Goal: Book appointment/travel/reservation

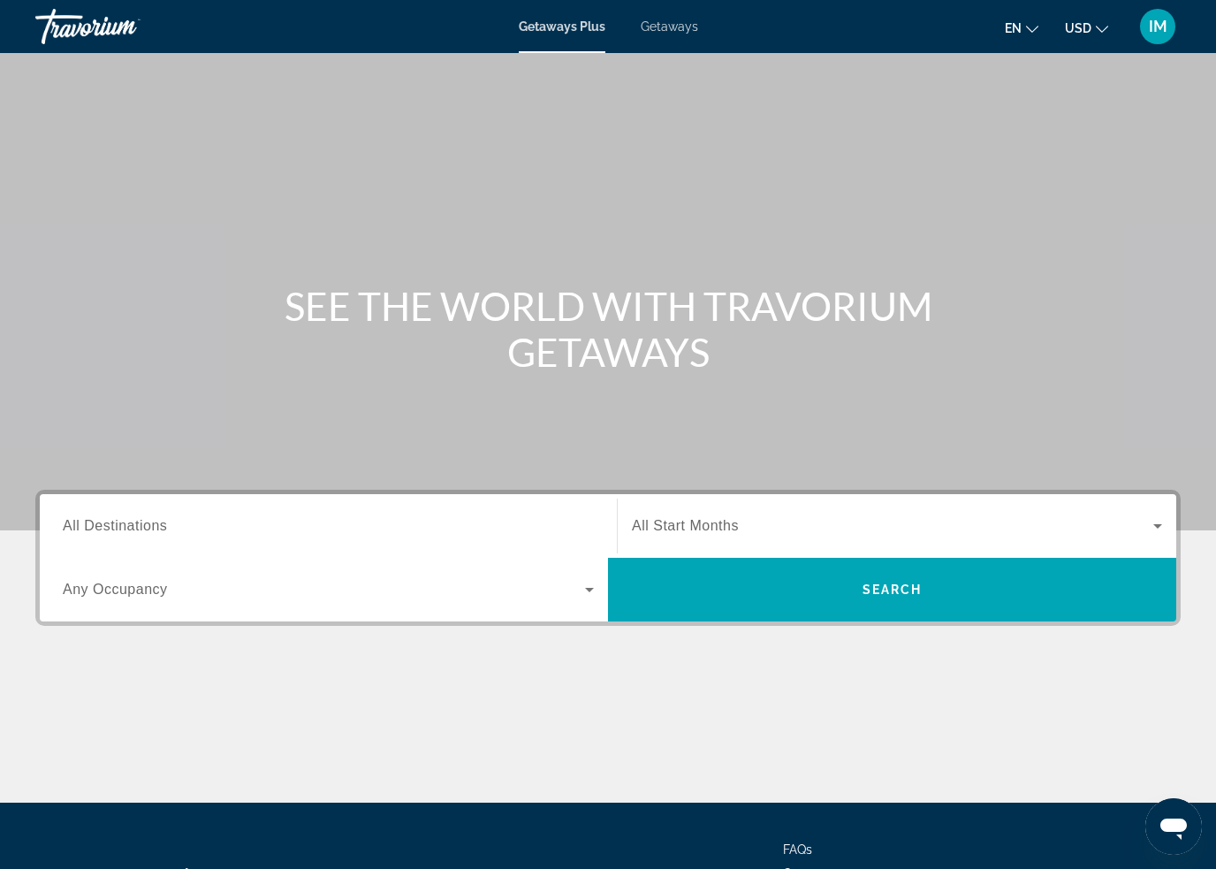
click at [673, 27] on span "Getaways" at bounding box center [669, 26] width 57 height 14
click at [156, 525] on span "All Destinations" at bounding box center [115, 525] width 104 height 15
click at [156, 525] on input "Destination All Destinations" at bounding box center [328, 526] width 531 height 21
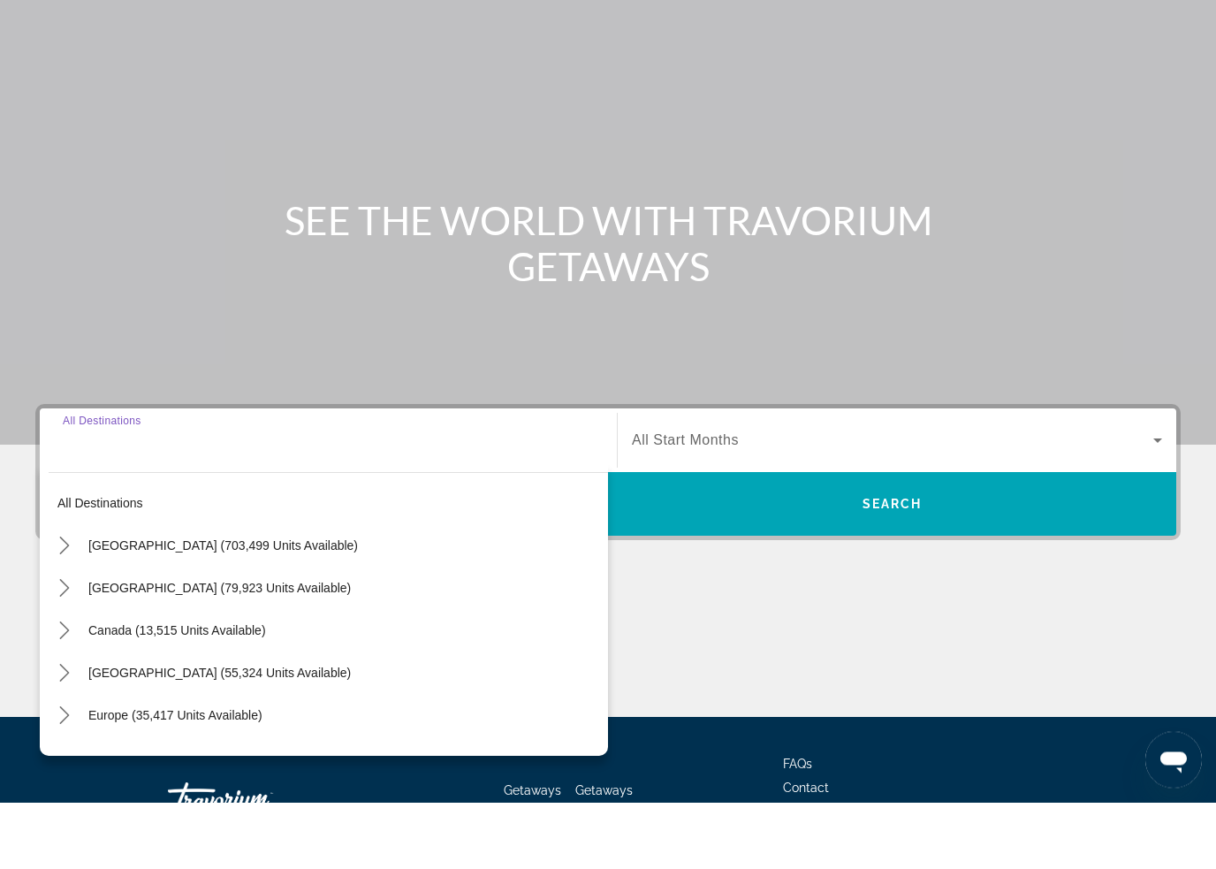
scroll to position [150, 0]
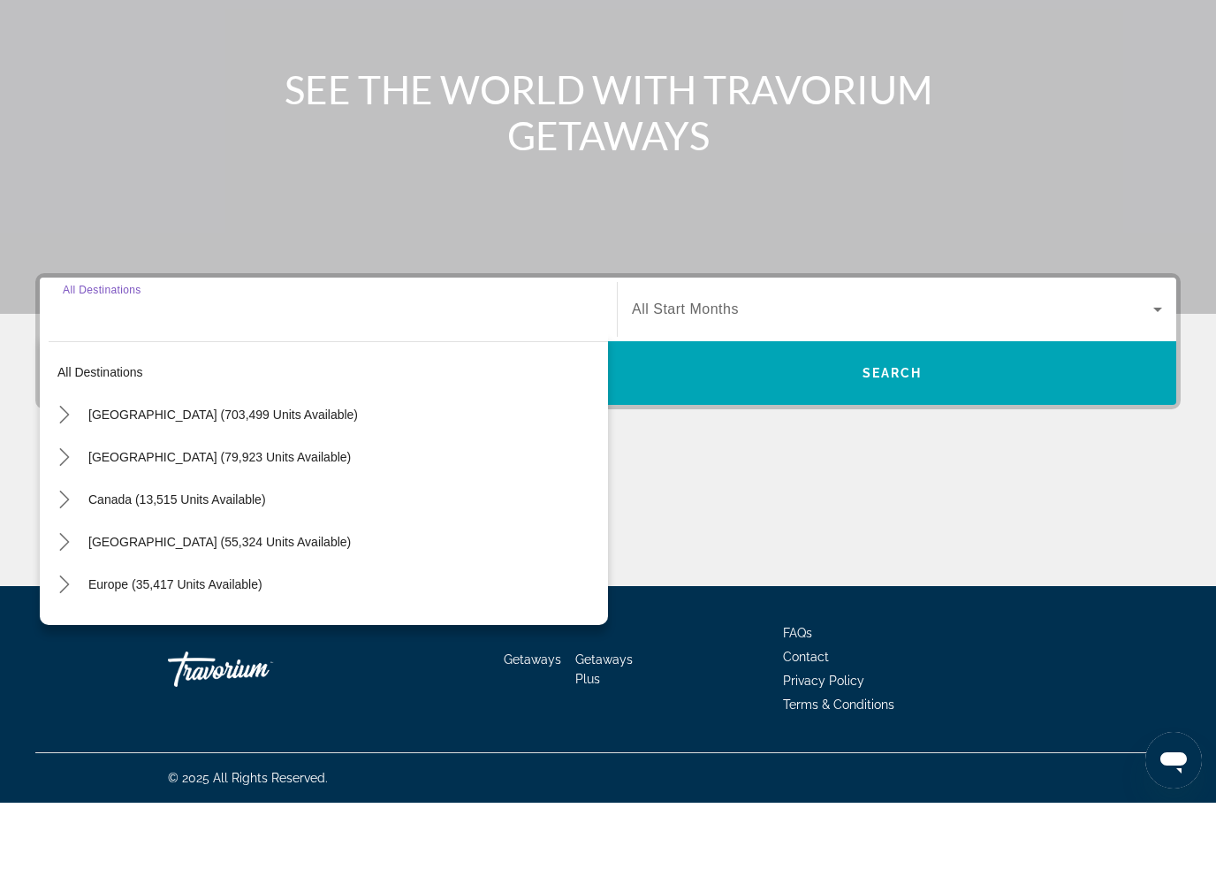
click at [75, 466] on mat-icon "Toggle United States (703,499 units available) submenu" at bounding box center [64, 481] width 31 height 31
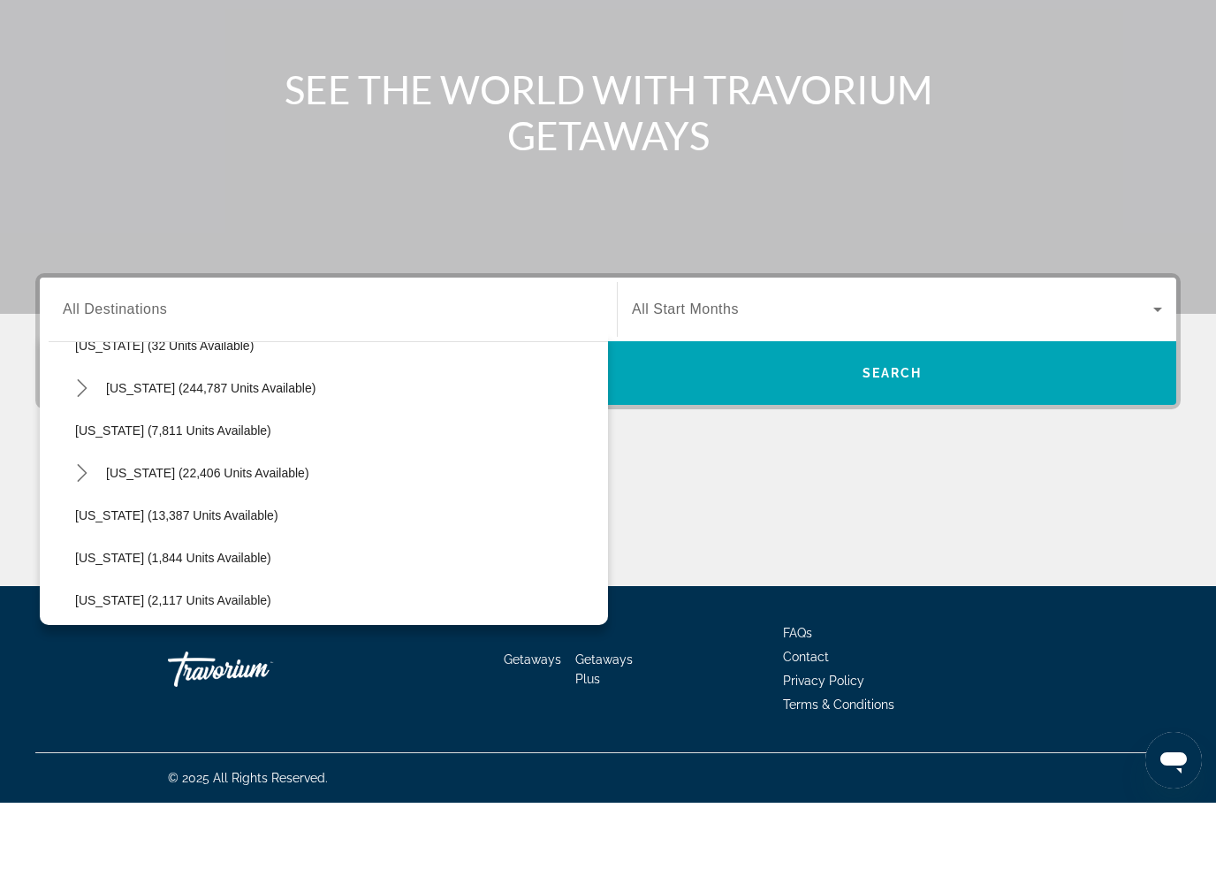
scroll to position [279, 0]
click at [89, 447] on icon "Toggle Florida (244,787 units available) submenu" at bounding box center [82, 456] width 18 height 18
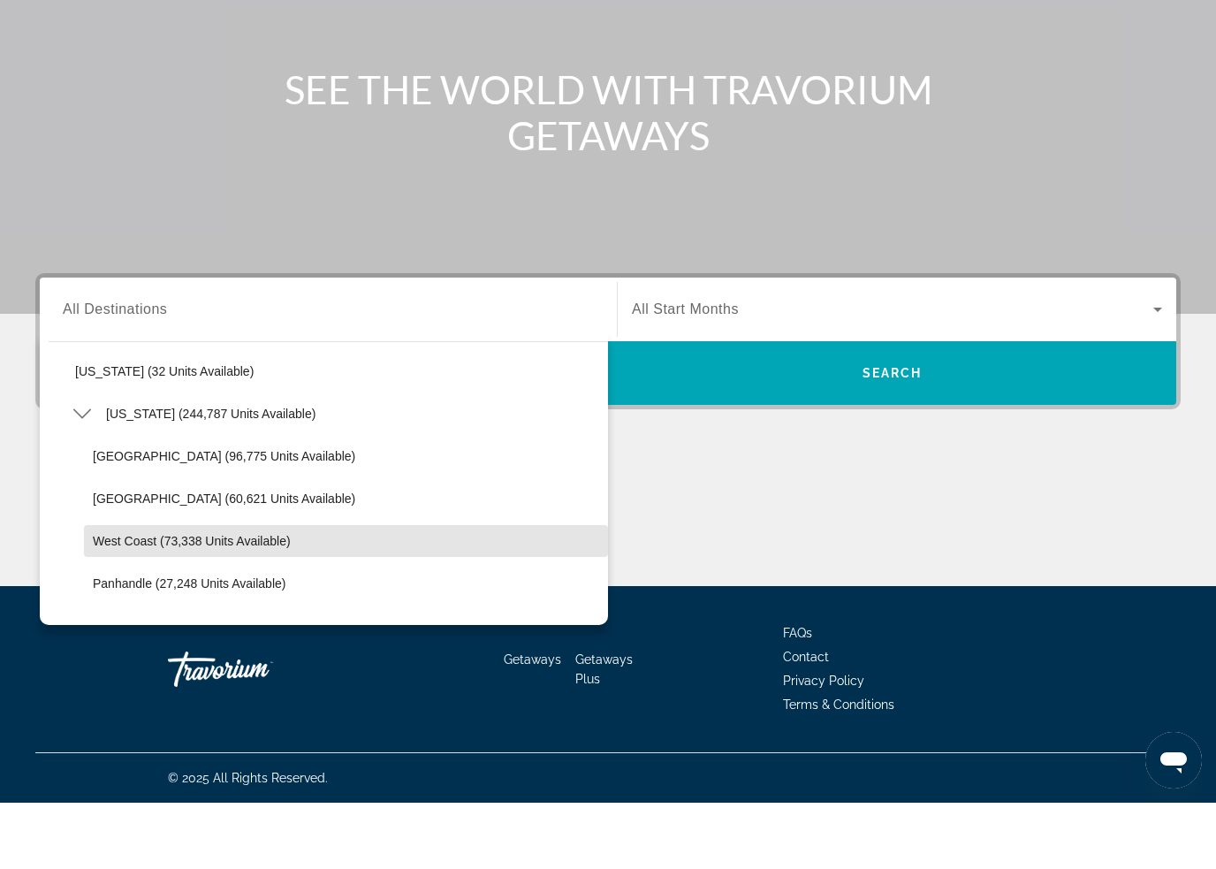
scroll to position [249, 0]
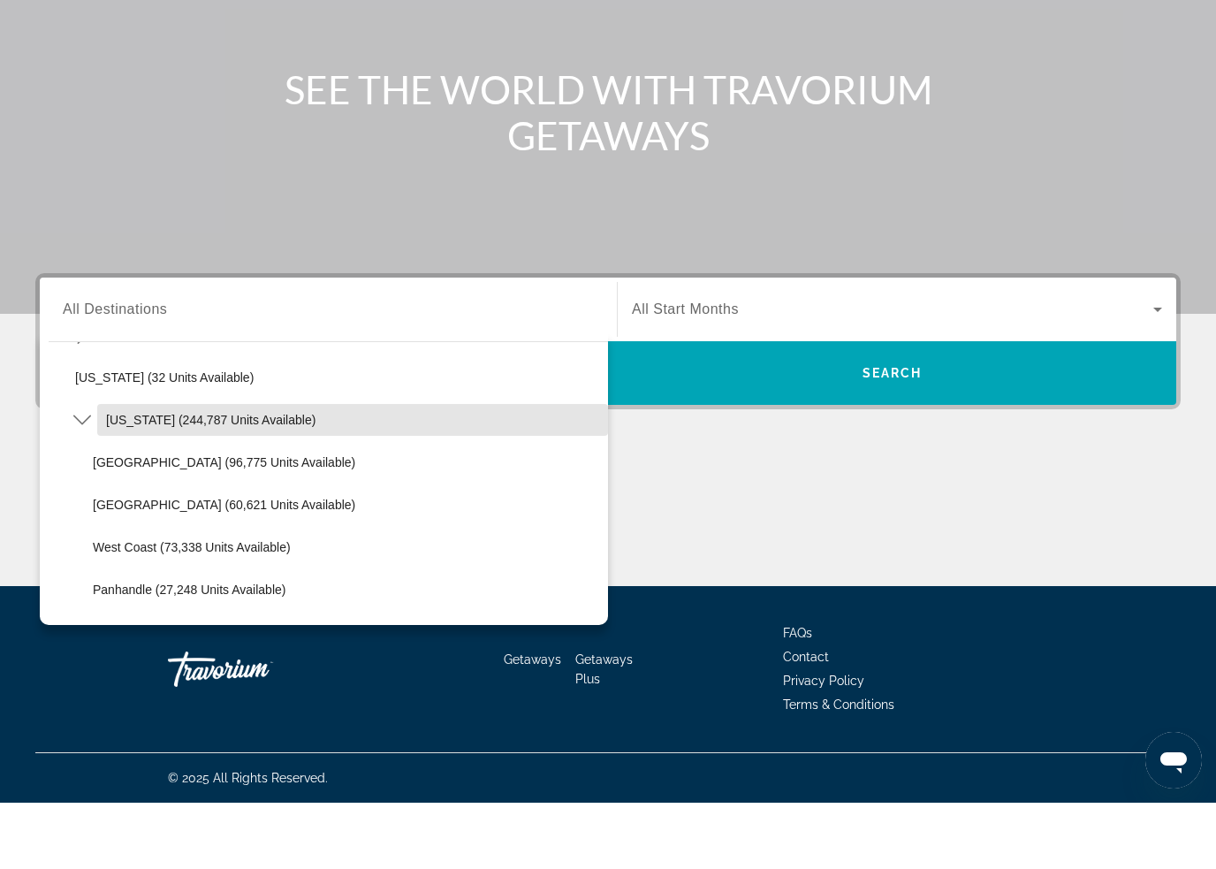
click at [172, 479] on span "[US_STATE] (244,787 units available)" at bounding box center [210, 486] width 209 height 14
type input "**********"
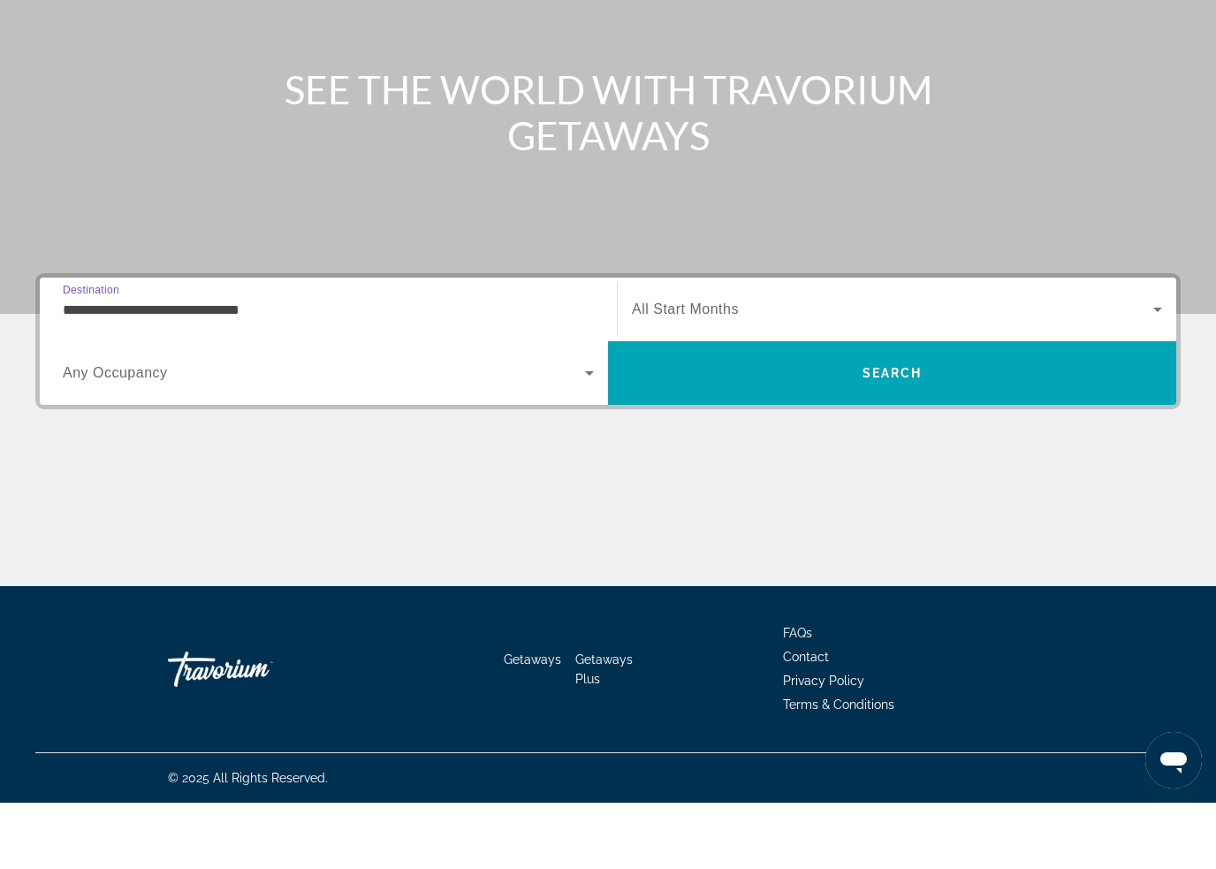
click at [907, 432] on span "Search" at bounding box center [893, 439] width 60 height 14
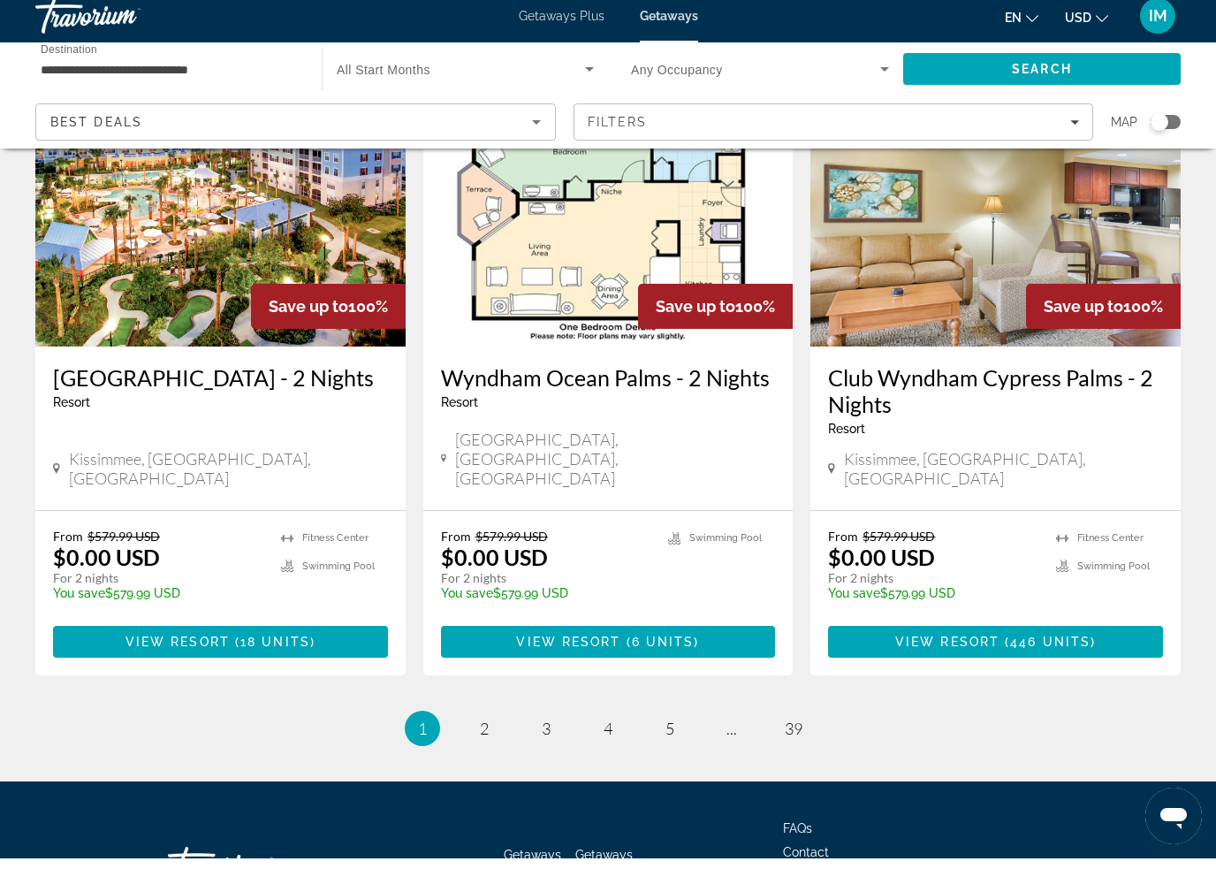
scroll to position [2151, 0]
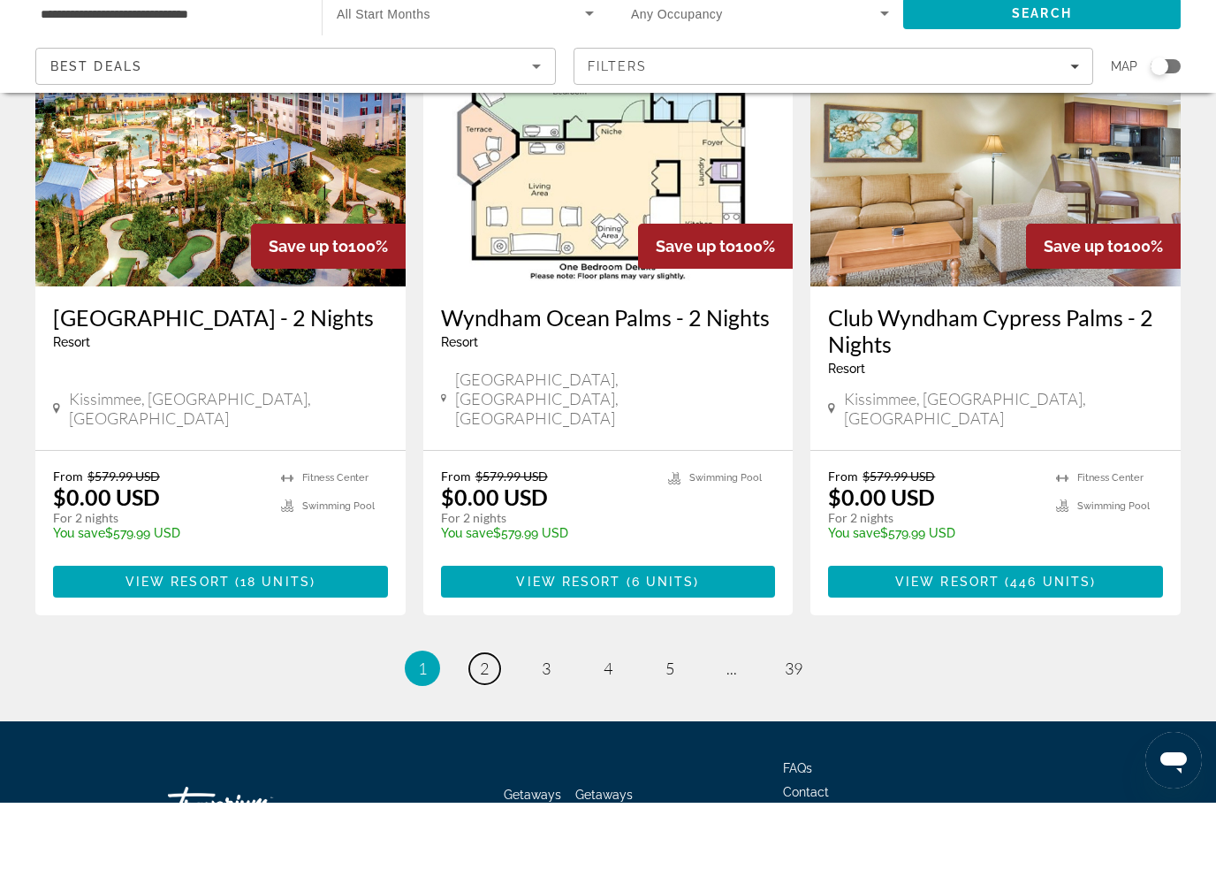
click at [487, 725] on span "2" at bounding box center [484, 734] width 9 height 19
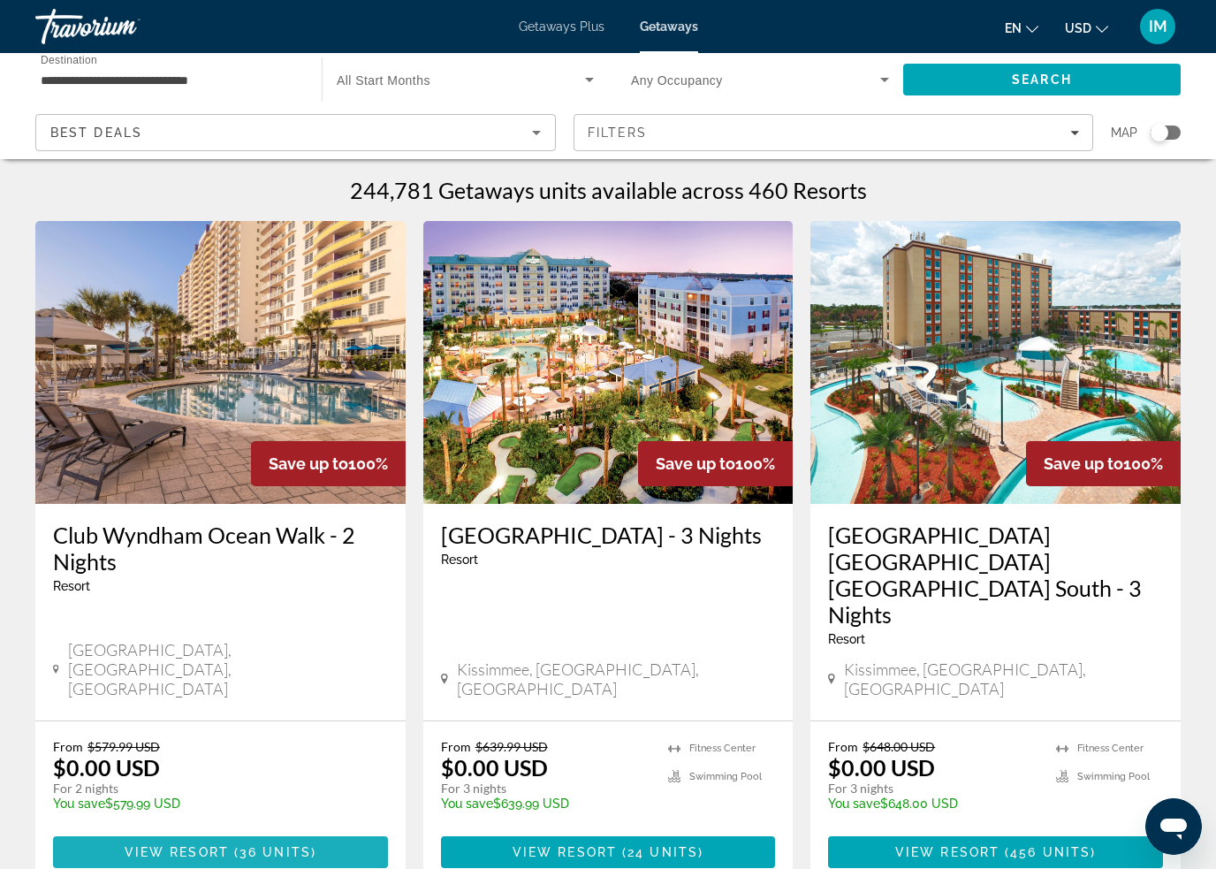
click at [272, 845] on span "36 units" at bounding box center [276, 852] width 72 height 14
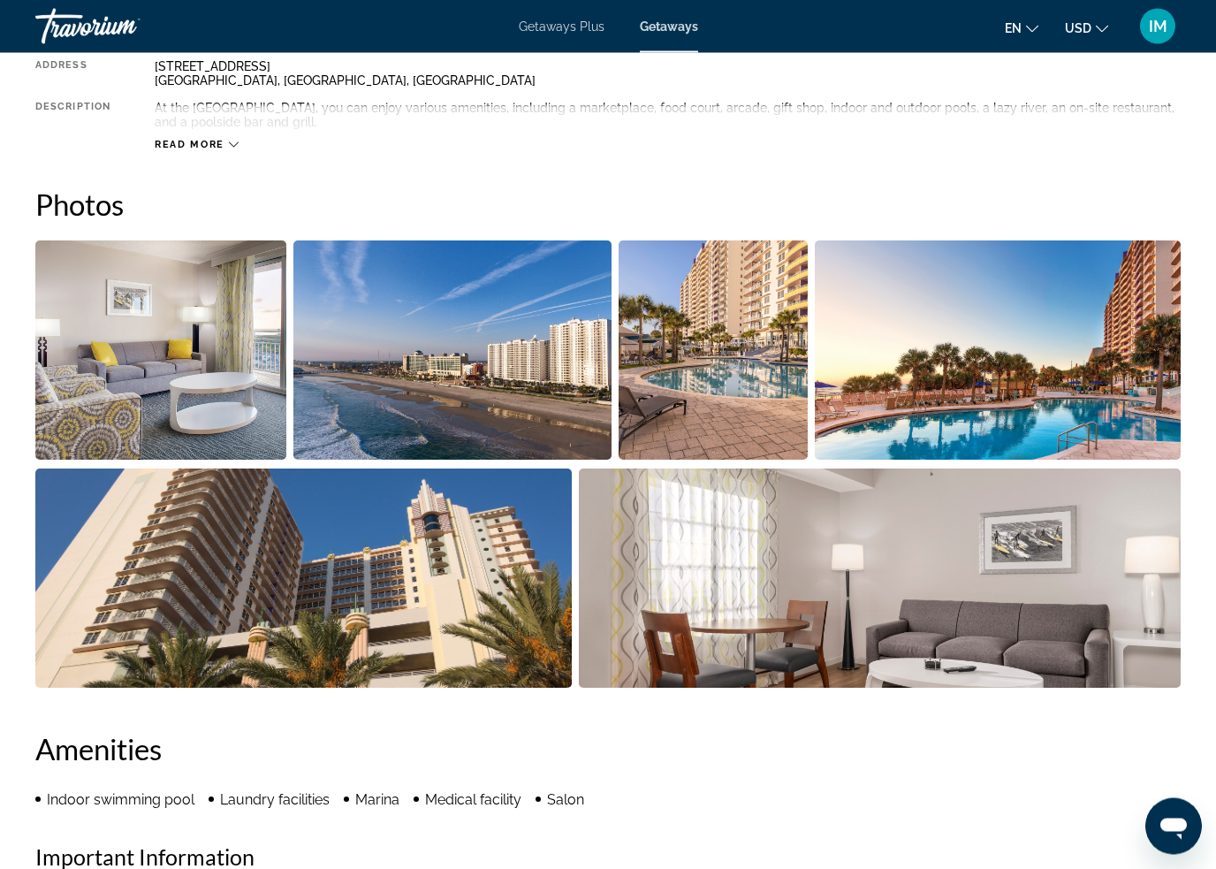
scroll to position [999, 0]
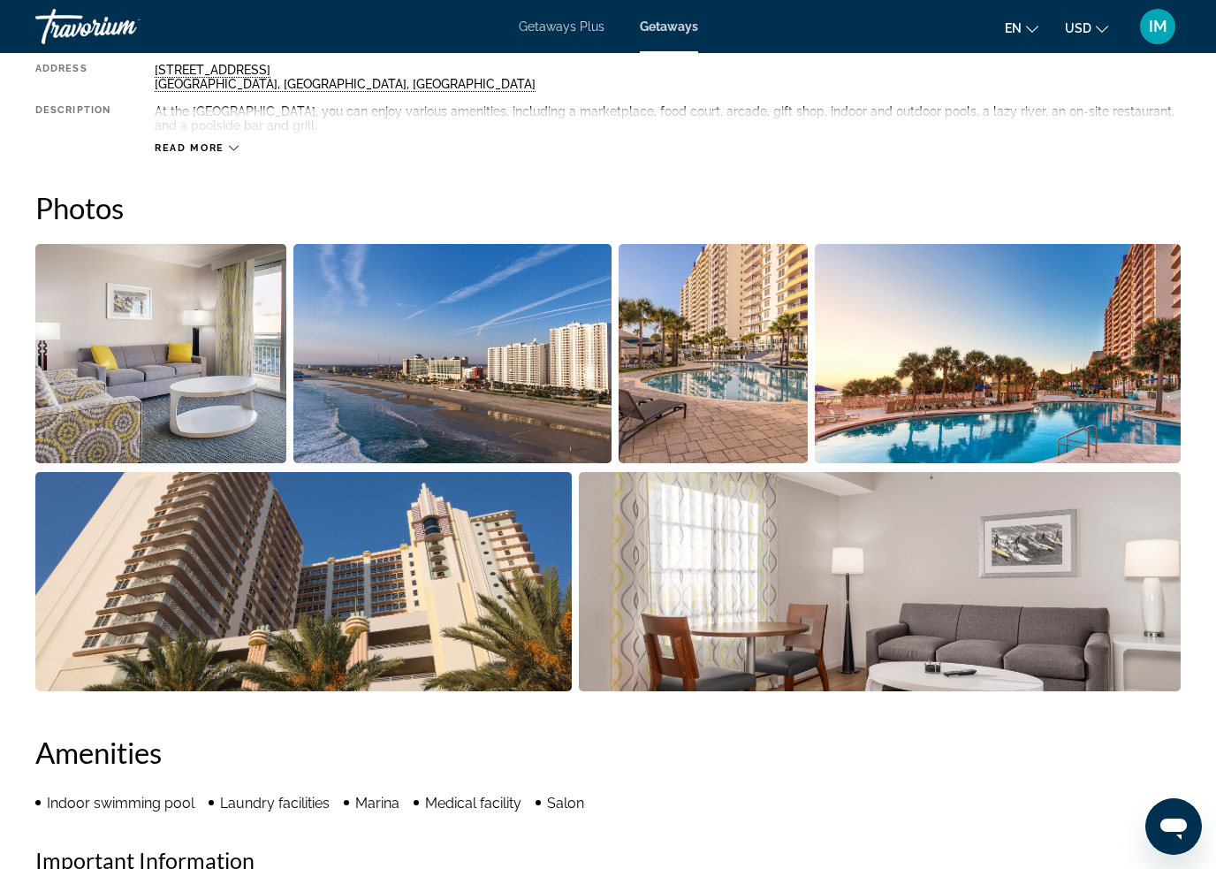
click at [130, 379] on img "Open full-screen image slider" at bounding box center [160, 353] width 251 height 219
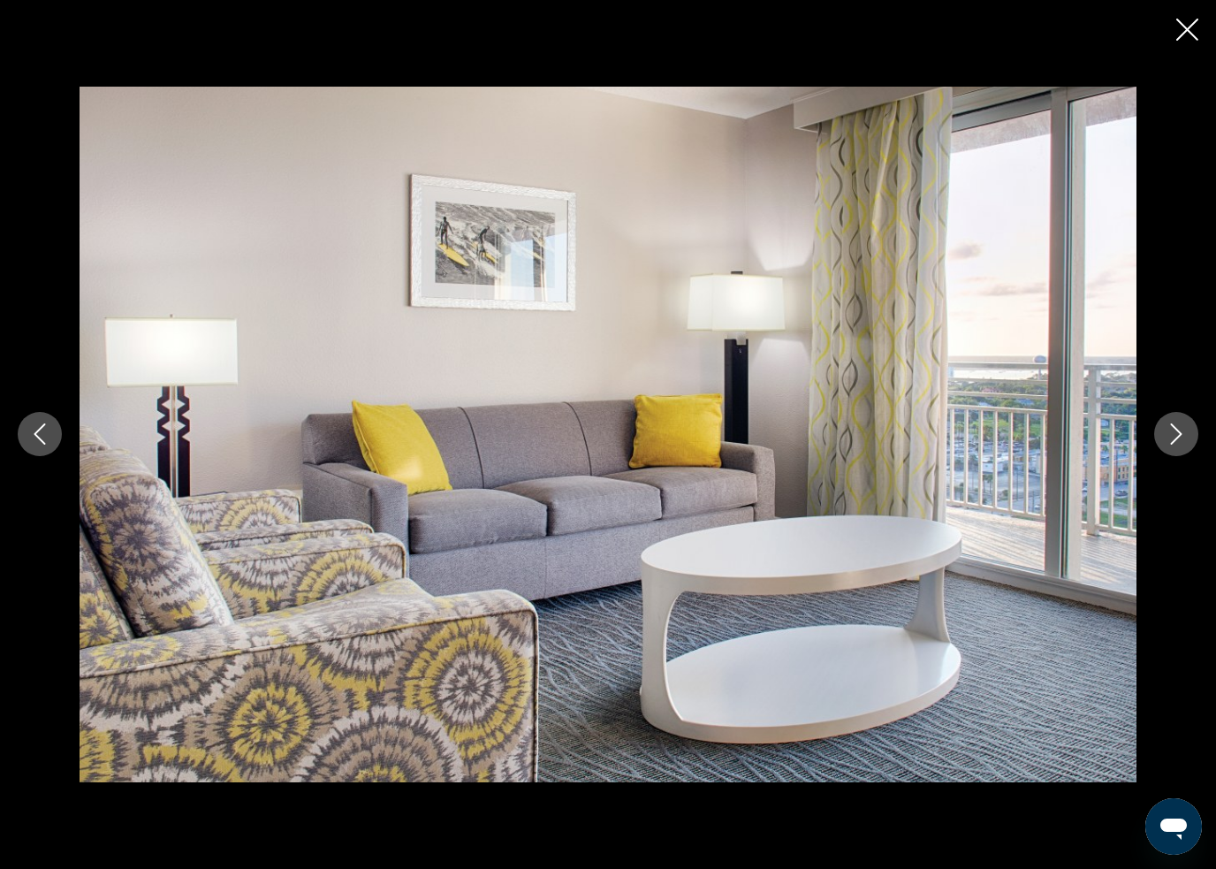
click at [1162, 431] on button "Next image" at bounding box center [1176, 434] width 44 height 44
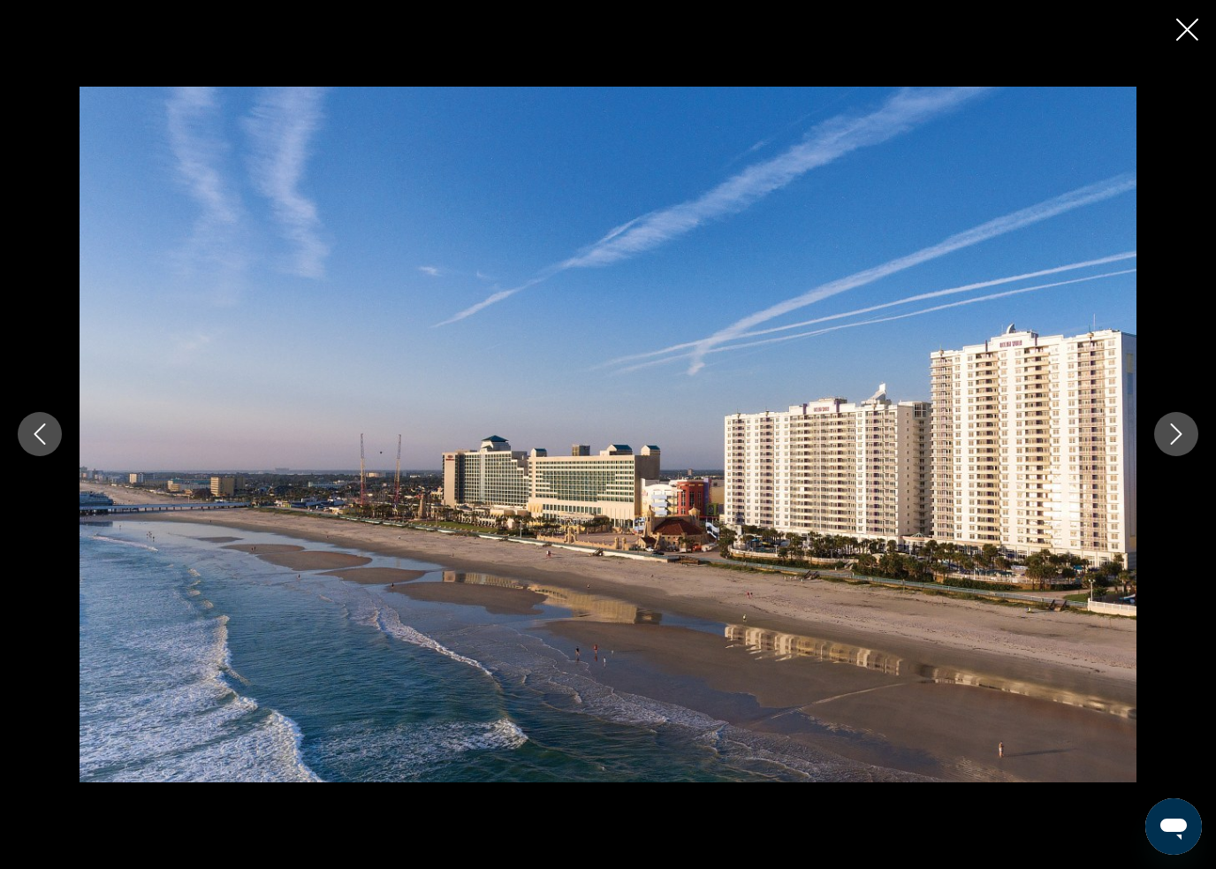
click at [1160, 440] on button "Next image" at bounding box center [1176, 434] width 44 height 44
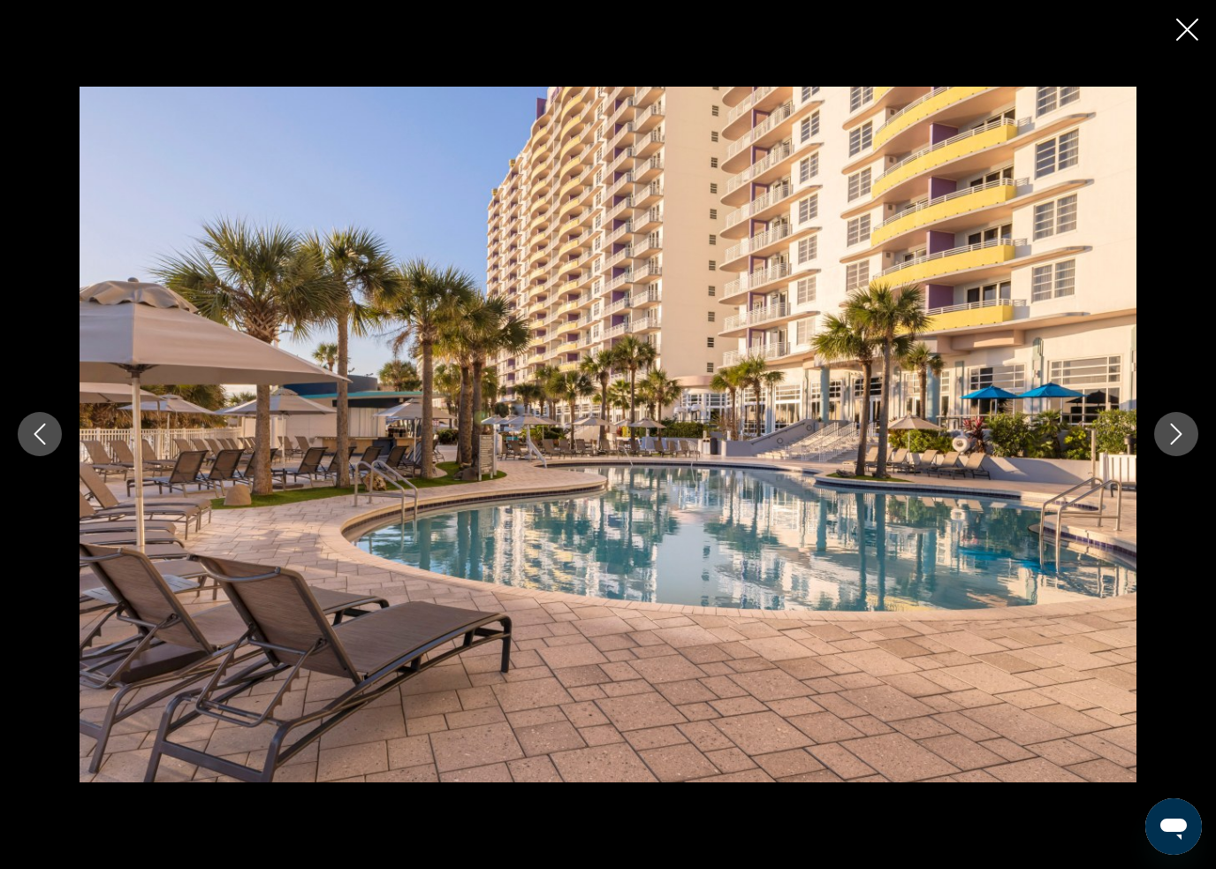
click at [1152, 445] on div "prev next" at bounding box center [608, 434] width 1216 height 695
click at [1164, 444] on button "Next image" at bounding box center [1176, 434] width 44 height 44
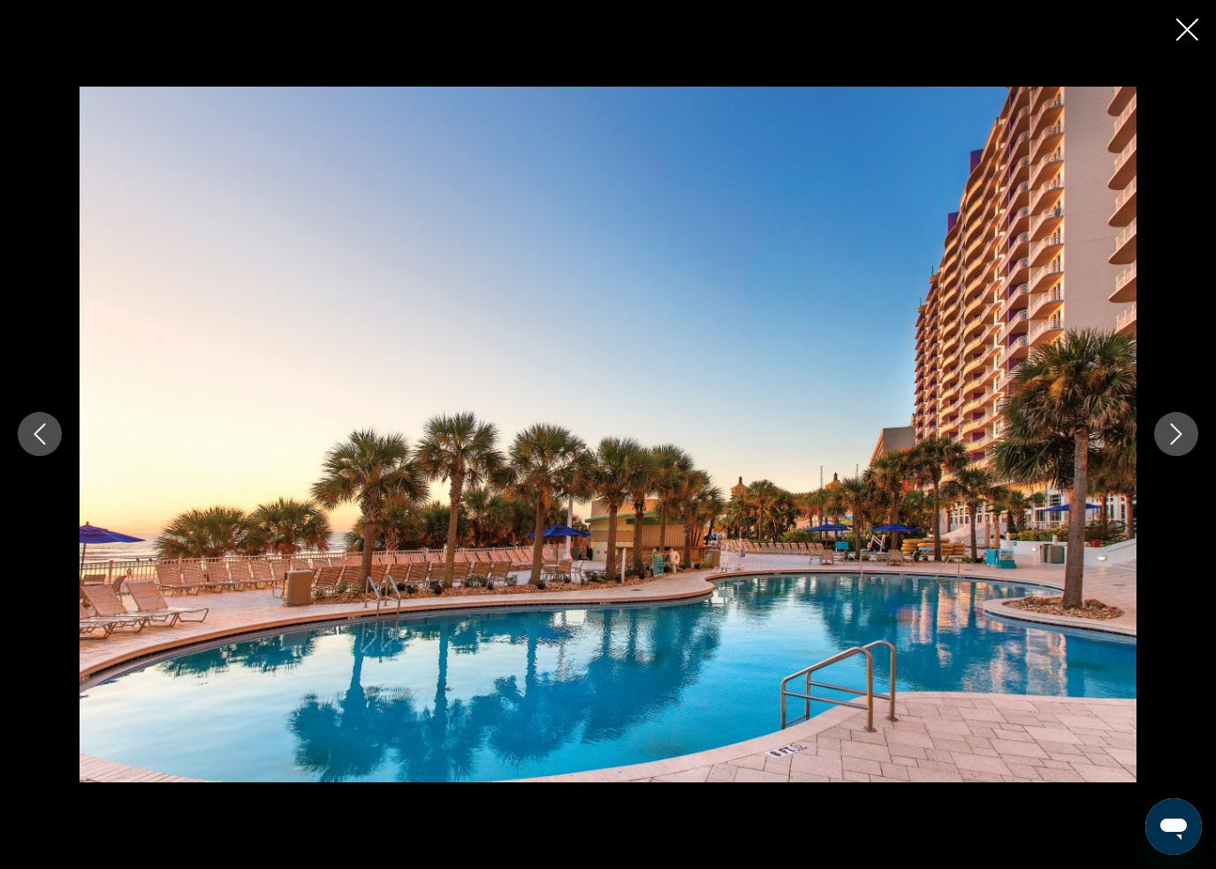
click at [1161, 442] on button "Next image" at bounding box center [1176, 434] width 44 height 44
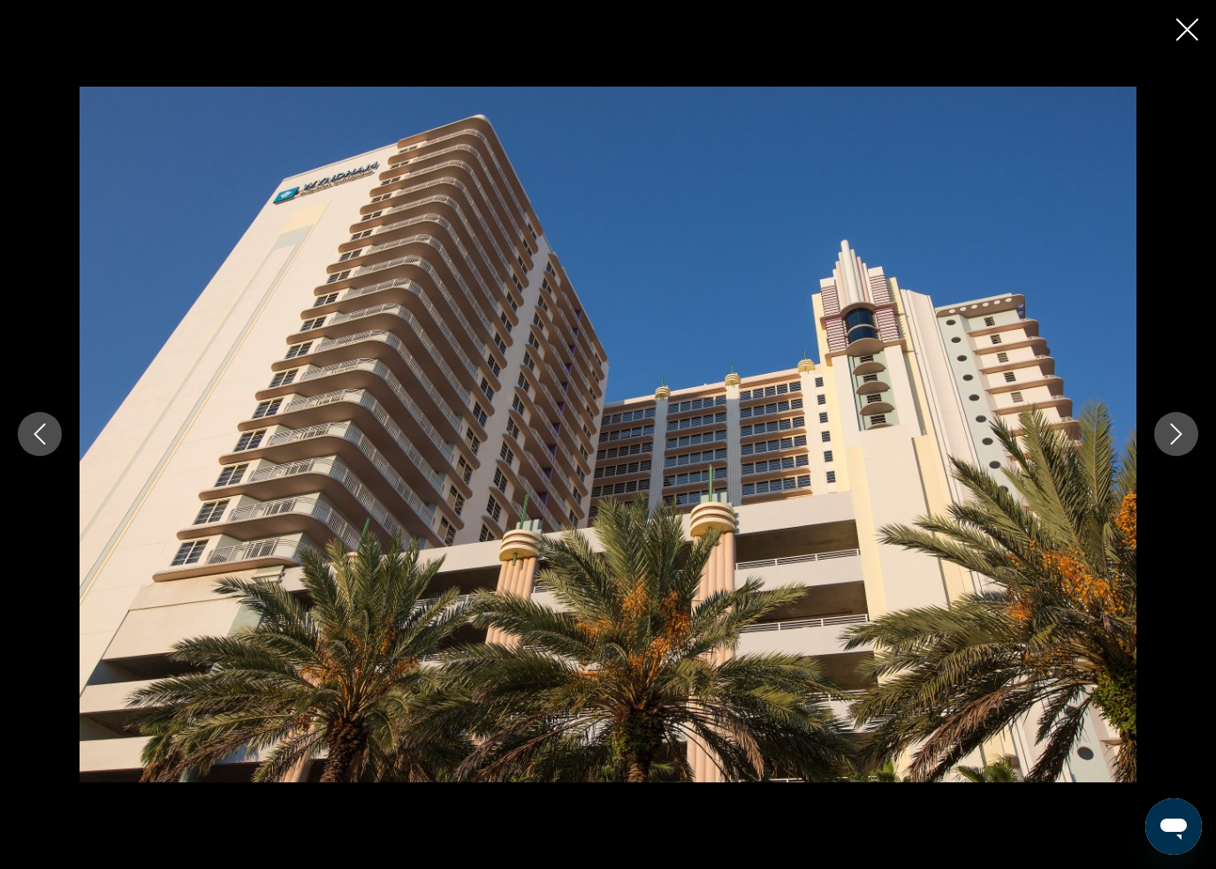
click at [1165, 440] on button "Next image" at bounding box center [1176, 434] width 44 height 44
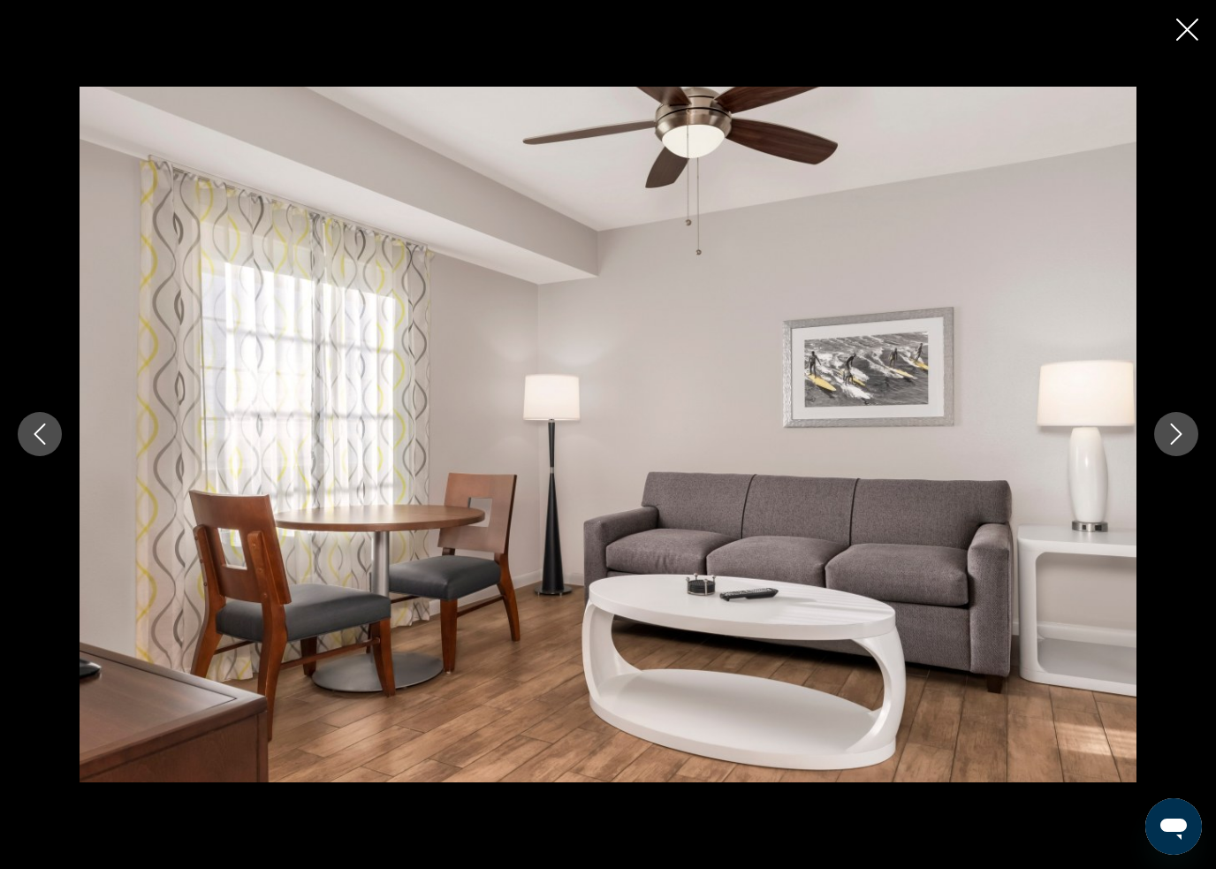
click at [1160, 437] on button "Next image" at bounding box center [1176, 434] width 44 height 44
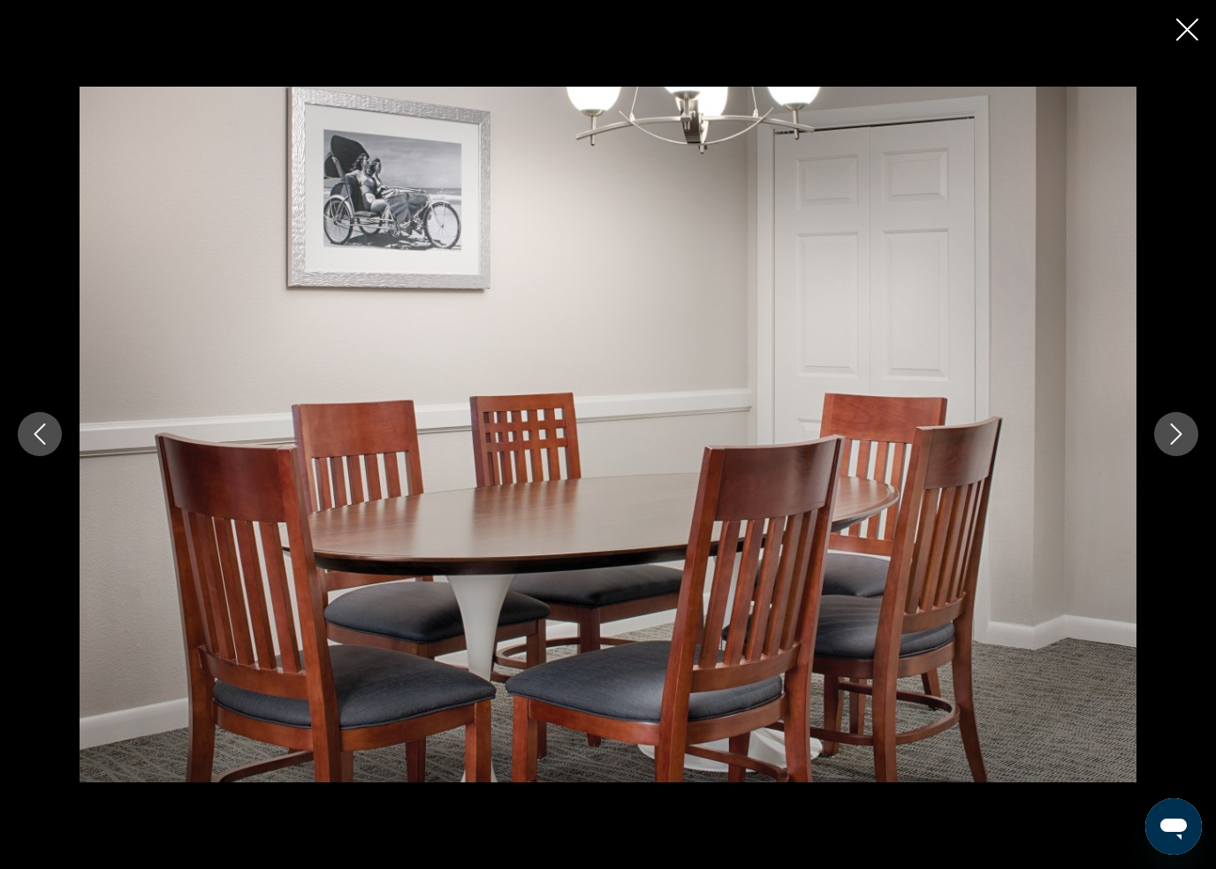
click at [1165, 433] on button "Next image" at bounding box center [1176, 434] width 44 height 44
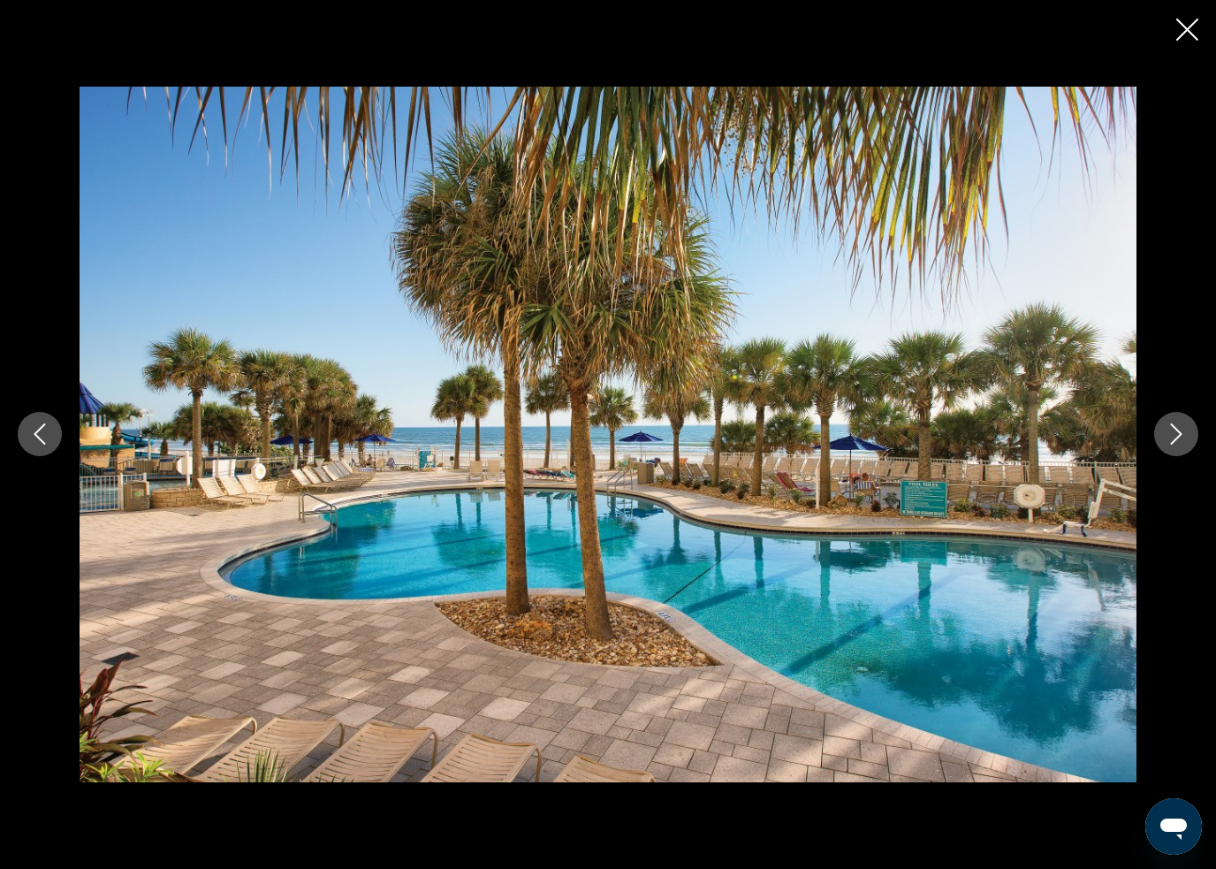
click at [1161, 441] on button "Next image" at bounding box center [1176, 434] width 44 height 44
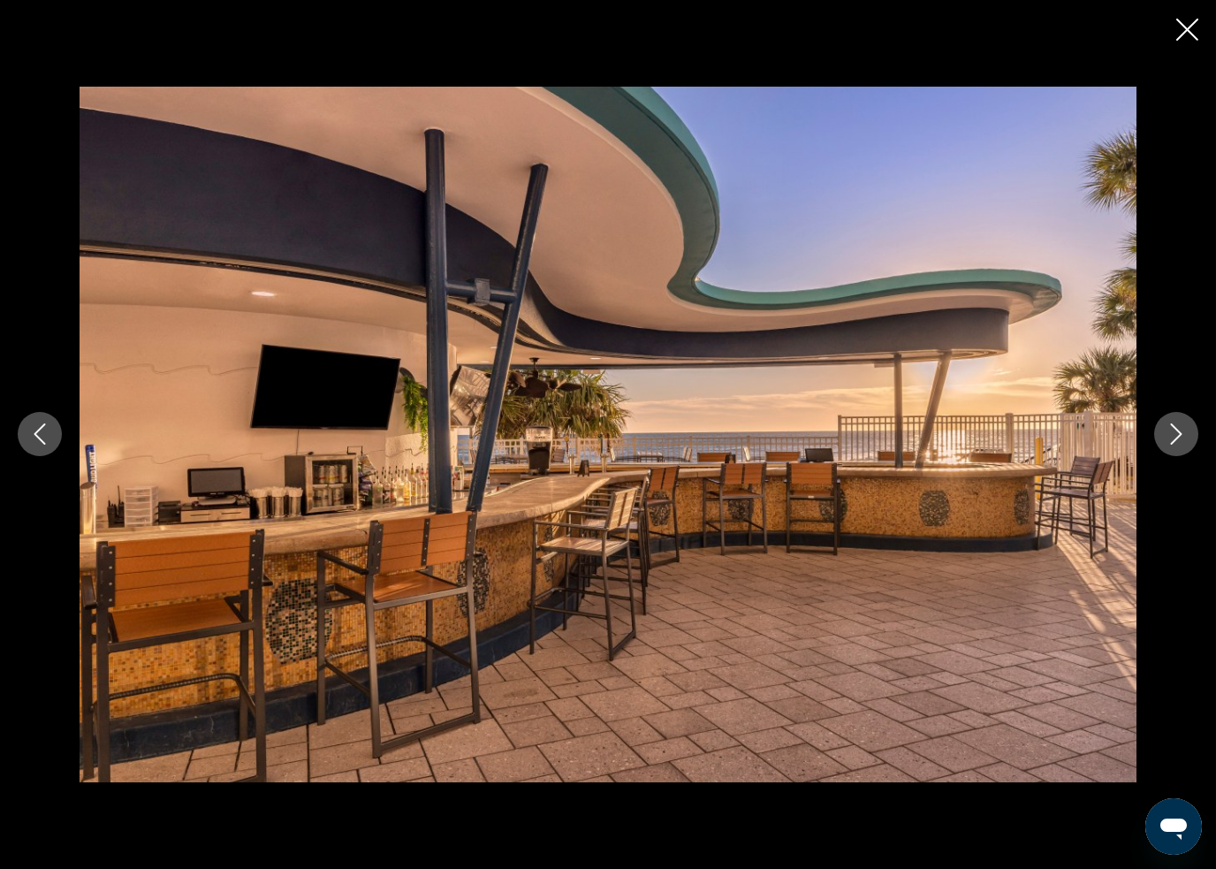
click at [1168, 440] on icon "Next image" at bounding box center [1176, 433] width 21 height 21
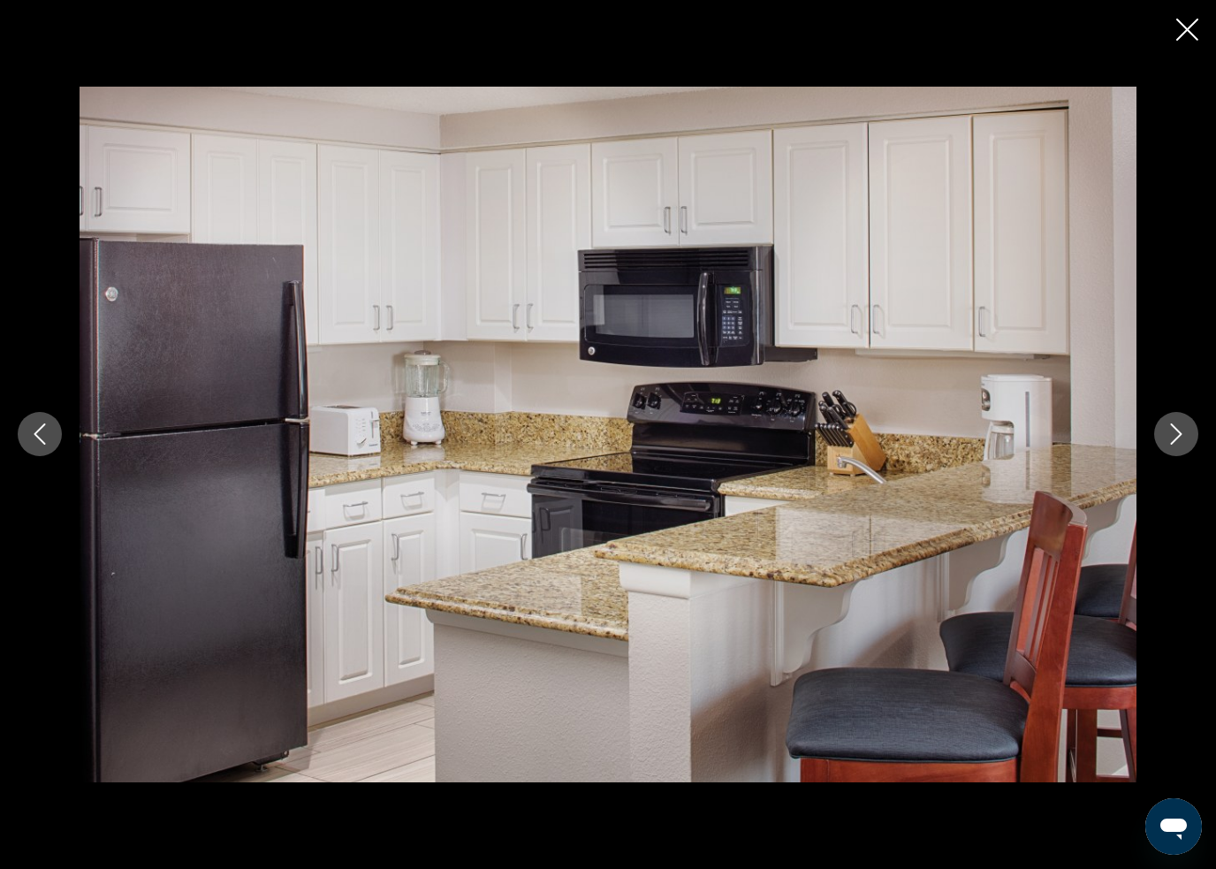
click at [1173, 430] on icon "Next image" at bounding box center [1176, 433] width 21 height 21
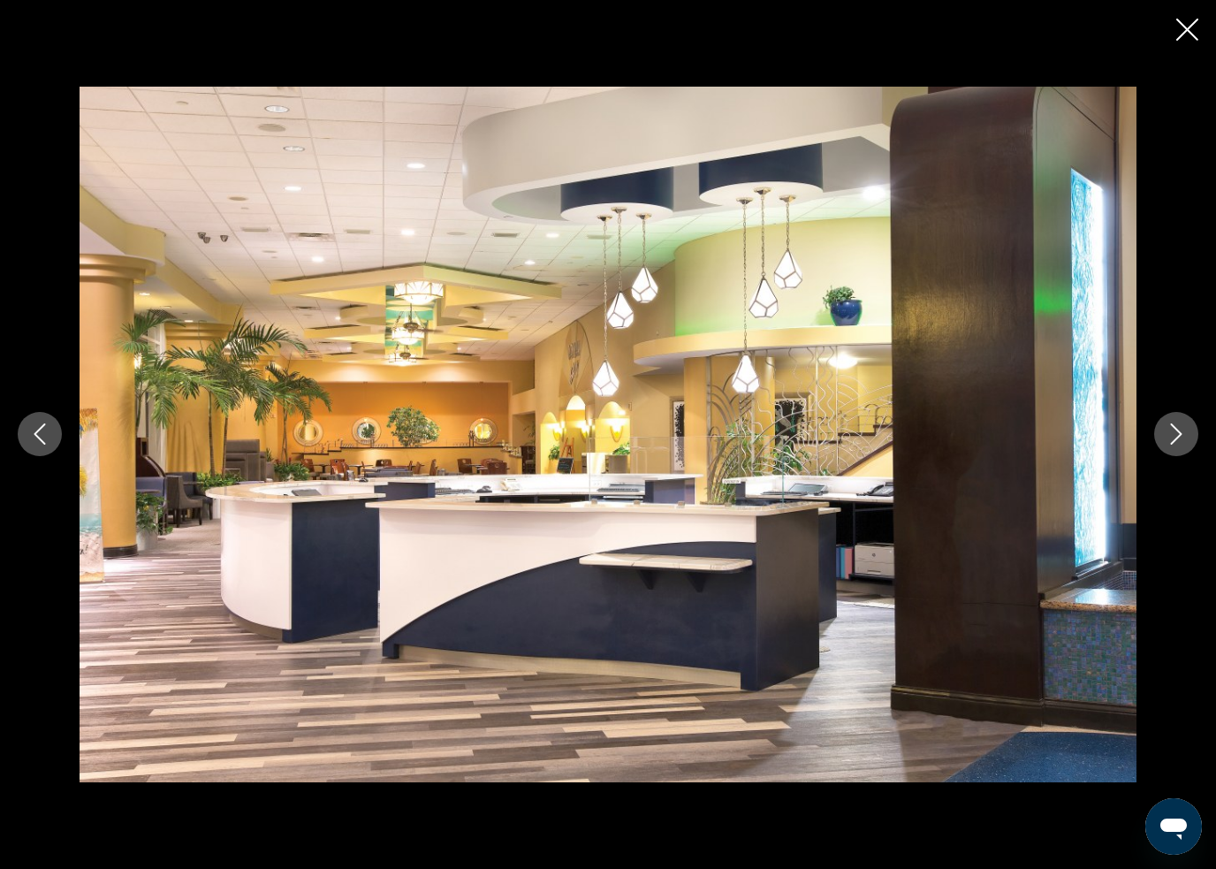
click at [60, 437] on button "Previous image" at bounding box center [40, 434] width 44 height 44
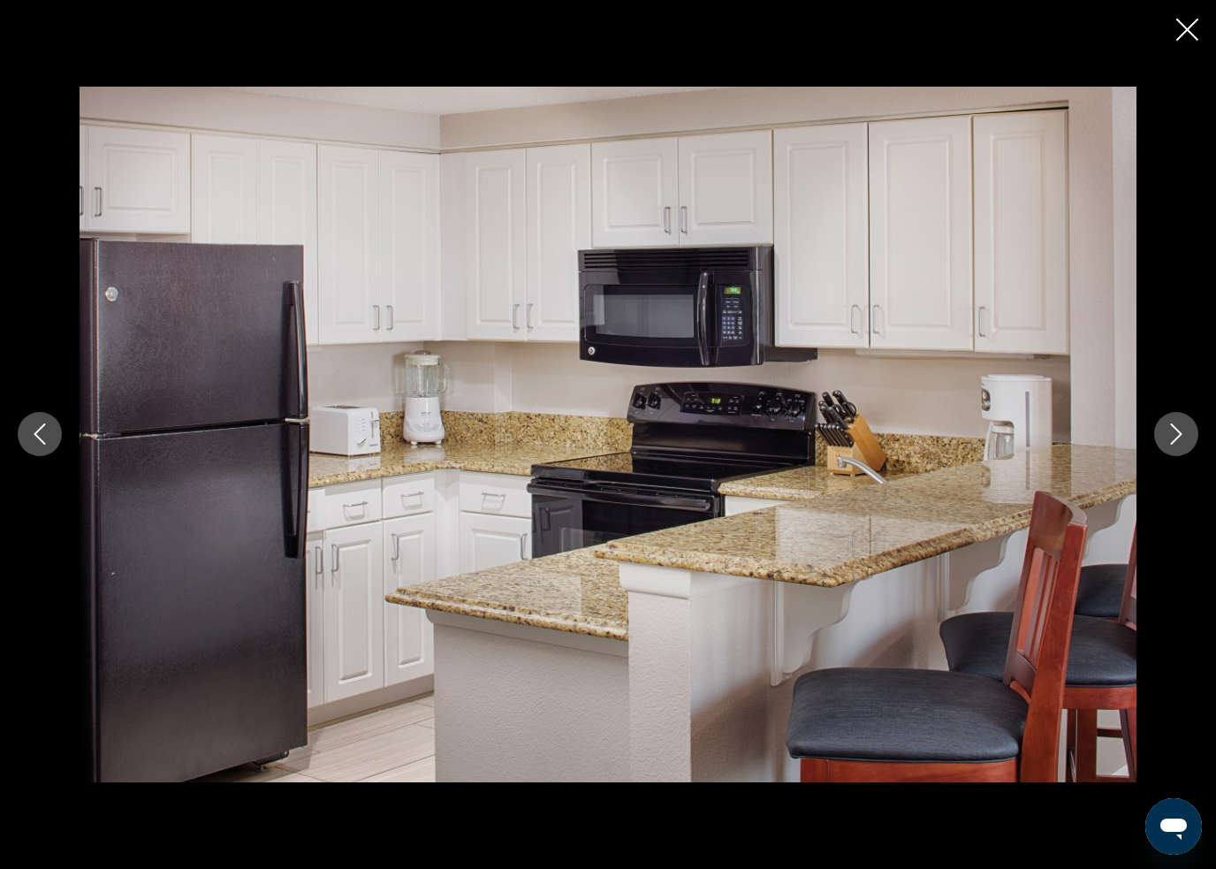
click at [1155, 442] on button "Next image" at bounding box center [1176, 434] width 44 height 44
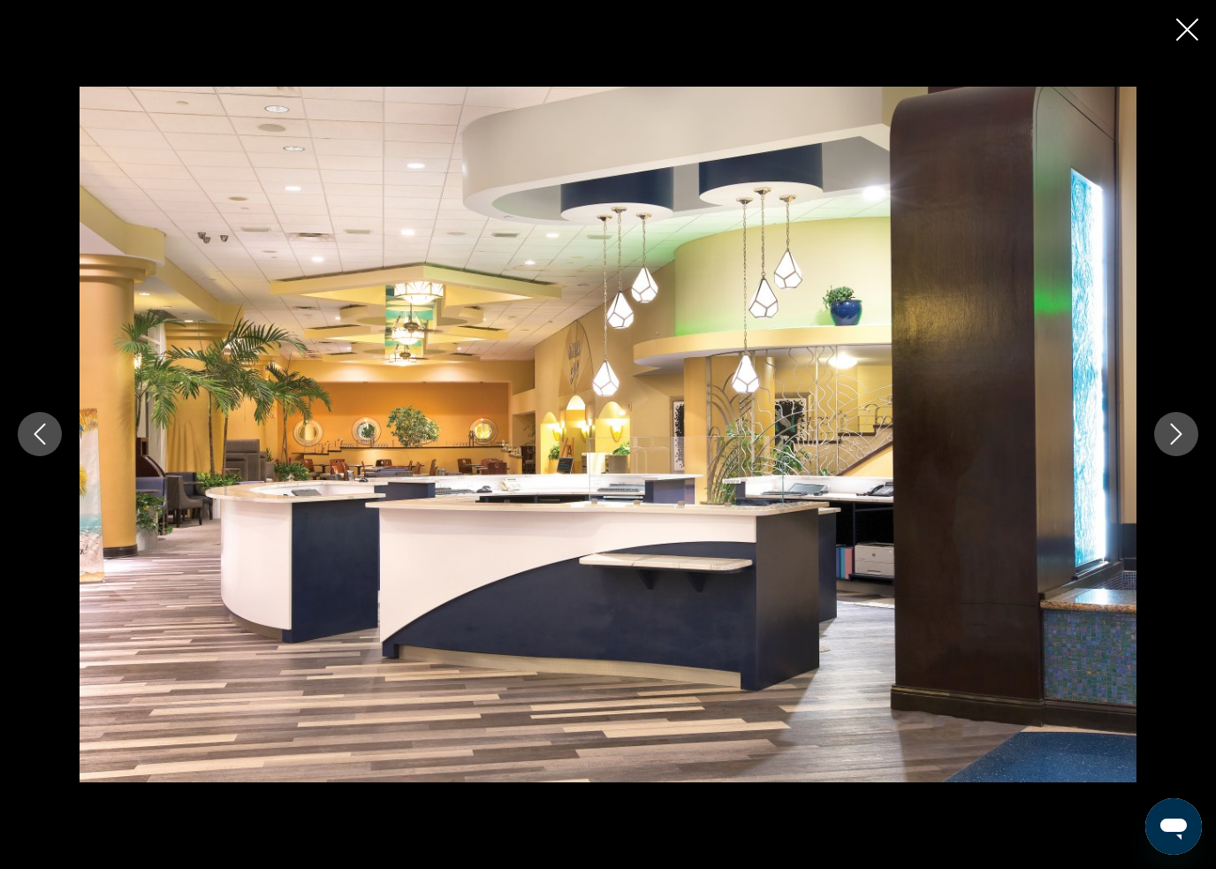
click at [1157, 445] on button "Next image" at bounding box center [1176, 434] width 44 height 44
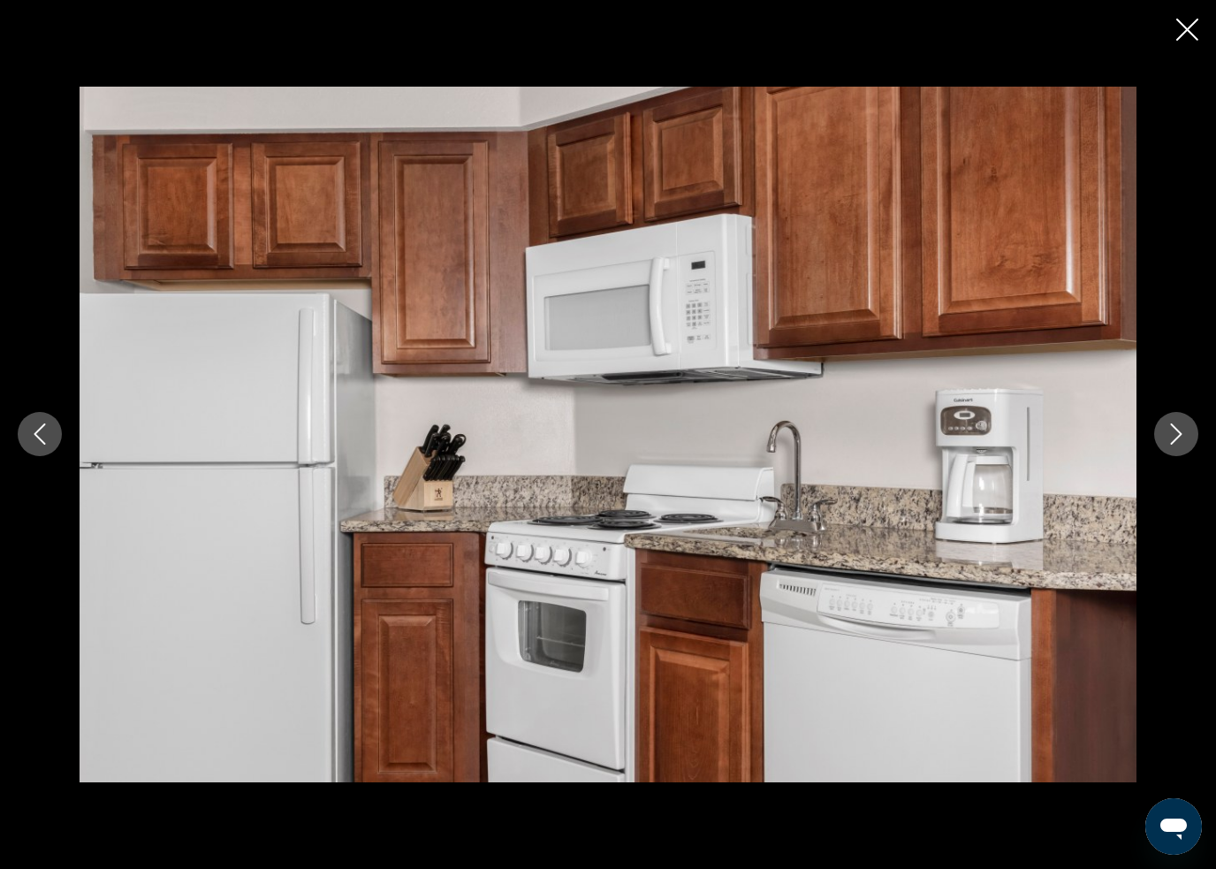
click at [1164, 445] on button "Next image" at bounding box center [1176, 434] width 44 height 44
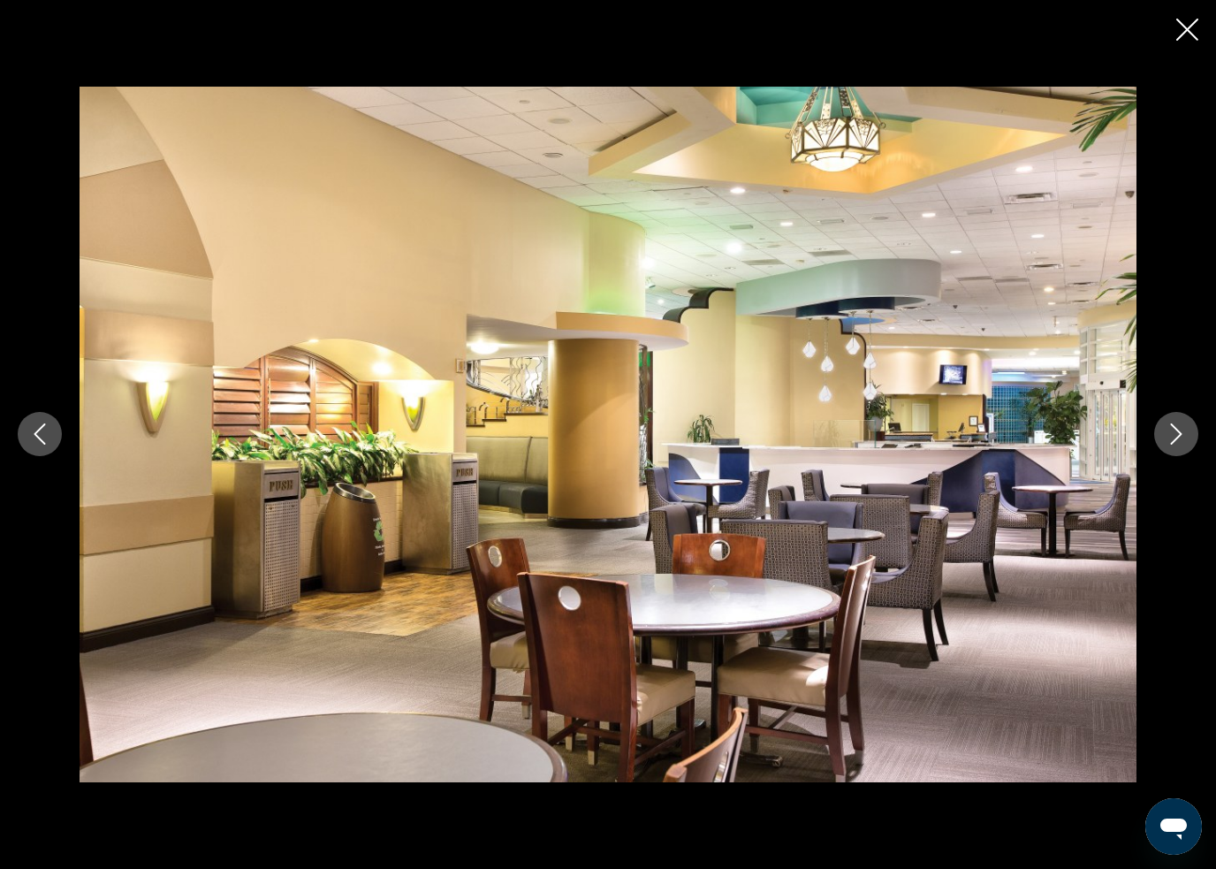
click at [1159, 439] on button "Next image" at bounding box center [1176, 434] width 44 height 44
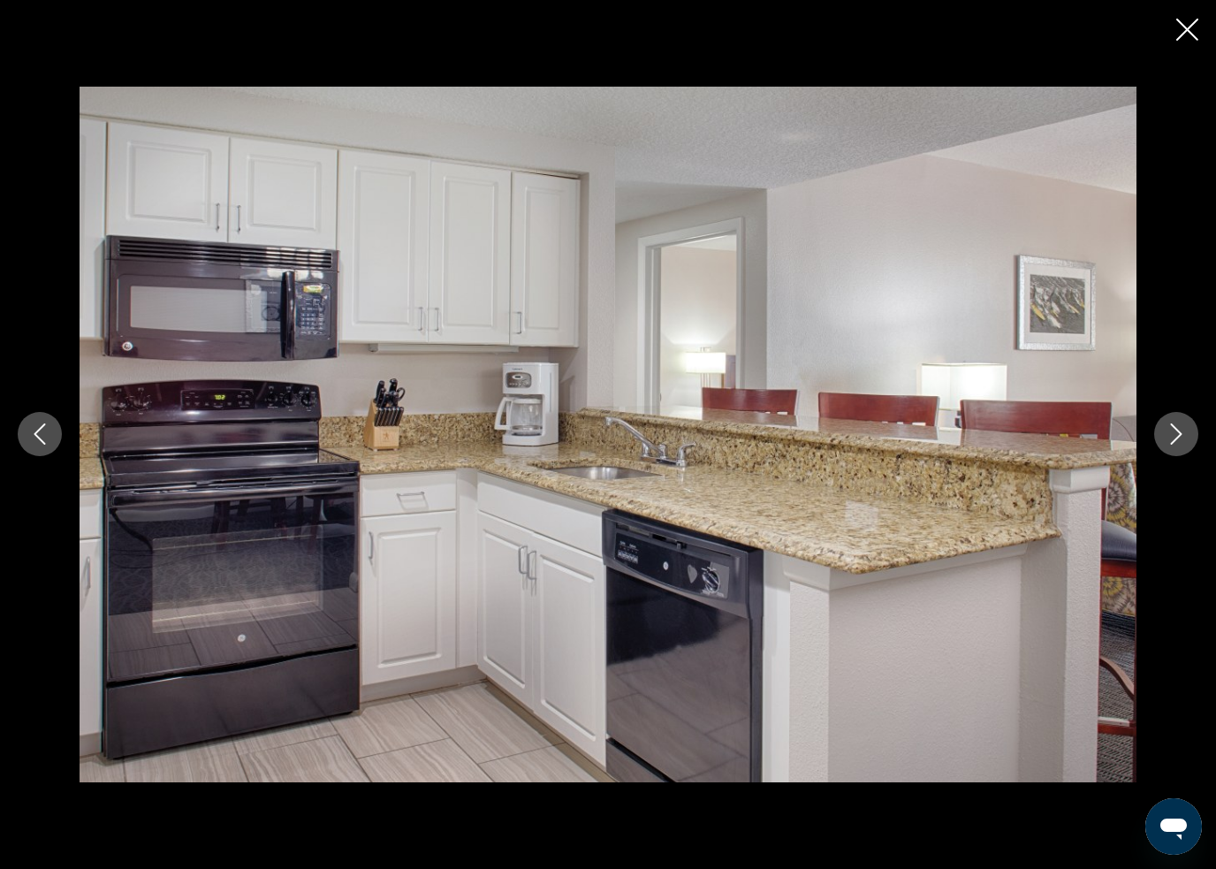
click at [1171, 439] on icon "Next image" at bounding box center [1176, 433] width 21 height 21
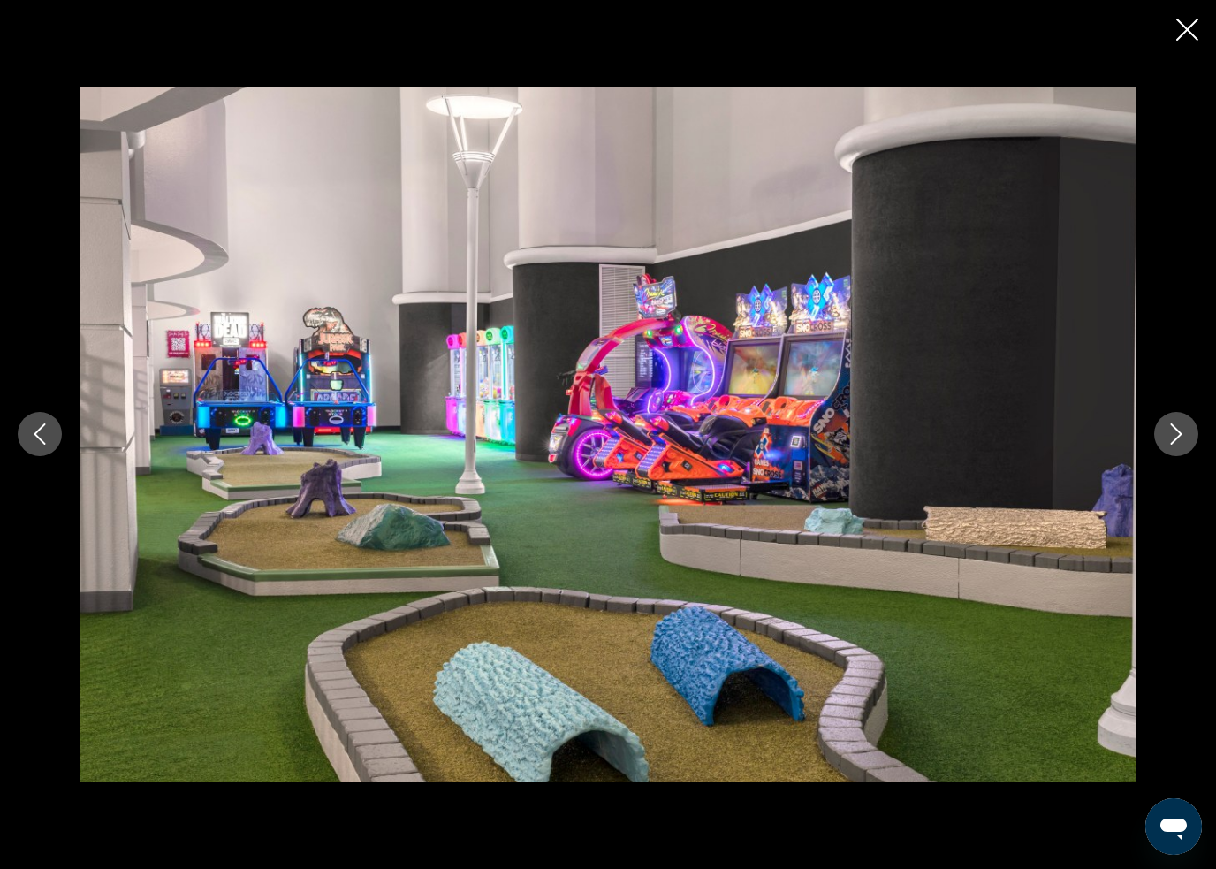
click at [1188, 29] on icon "Close slideshow" at bounding box center [1187, 30] width 22 height 22
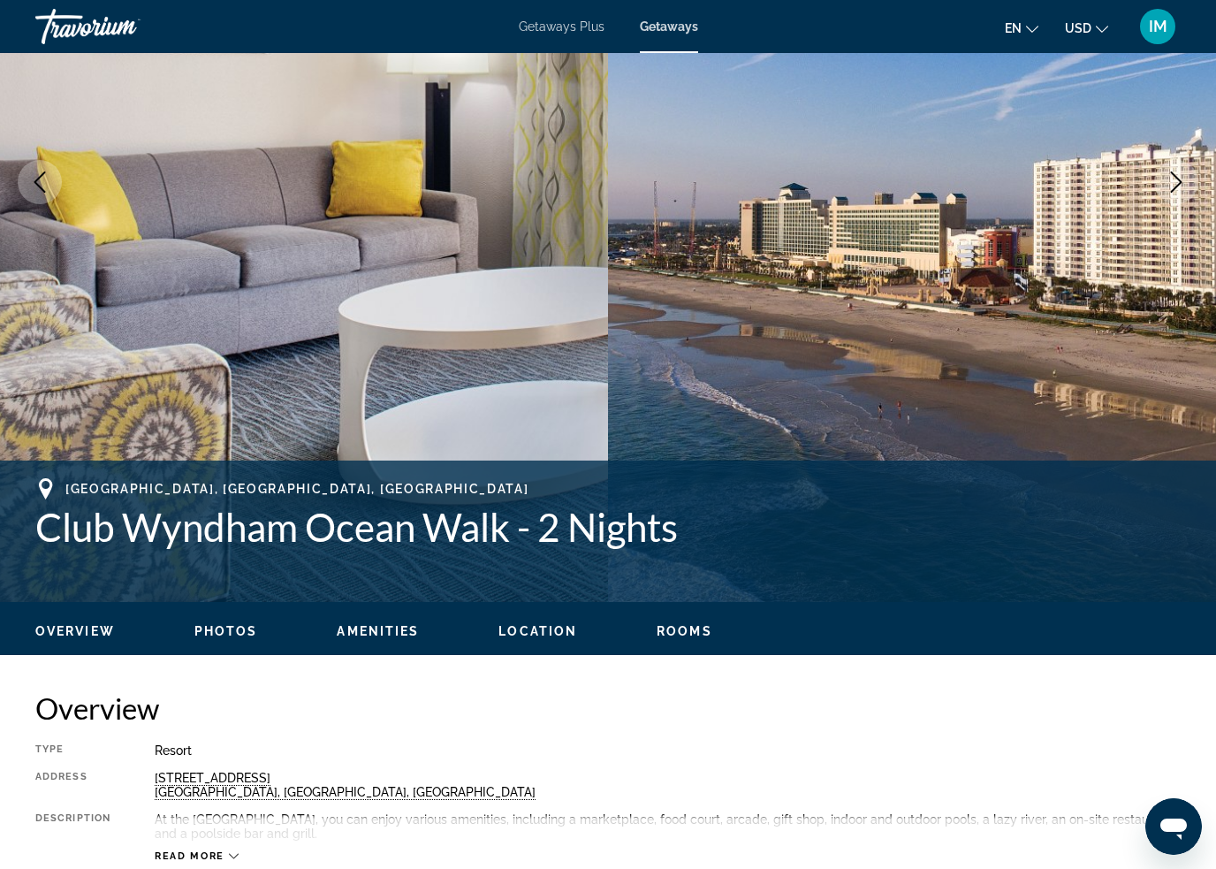
scroll to position [0, 0]
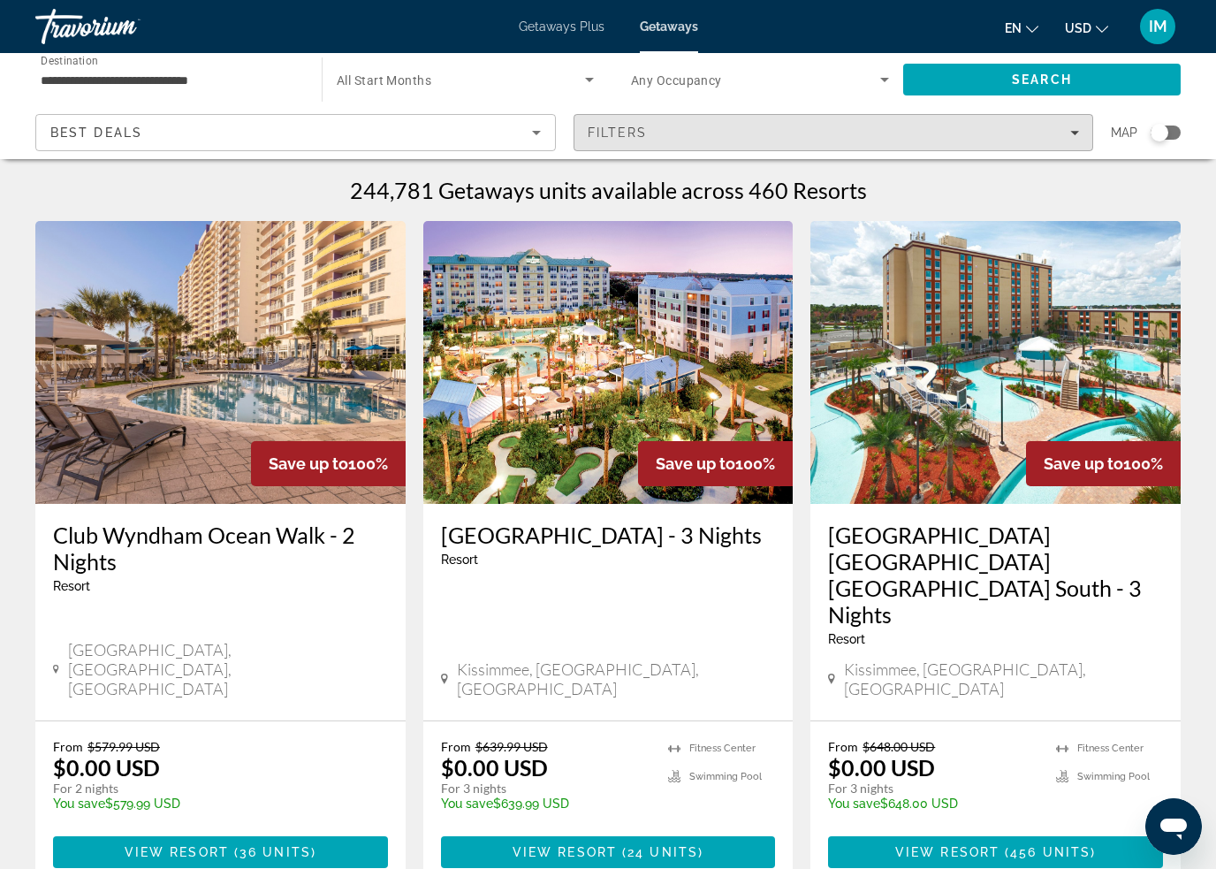
click at [1065, 133] on div "Filters" at bounding box center [834, 132] width 492 height 14
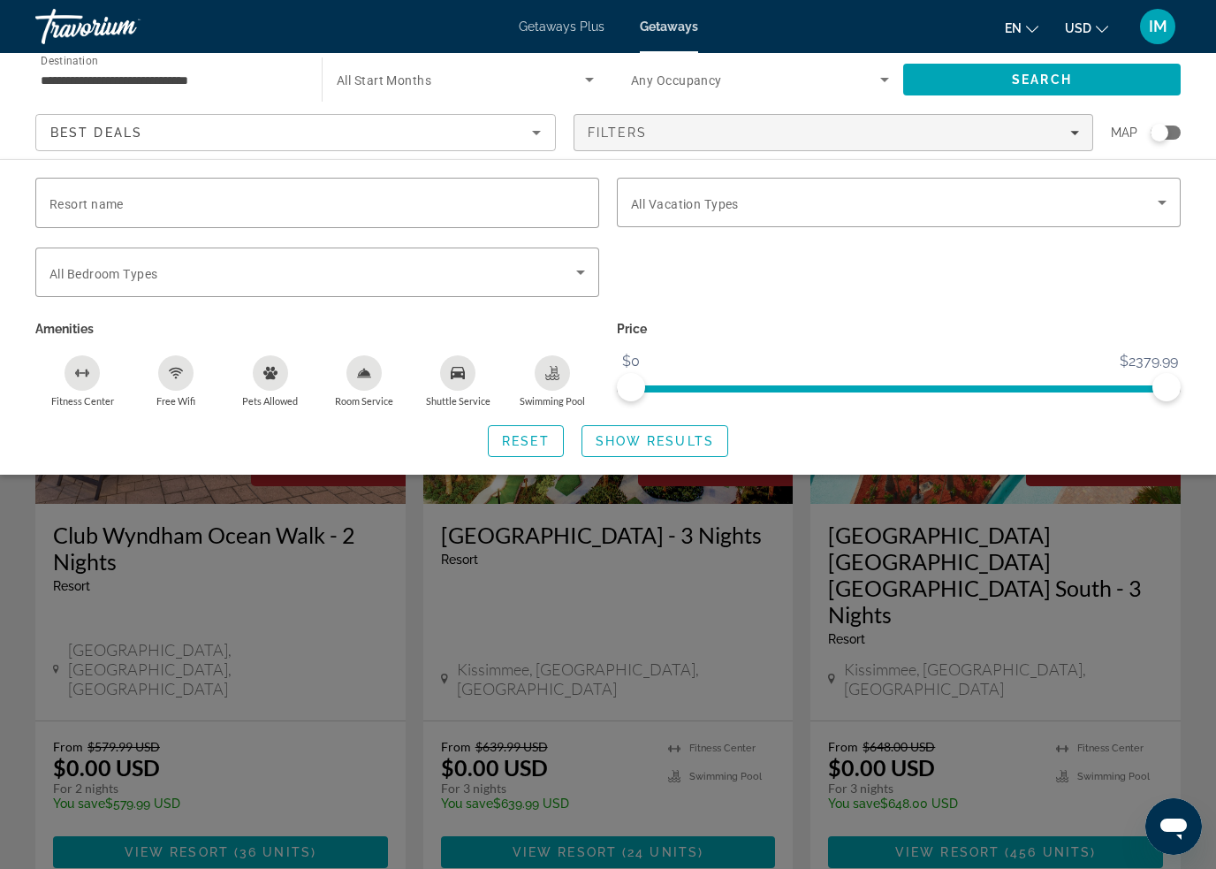
click at [863, 205] on span "Search widget" at bounding box center [894, 202] width 527 height 21
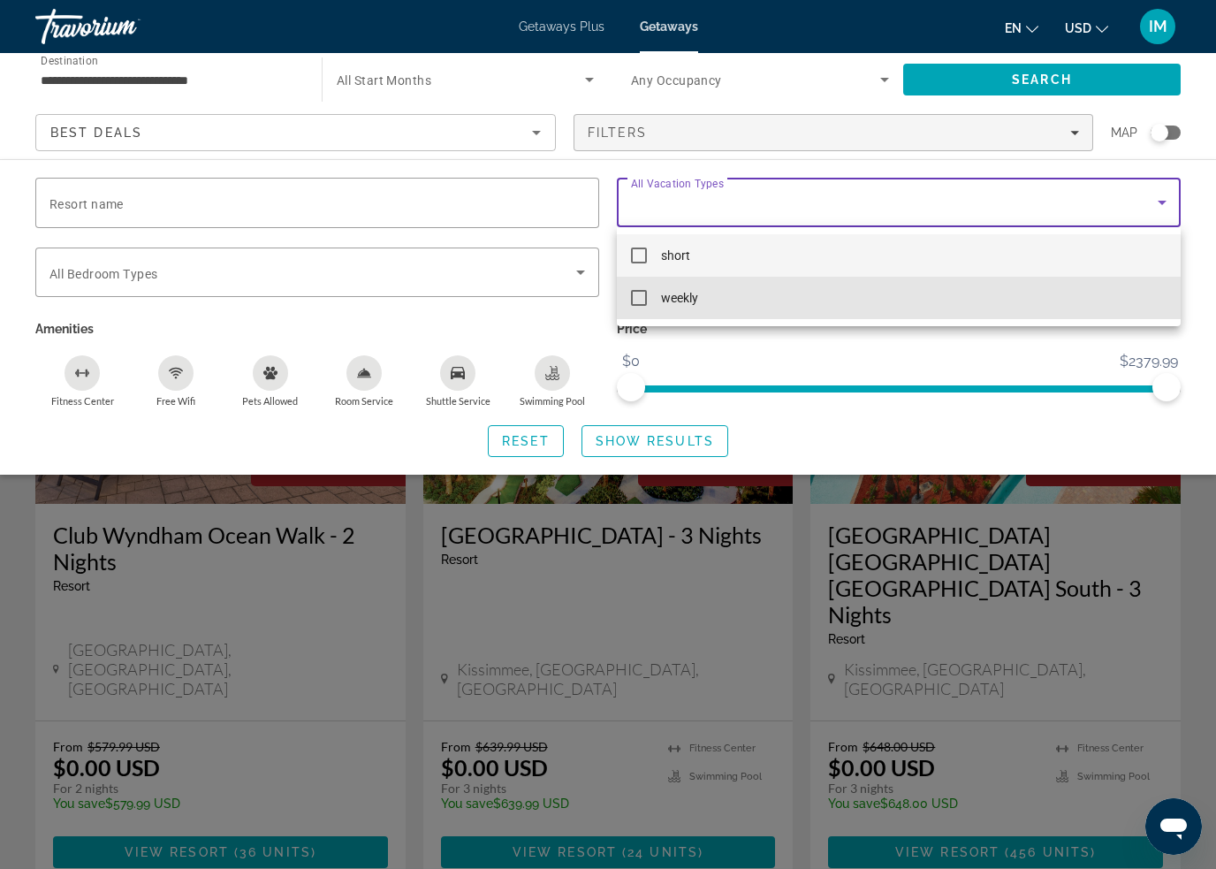
click at [744, 304] on mat-option "weekly" at bounding box center [899, 298] width 564 height 42
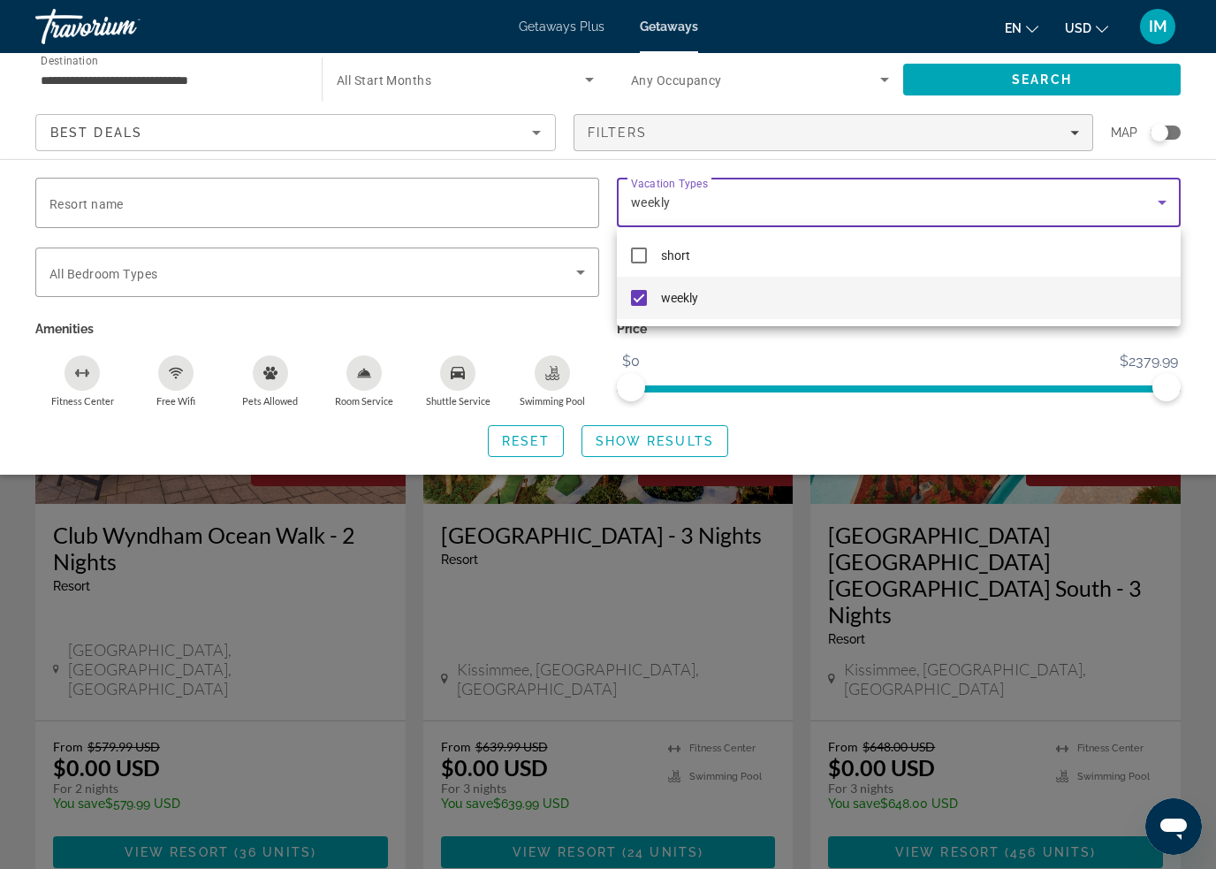
click at [680, 441] on div at bounding box center [608, 434] width 1216 height 869
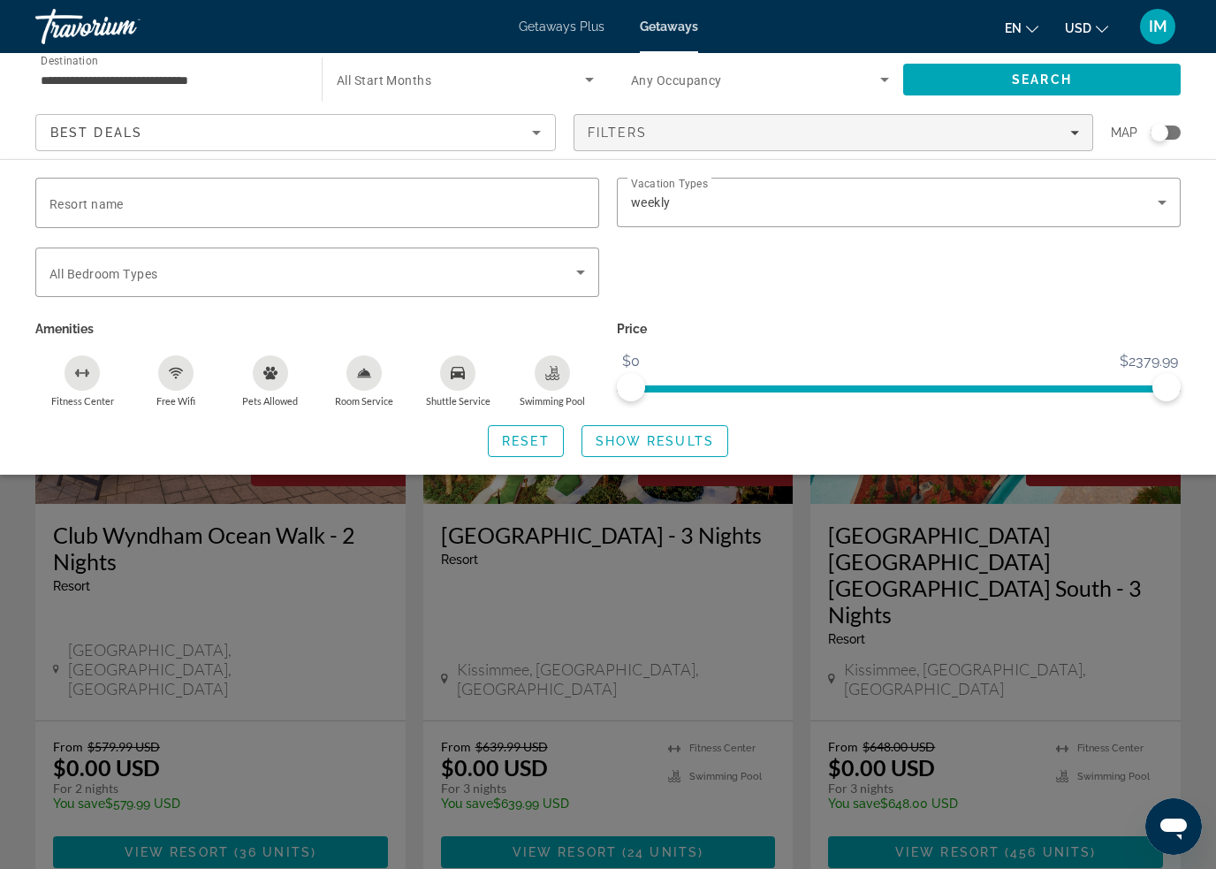
click at [677, 442] on span "Show Results" at bounding box center [655, 441] width 118 height 14
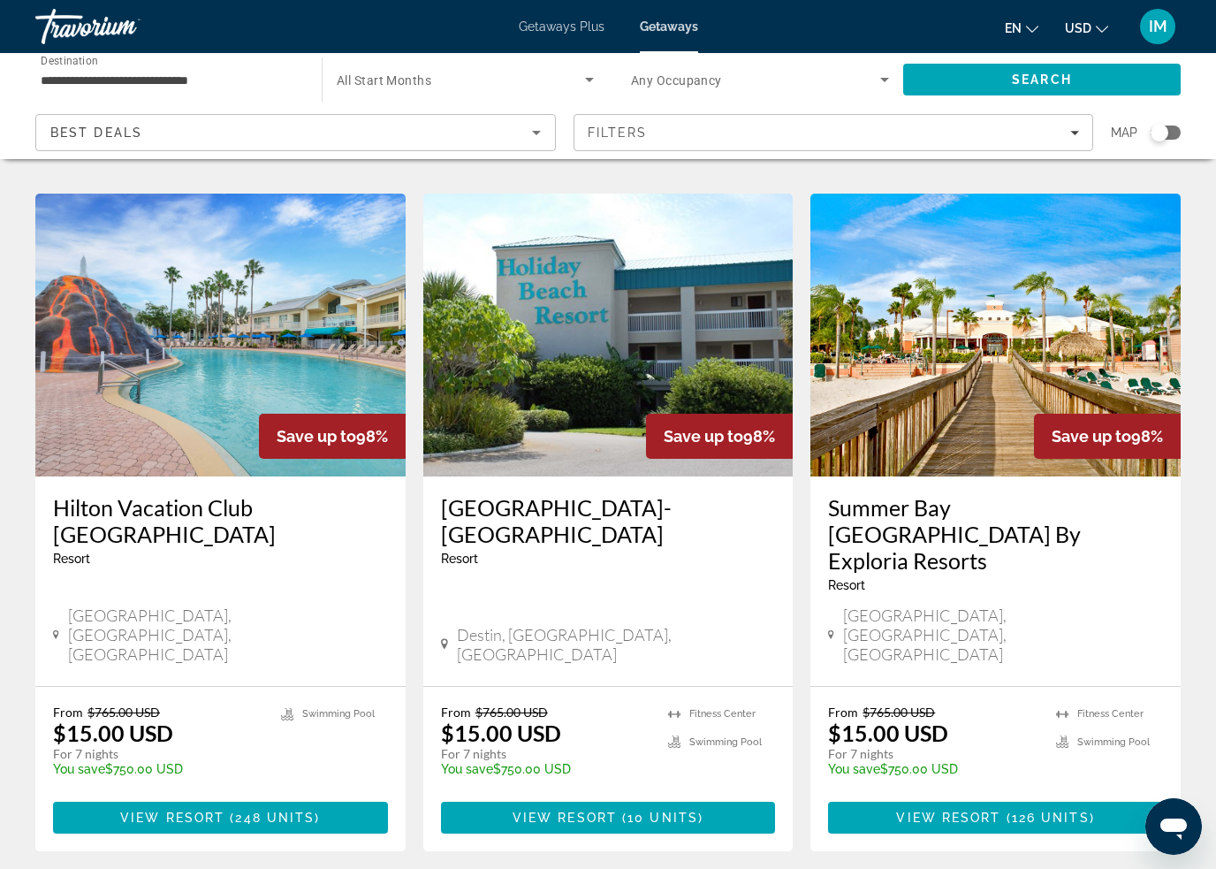
scroll to position [2008, 0]
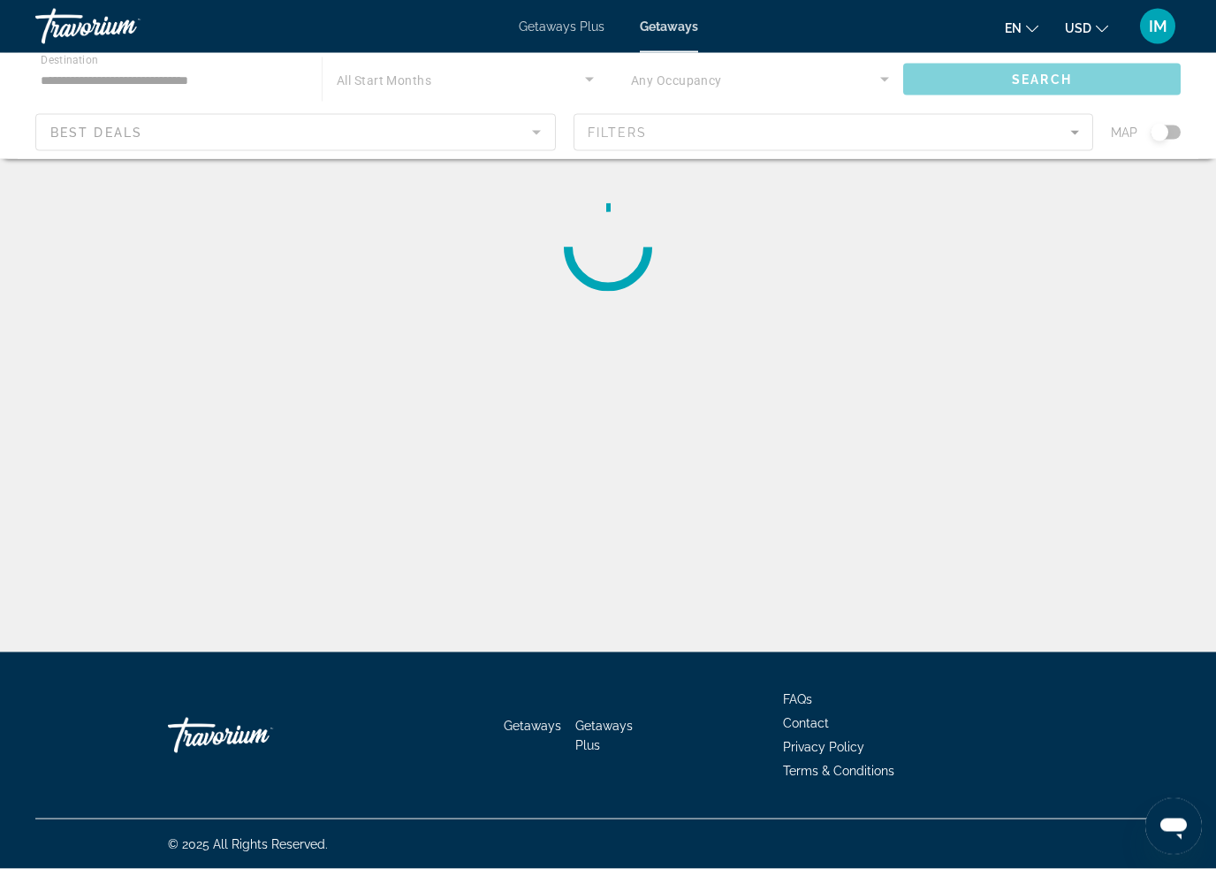
scroll to position [39, 0]
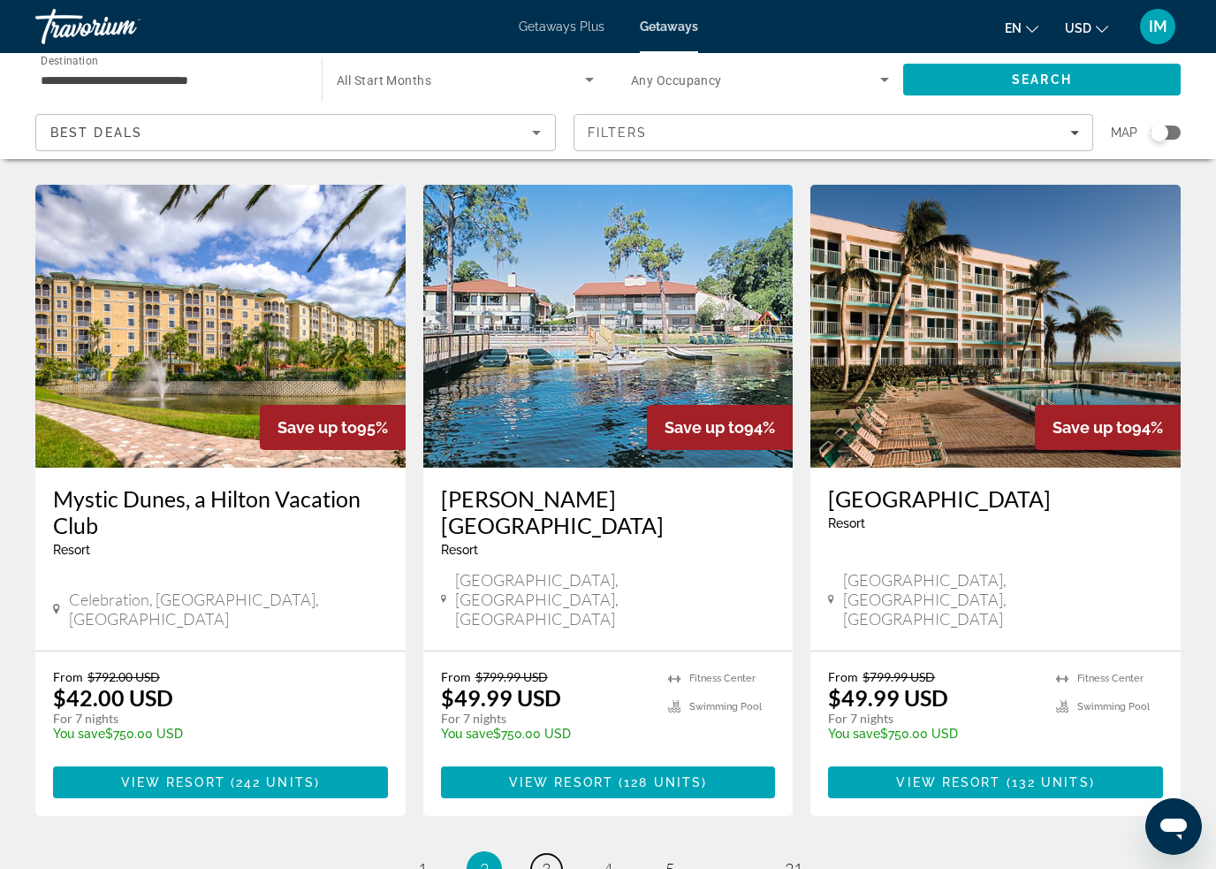
click at [546, 854] on link "page 3" at bounding box center [546, 869] width 31 height 31
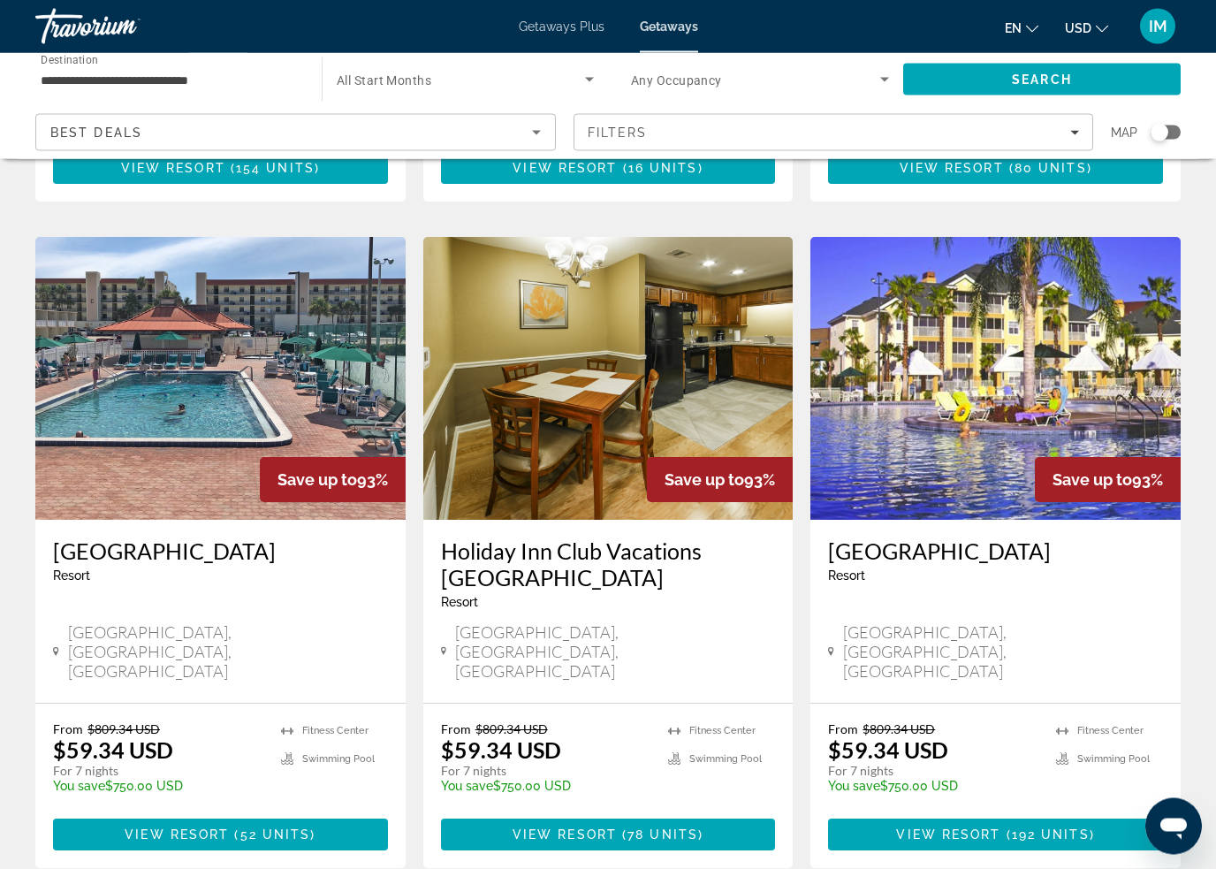
scroll to position [1945, 0]
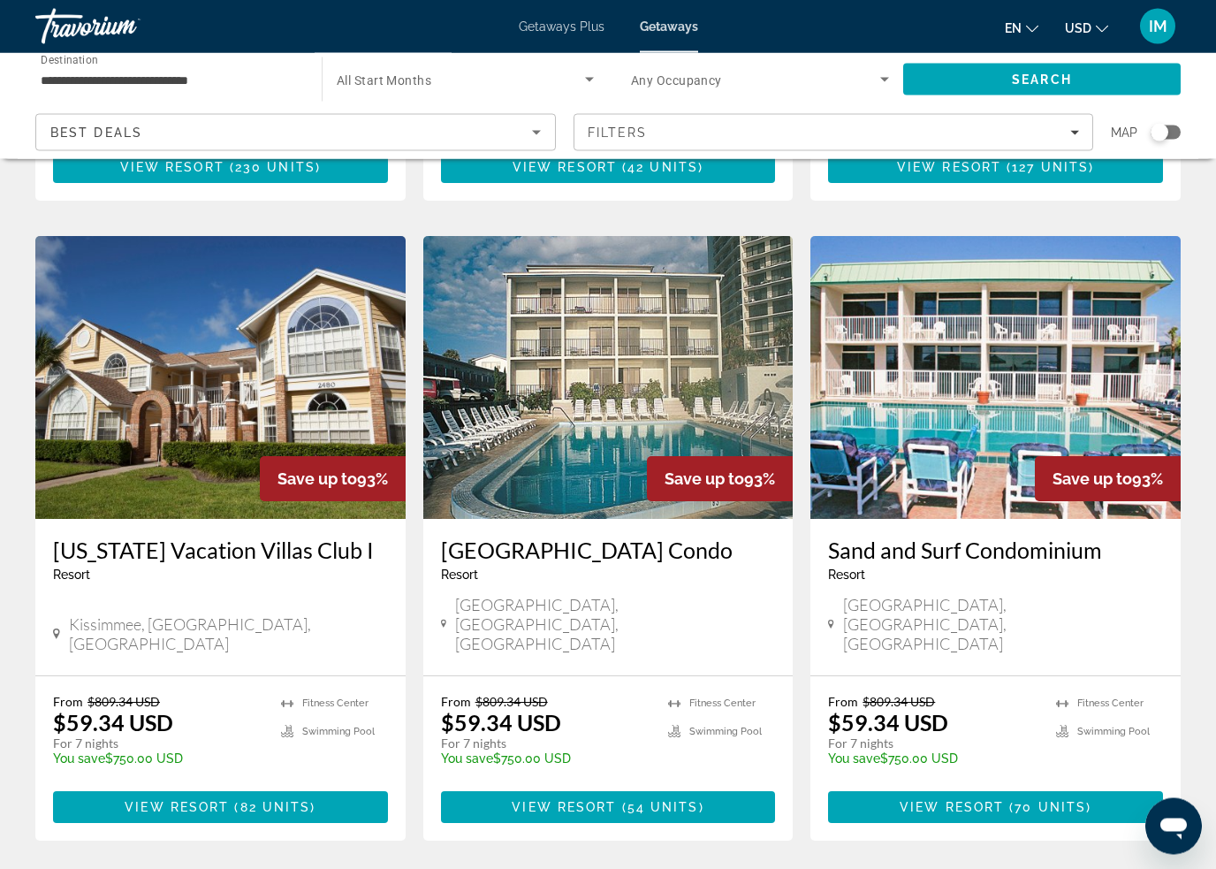
scroll to position [1905, 0]
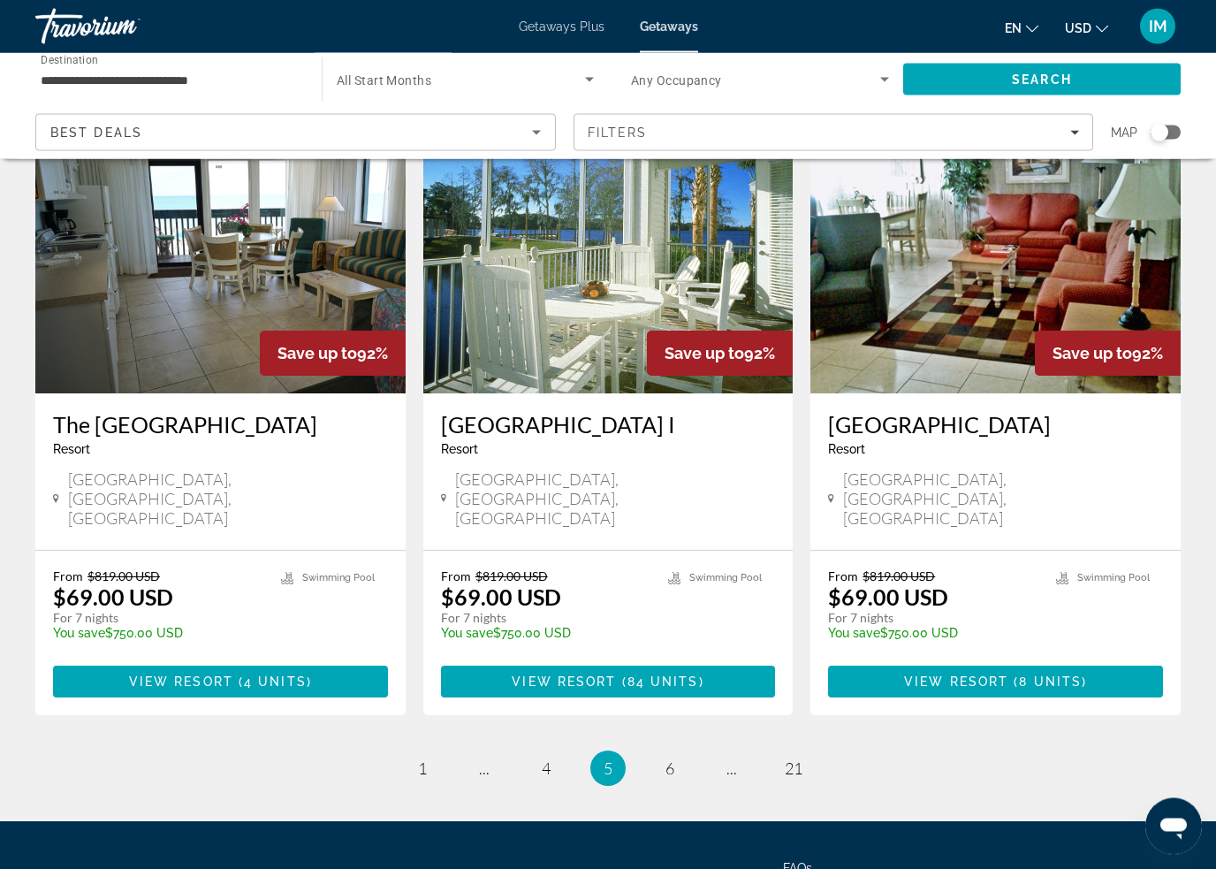
scroll to position [2040, 0]
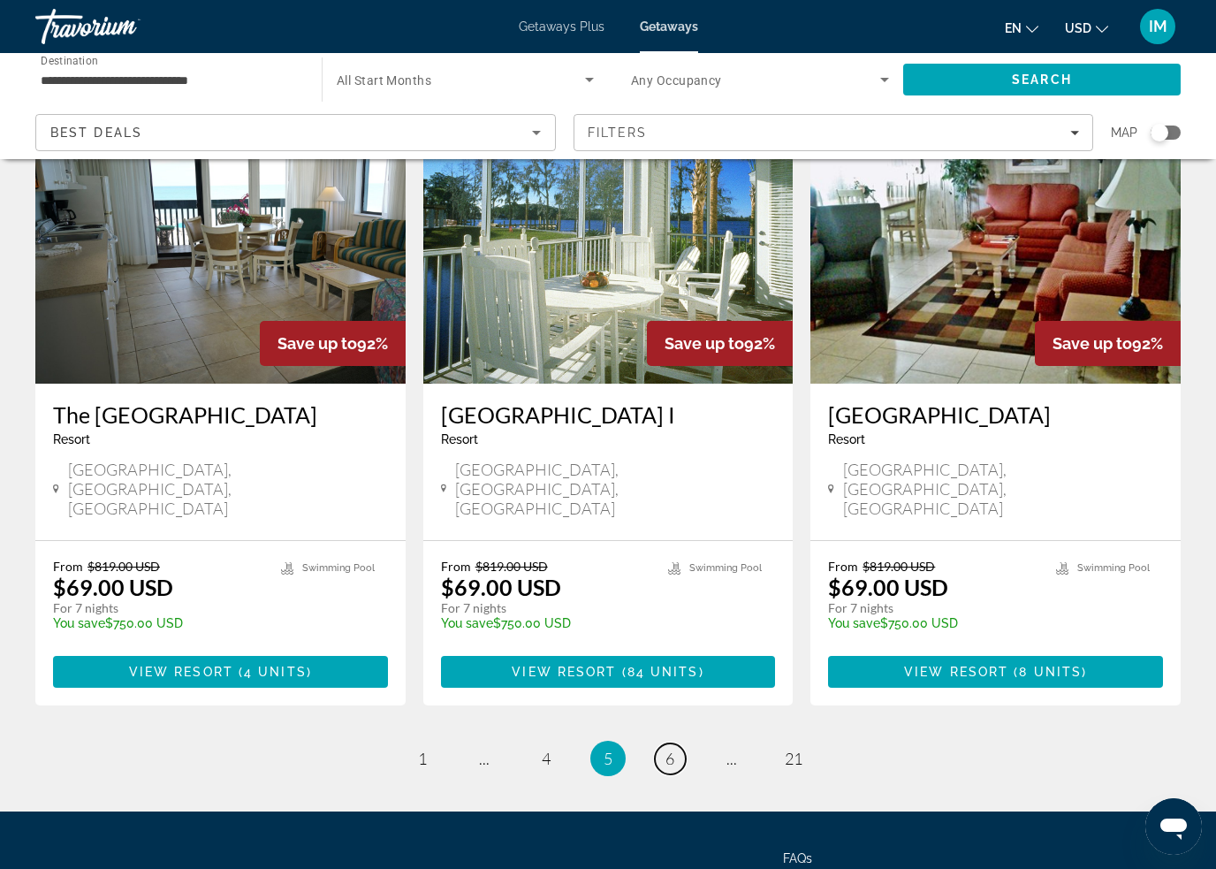
click at [670, 749] on span "6" at bounding box center [669, 758] width 9 height 19
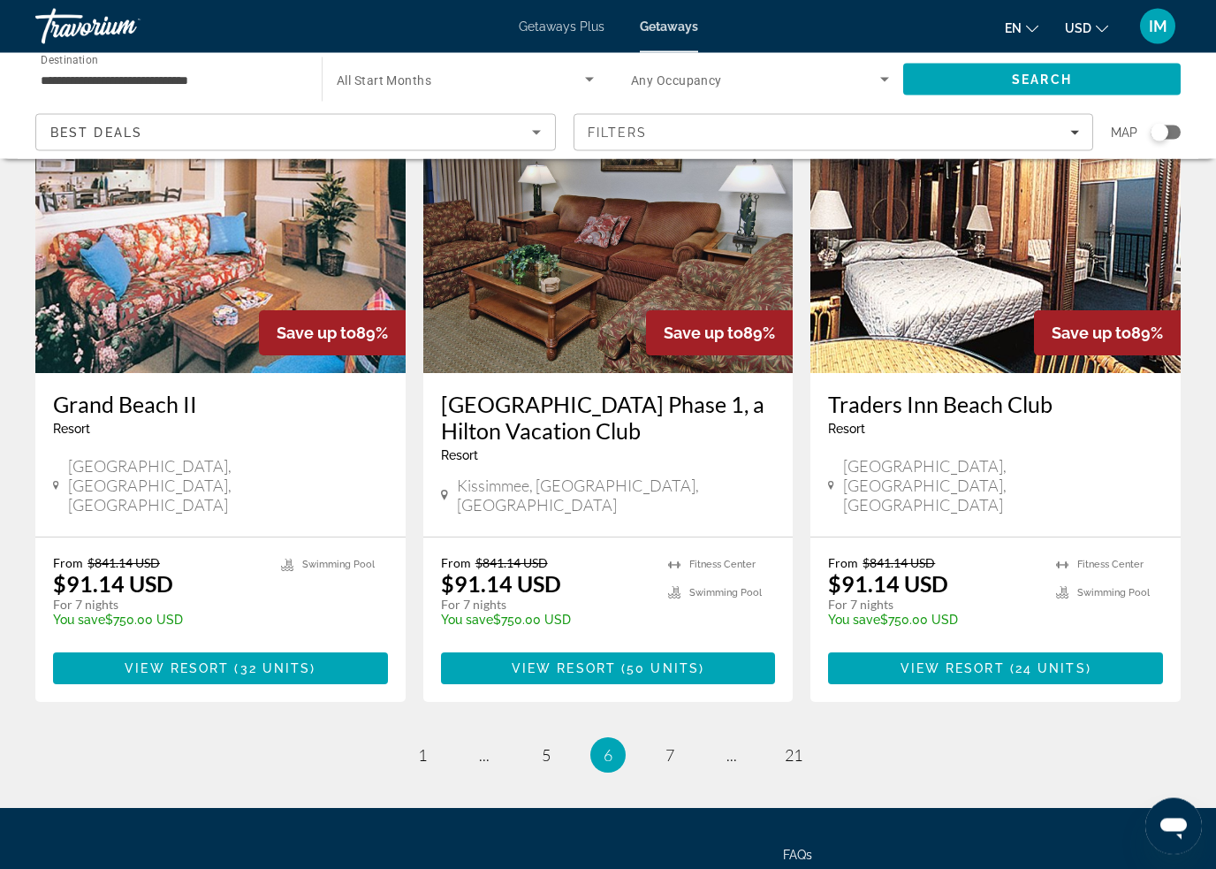
scroll to position [2146, 0]
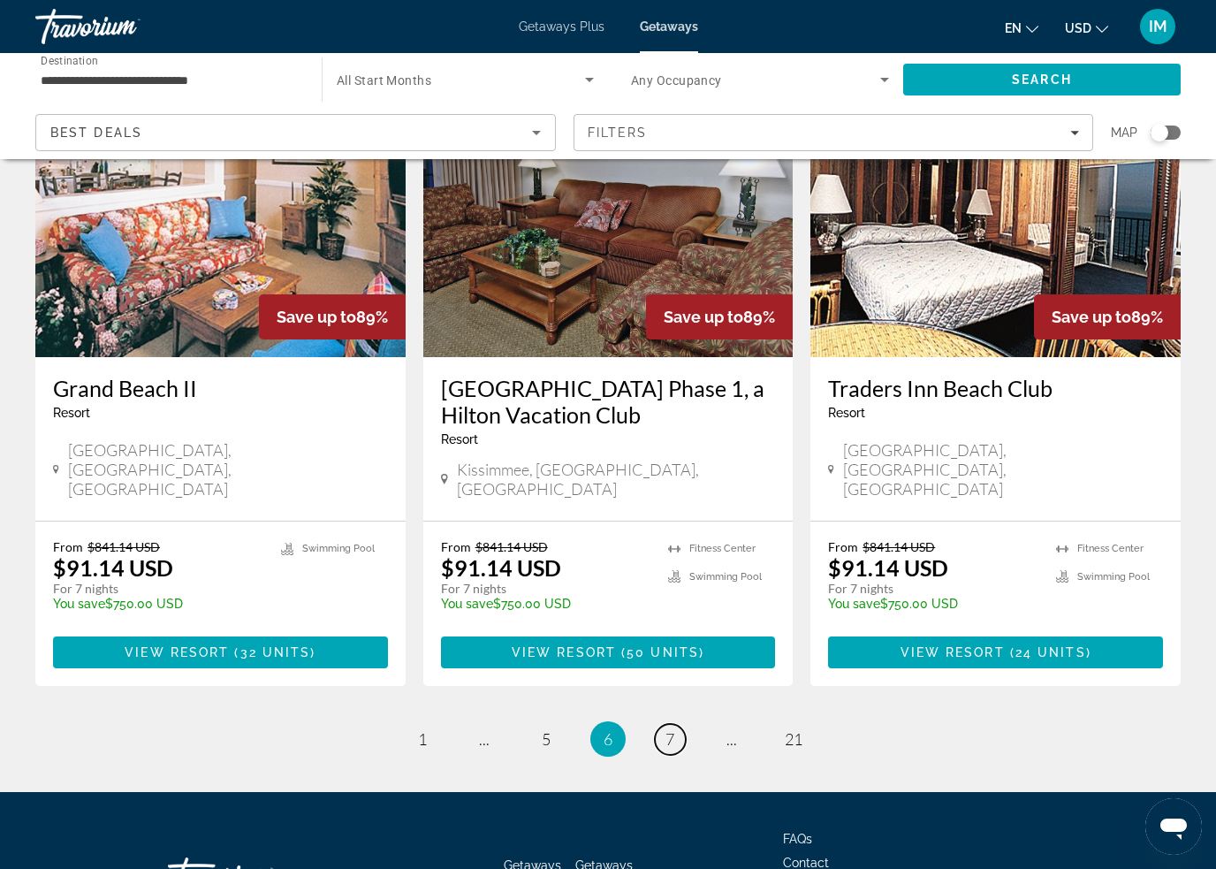
click at [671, 729] on span "7" at bounding box center [669, 738] width 9 height 19
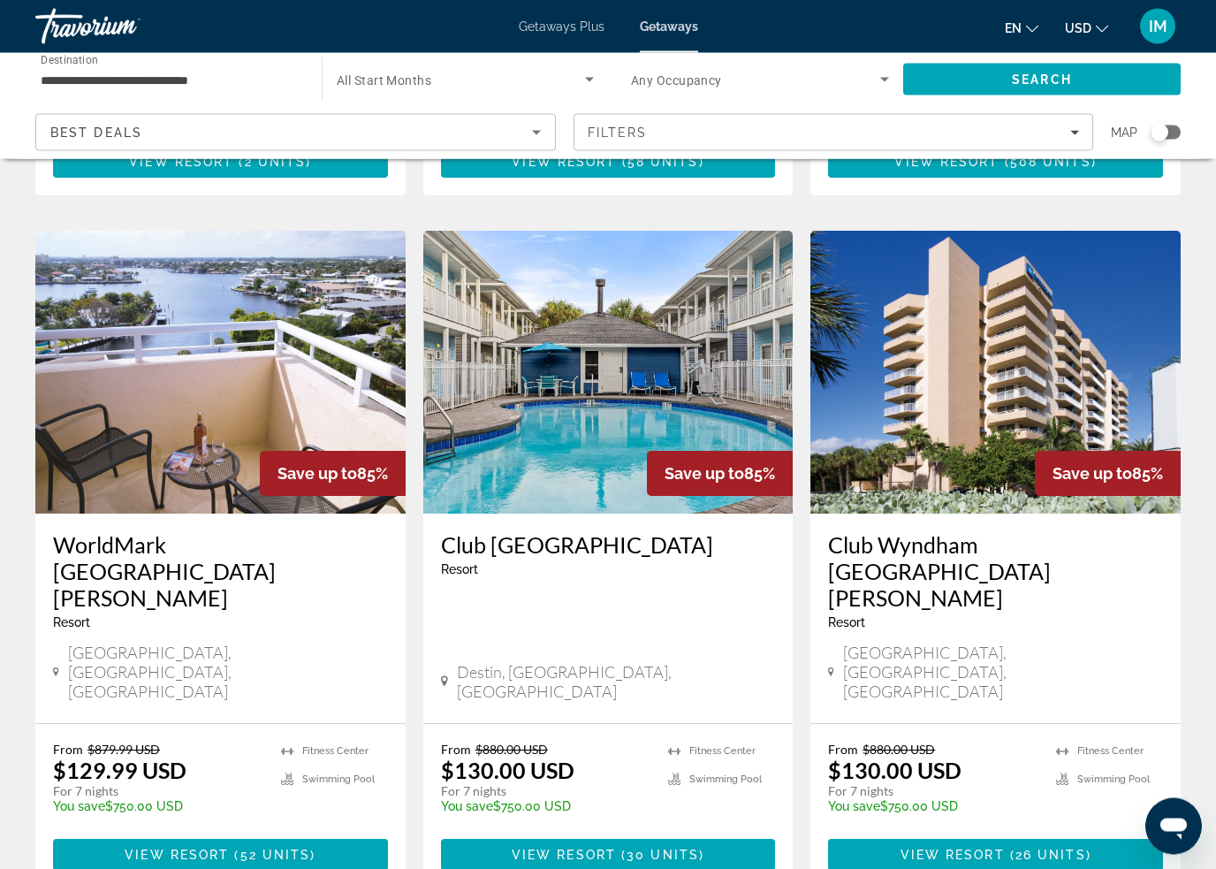
scroll to position [1933, 0]
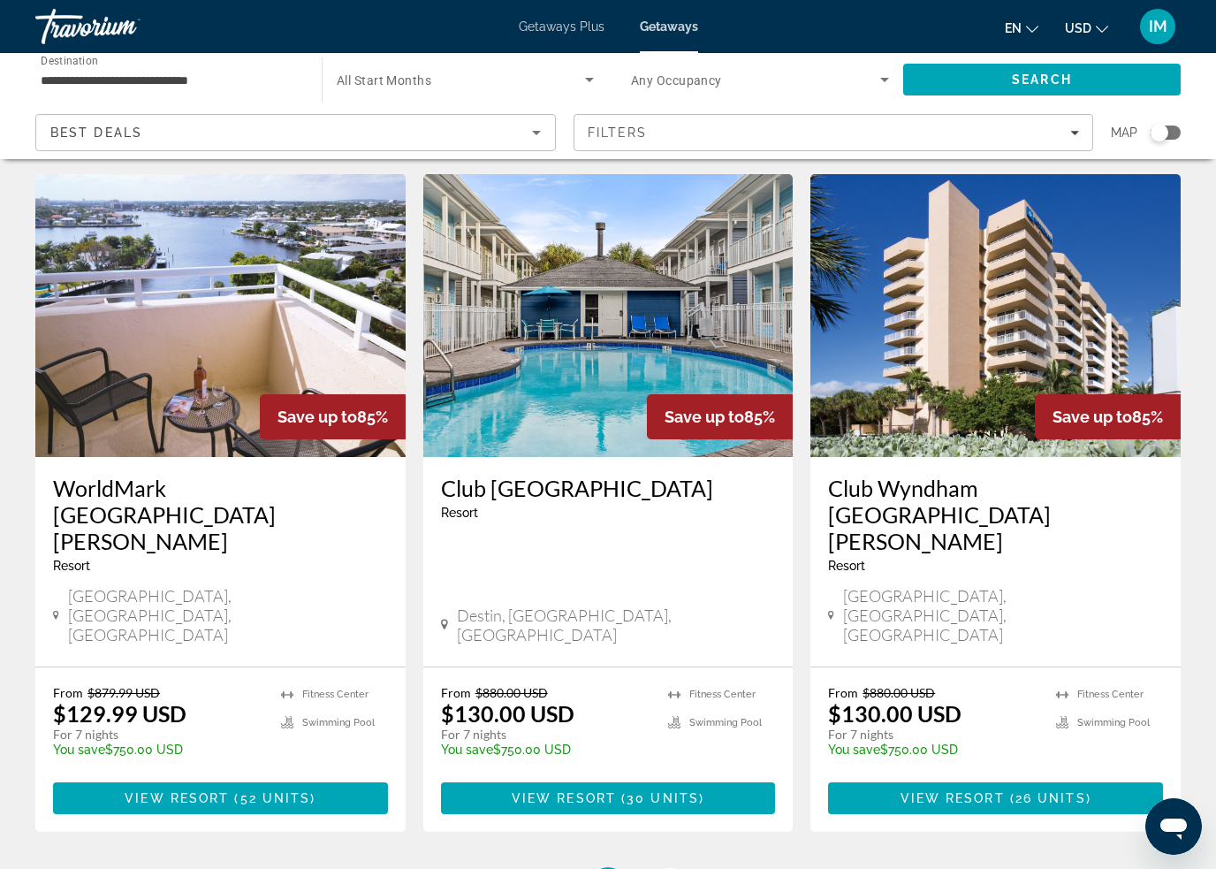
click at [670, 868] on span "8" at bounding box center [669, 884] width 9 height 19
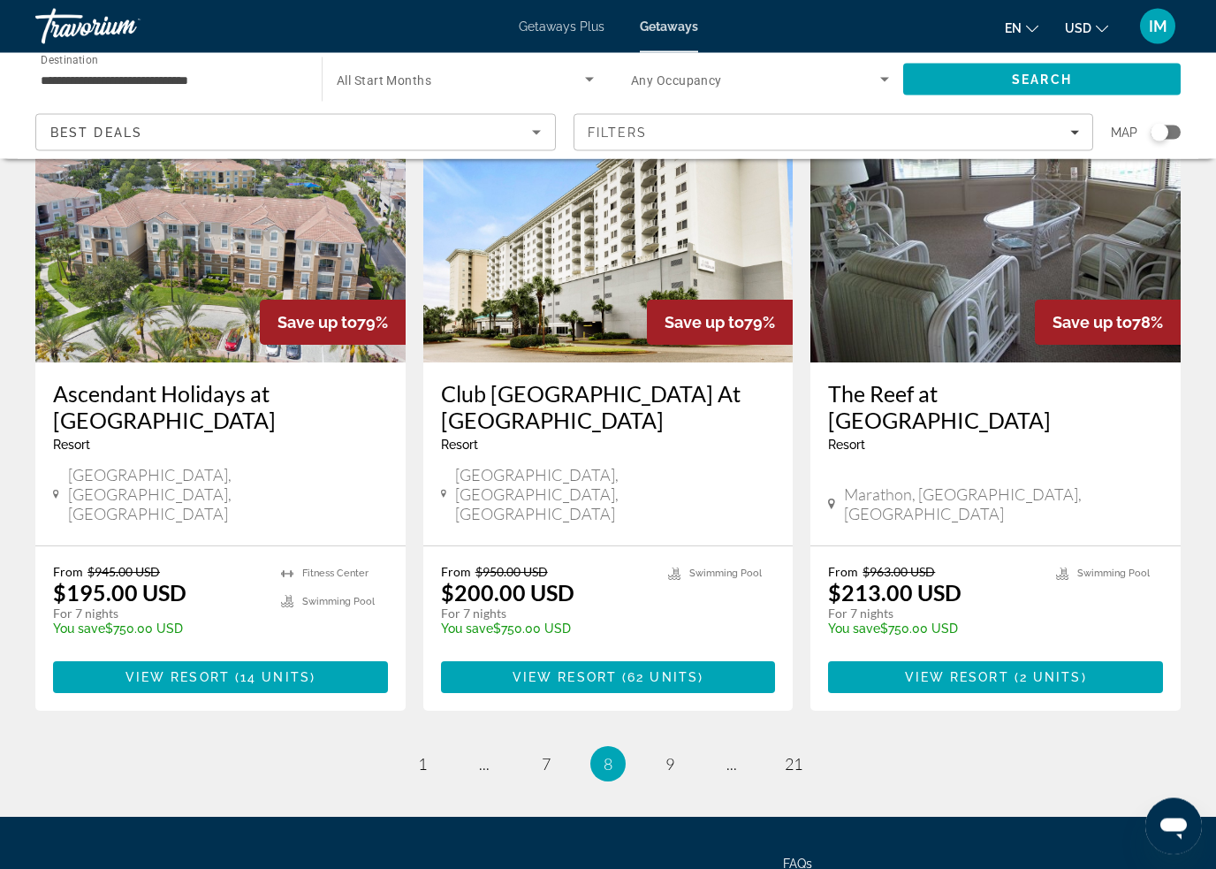
scroll to position [2146, 0]
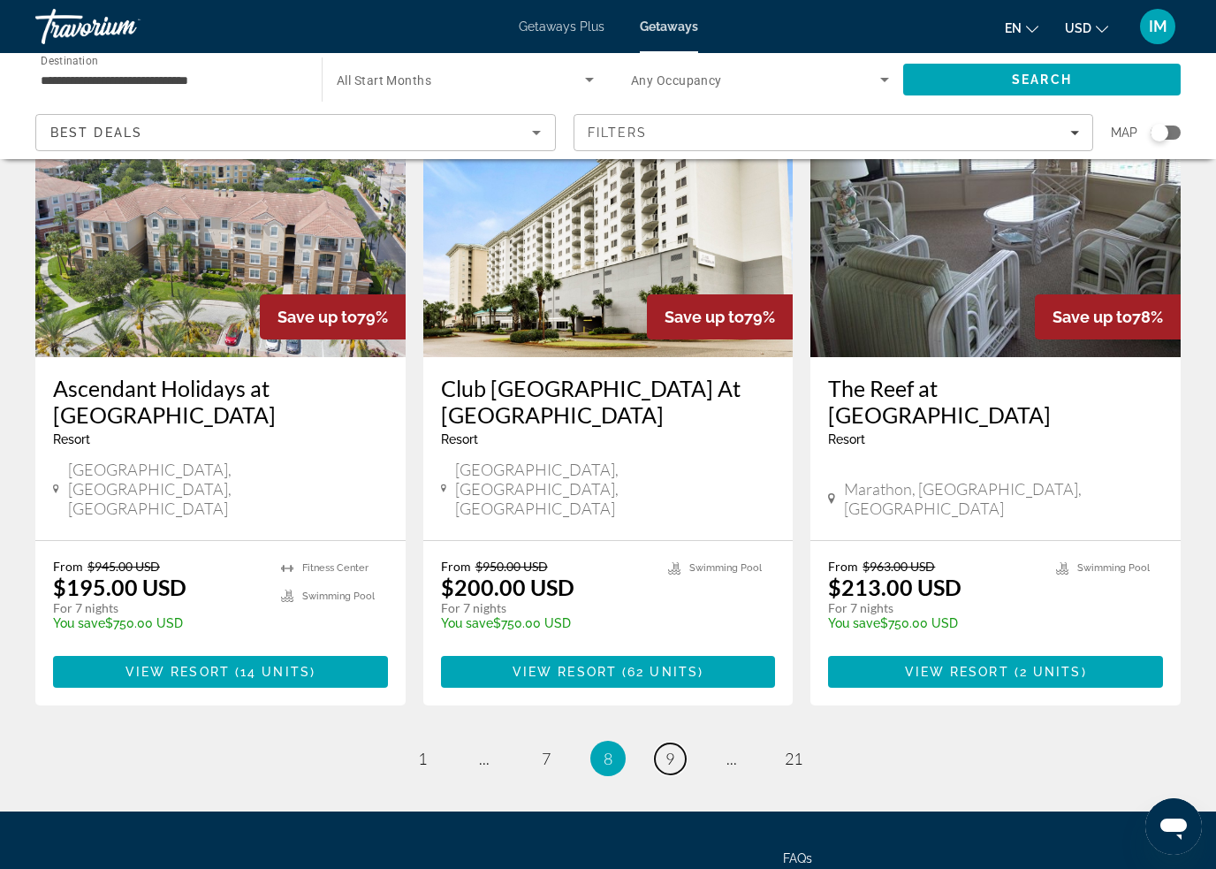
click at [669, 749] on span "9" at bounding box center [669, 758] width 9 height 19
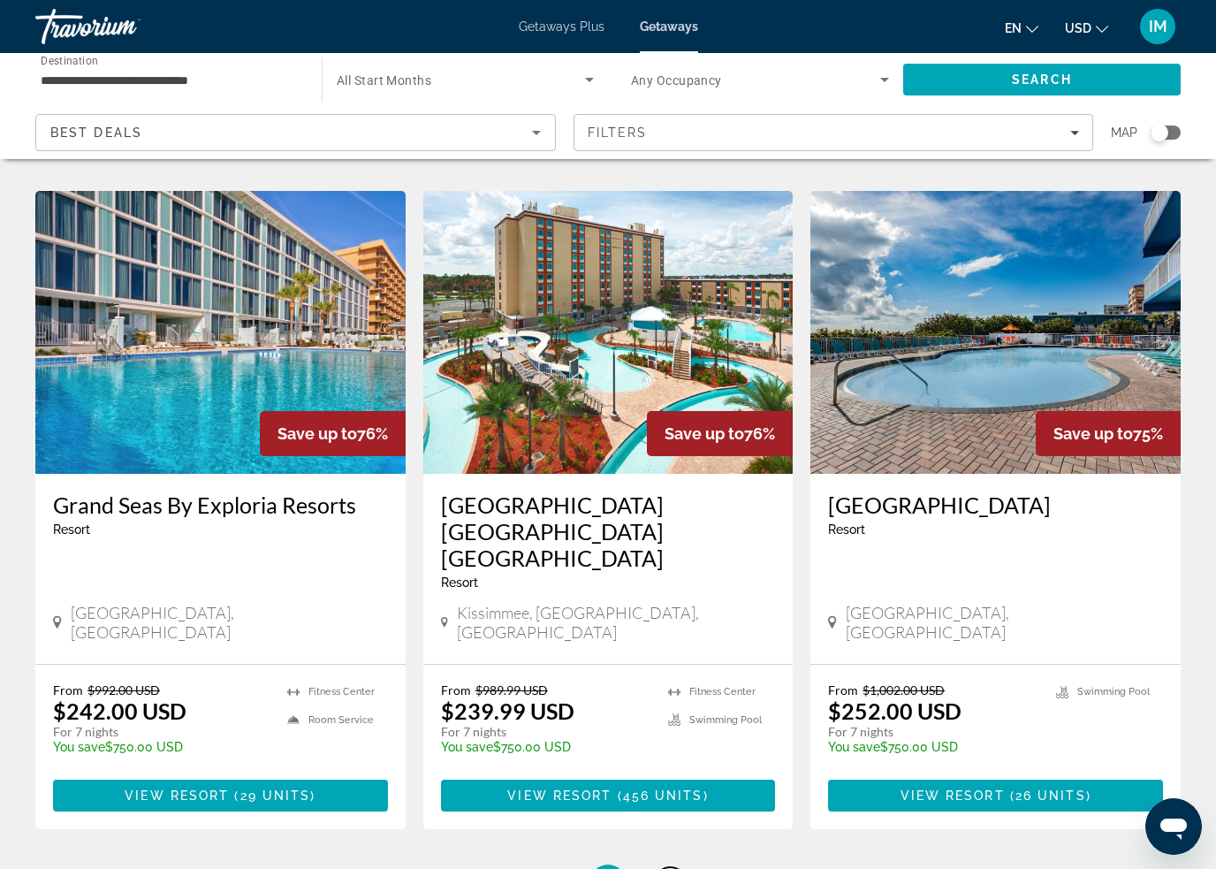
click at [678, 868] on span "10" at bounding box center [670, 881] width 18 height 19
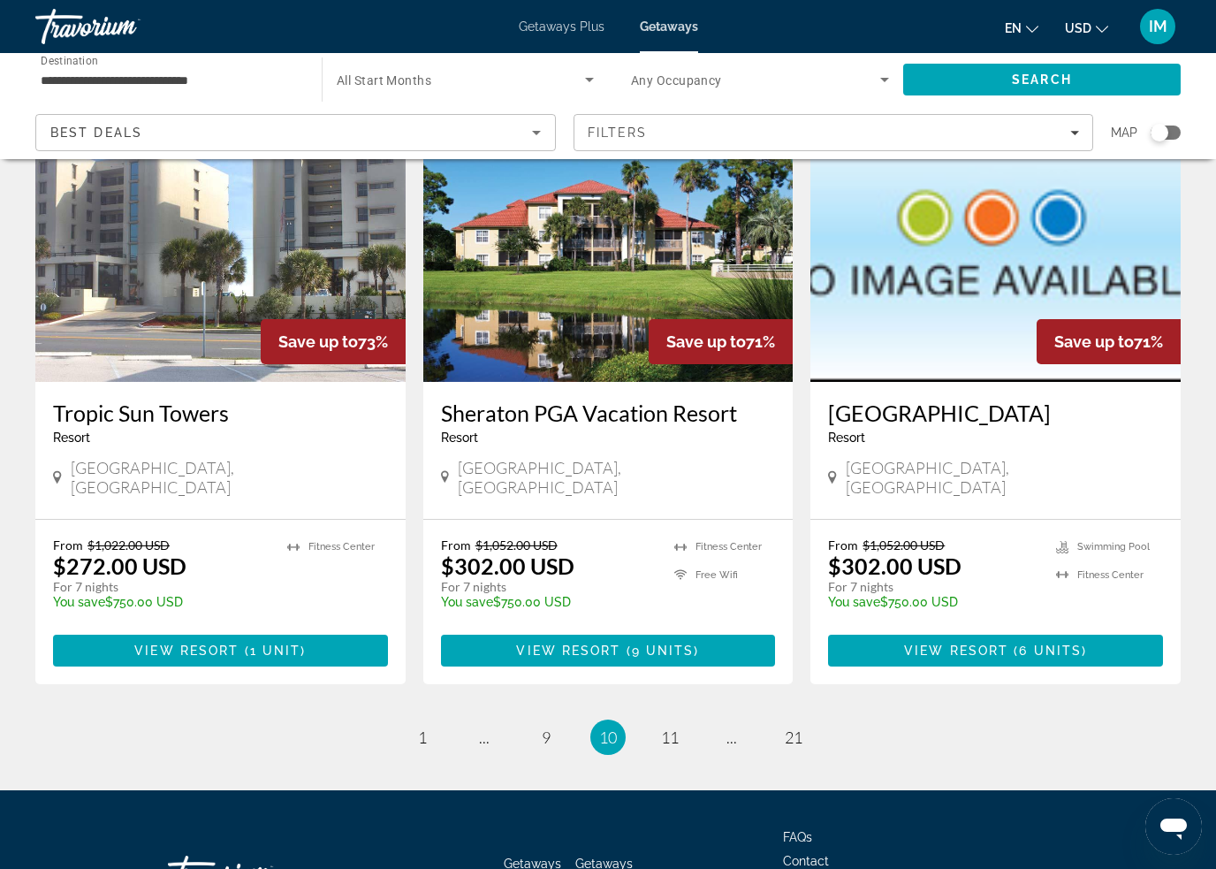
scroll to position [2066, 0]
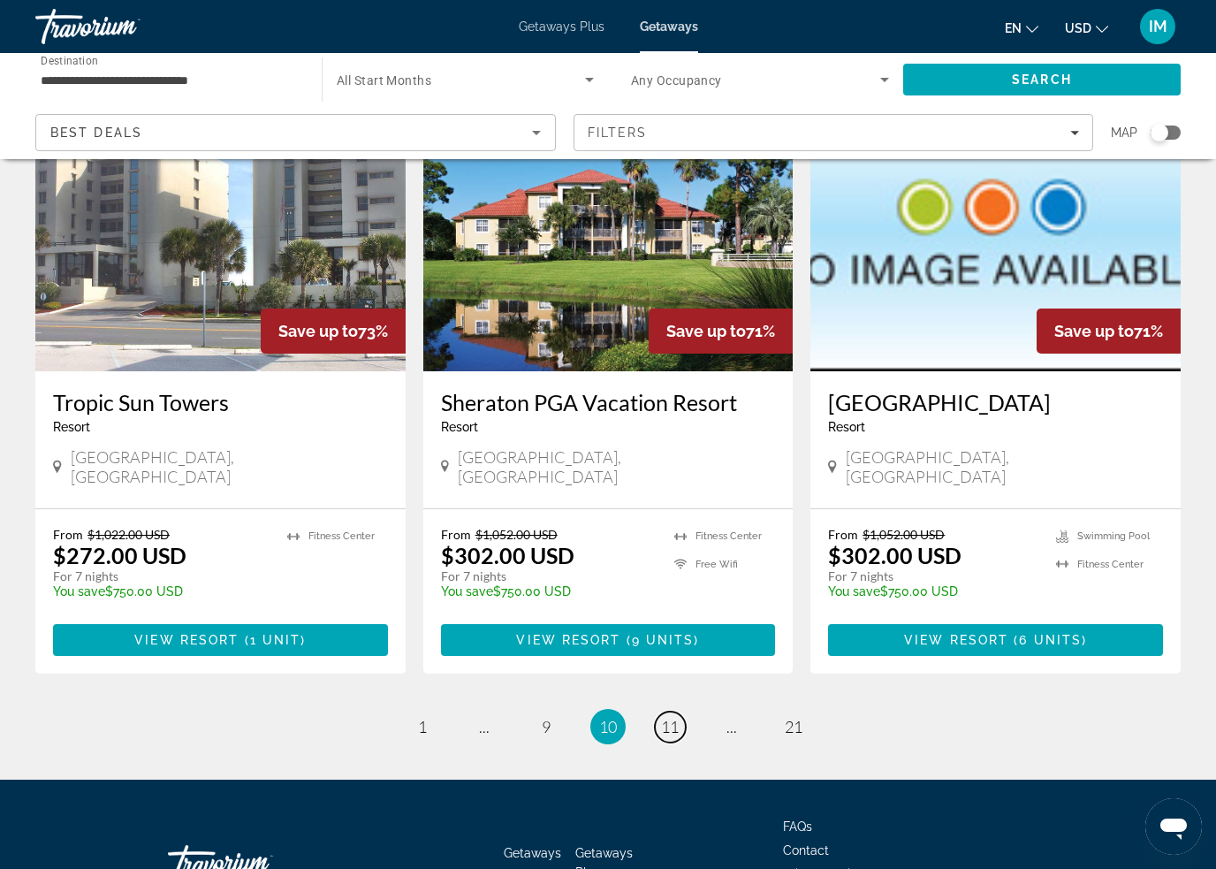
click at [671, 717] on span "11" at bounding box center [670, 726] width 18 height 19
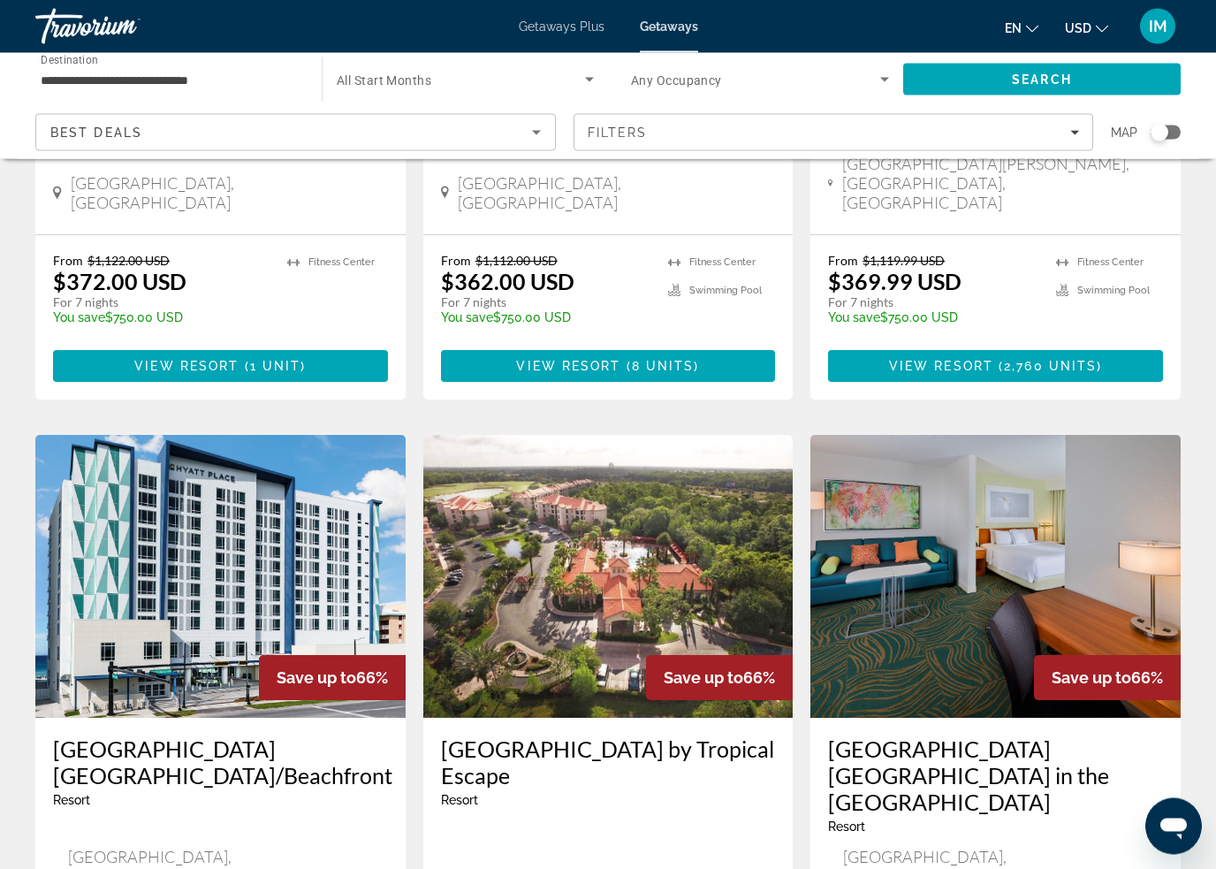
scroll to position [1821, 0]
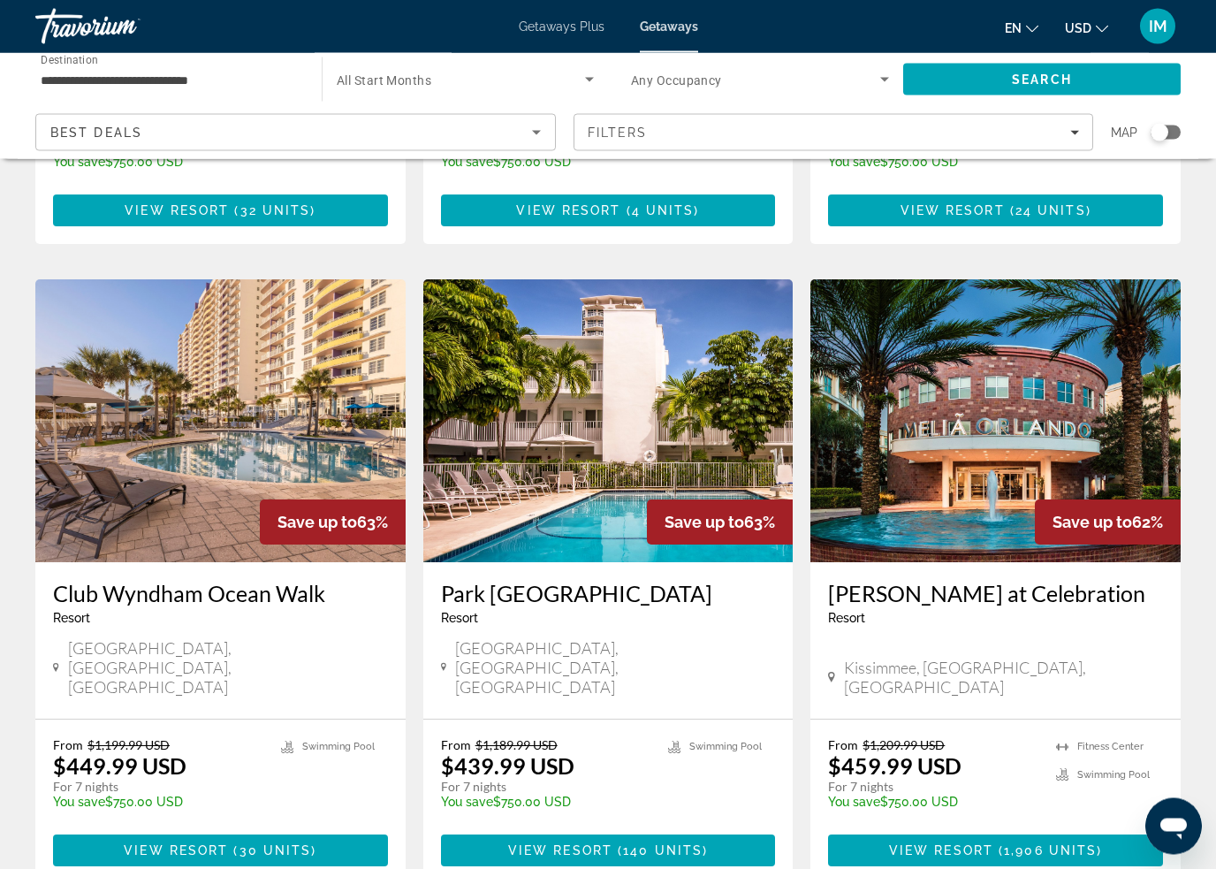
scroll to position [1896, 0]
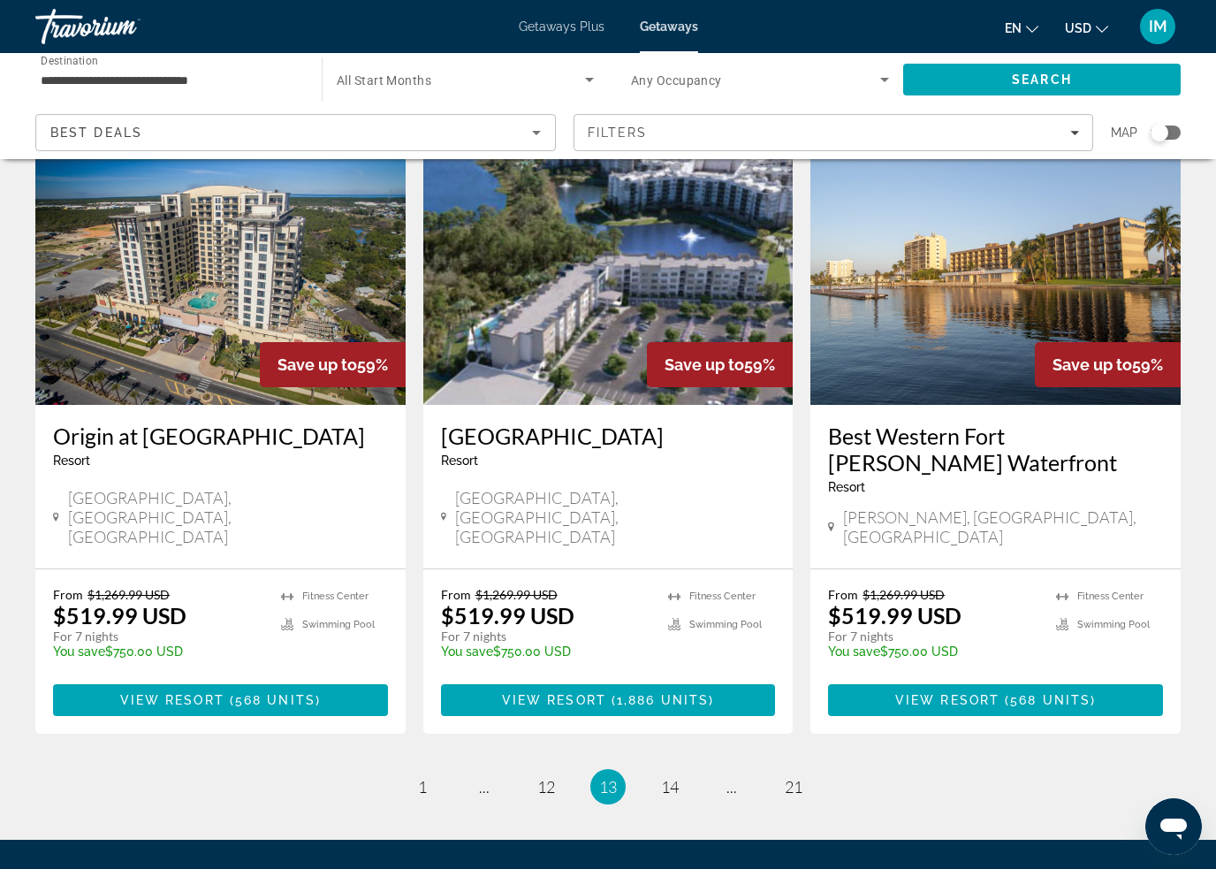
scroll to position [2146, 0]
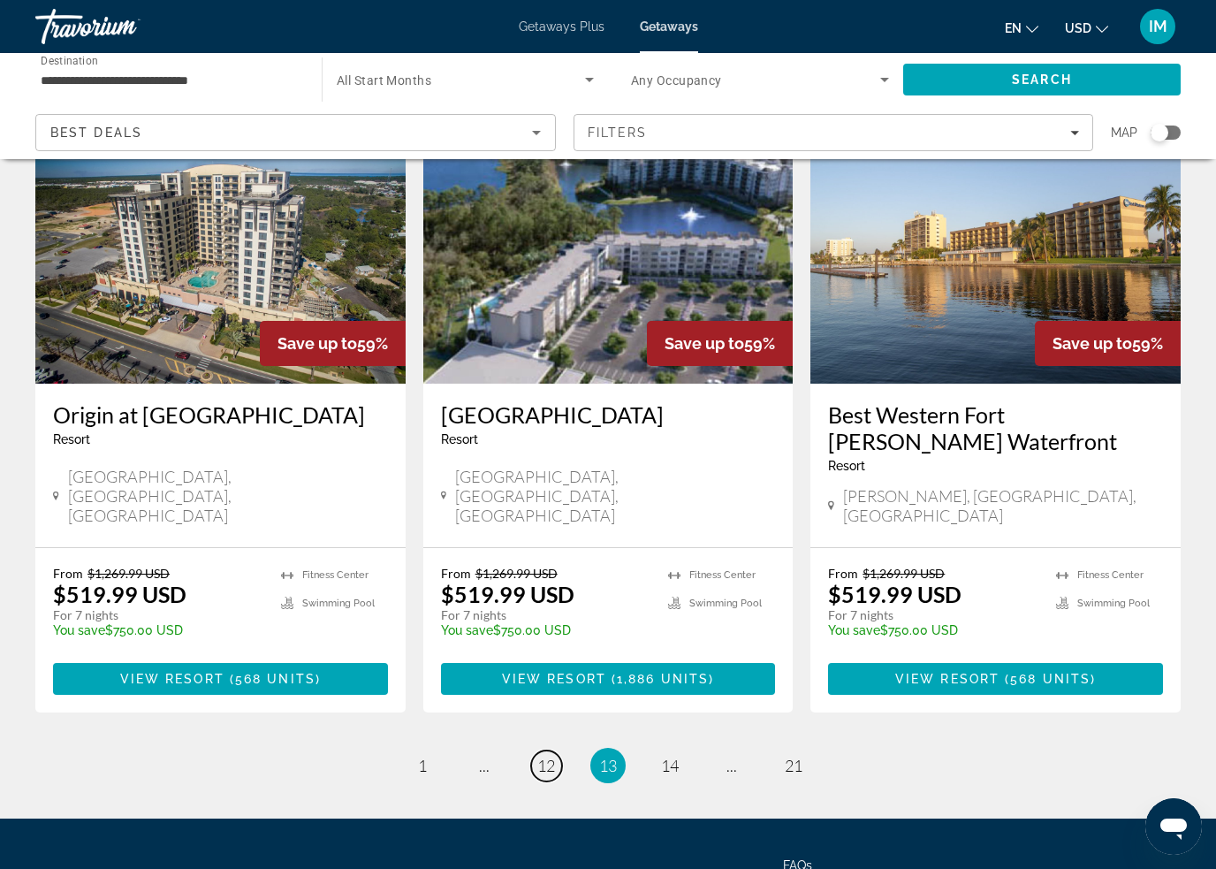
click at [559, 750] on link "page 12" at bounding box center [546, 765] width 31 height 31
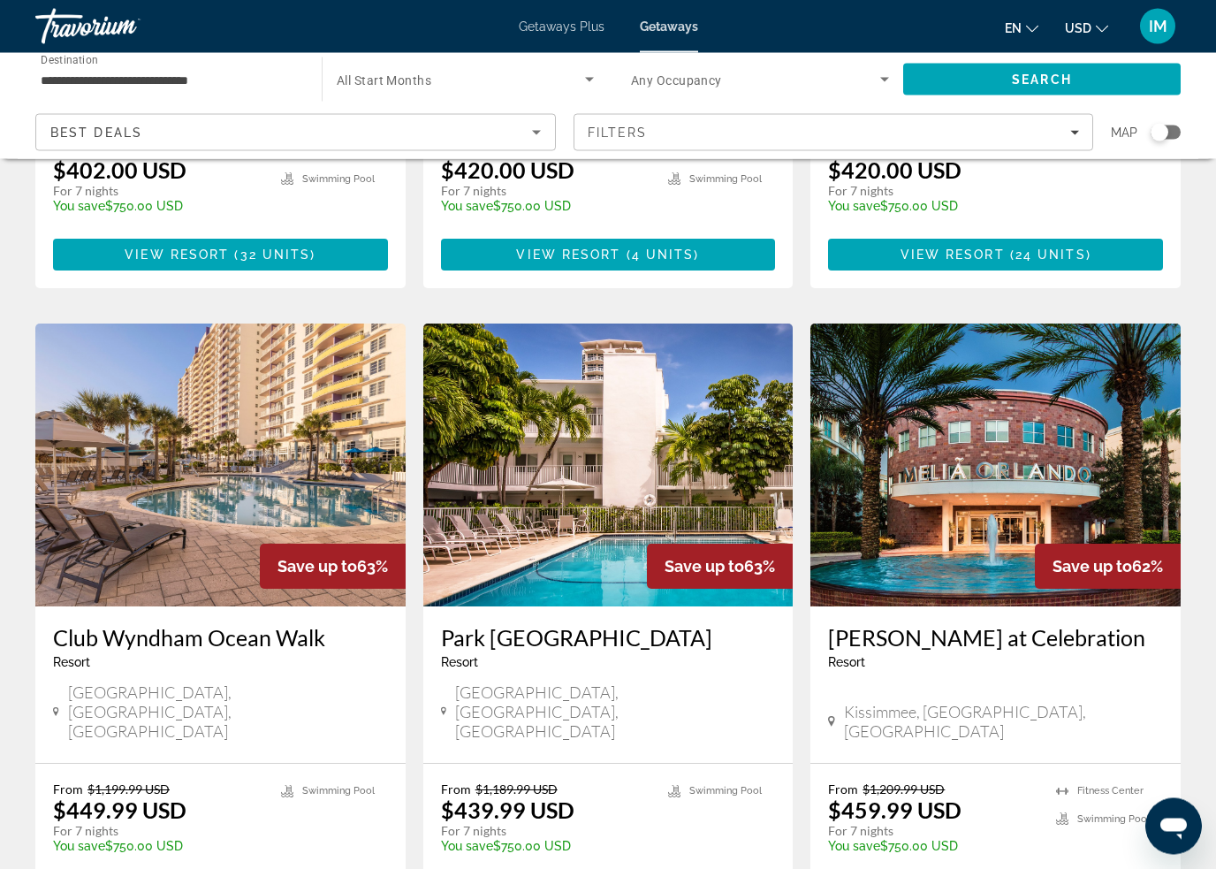
scroll to position [1851, 0]
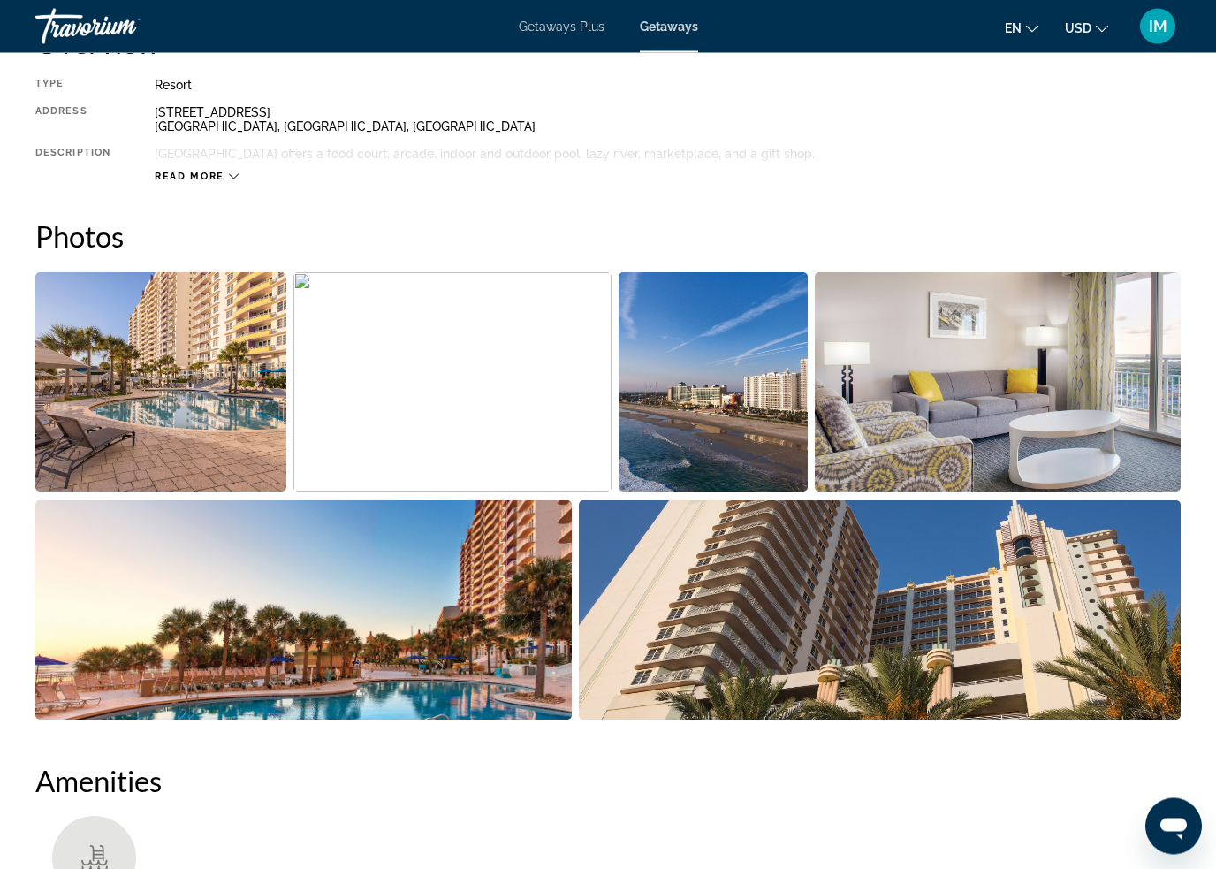
scroll to position [956, 0]
click at [142, 395] on img "Open full-screen image slider" at bounding box center [160, 381] width 251 height 219
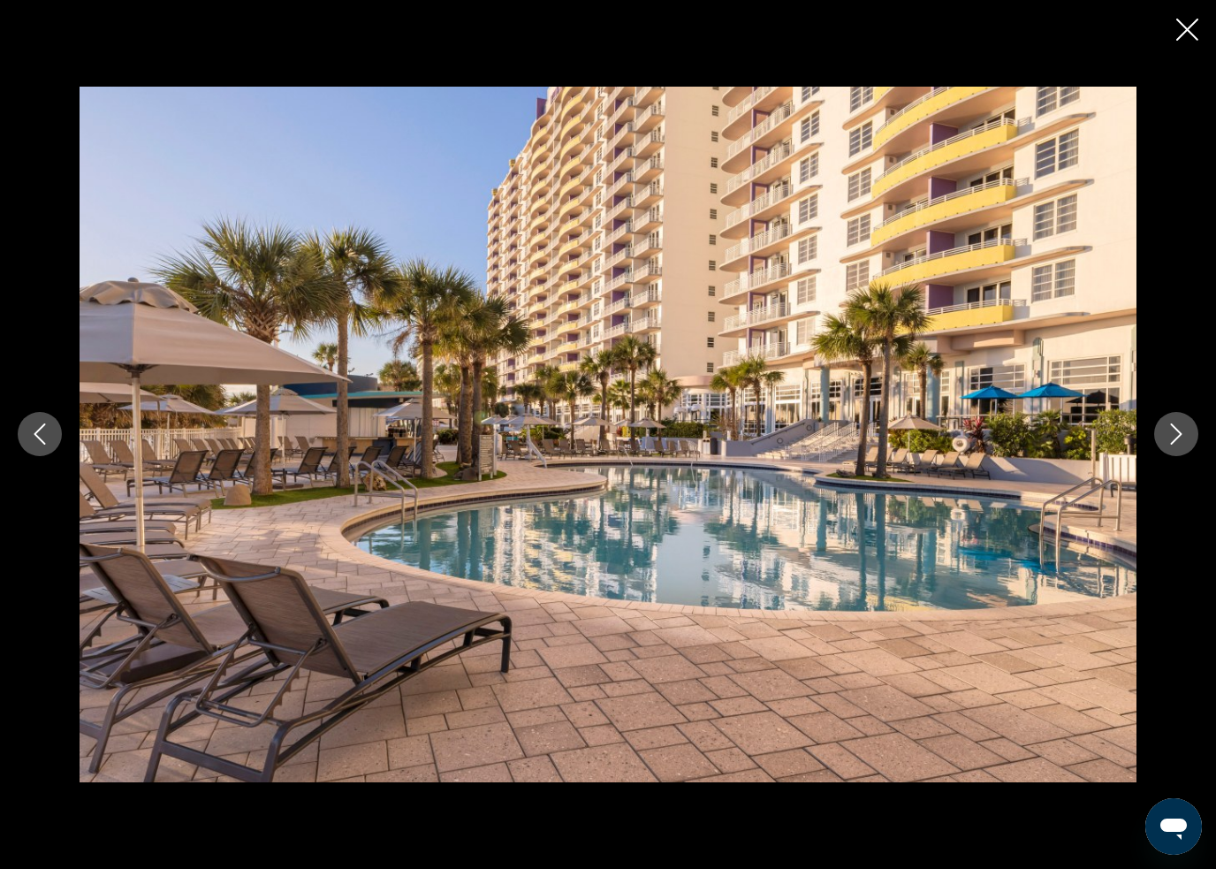
click at [1158, 432] on button "Next image" at bounding box center [1176, 434] width 44 height 44
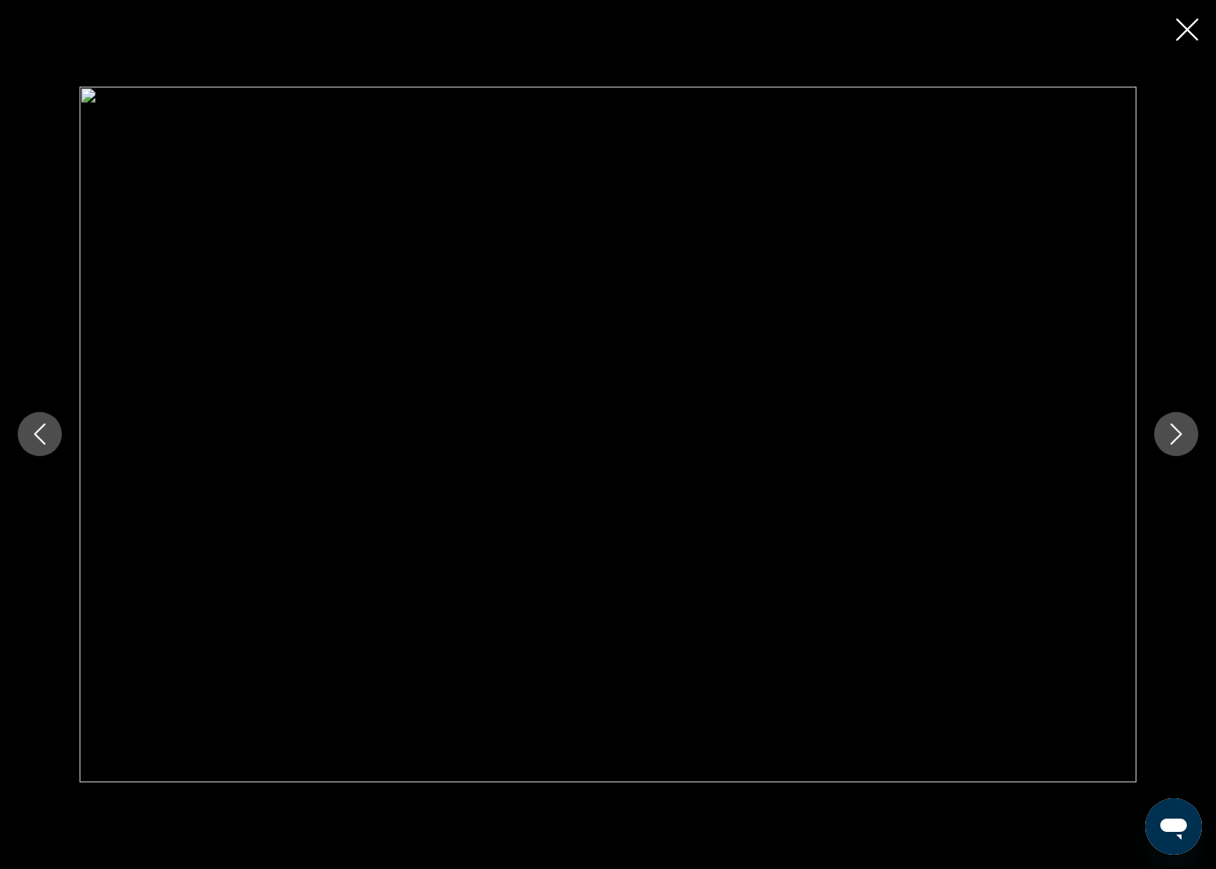
click at [1171, 432] on icon "Next image" at bounding box center [1176, 433] width 21 height 21
click at [1173, 432] on icon "Next image" at bounding box center [1176, 433] width 21 height 21
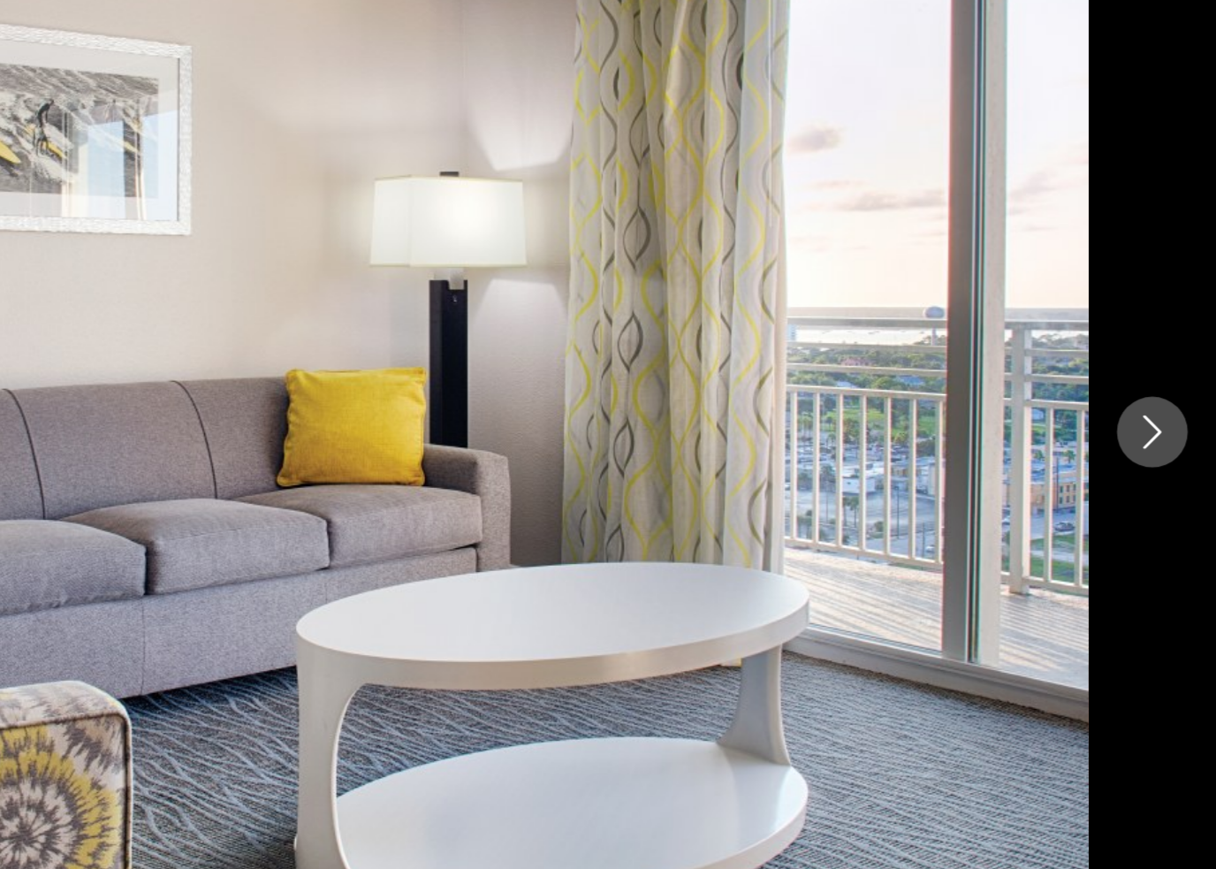
click at [1166, 423] on icon "Next image" at bounding box center [1176, 433] width 21 height 21
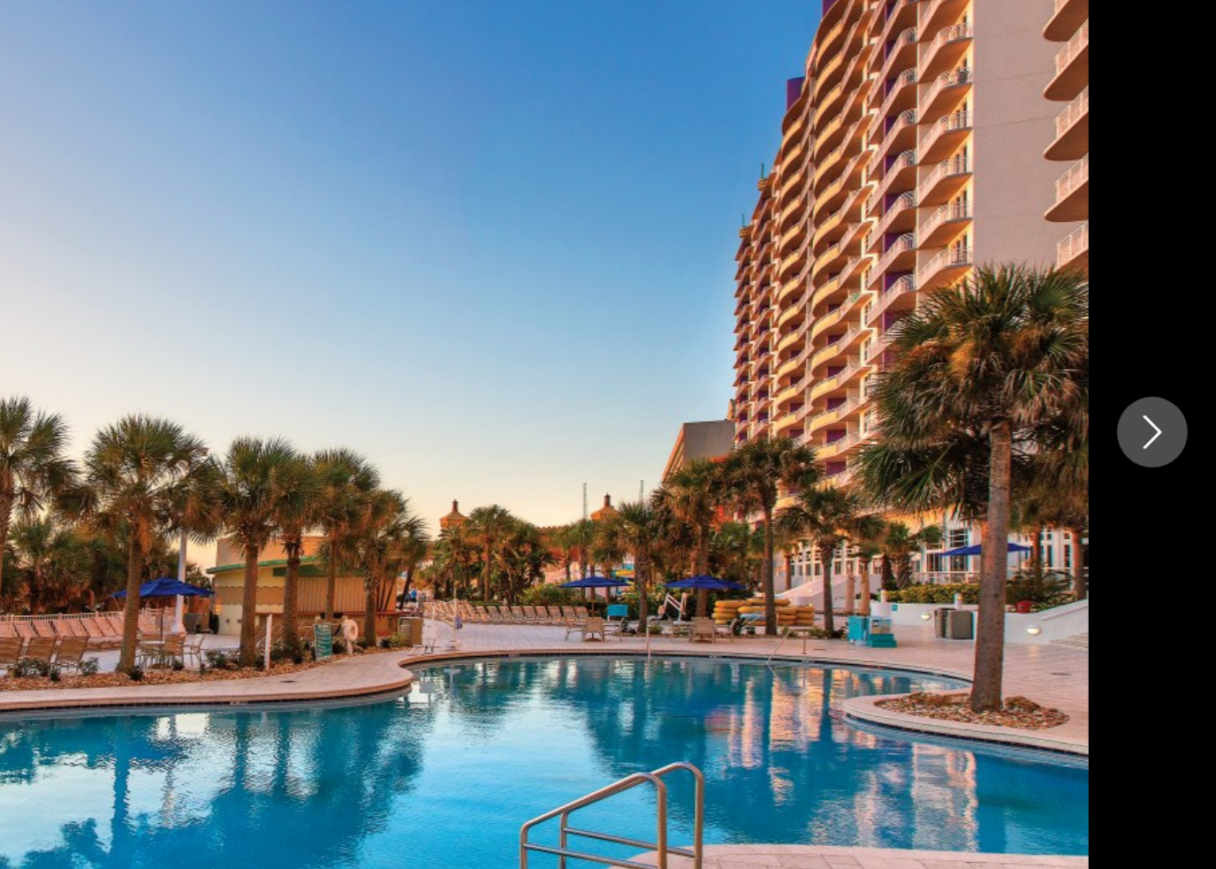
click at [1166, 423] on icon "Next image" at bounding box center [1176, 433] width 21 height 21
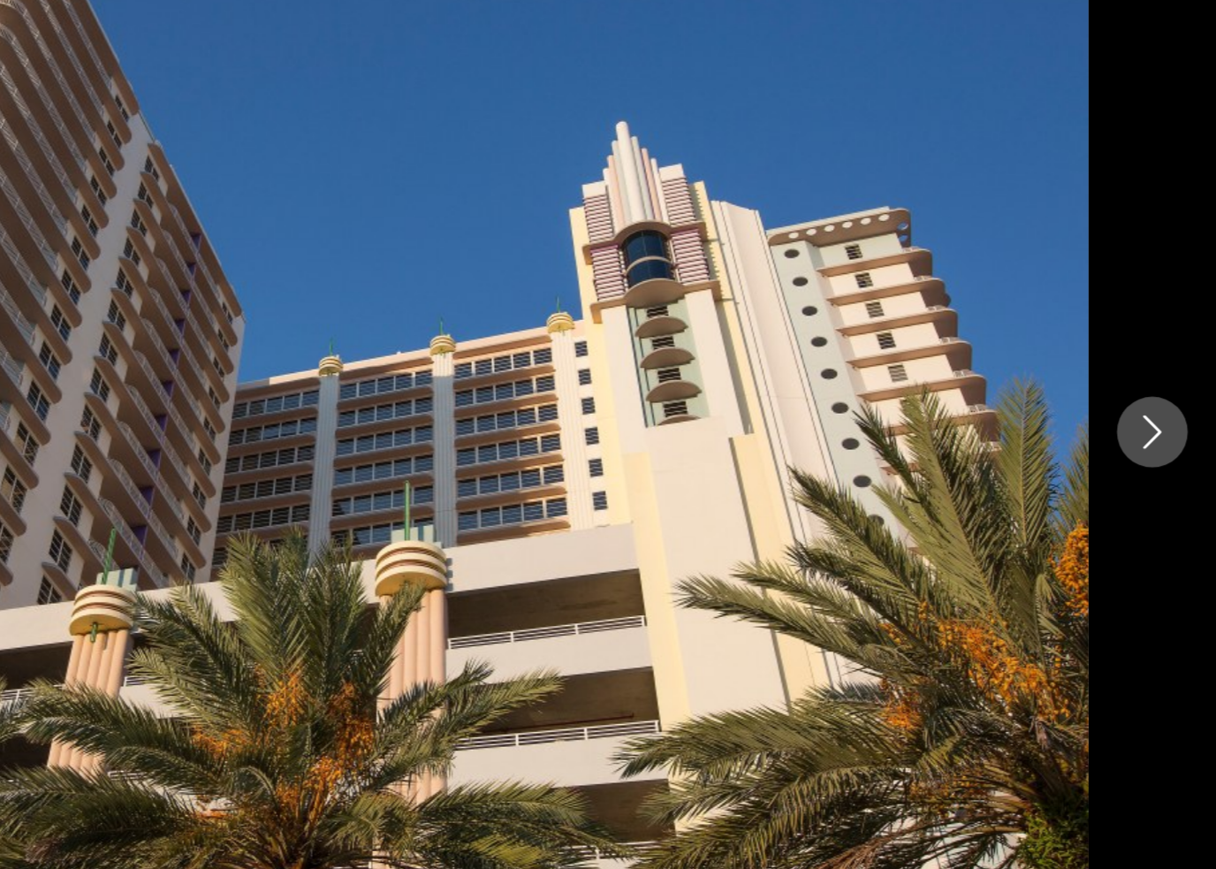
click at [1154, 412] on button "Next image" at bounding box center [1176, 434] width 44 height 44
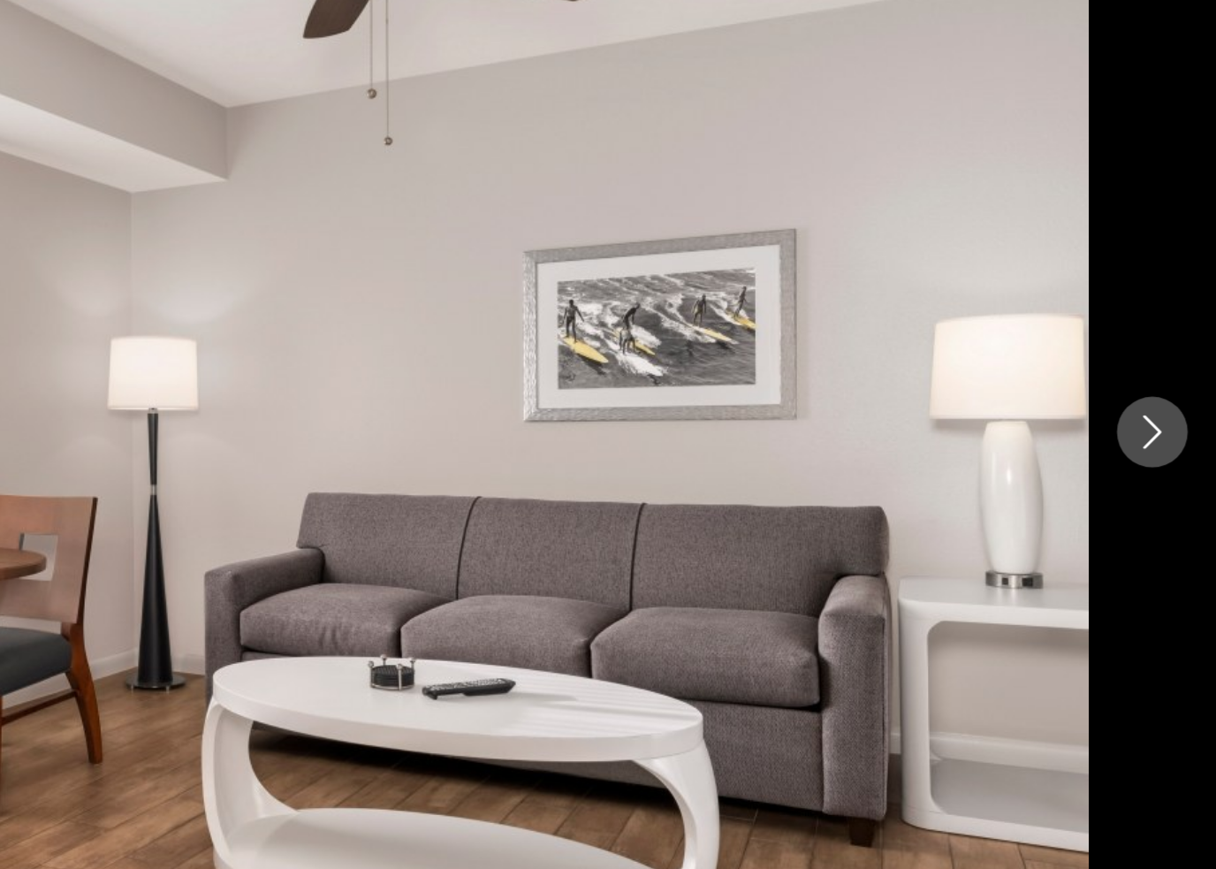
click at [1166, 423] on icon "Next image" at bounding box center [1176, 433] width 21 height 21
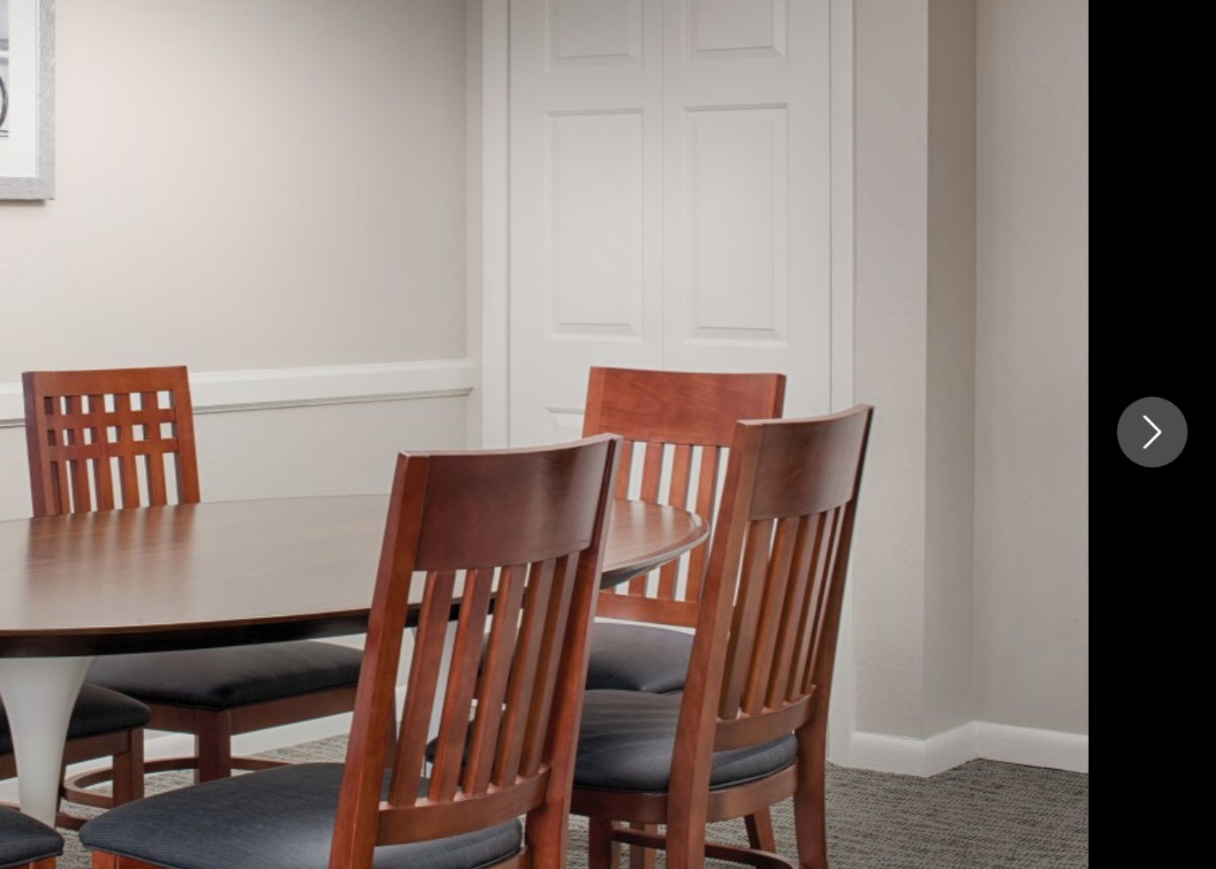
click at [1166, 423] on icon "Next image" at bounding box center [1176, 433] width 21 height 21
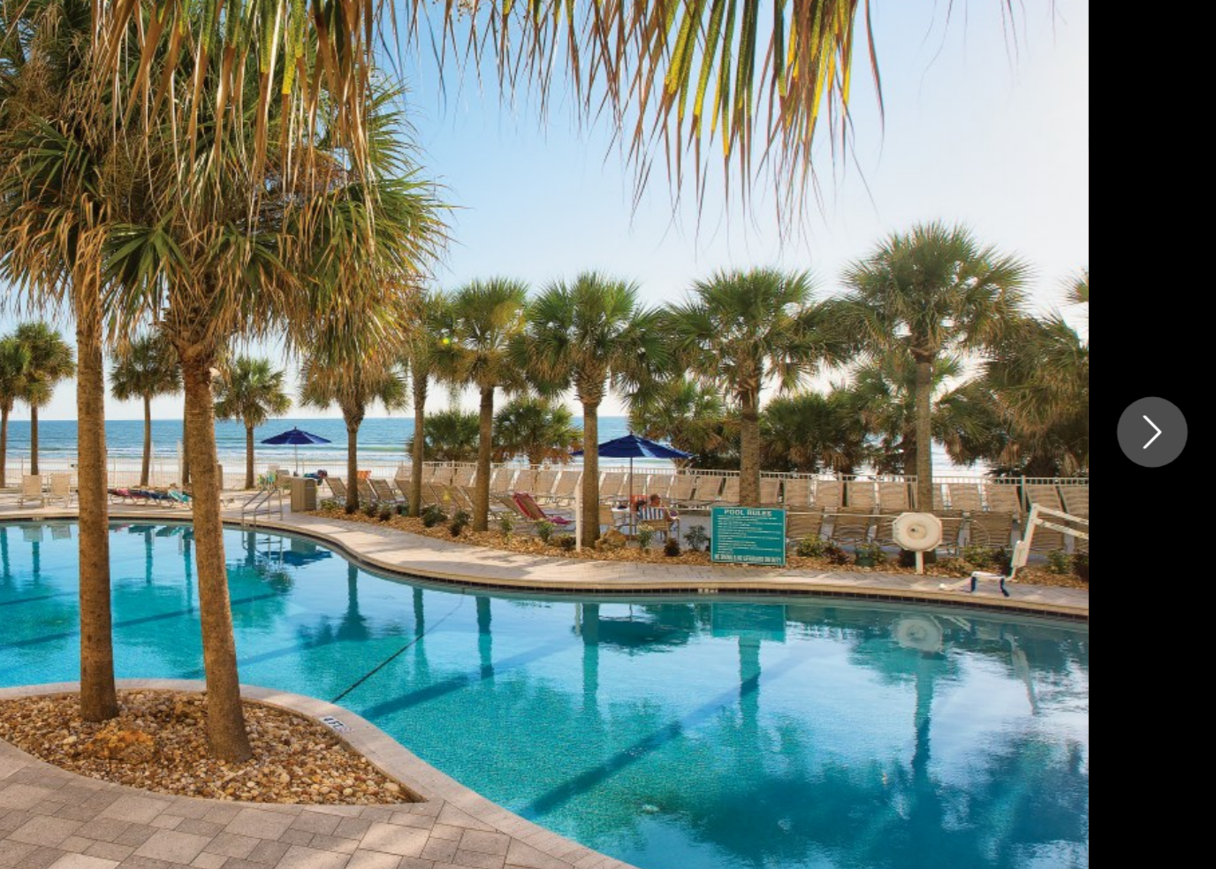
click at [1166, 423] on icon "Next image" at bounding box center [1176, 433] width 21 height 21
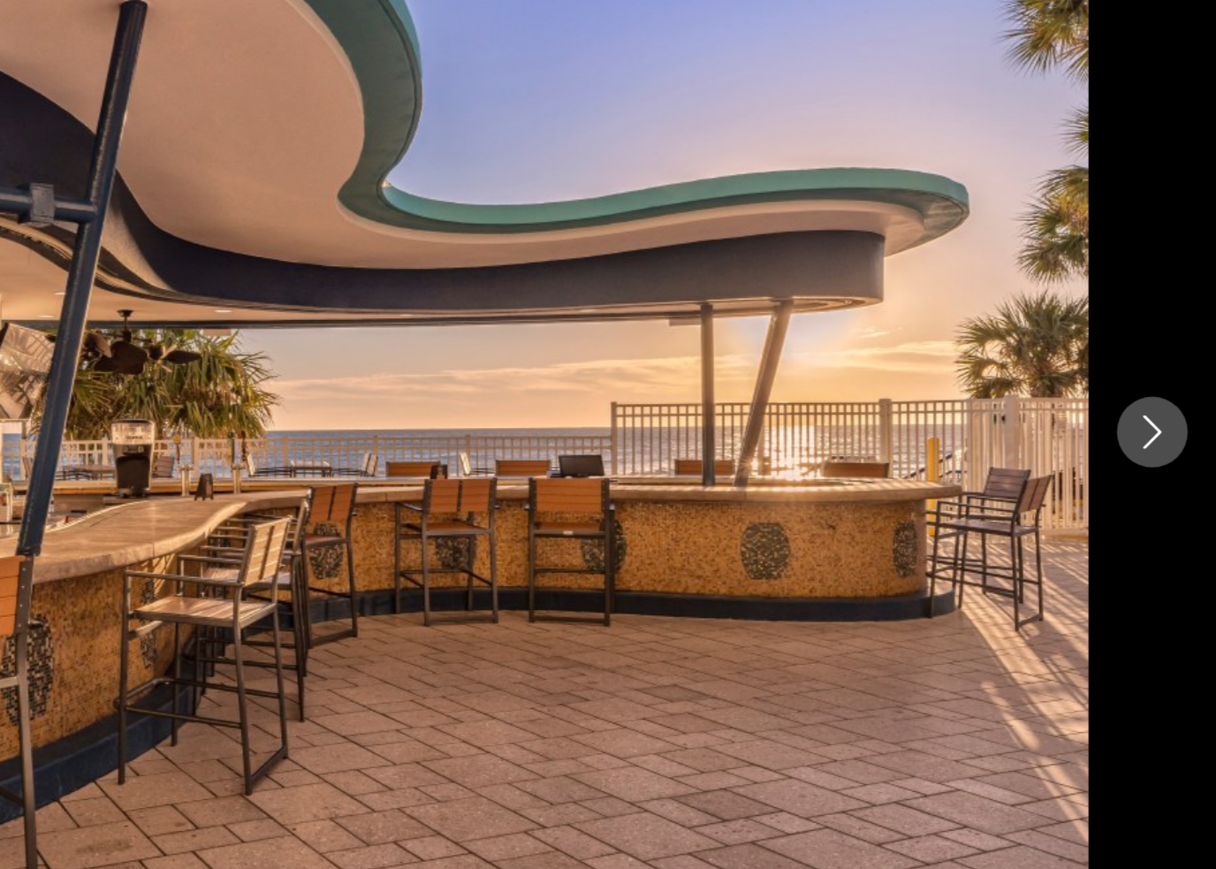
click at [1166, 423] on icon "Next image" at bounding box center [1176, 433] width 21 height 21
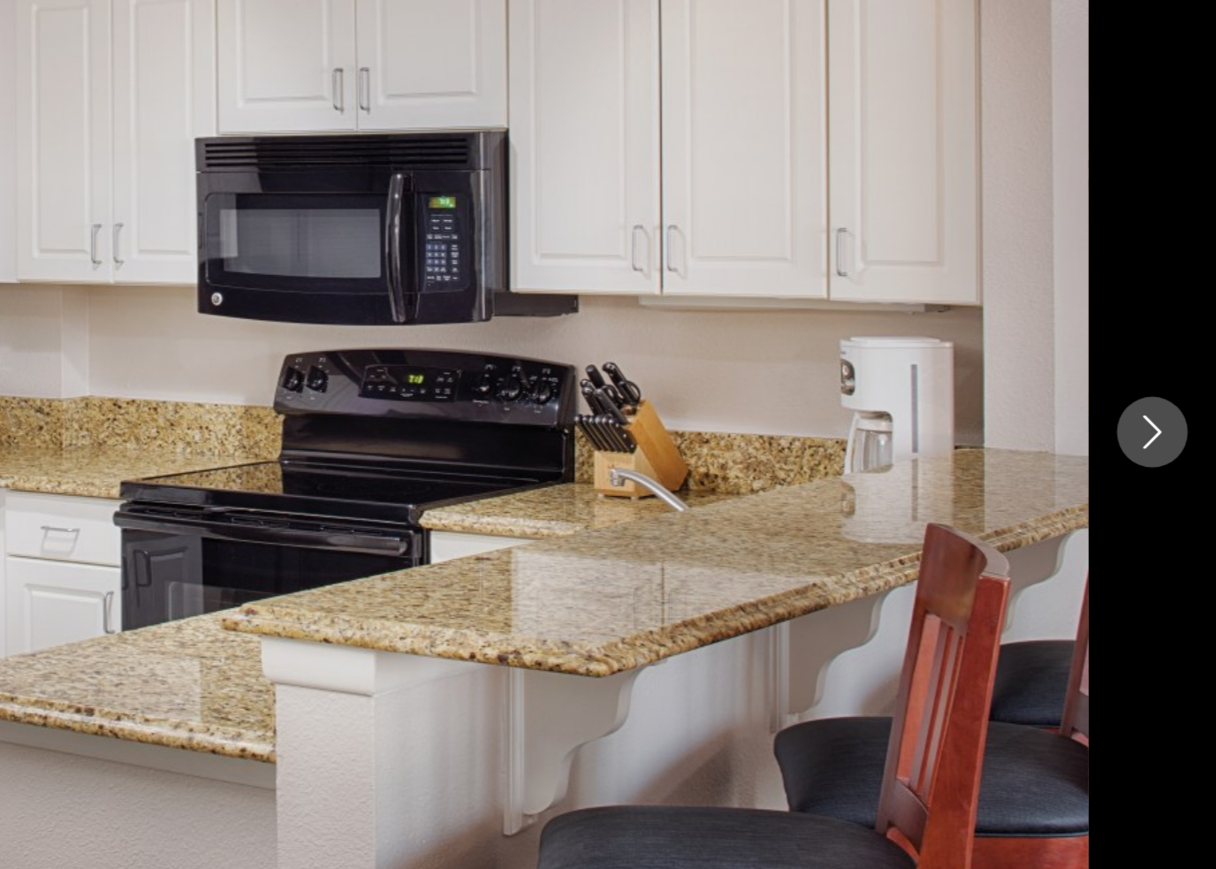
click at [1166, 423] on icon "Next image" at bounding box center [1176, 433] width 21 height 21
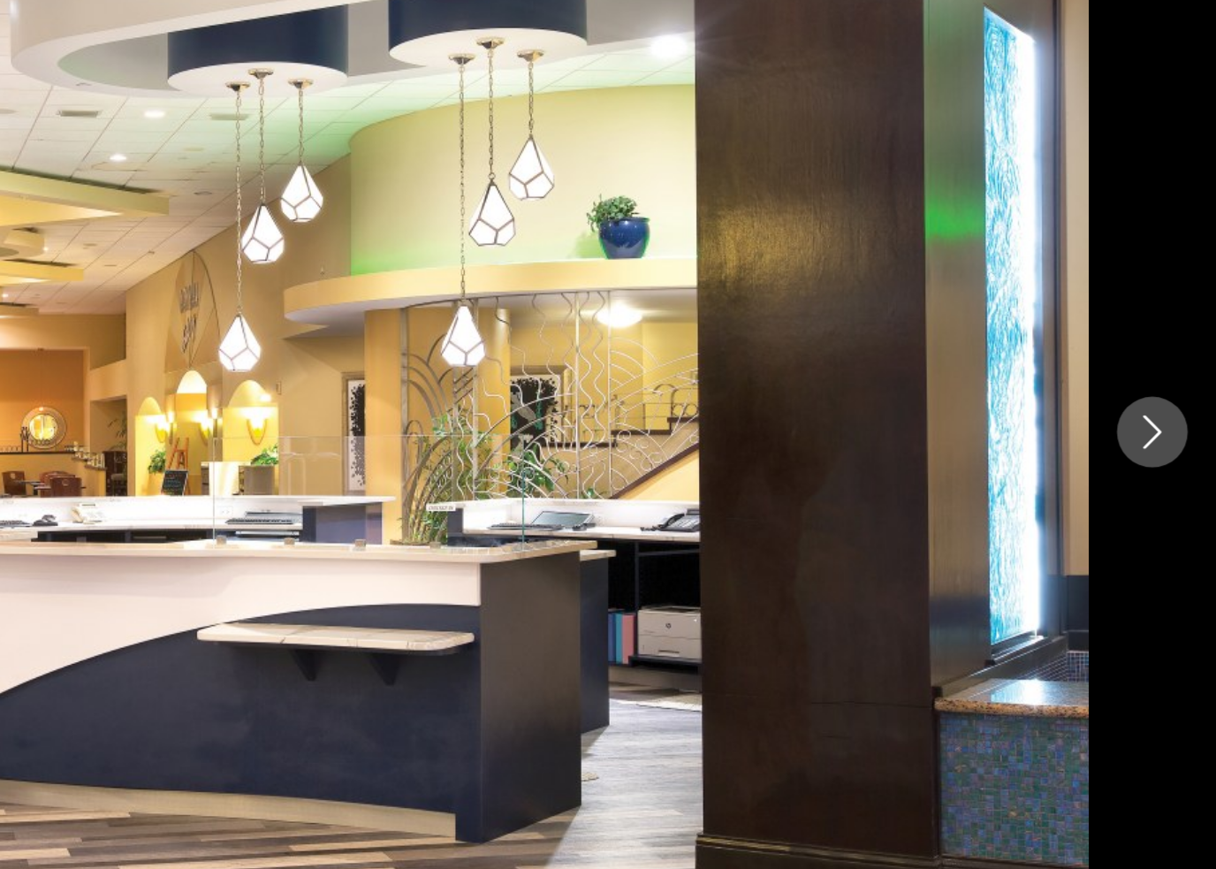
click at [1166, 423] on icon "Next image" at bounding box center [1176, 433] width 21 height 21
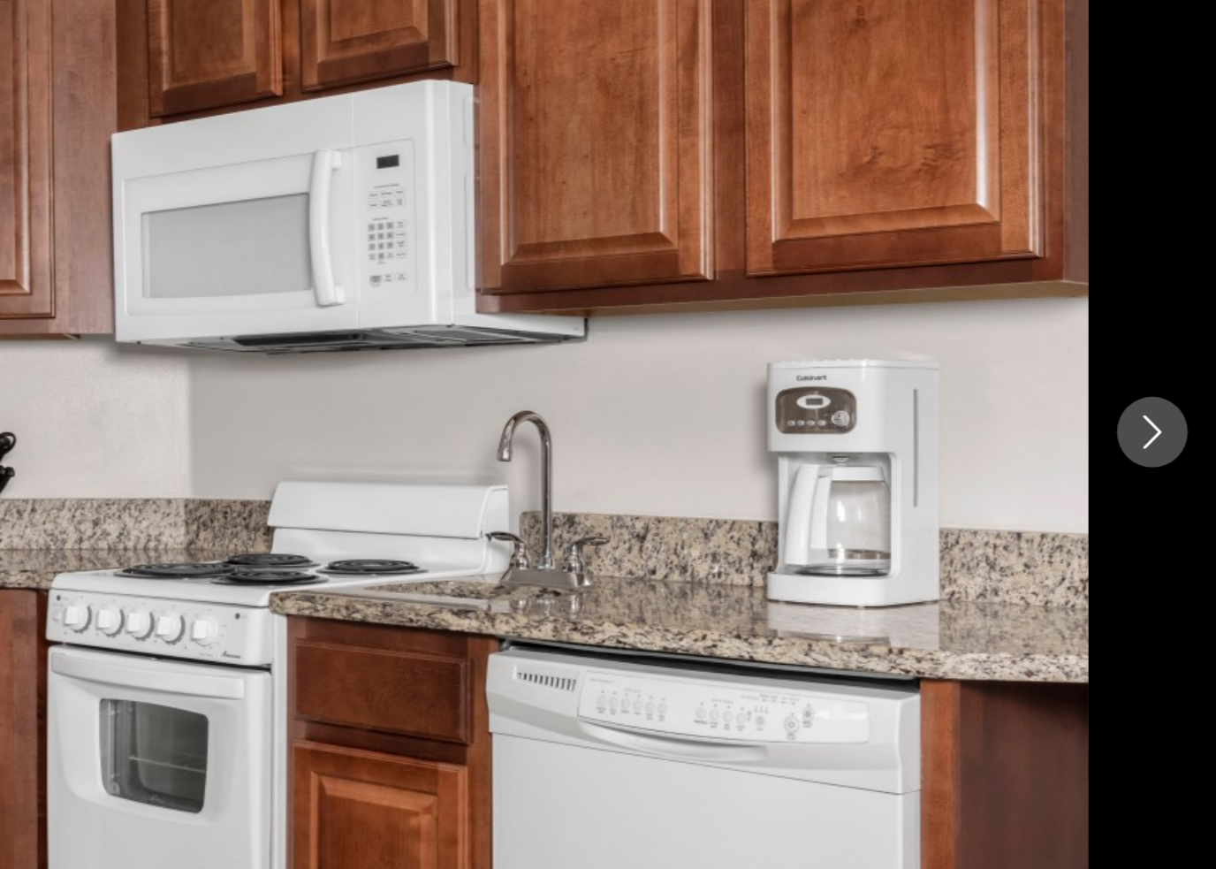
click at [1166, 423] on icon "Next image" at bounding box center [1176, 433] width 21 height 21
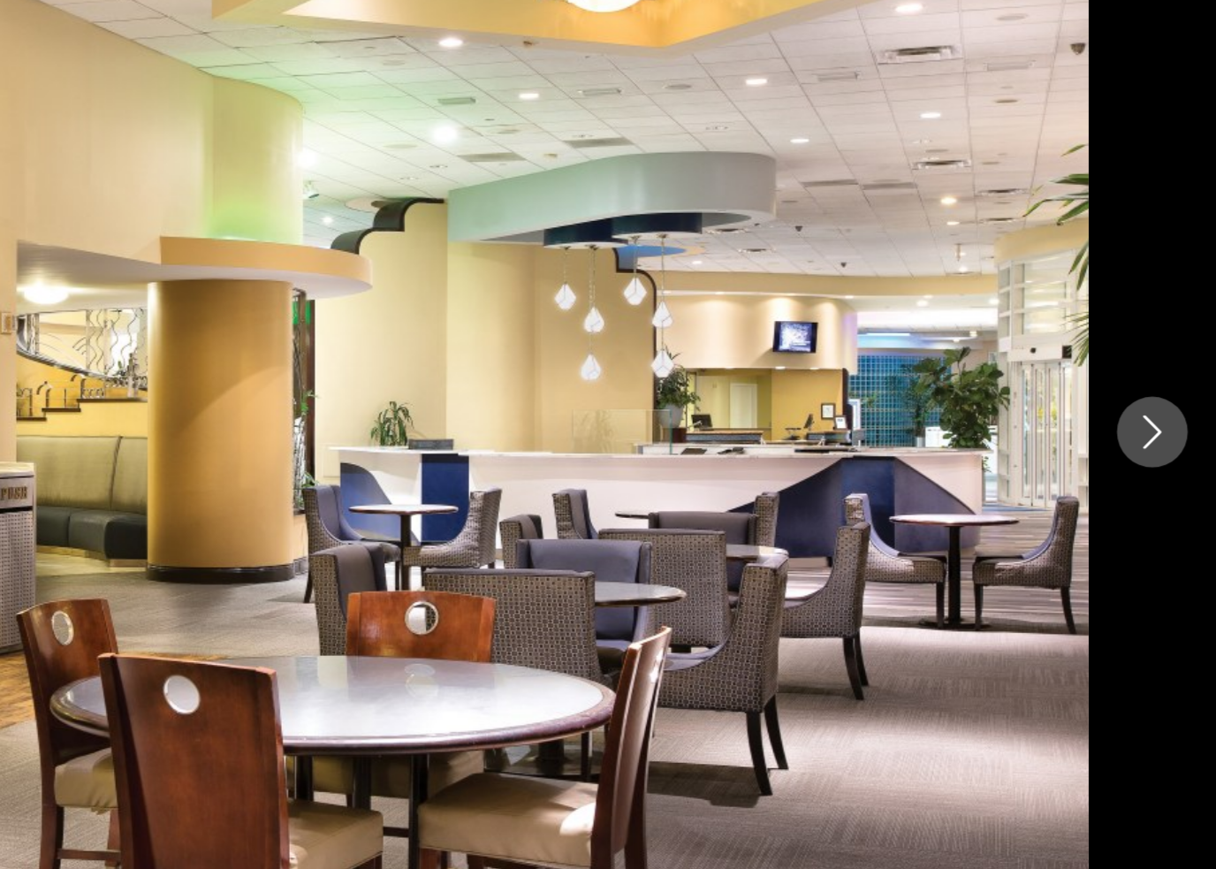
click at [1166, 423] on icon "Next image" at bounding box center [1176, 433] width 21 height 21
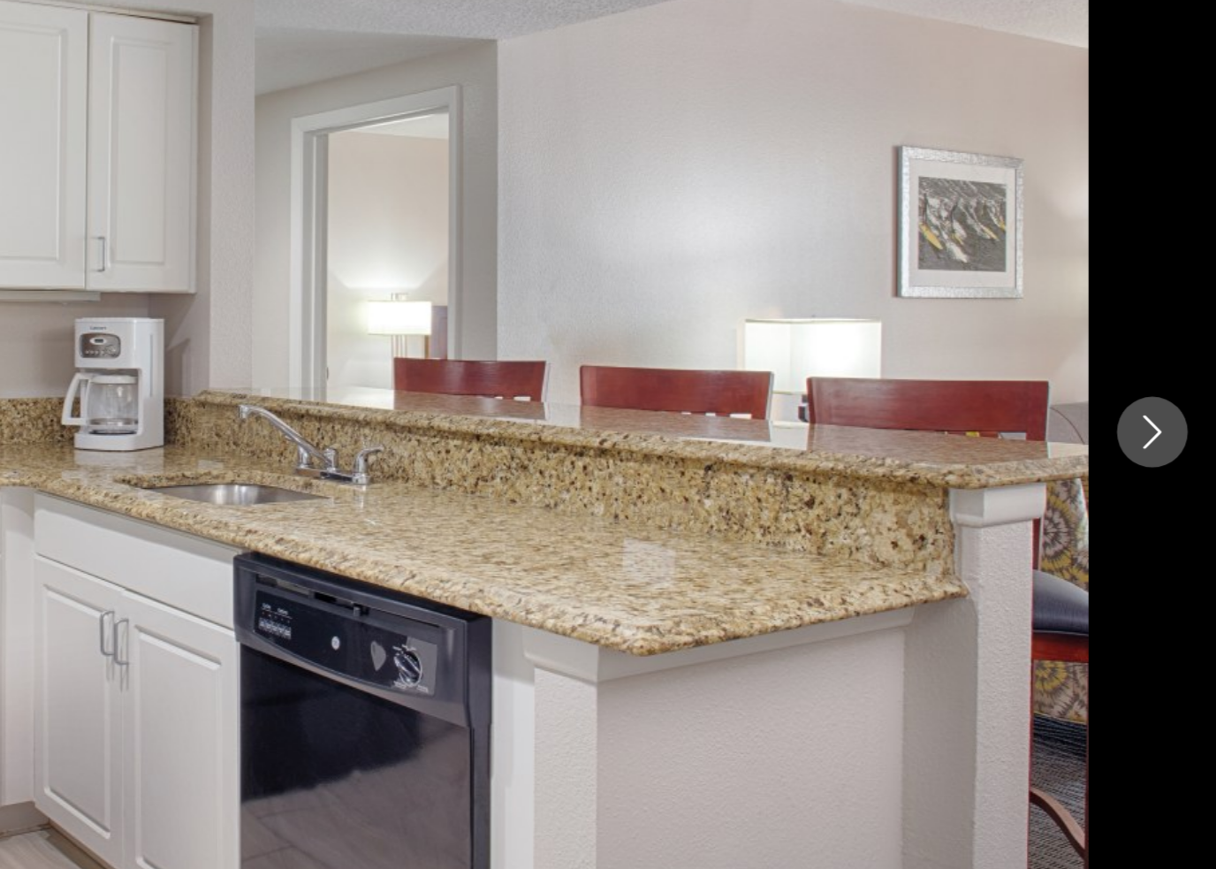
click at [1166, 423] on icon "Next image" at bounding box center [1176, 433] width 21 height 21
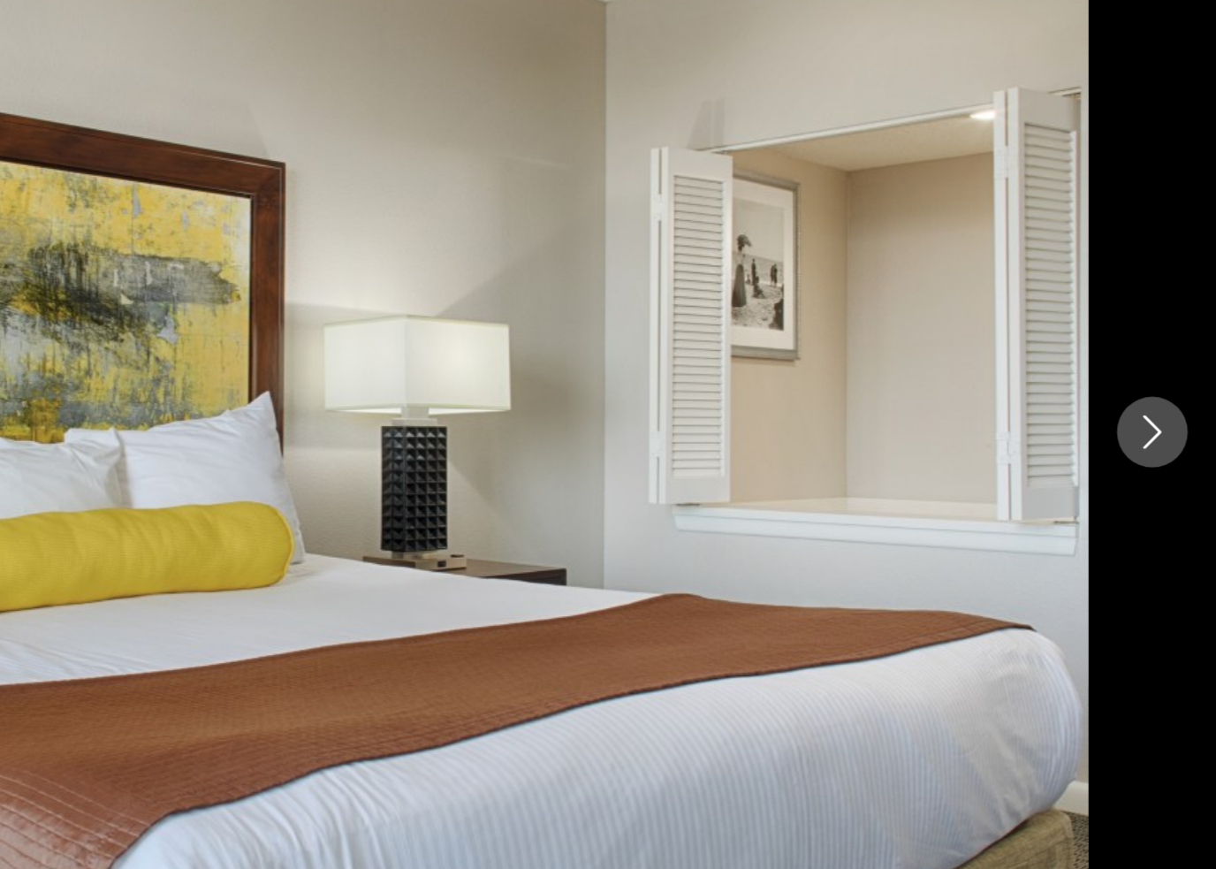
click at [1166, 423] on icon "Next image" at bounding box center [1176, 433] width 21 height 21
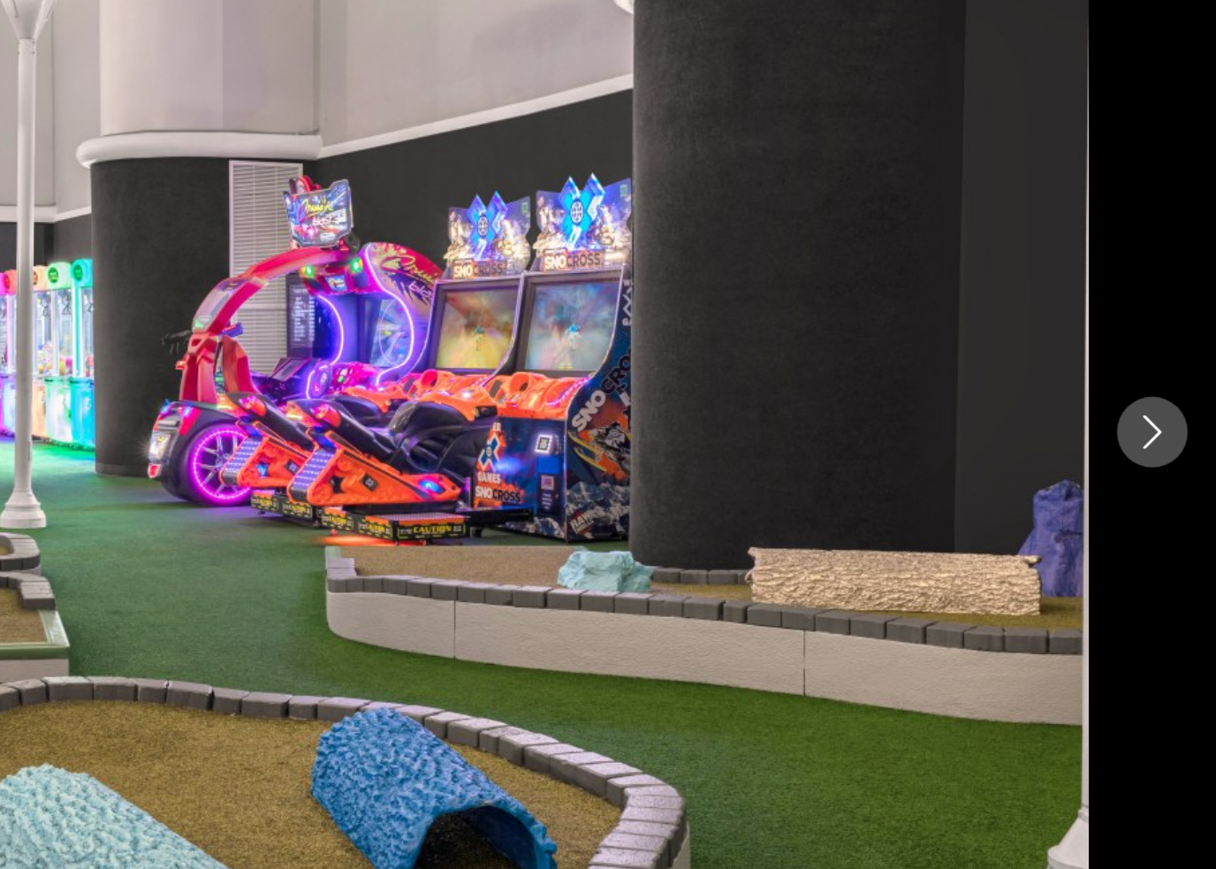
click at [1166, 423] on icon "Next image" at bounding box center [1176, 433] width 21 height 21
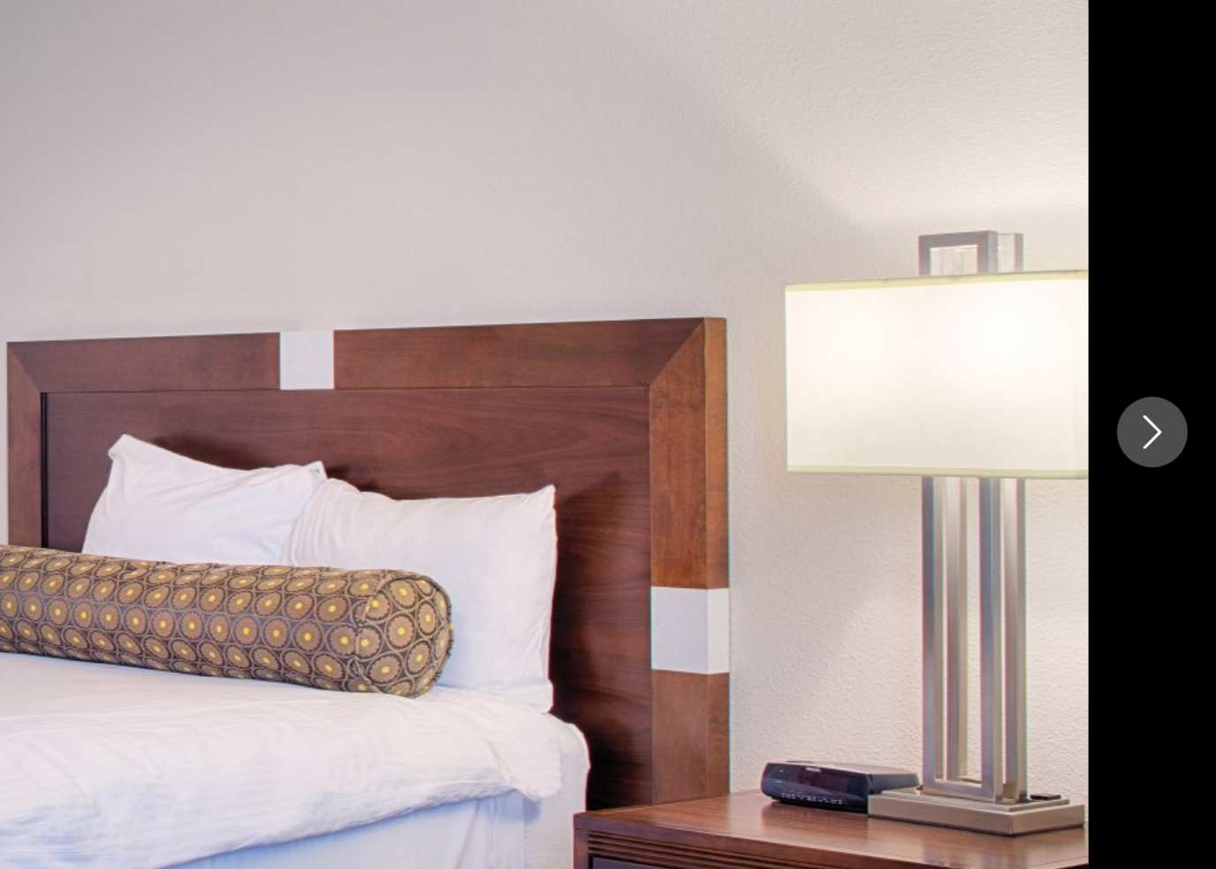
click at [1166, 423] on icon "Next image" at bounding box center [1176, 433] width 21 height 21
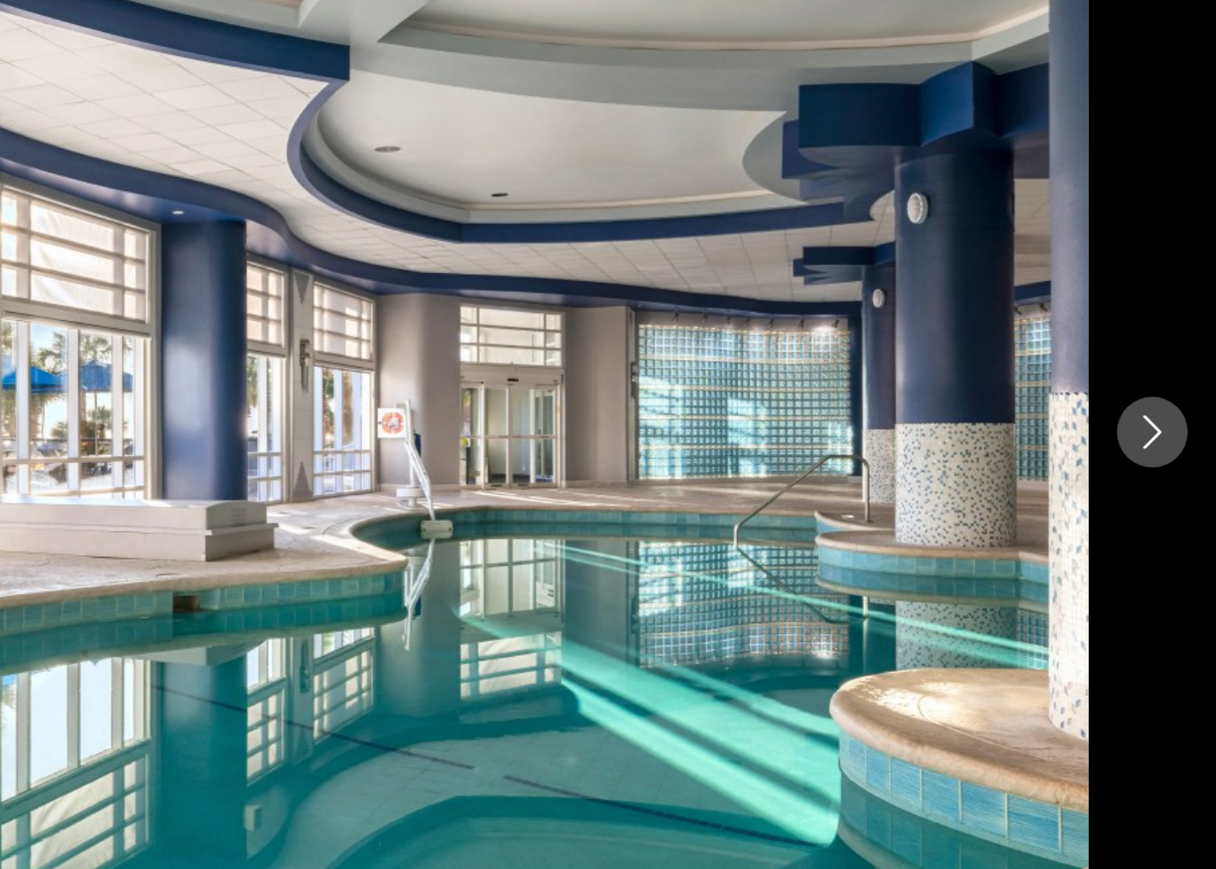
click at [1166, 423] on icon "Next image" at bounding box center [1176, 433] width 21 height 21
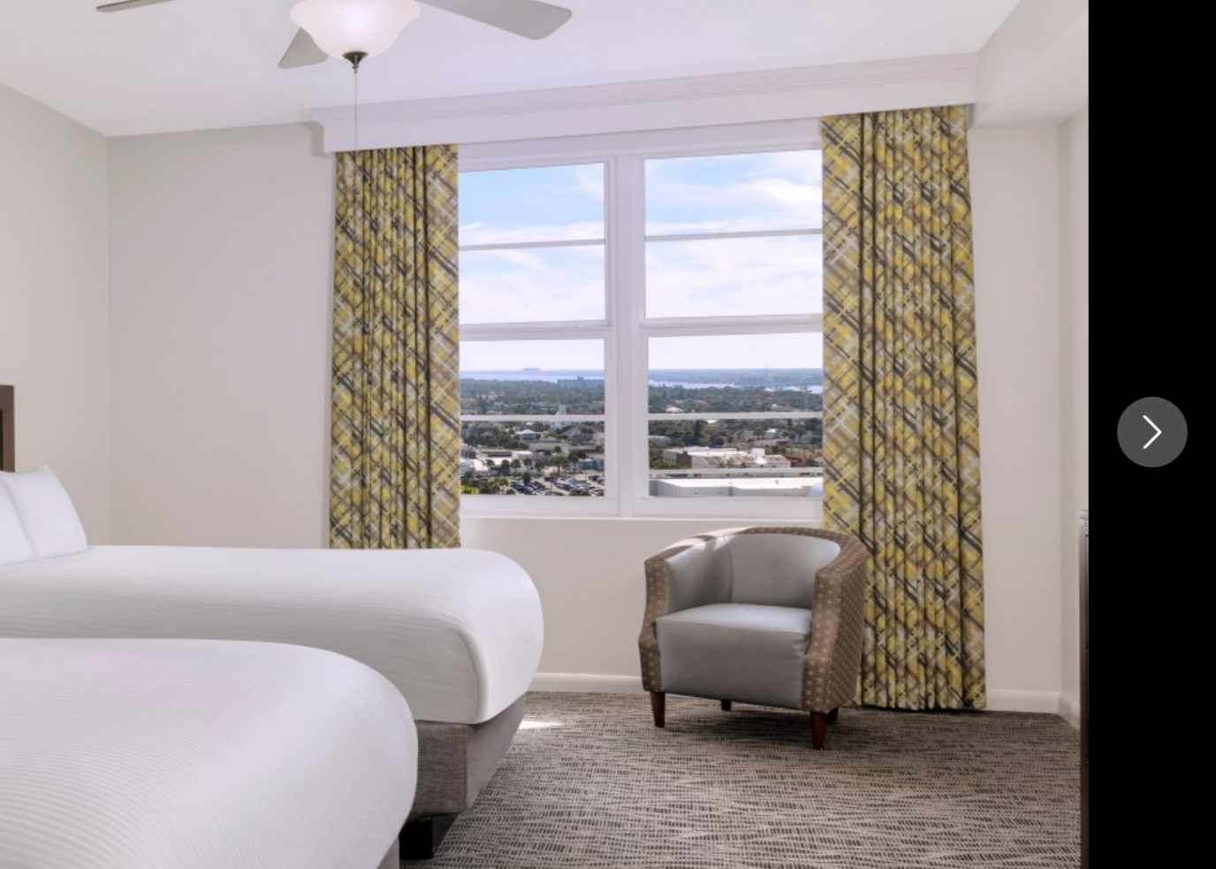
click at [1166, 423] on icon "Next image" at bounding box center [1176, 433] width 21 height 21
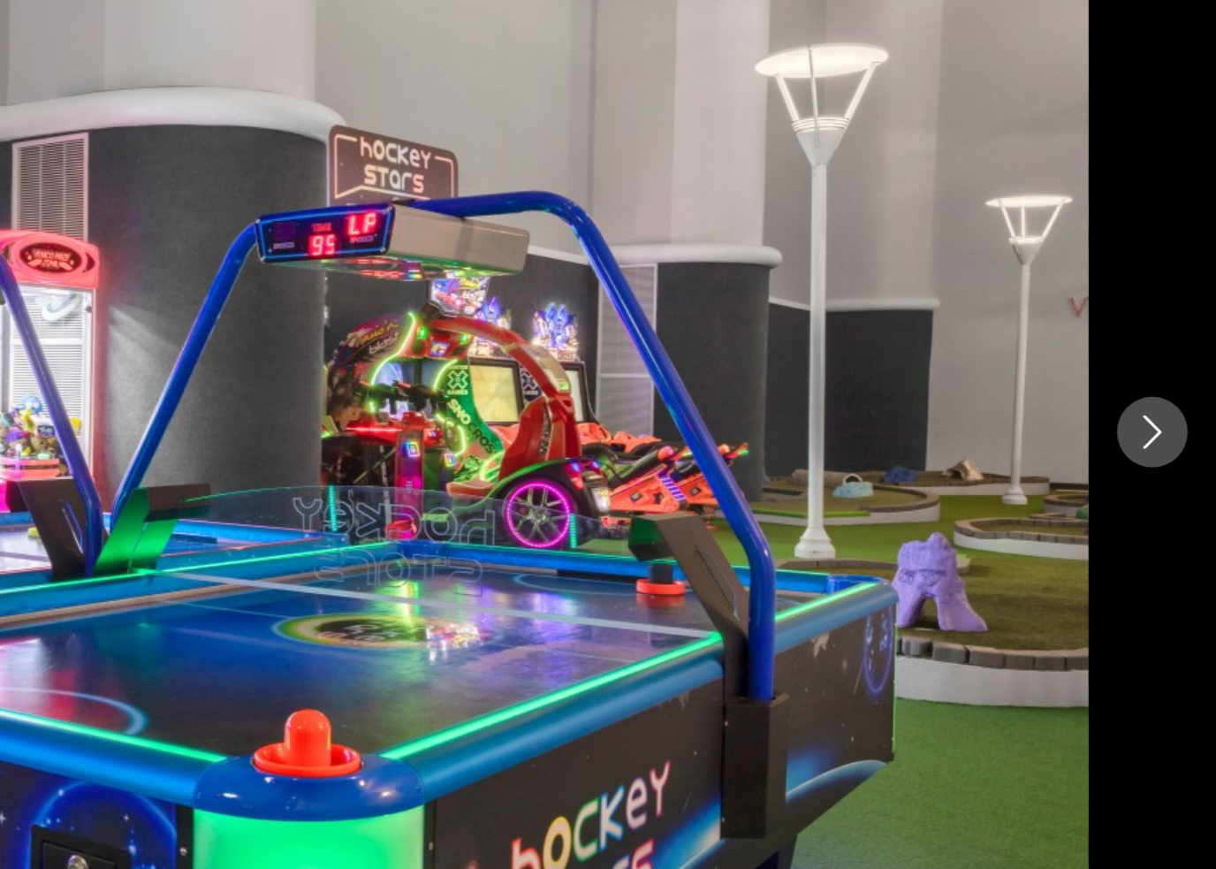
click at [1166, 423] on icon "Next image" at bounding box center [1176, 433] width 21 height 21
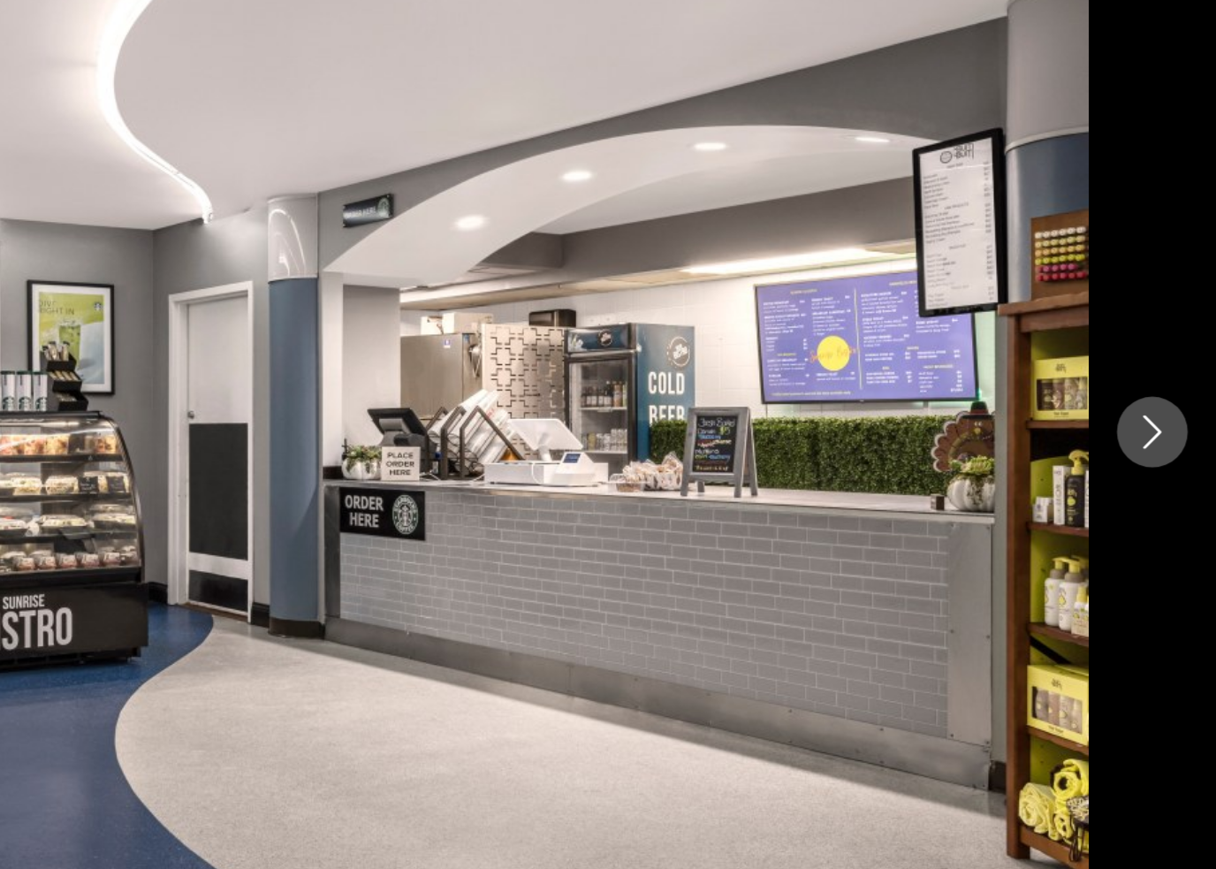
click at [1166, 423] on icon "Next image" at bounding box center [1176, 433] width 21 height 21
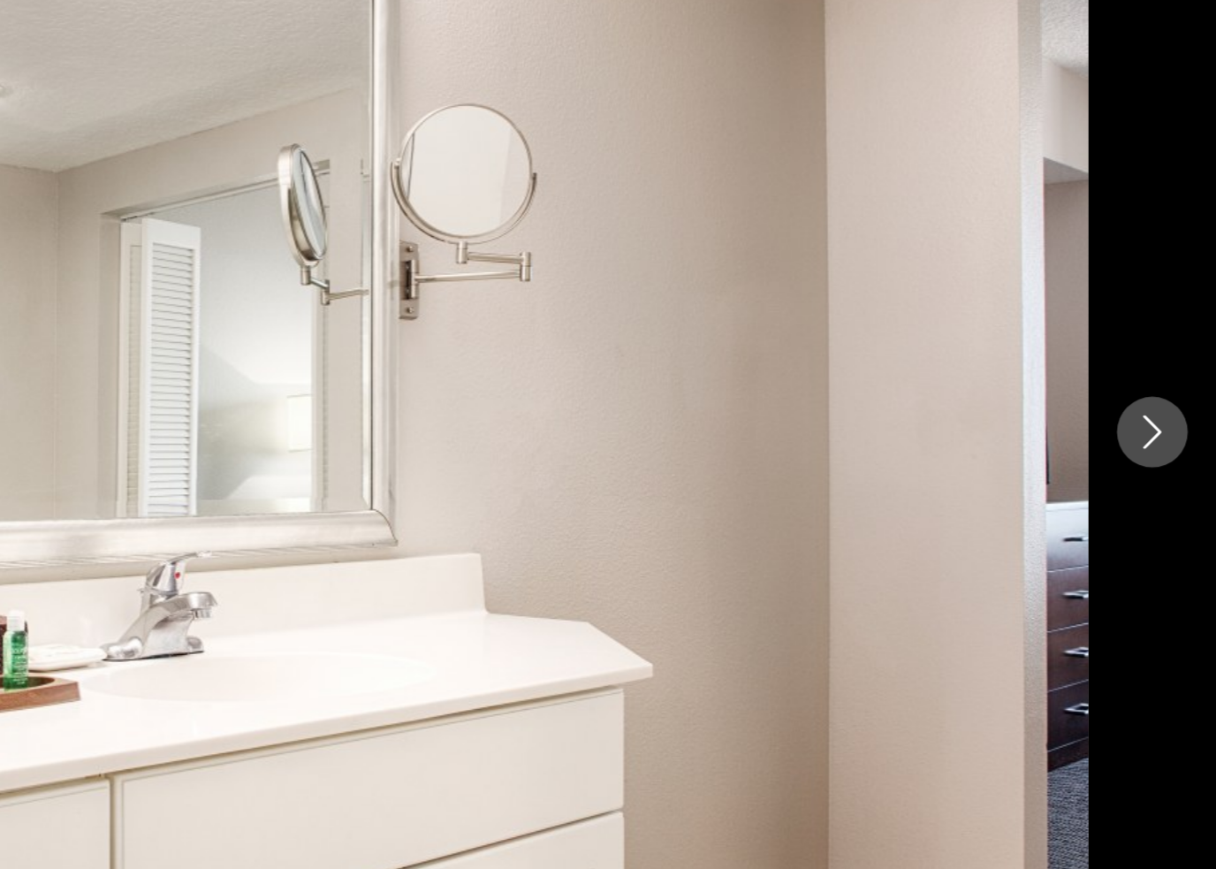
click at [1166, 423] on icon "Next image" at bounding box center [1176, 433] width 21 height 21
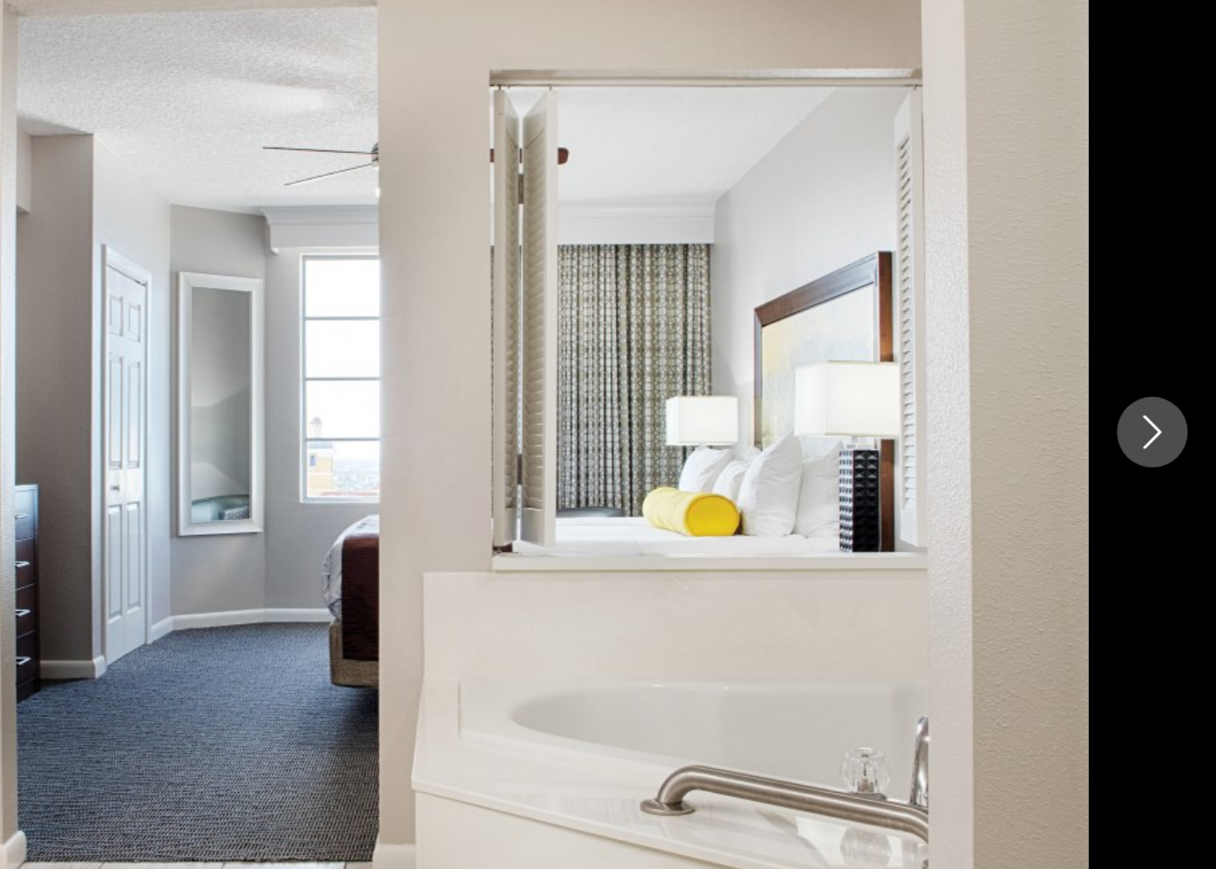
click at [1171, 424] on icon "Next image" at bounding box center [1176, 434] width 11 height 21
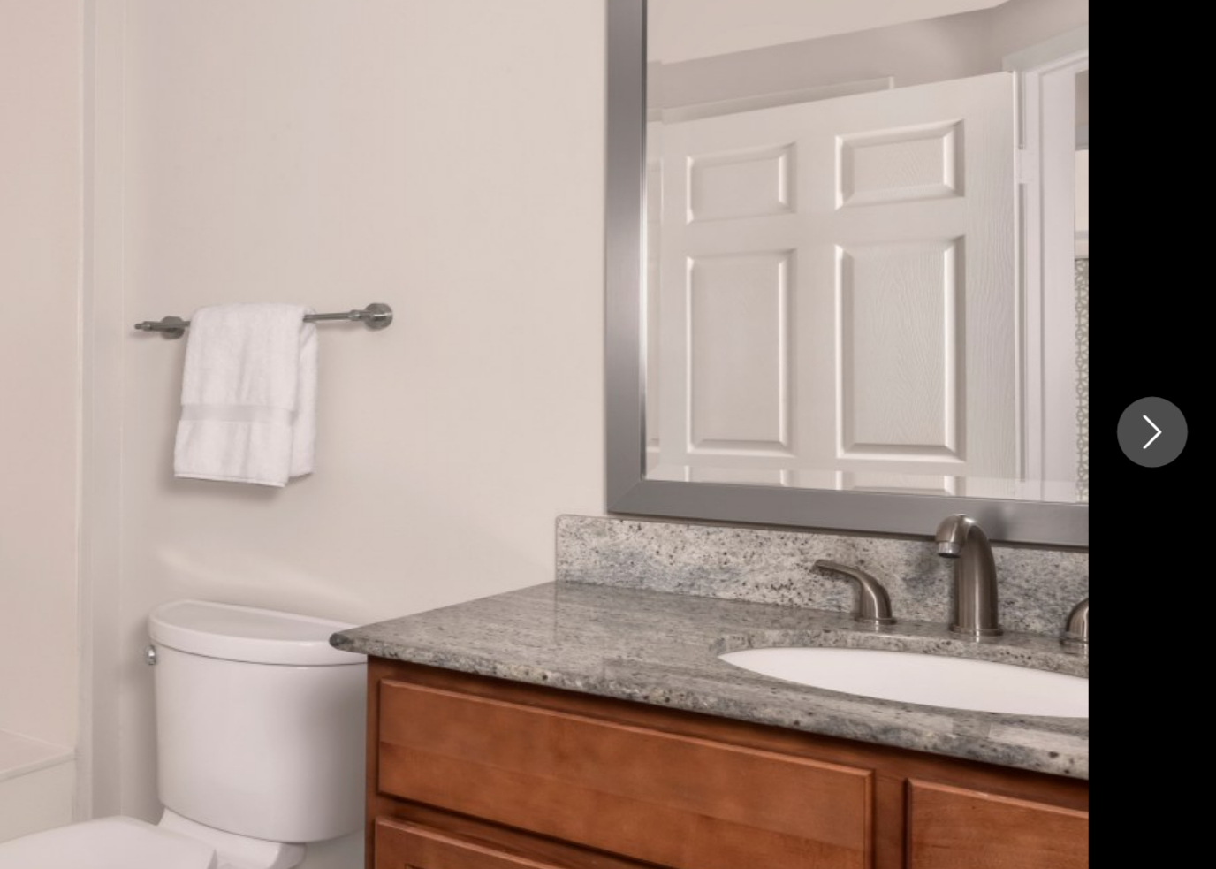
click at [1166, 423] on icon "Next image" at bounding box center [1176, 433] width 21 height 21
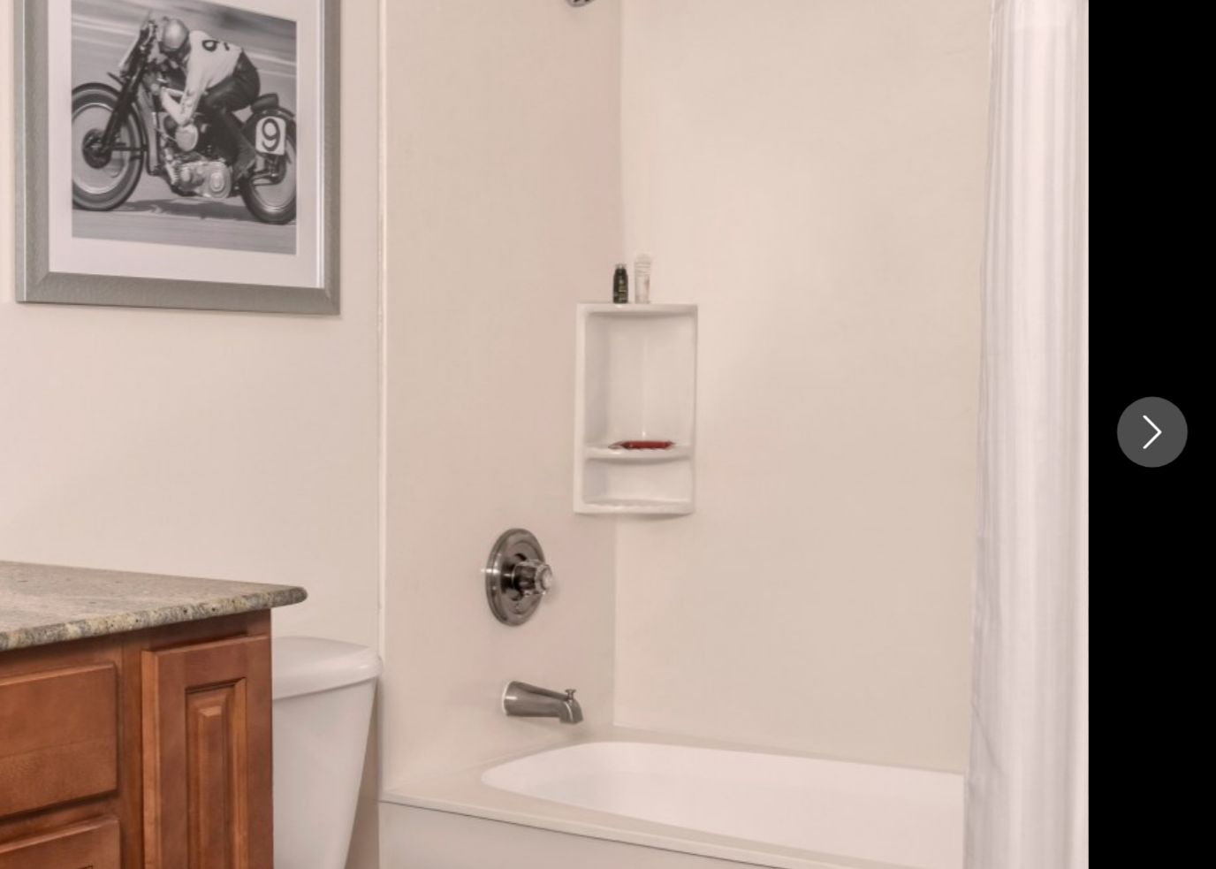
click at [1166, 423] on icon "Next image" at bounding box center [1176, 433] width 21 height 21
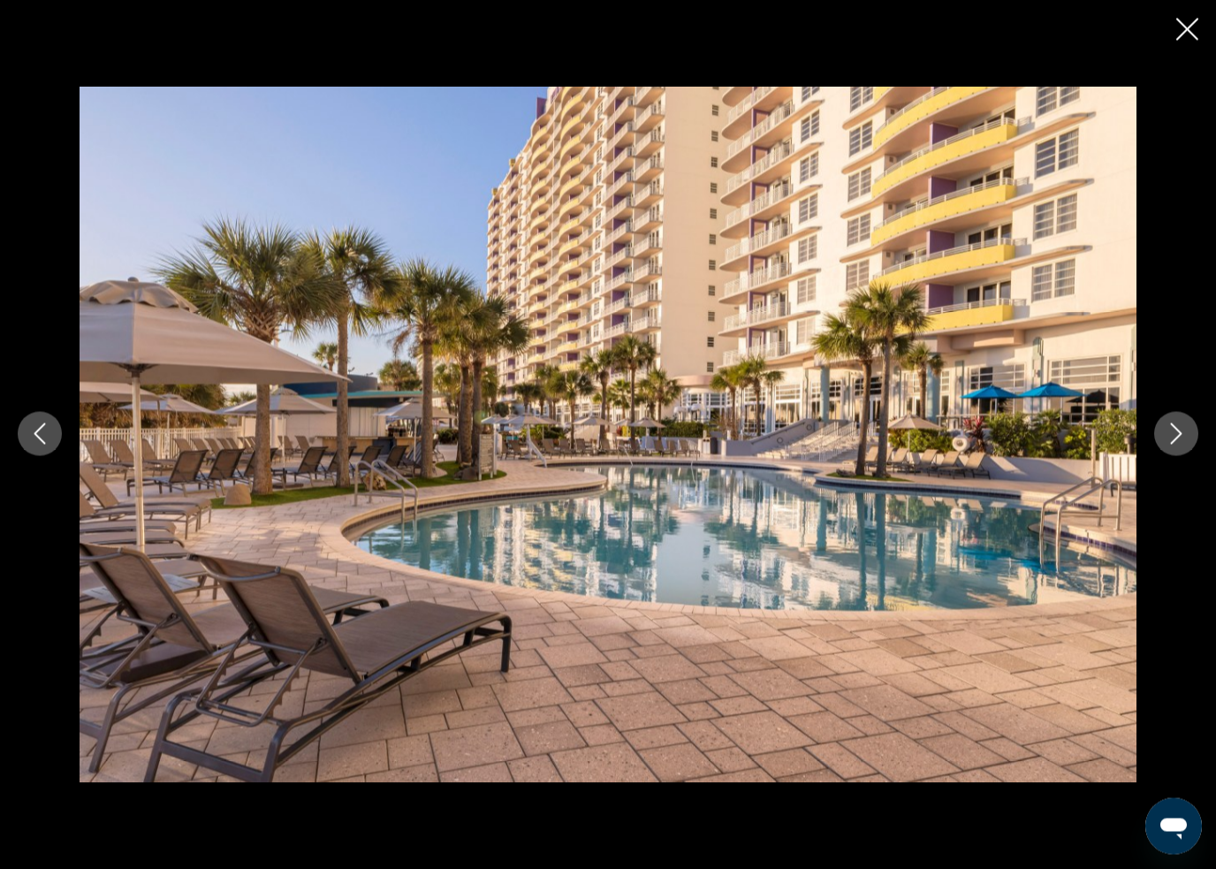
scroll to position [1804, 0]
click at [1181, 30] on icon "Close slideshow" at bounding box center [1187, 30] width 22 height 22
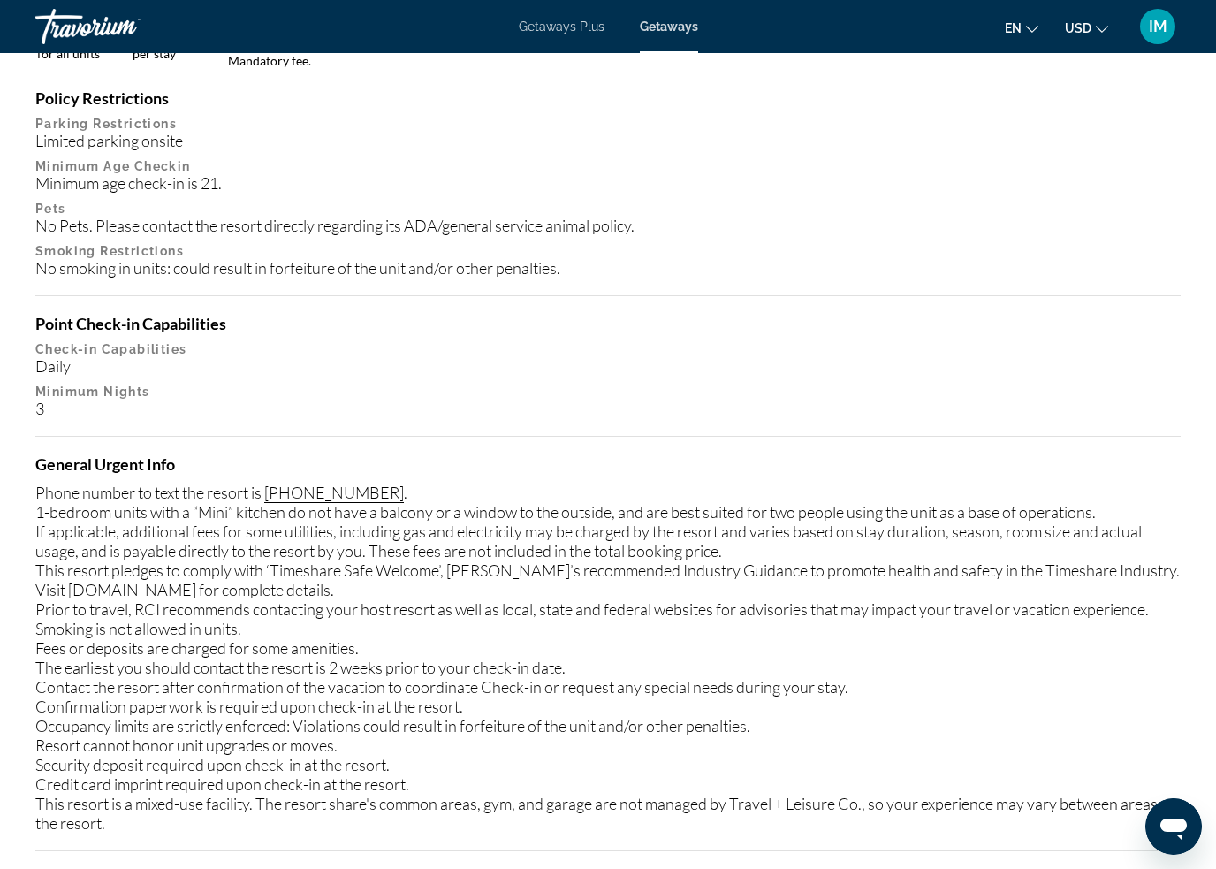
scroll to position [2027, 0]
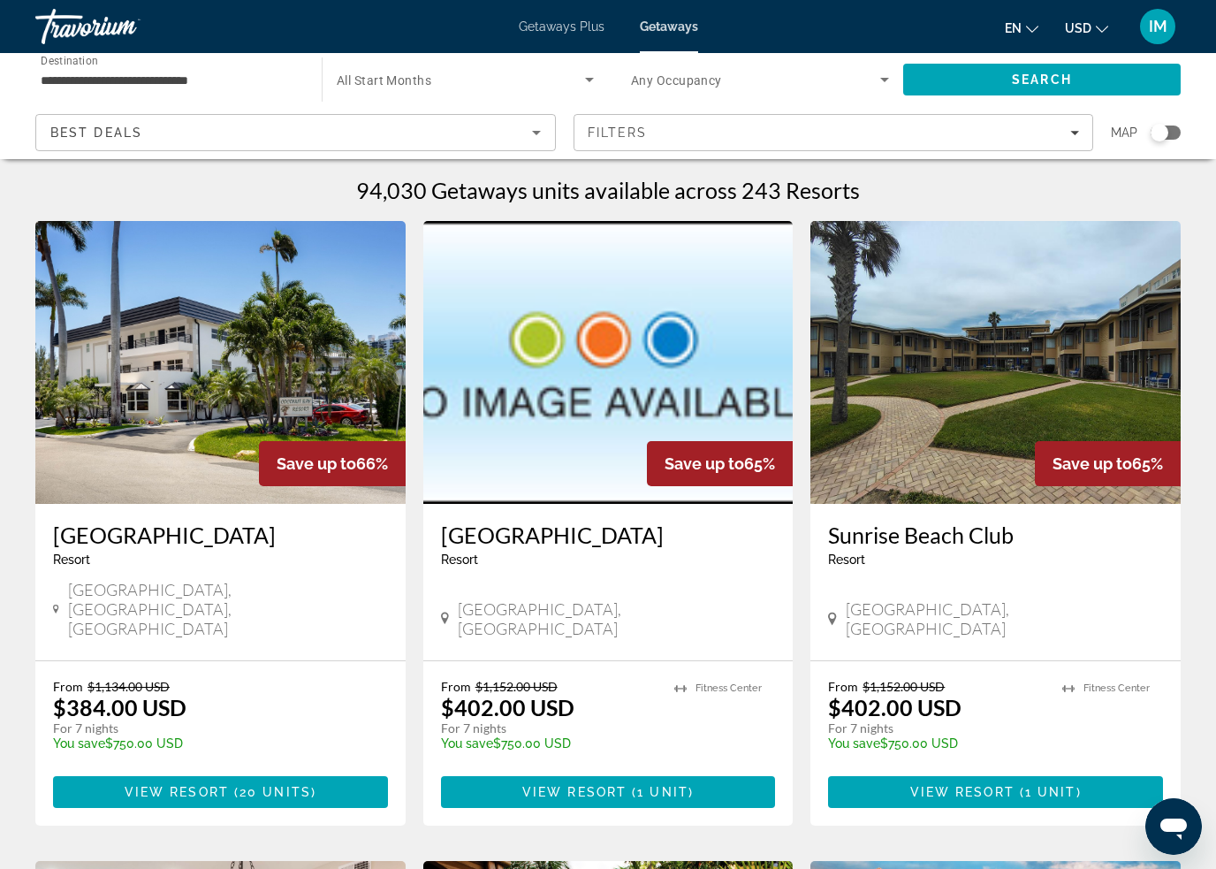
click at [1076, 128] on icon "Filters" at bounding box center [1074, 132] width 9 height 9
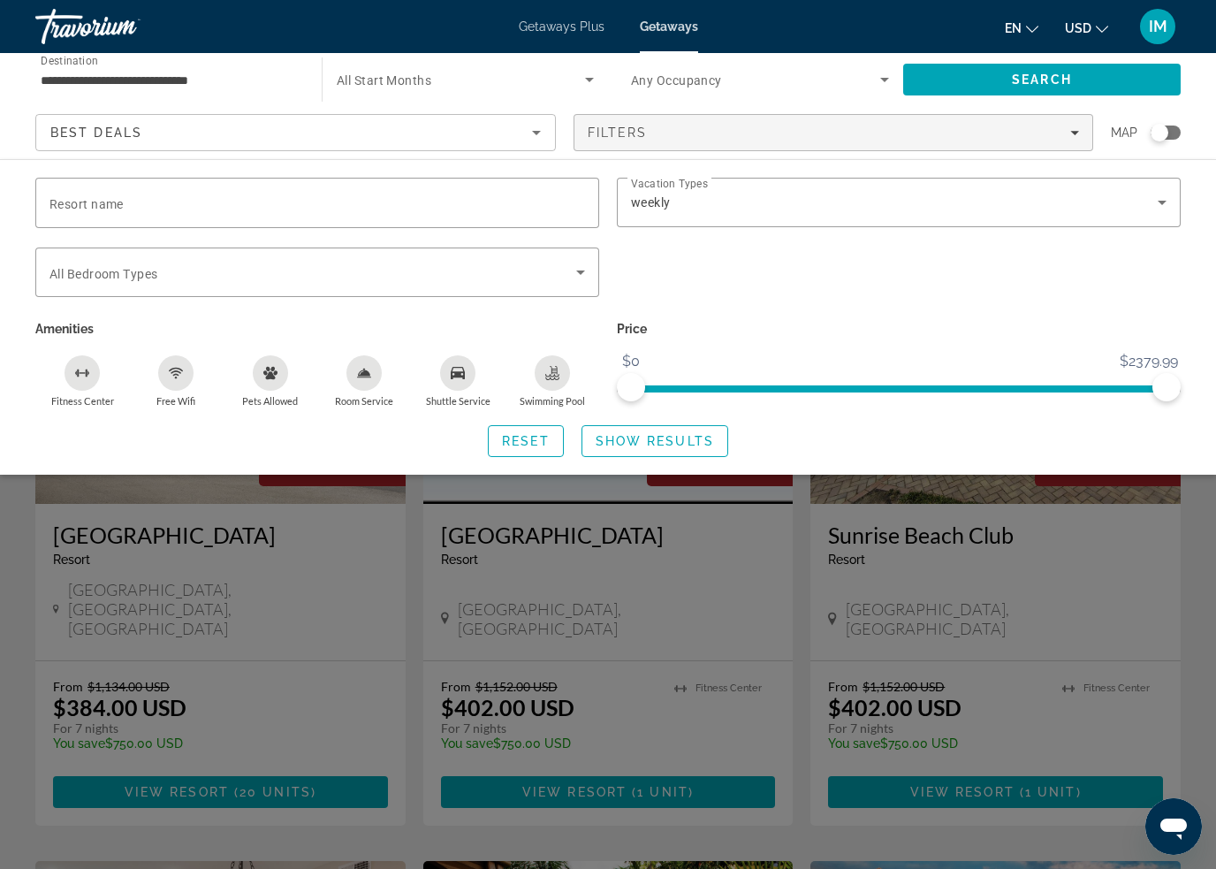
click at [703, 207] on div "weekly" at bounding box center [894, 202] width 527 height 21
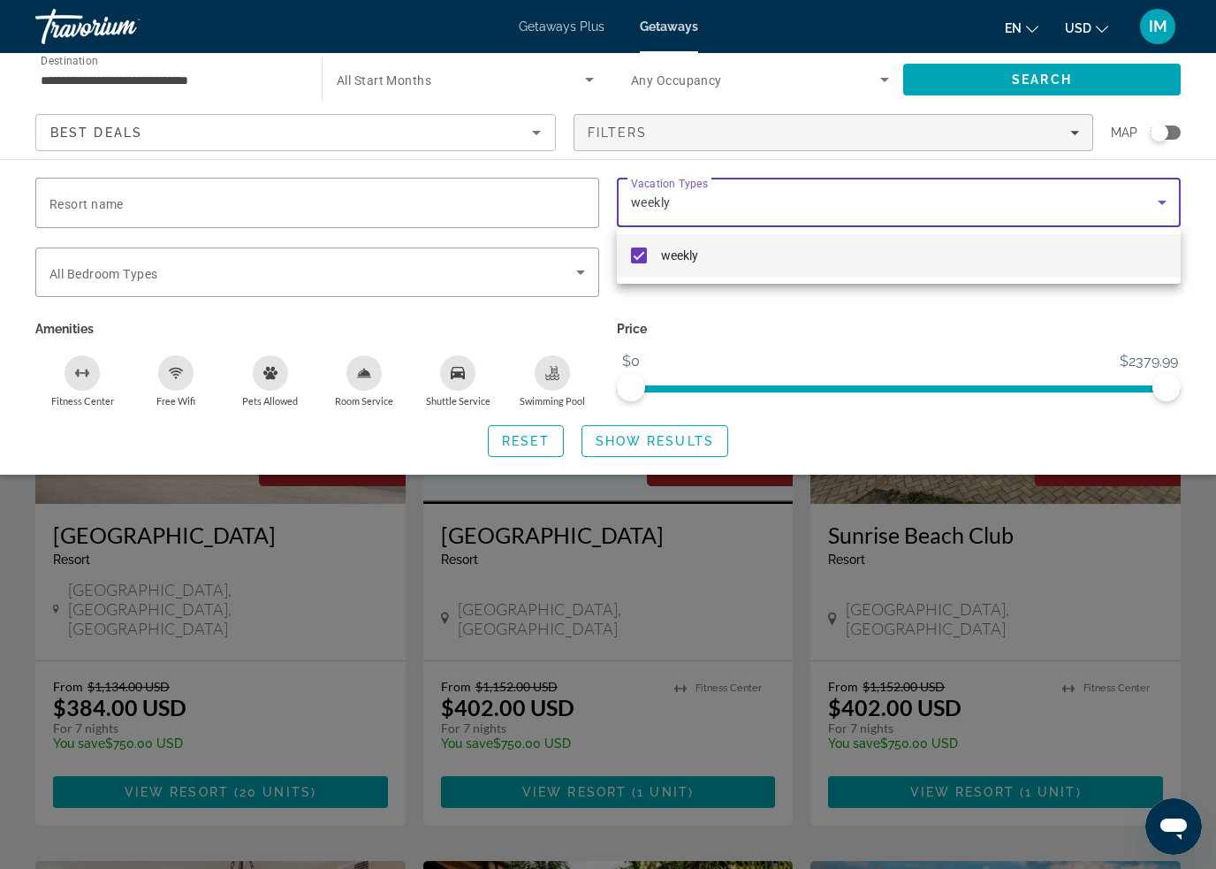
click at [1156, 205] on div at bounding box center [608, 434] width 1216 height 869
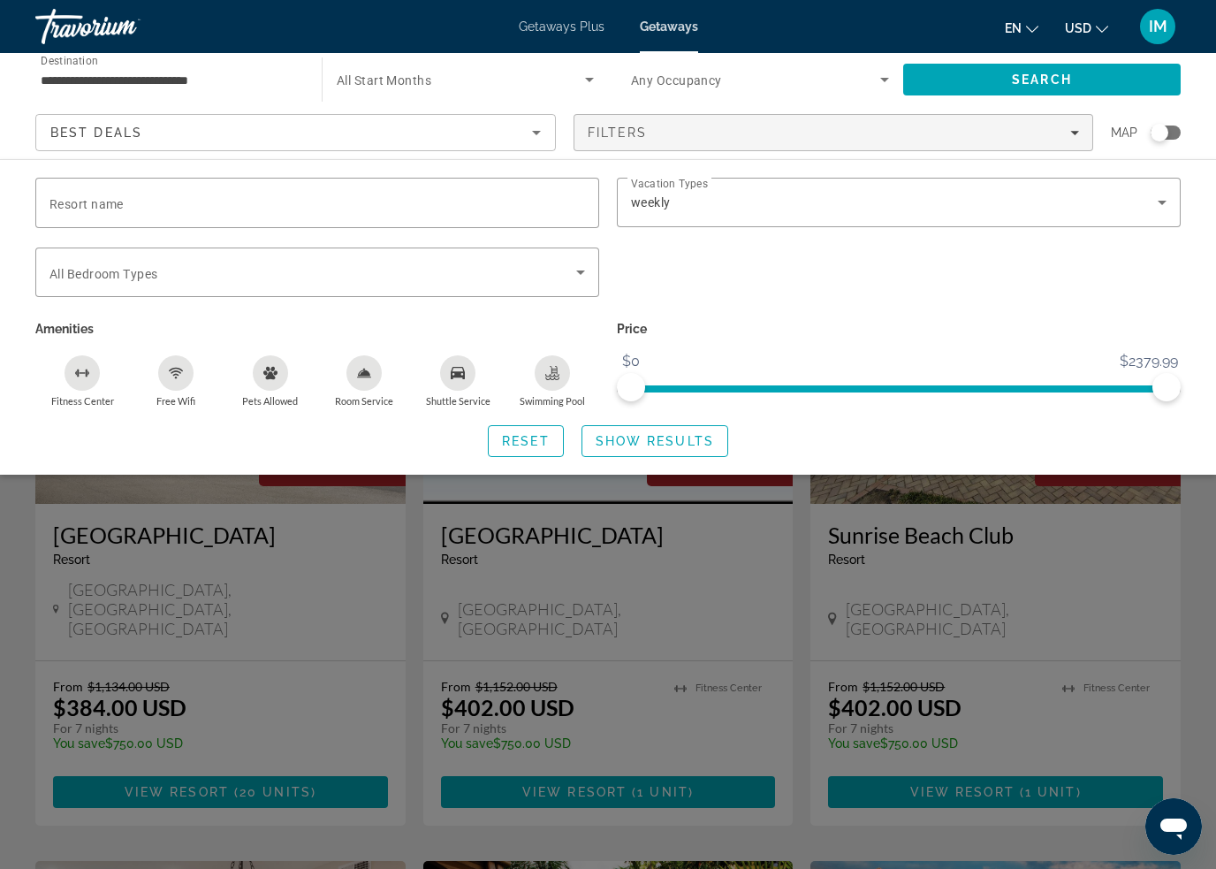
click at [1159, 197] on icon "Search widget" at bounding box center [1162, 202] width 21 height 21
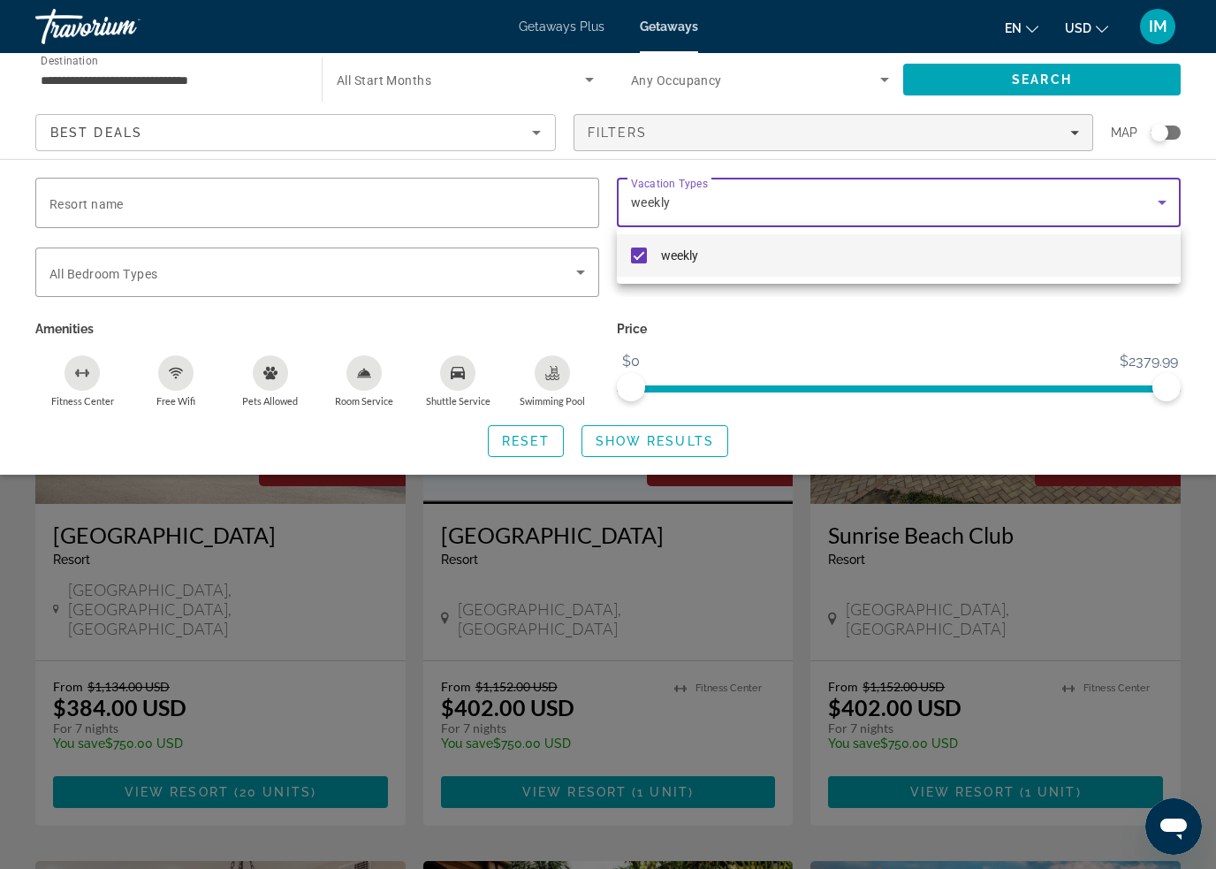
click at [1146, 212] on div at bounding box center [608, 434] width 1216 height 869
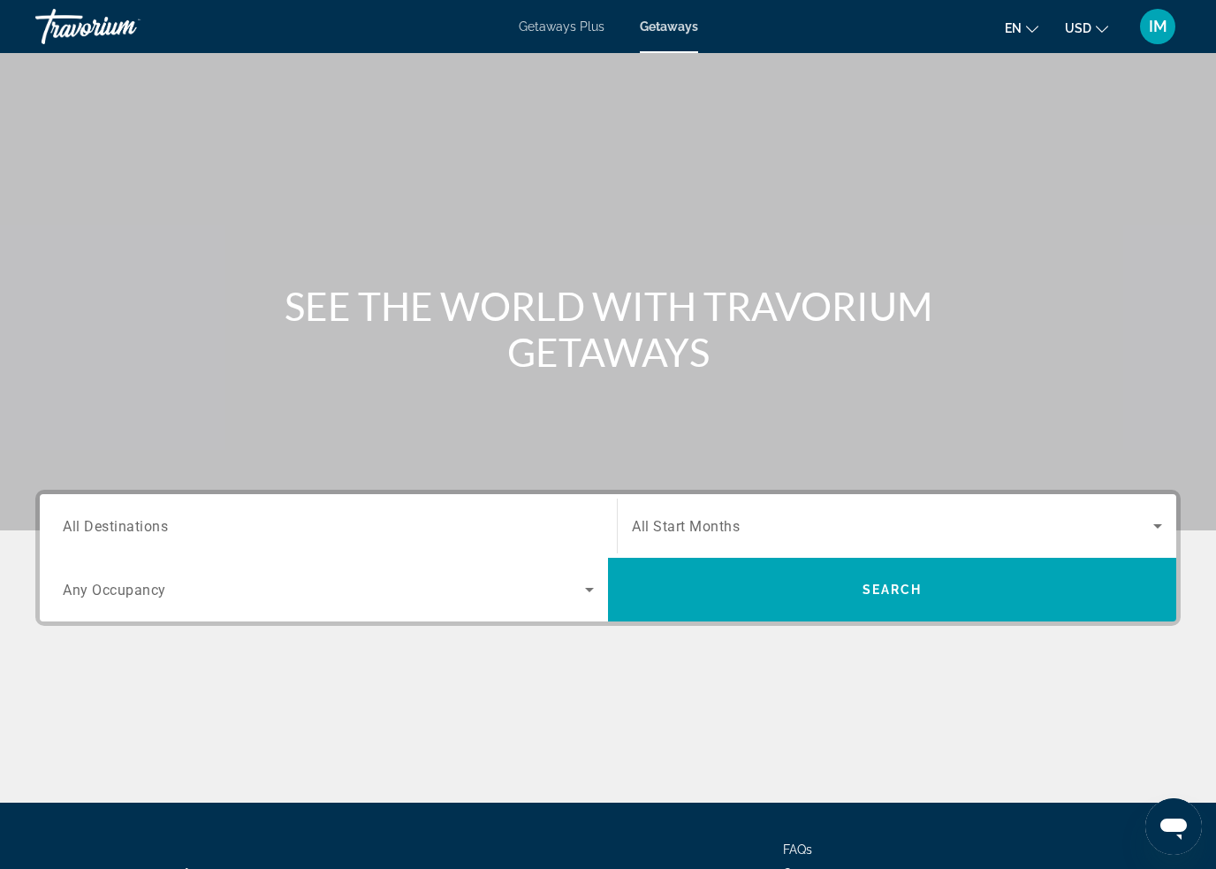
click at [582, 32] on span "Getaways Plus" at bounding box center [562, 26] width 86 height 14
click at [104, 528] on span "All Destinations" at bounding box center [115, 525] width 105 height 17
click at [104, 528] on input "Destination All Destinations" at bounding box center [328, 526] width 531 height 21
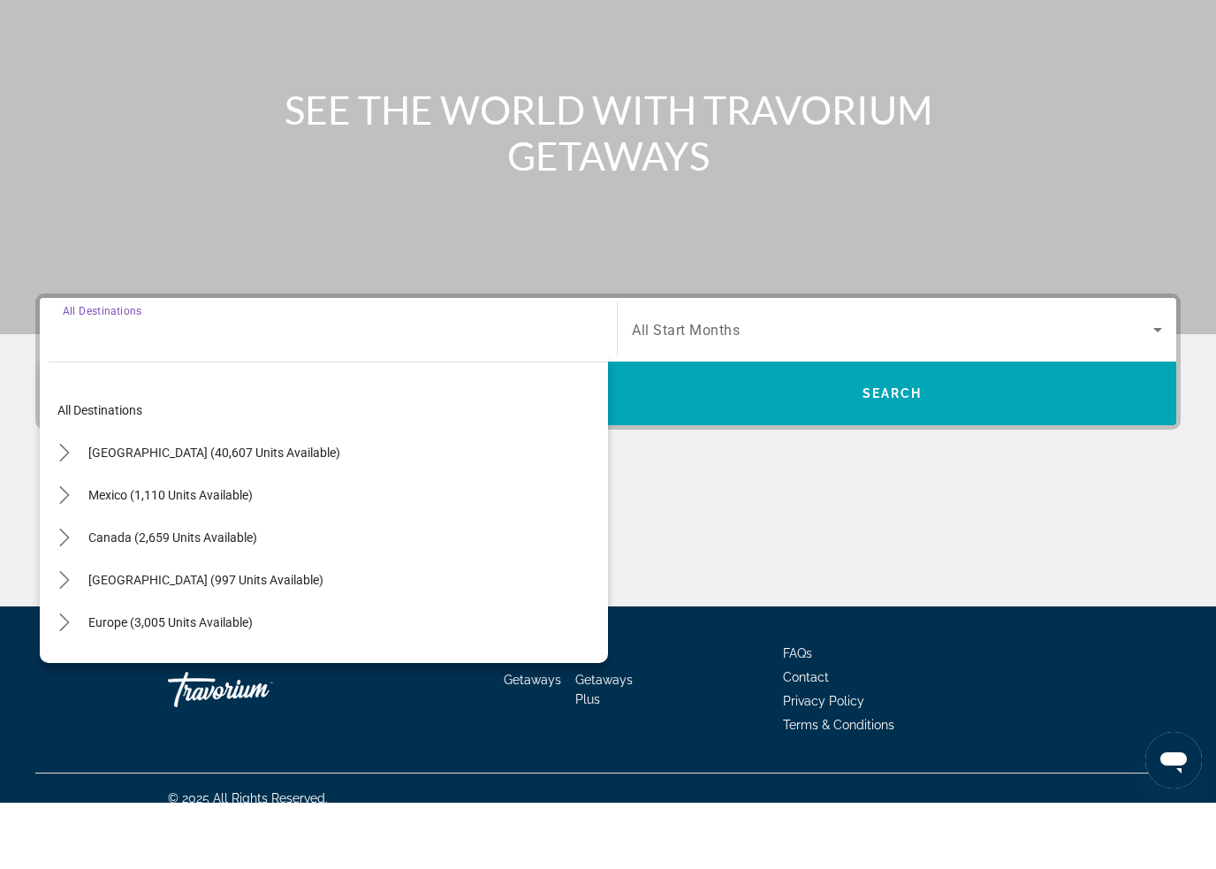
scroll to position [149, 0]
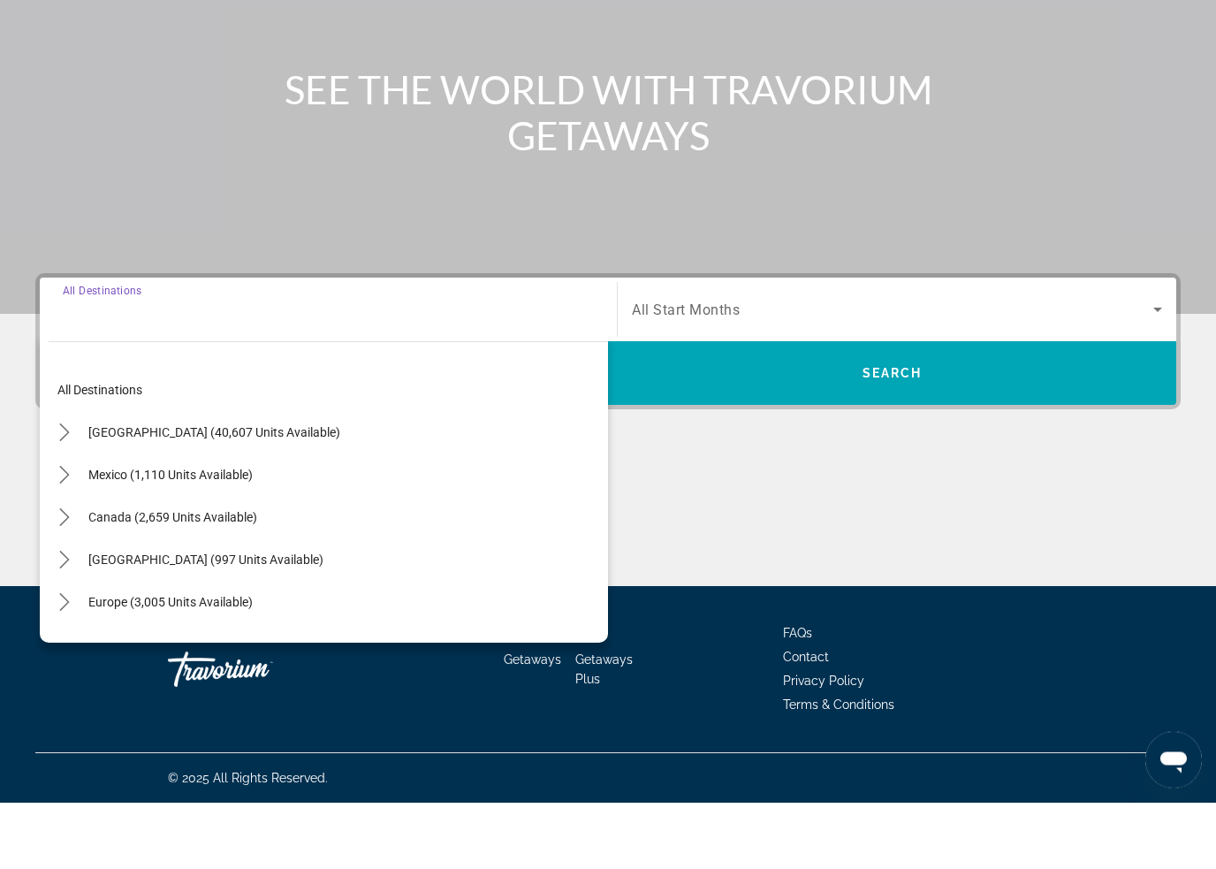
click at [68, 491] on icon "Toggle United States (40,607 units available) submenu" at bounding box center [65, 500] width 18 height 18
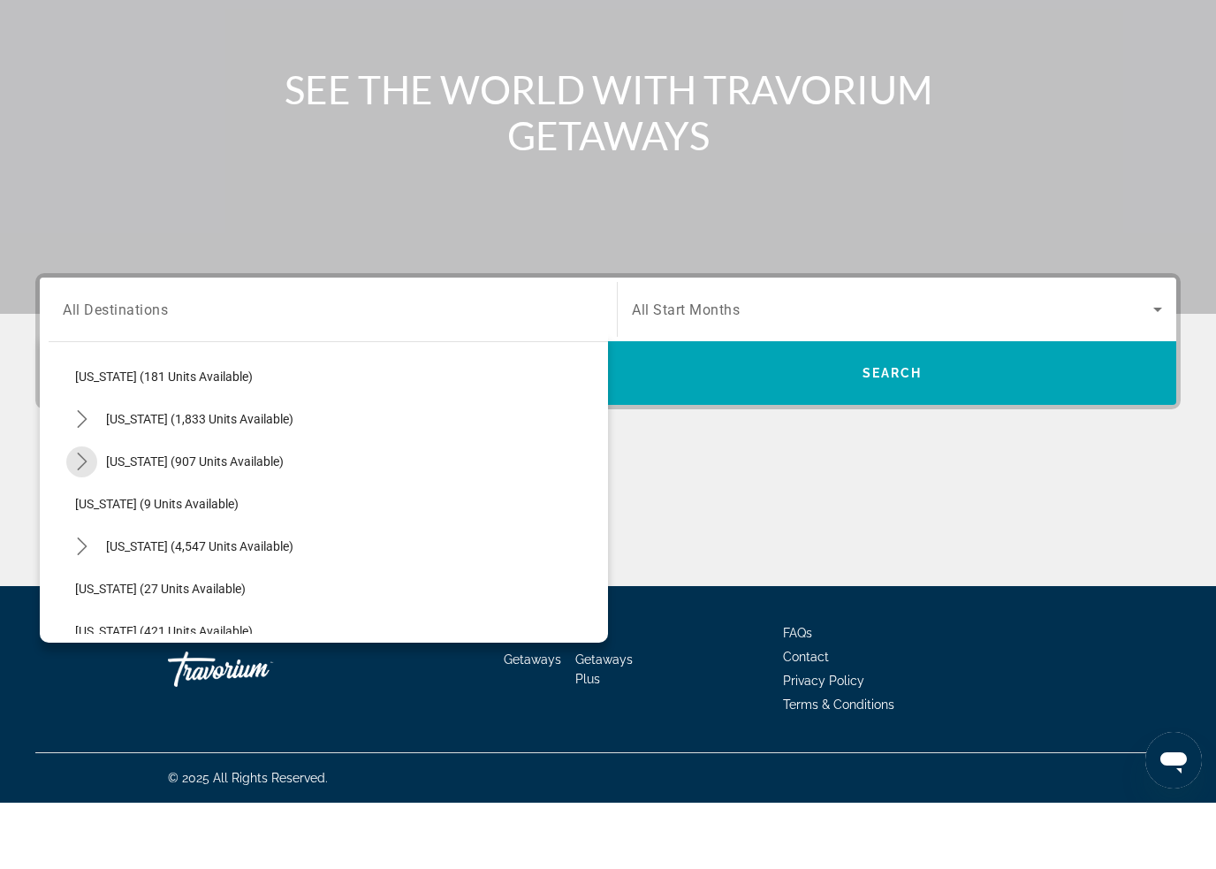
scroll to position [140, 0]
click at [87, 477] on icon "Toggle California (1,833 units available) submenu" at bounding box center [82, 486] width 18 height 18
click at [131, 479] on span "[US_STATE] (1,833 units available)" at bounding box center [199, 486] width 187 height 14
type input "**********"
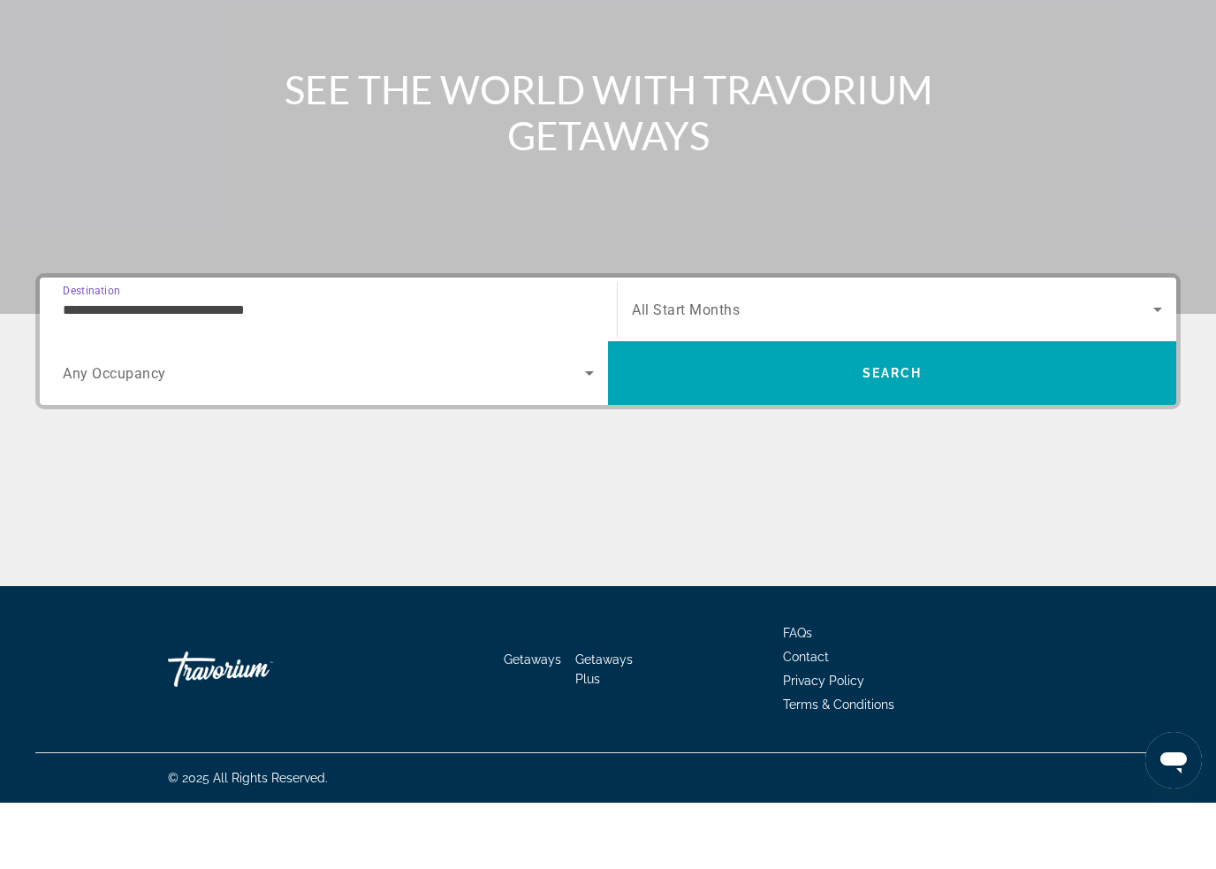
click at [888, 432] on span "Search" at bounding box center [893, 439] width 60 height 14
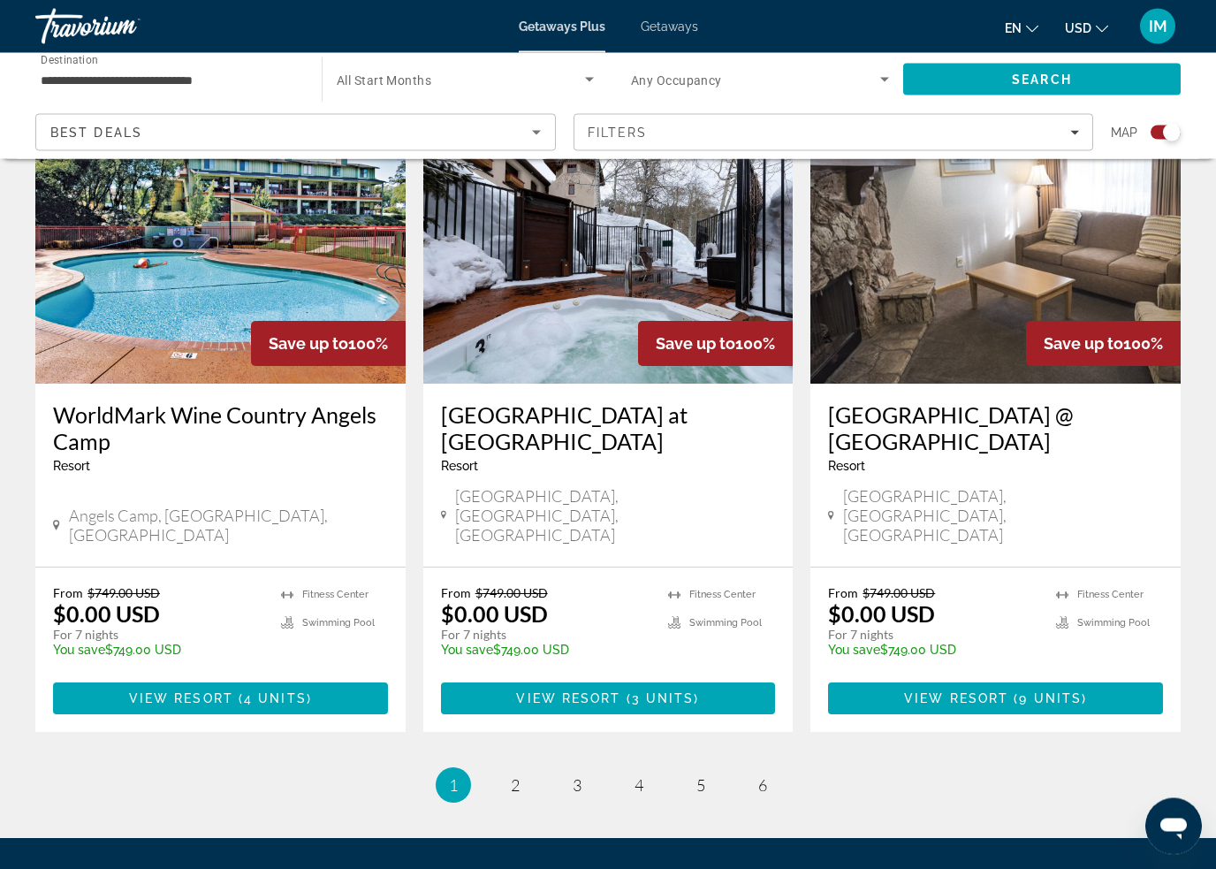
scroll to position [2667, 0]
click at [517, 775] on span "2" at bounding box center [515, 784] width 9 height 19
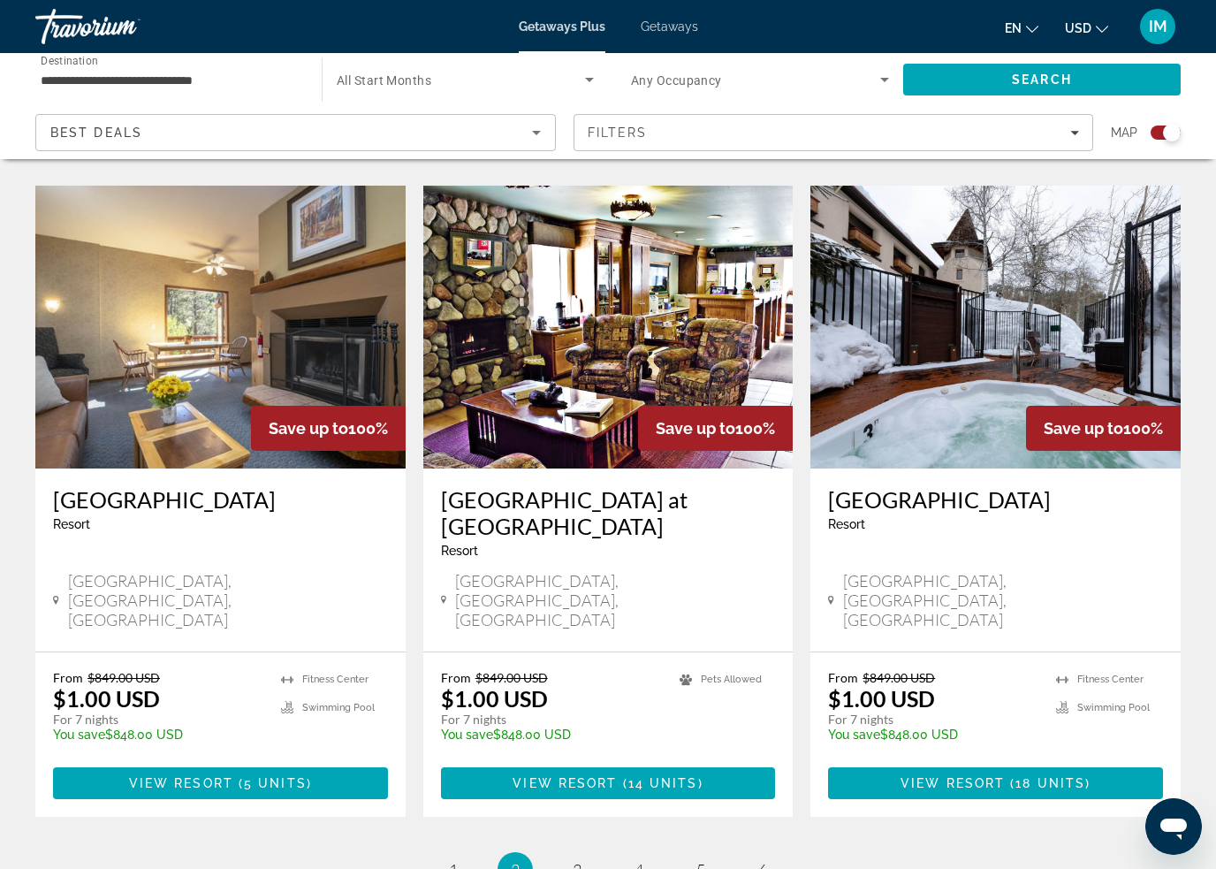
scroll to position [2595, 0]
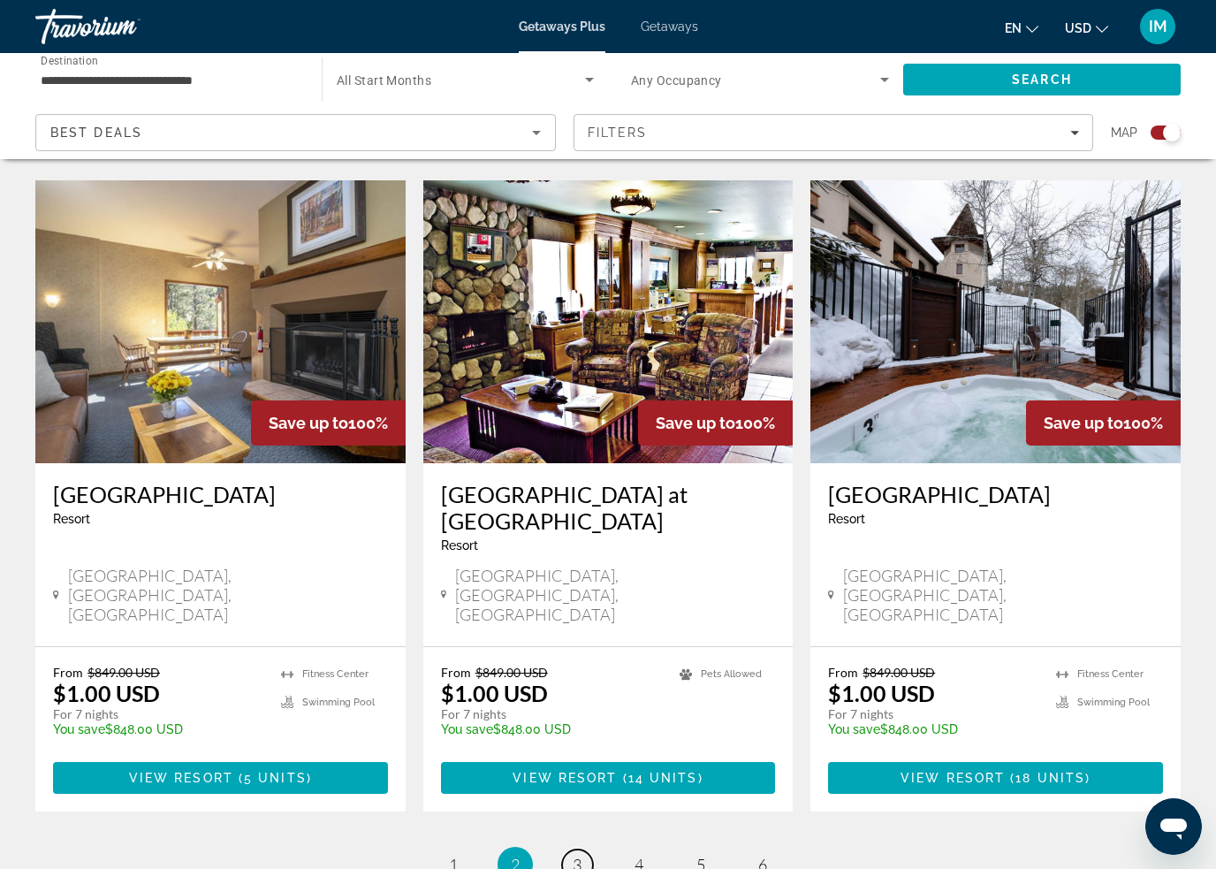
click at [585, 849] on link "page 3" at bounding box center [577, 864] width 31 height 31
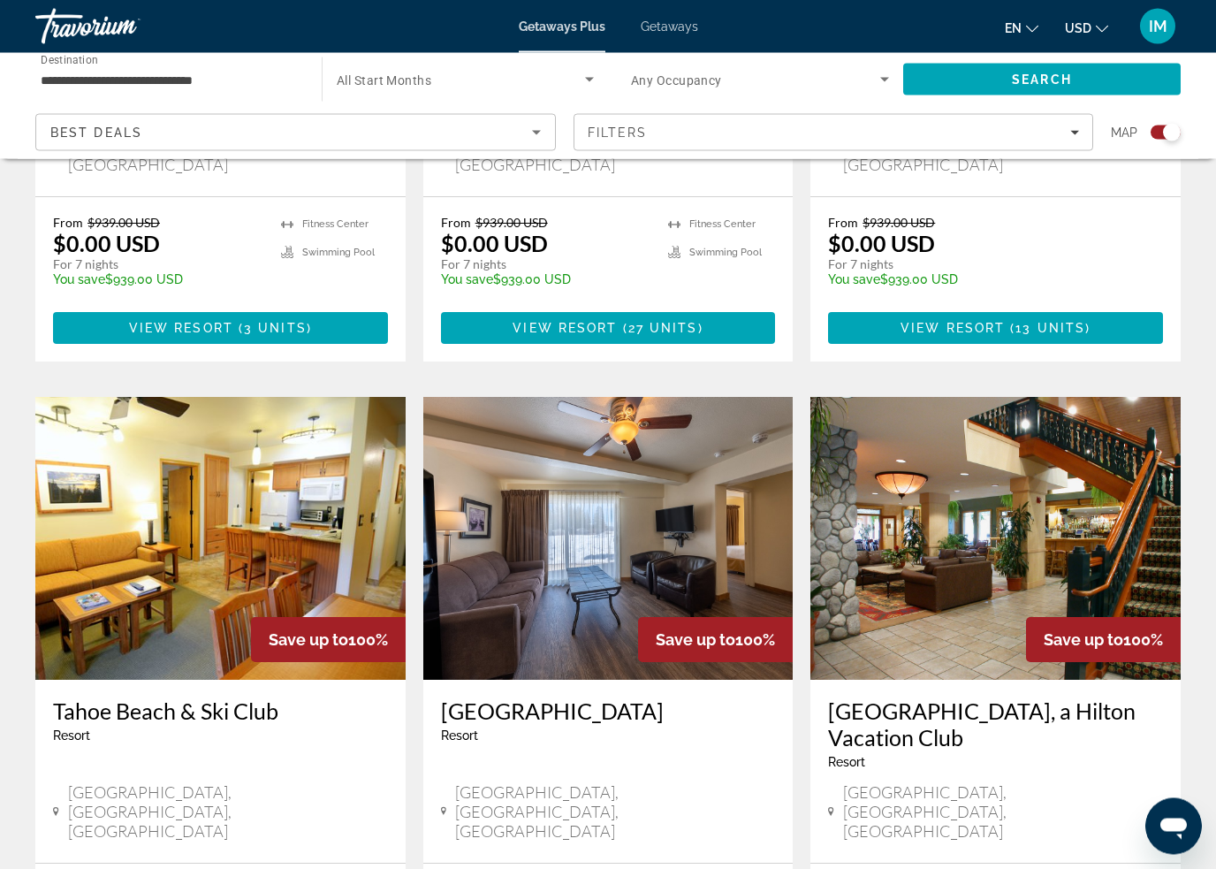
scroll to position [1707, 0]
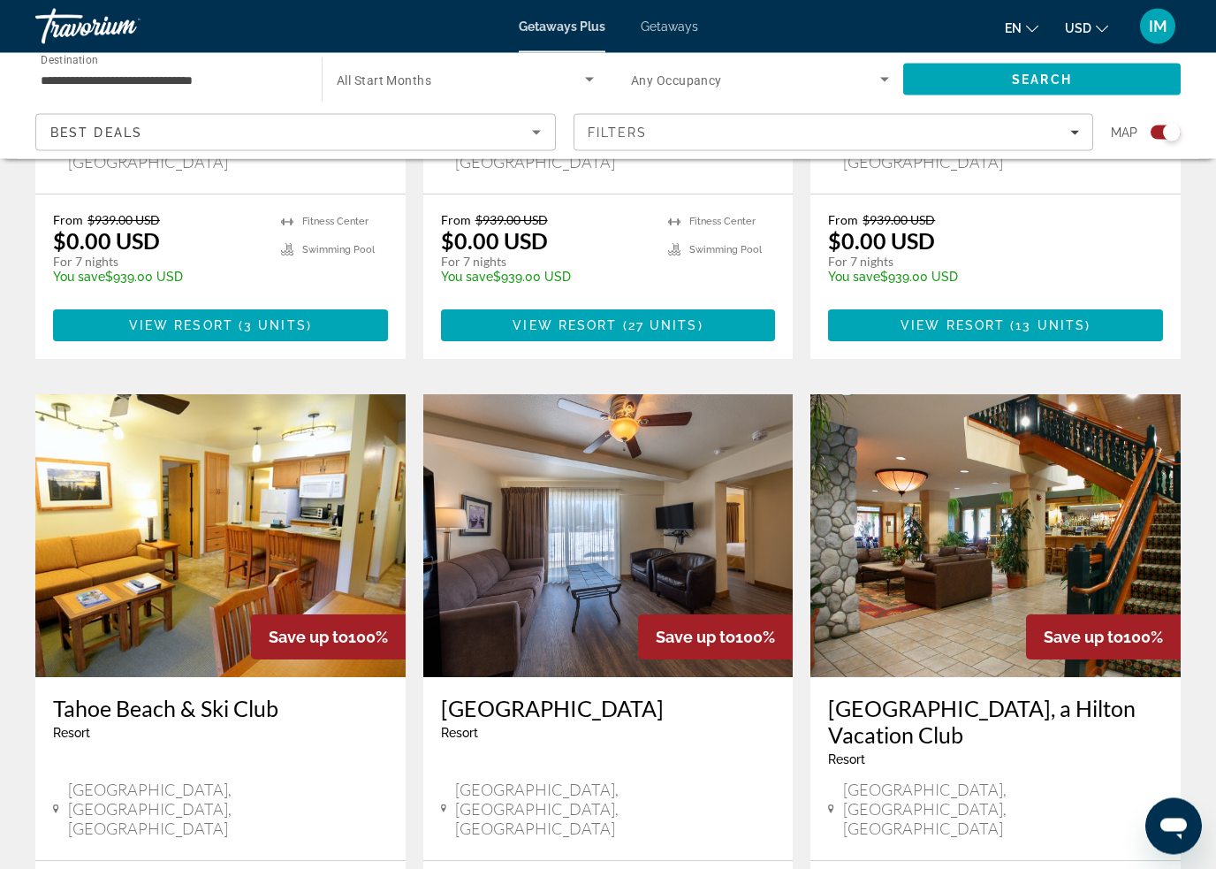
click at [1101, 471] on img "Main content" at bounding box center [995, 536] width 370 height 283
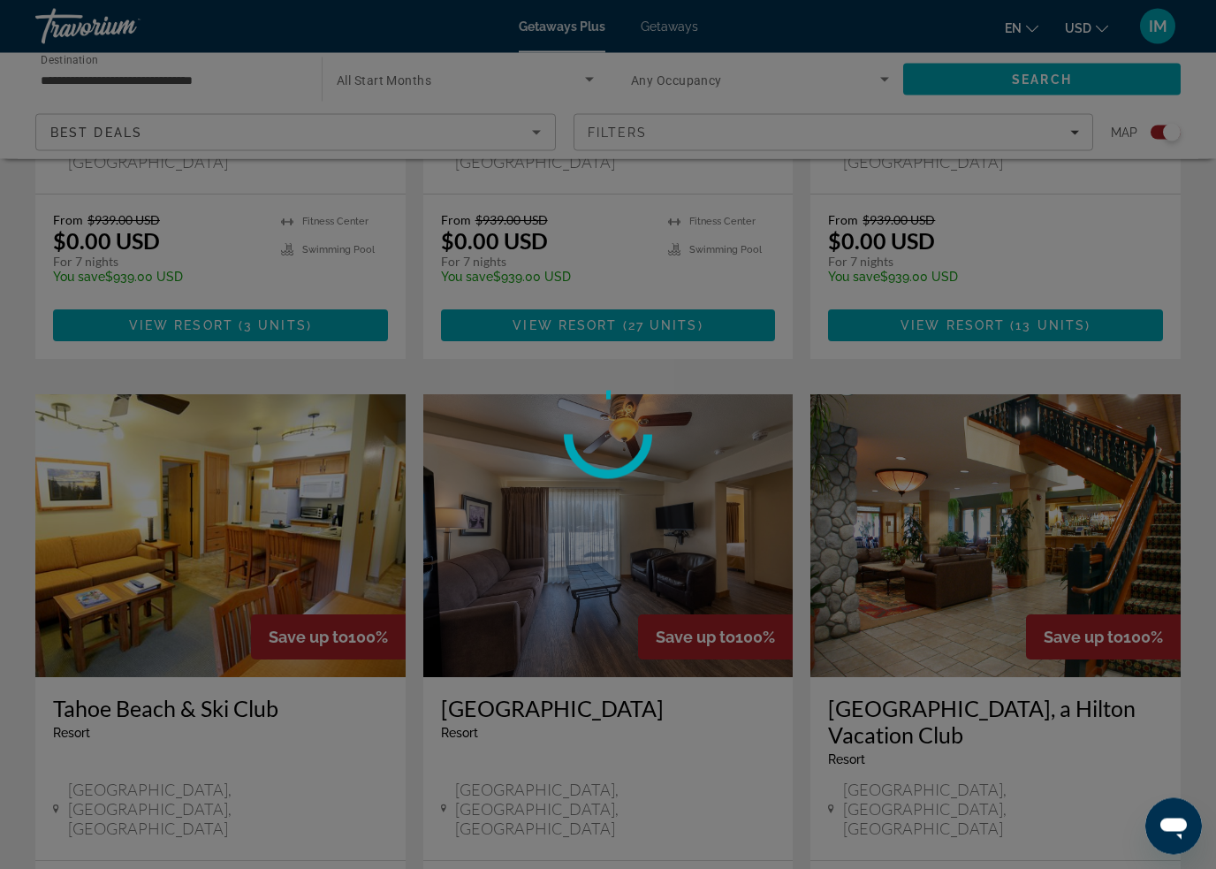
scroll to position [1707, 0]
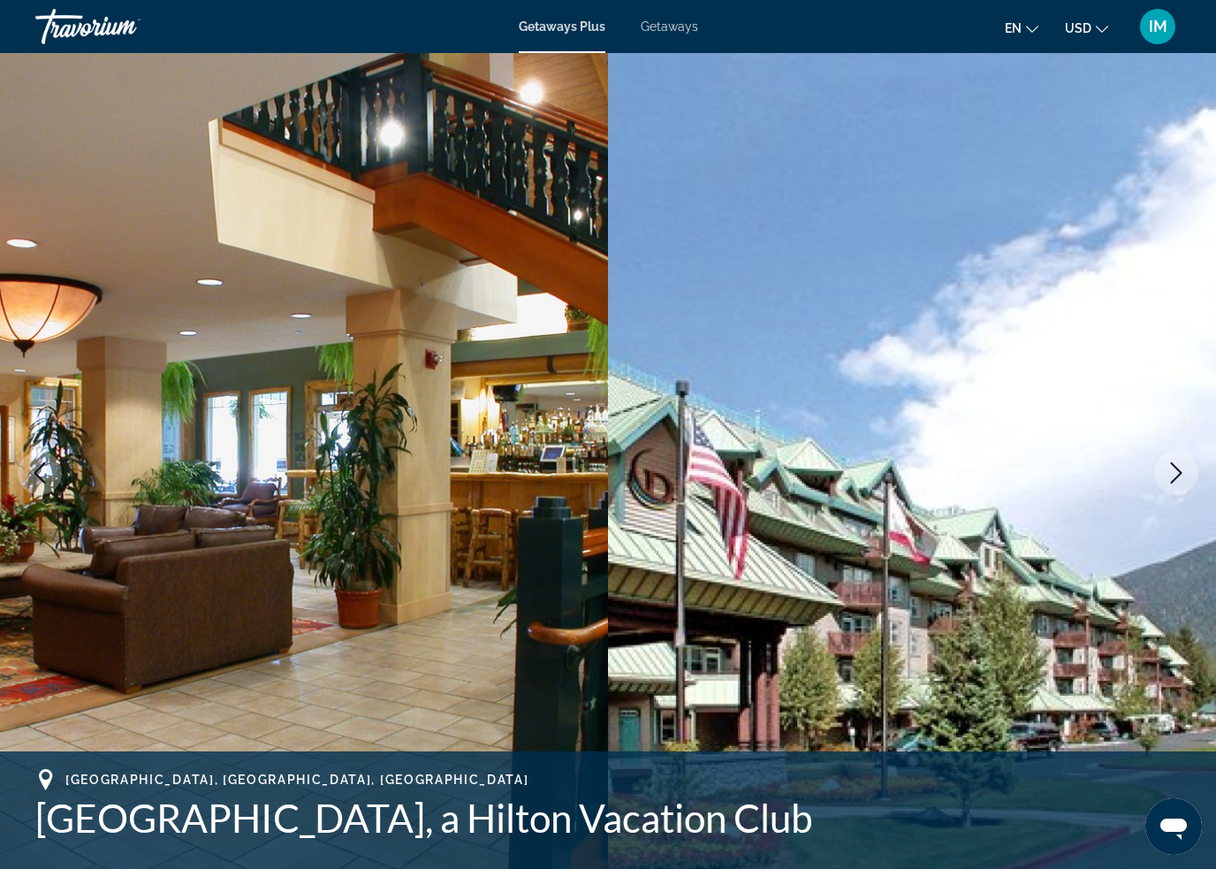
click at [1179, 475] on icon "Next image" at bounding box center [1176, 472] width 11 height 21
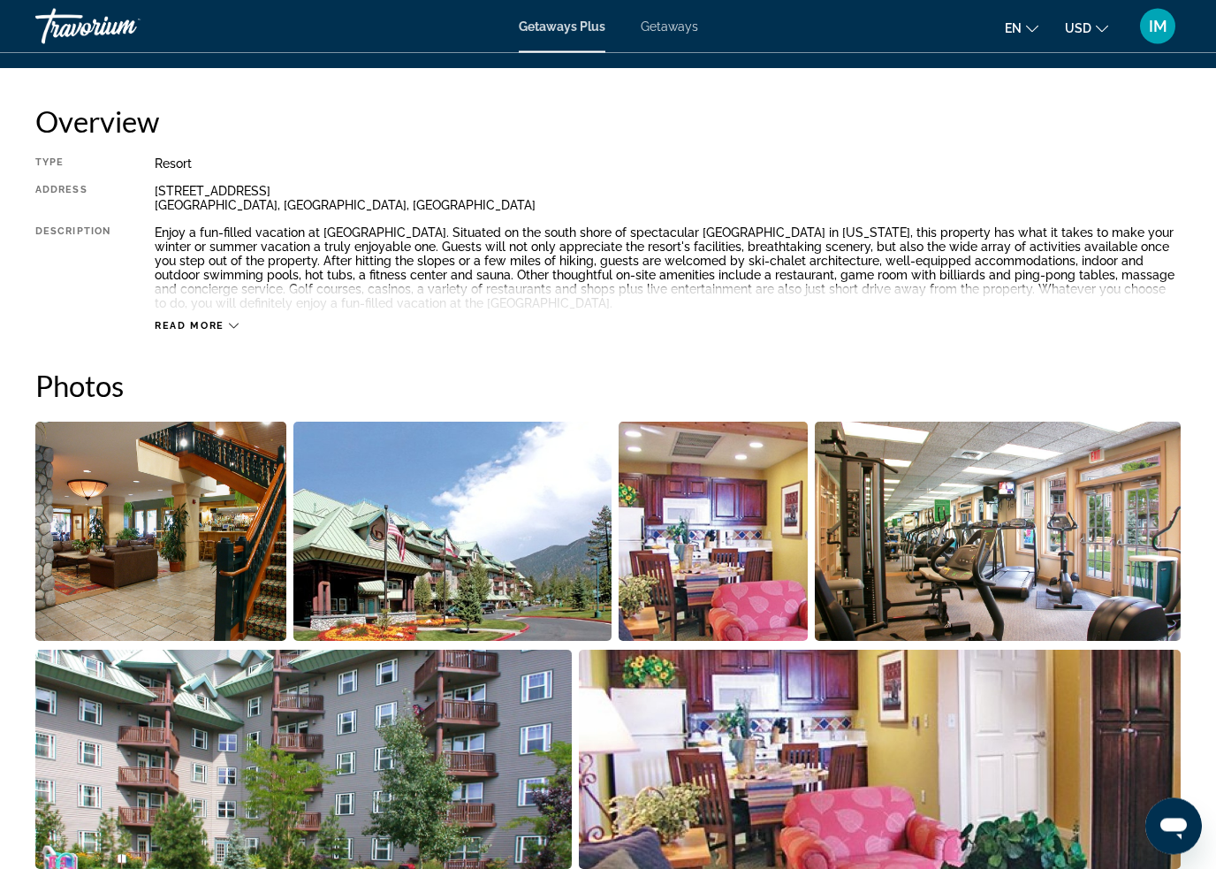
scroll to position [877, 0]
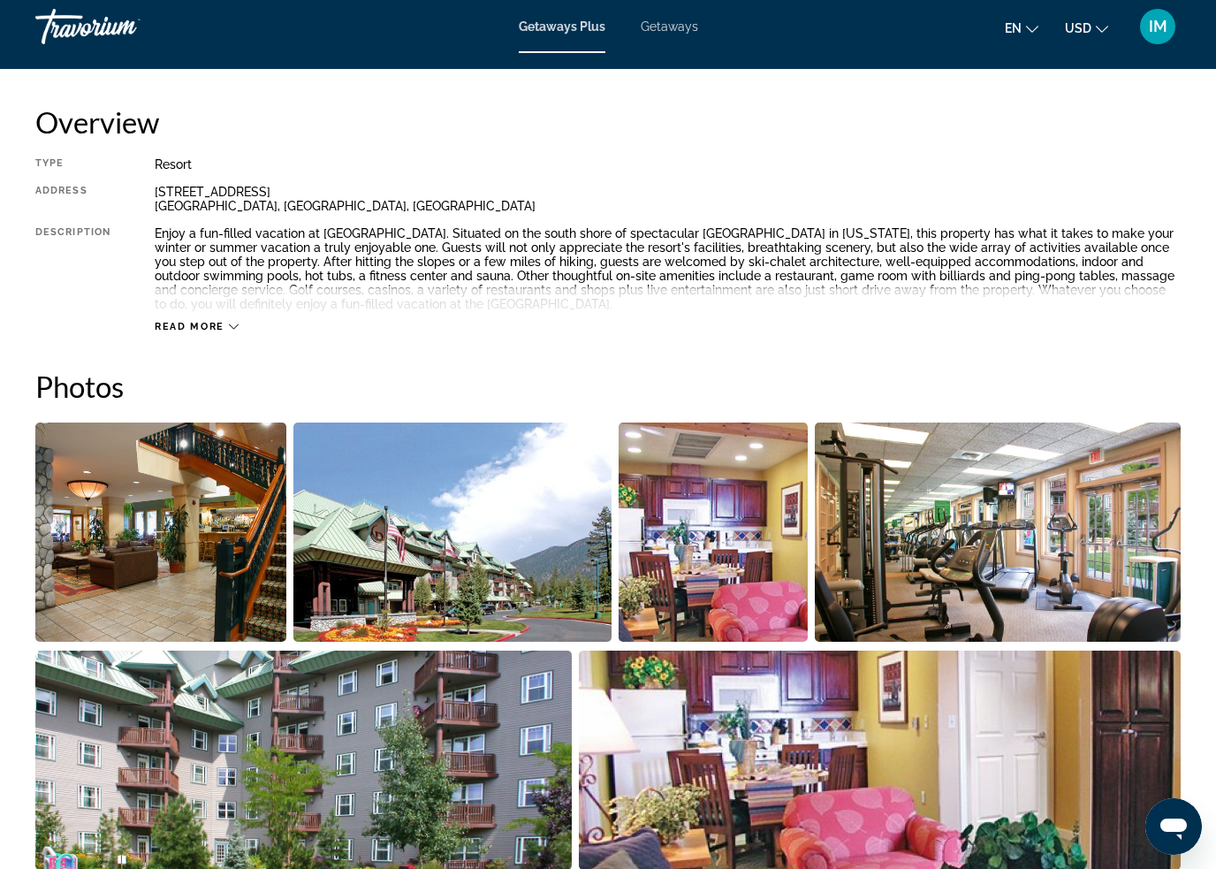
click at [147, 541] on img "Open full-screen image slider" at bounding box center [160, 531] width 251 height 219
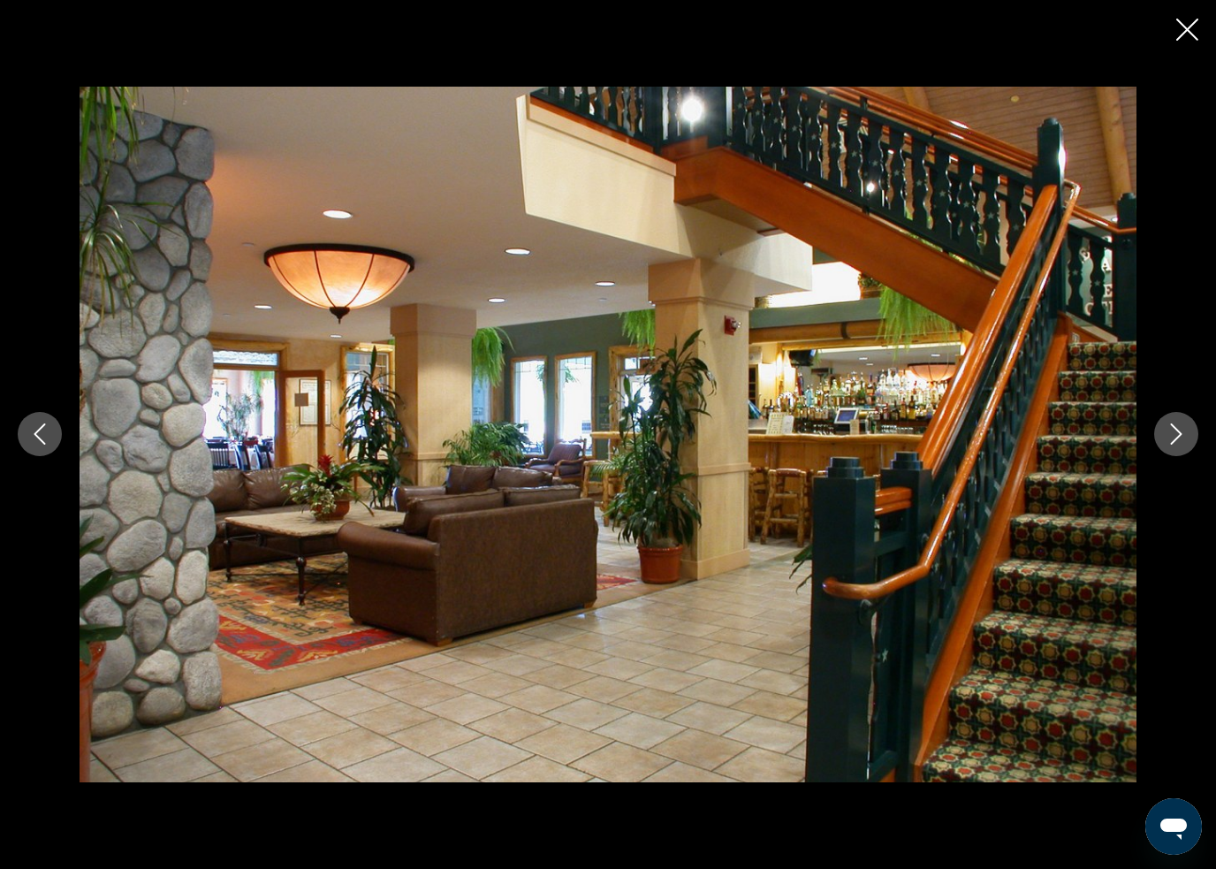
click at [1166, 438] on icon "Next image" at bounding box center [1176, 433] width 21 height 21
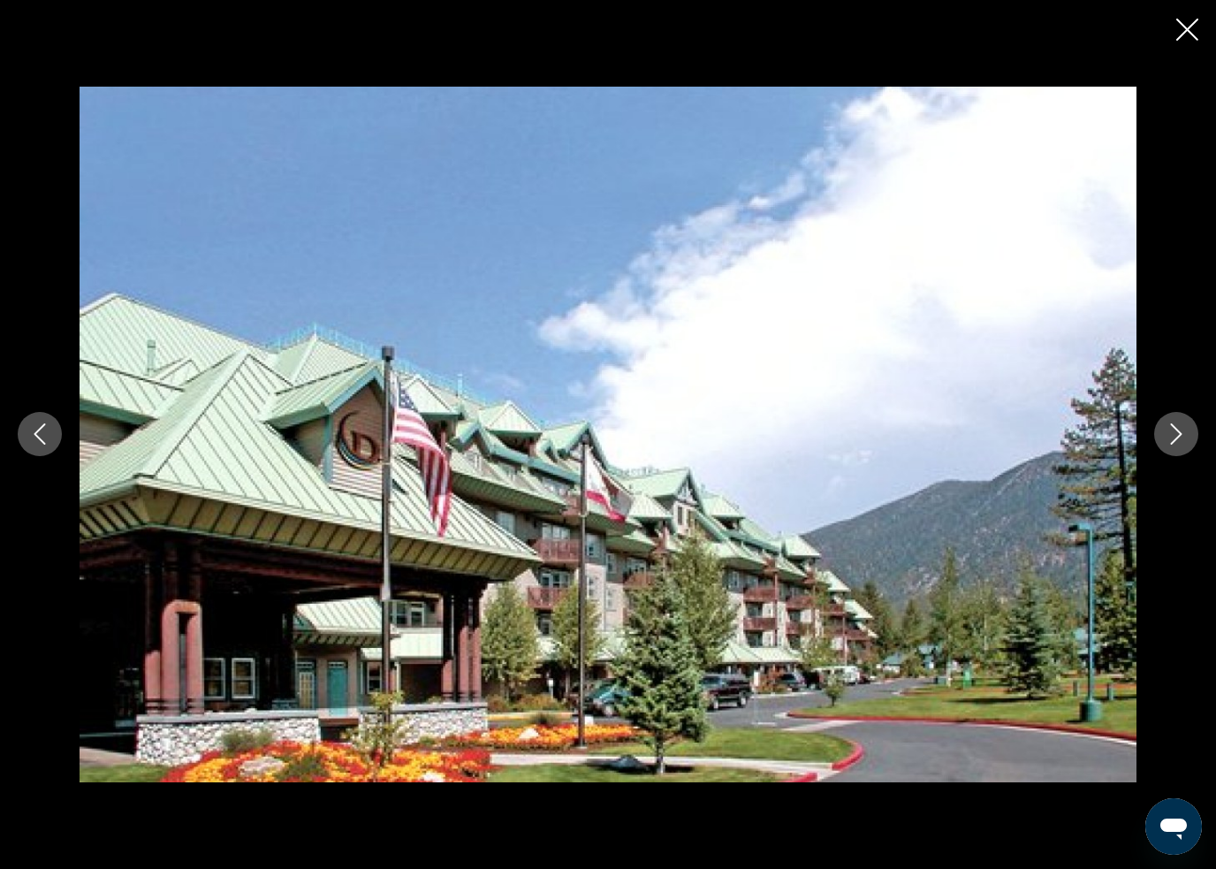
click at [1171, 447] on button "Next image" at bounding box center [1176, 434] width 44 height 44
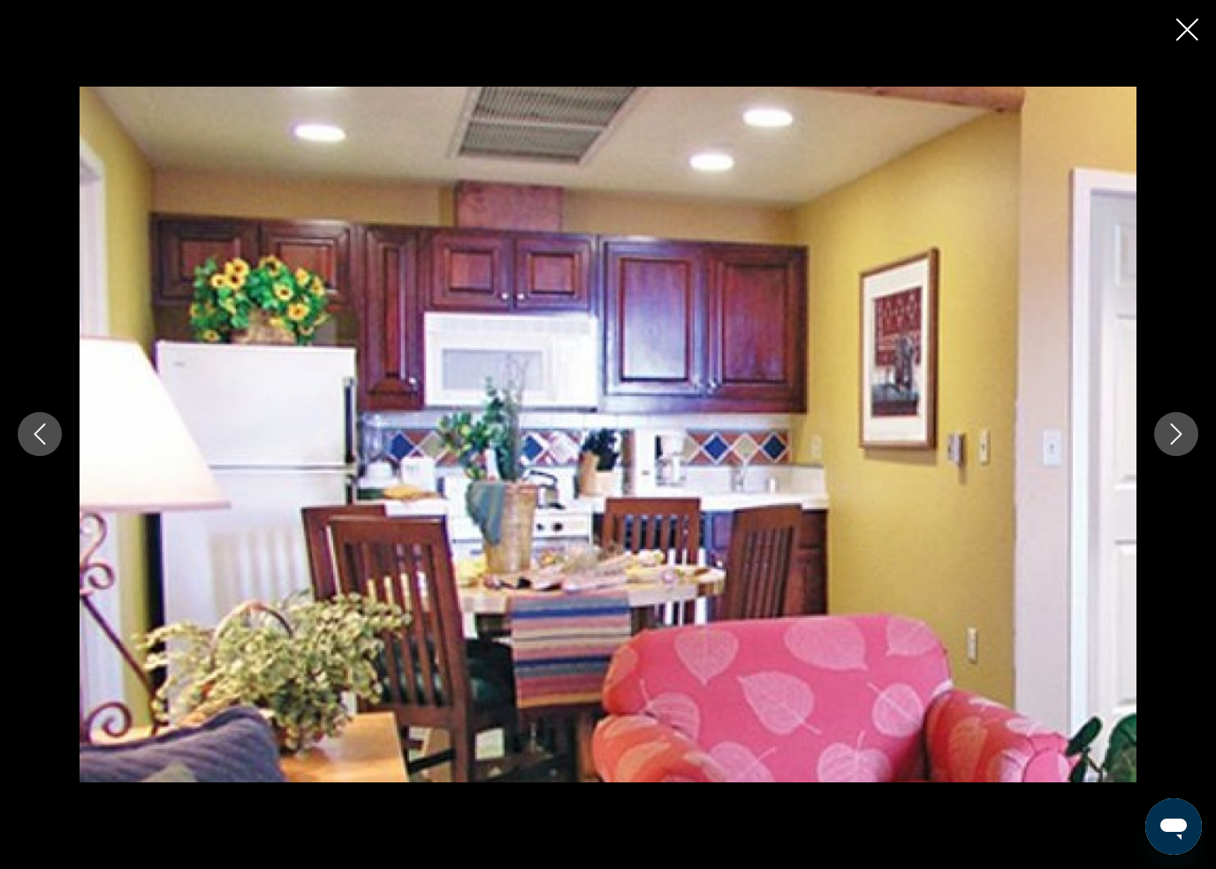
click at [1167, 441] on icon "Next image" at bounding box center [1176, 433] width 21 height 21
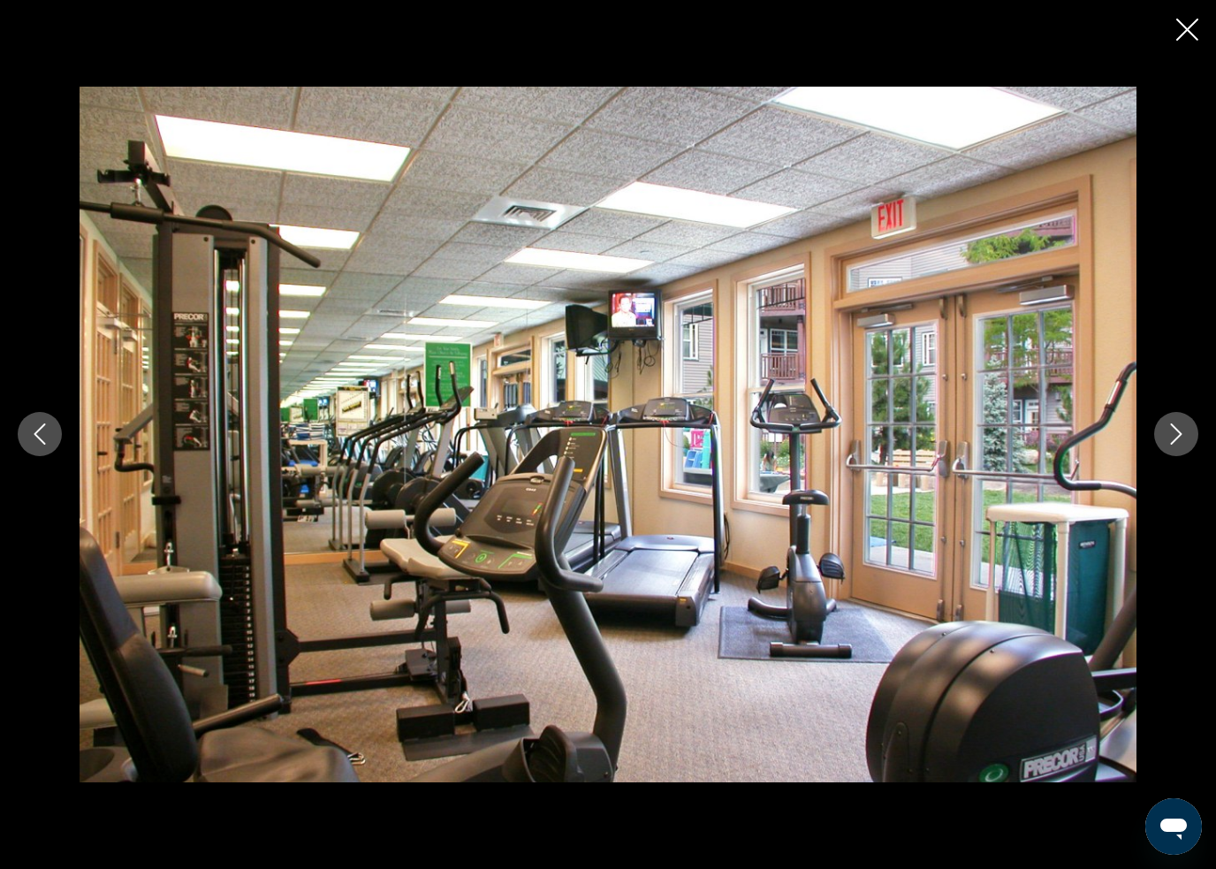
click at [1167, 436] on icon "Next image" at bounding box center [1176, 433] width 21 height 21
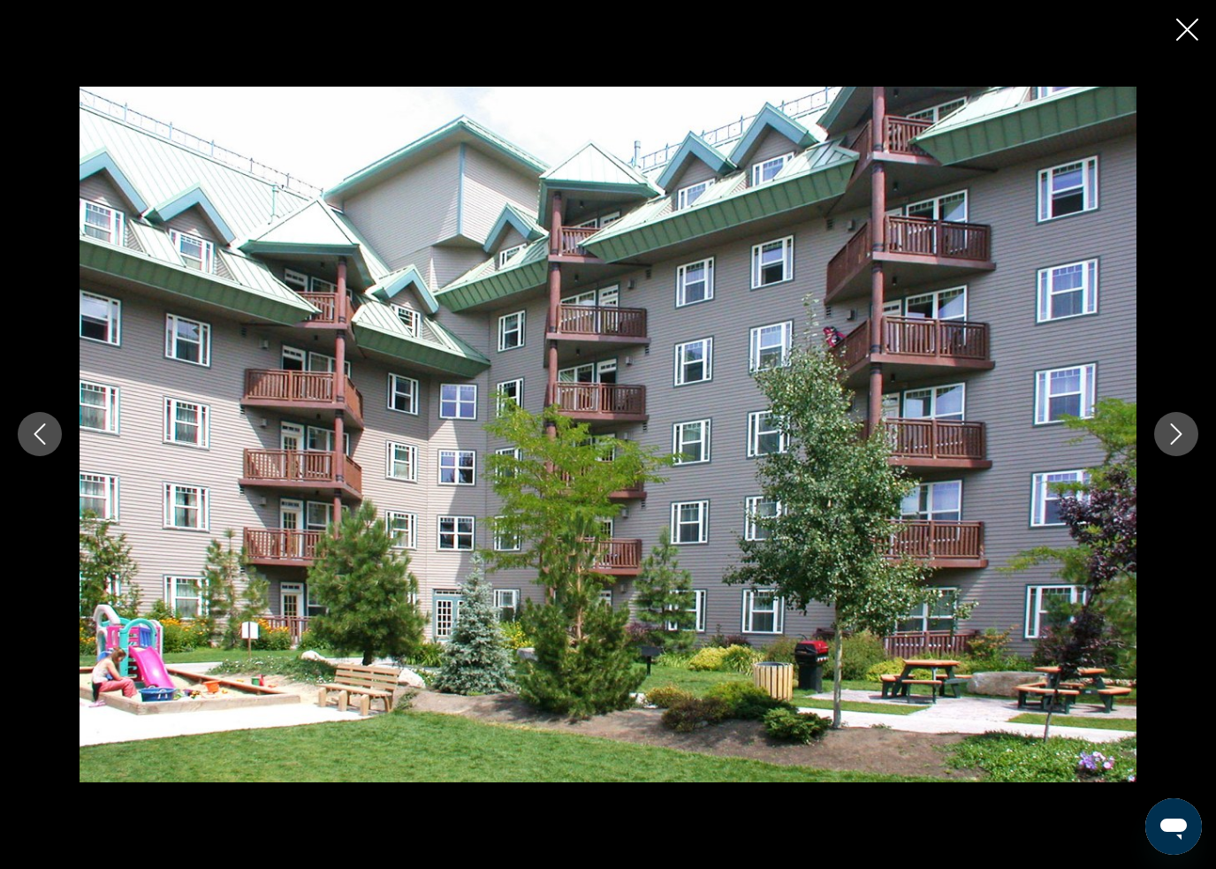
click at [1171, 423] on button "Next image" at bounding box center [1176, 434] width 44 height 44
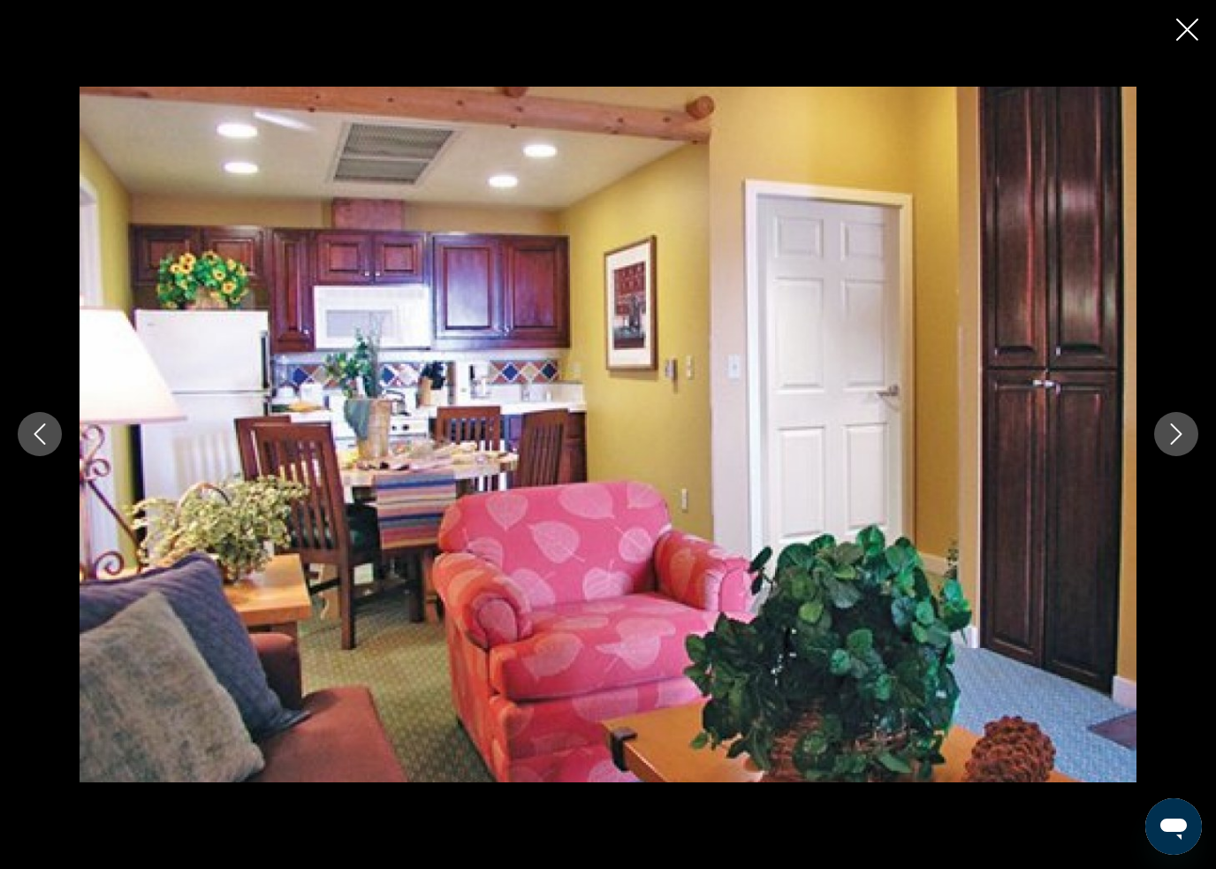
click at [1180, 432] on icon "Next image" at bounding box center [1176, 433] width 21 height 21
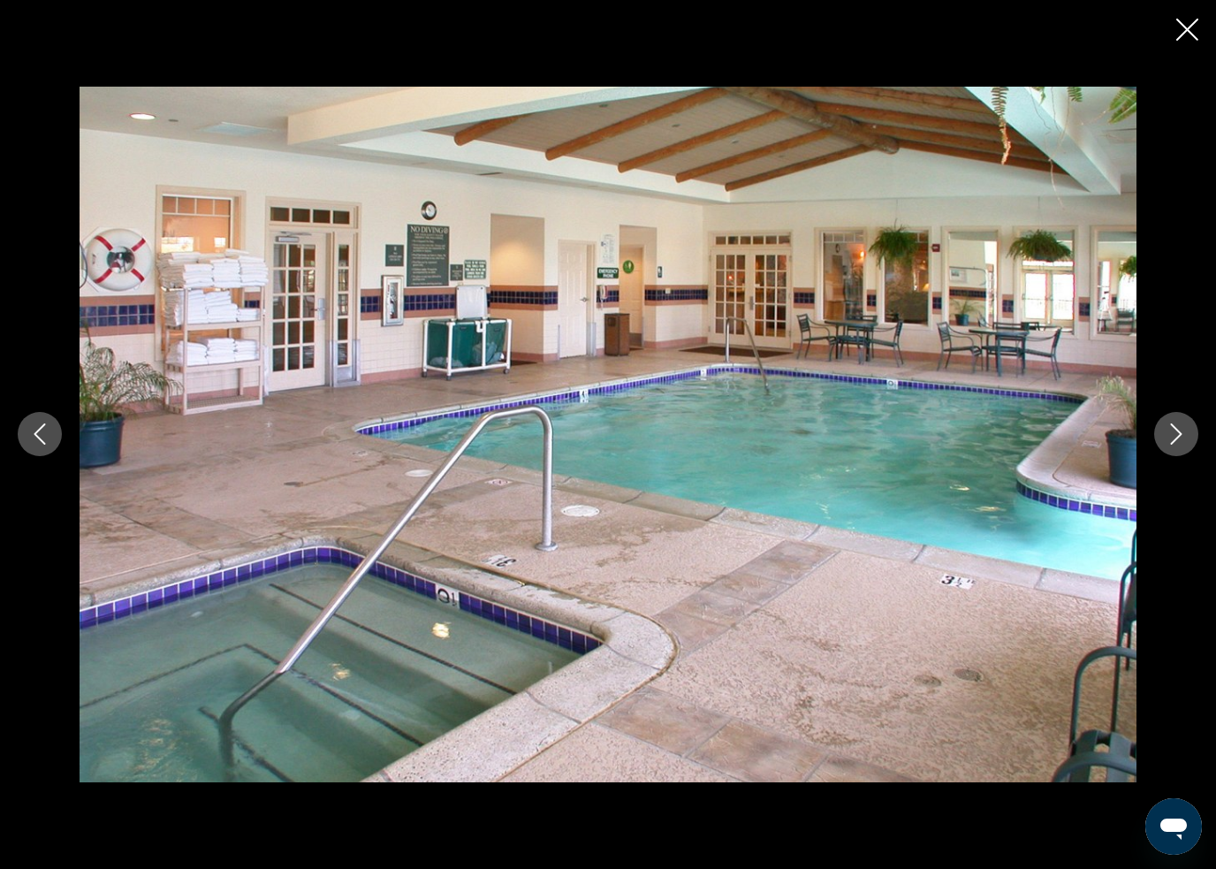
click at [1168, 445] on icon "Next image" at bounding box center [1176, 433] width 21 height 21
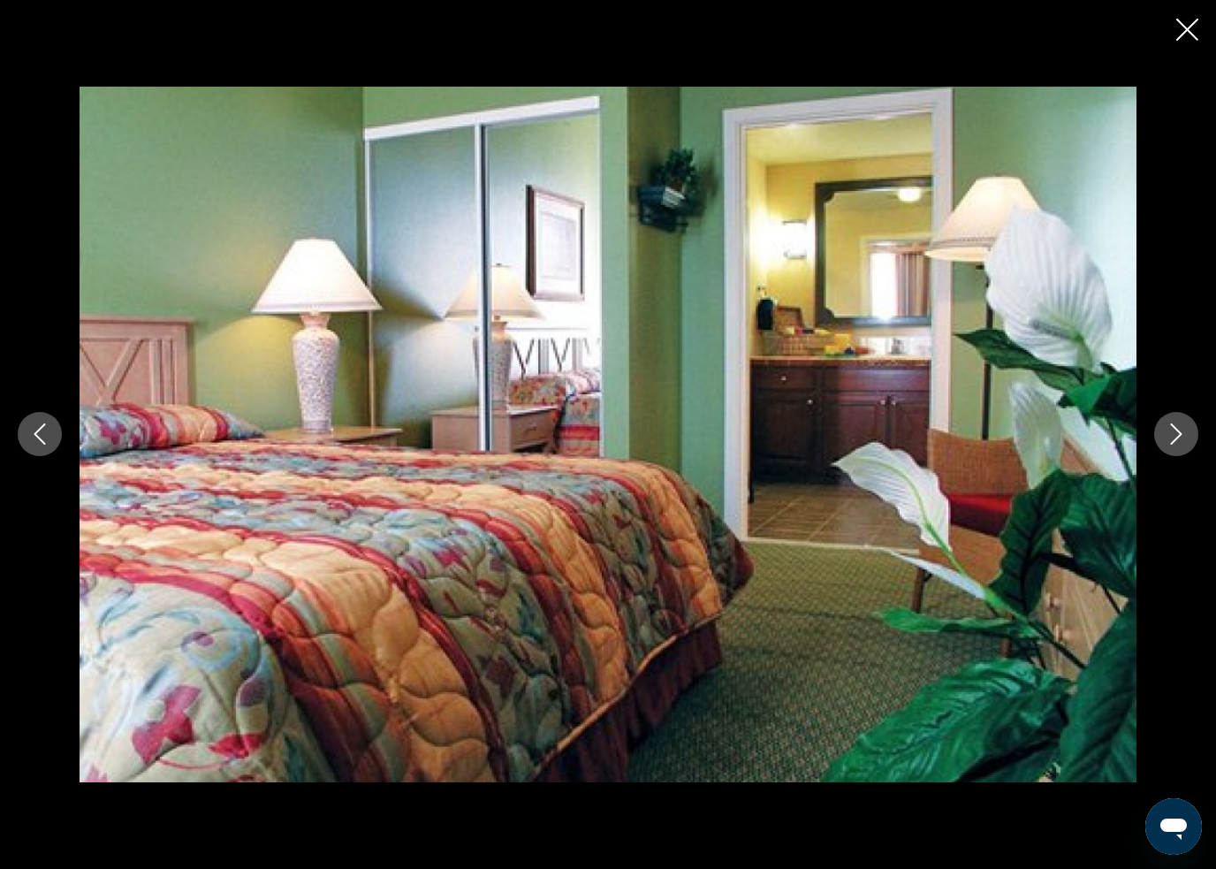
click at [1171, 440] on icon "Next image" at bounding box center [1176, 433] width 21 height 21
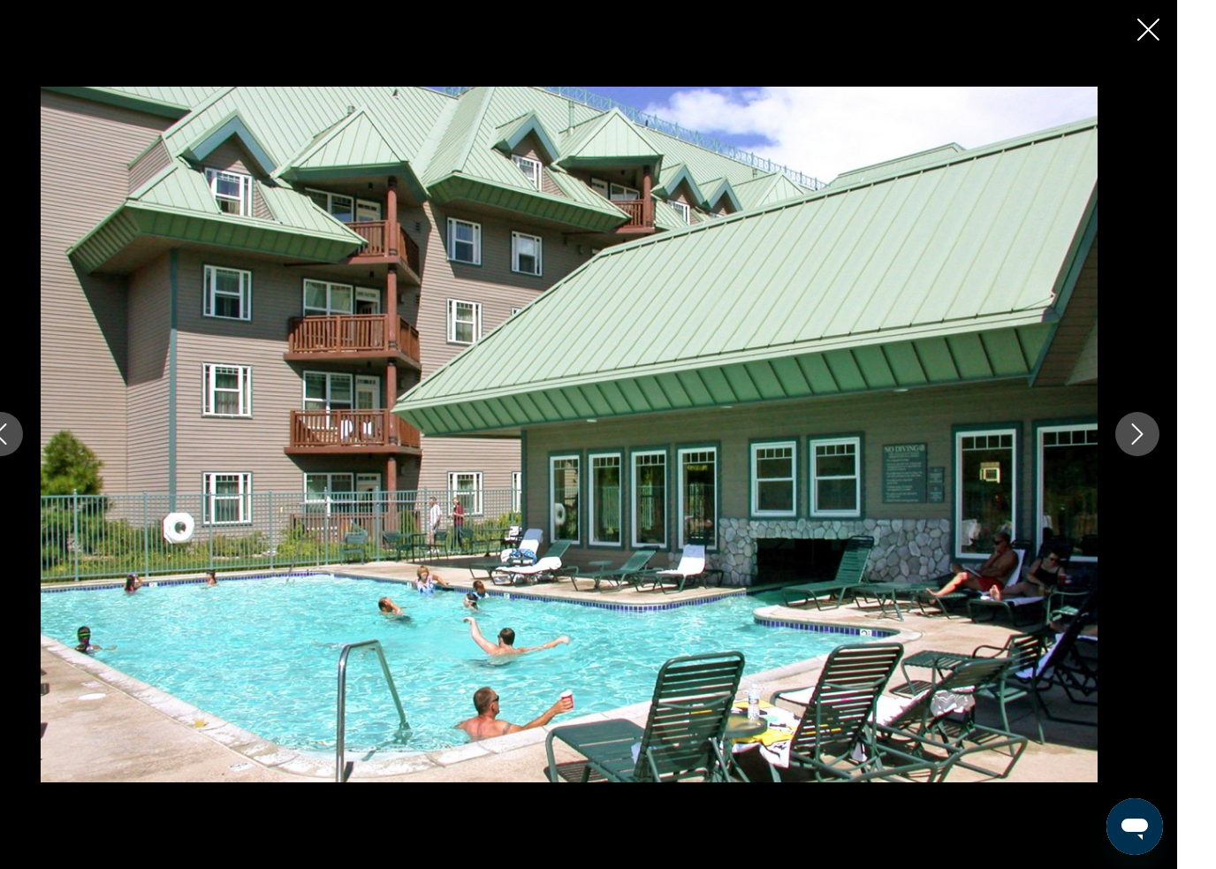
scroll to position [796, 0]
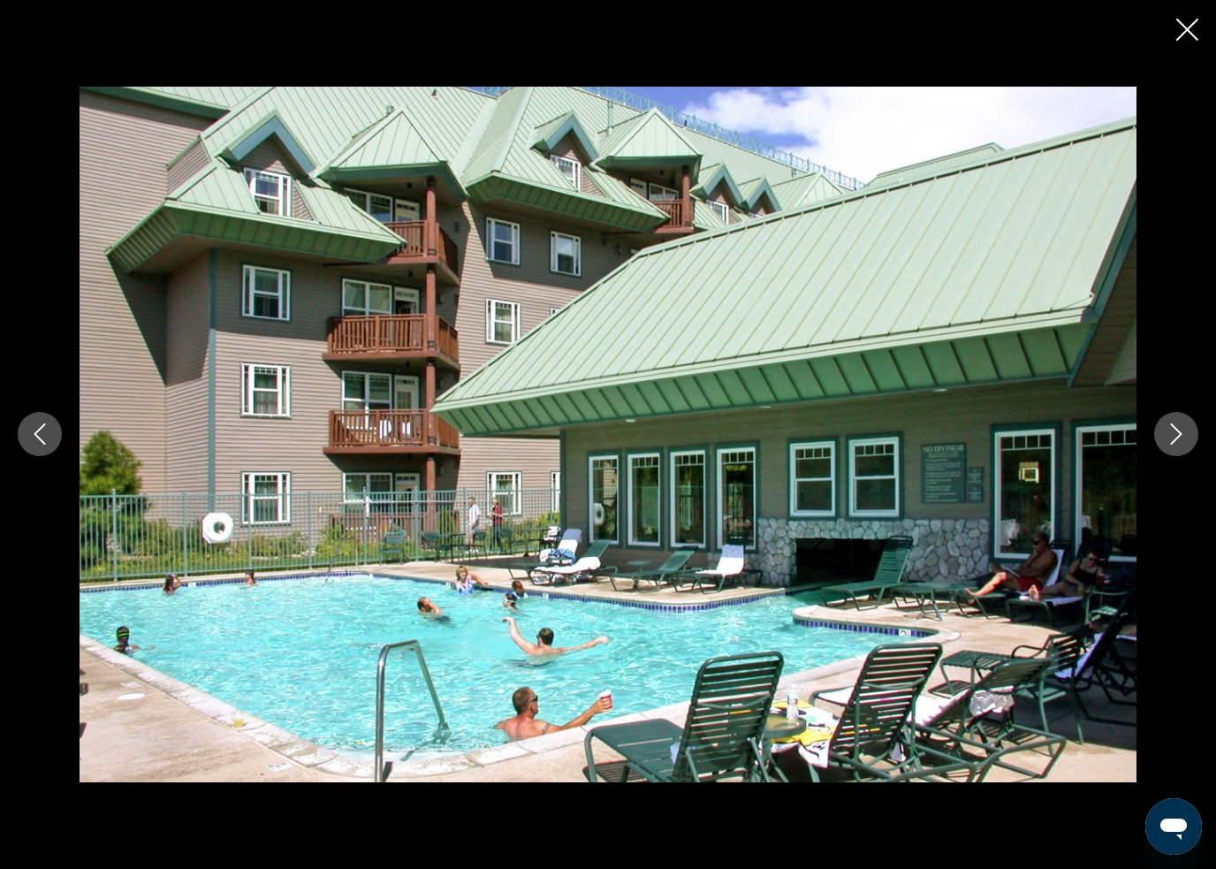
click at [1175, 430] on icon "Next image" at bounding box center [1176, 433] width 21 height 21
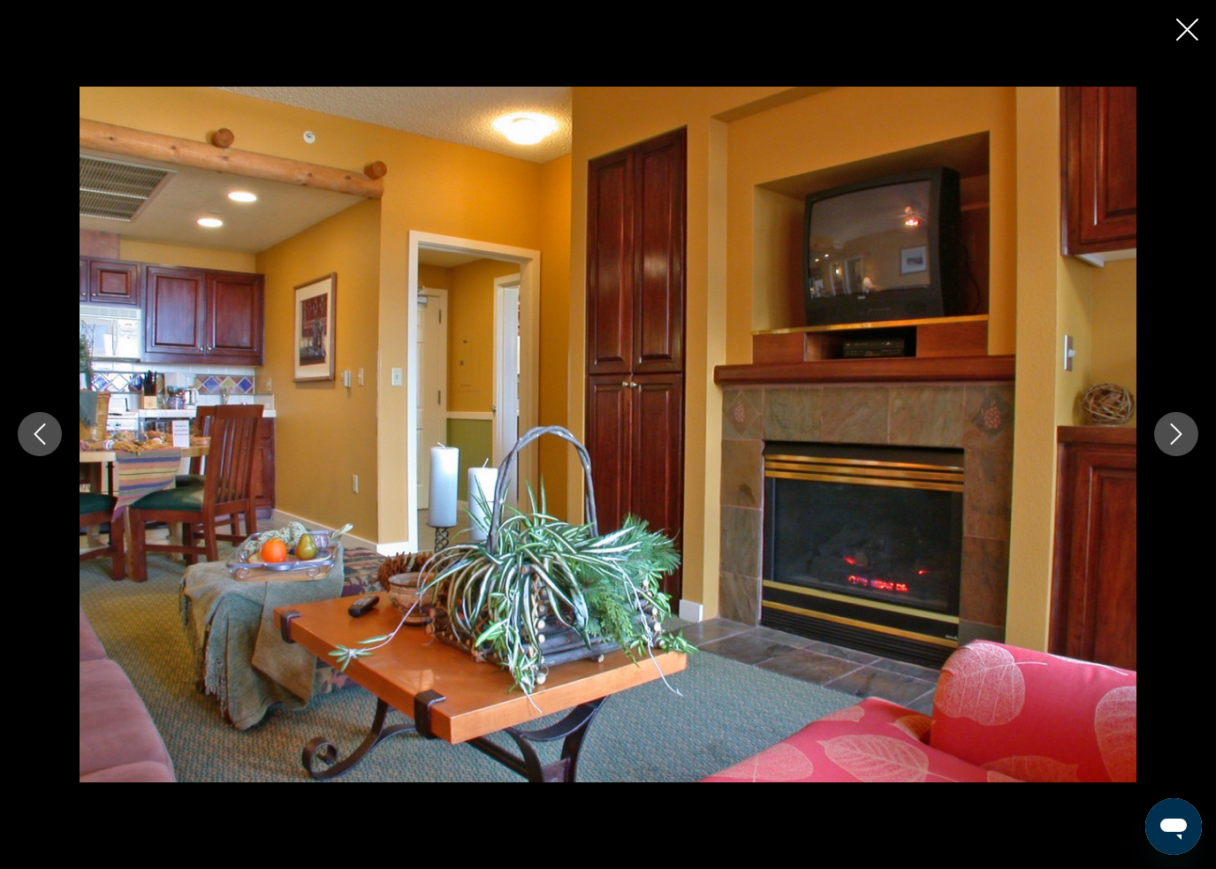
click at [1164, 428] on button "Next image" at bounding box center [1176, 434] width 44 height 44
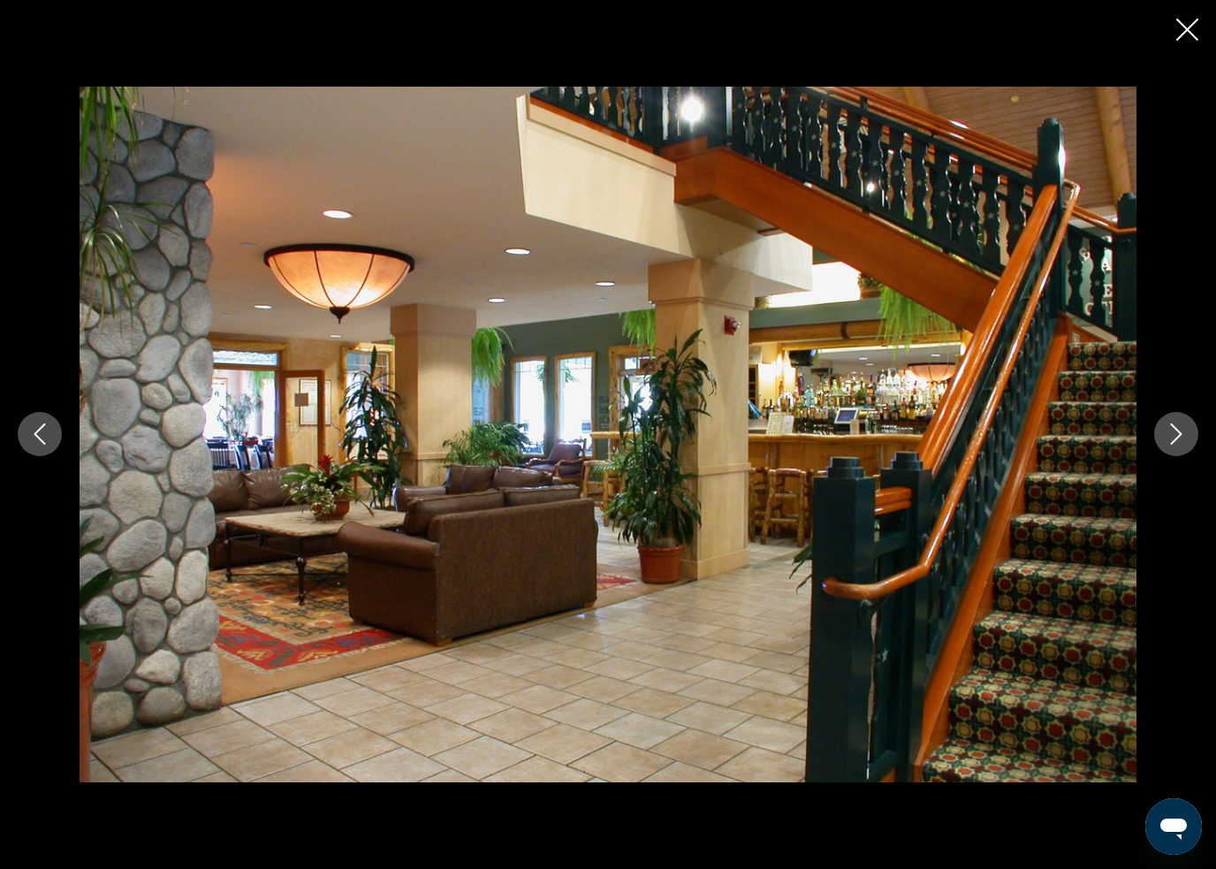
click at [1189, 28] on icon "Close slideshow" at bounding box center [1187, 30] width 22 height 22
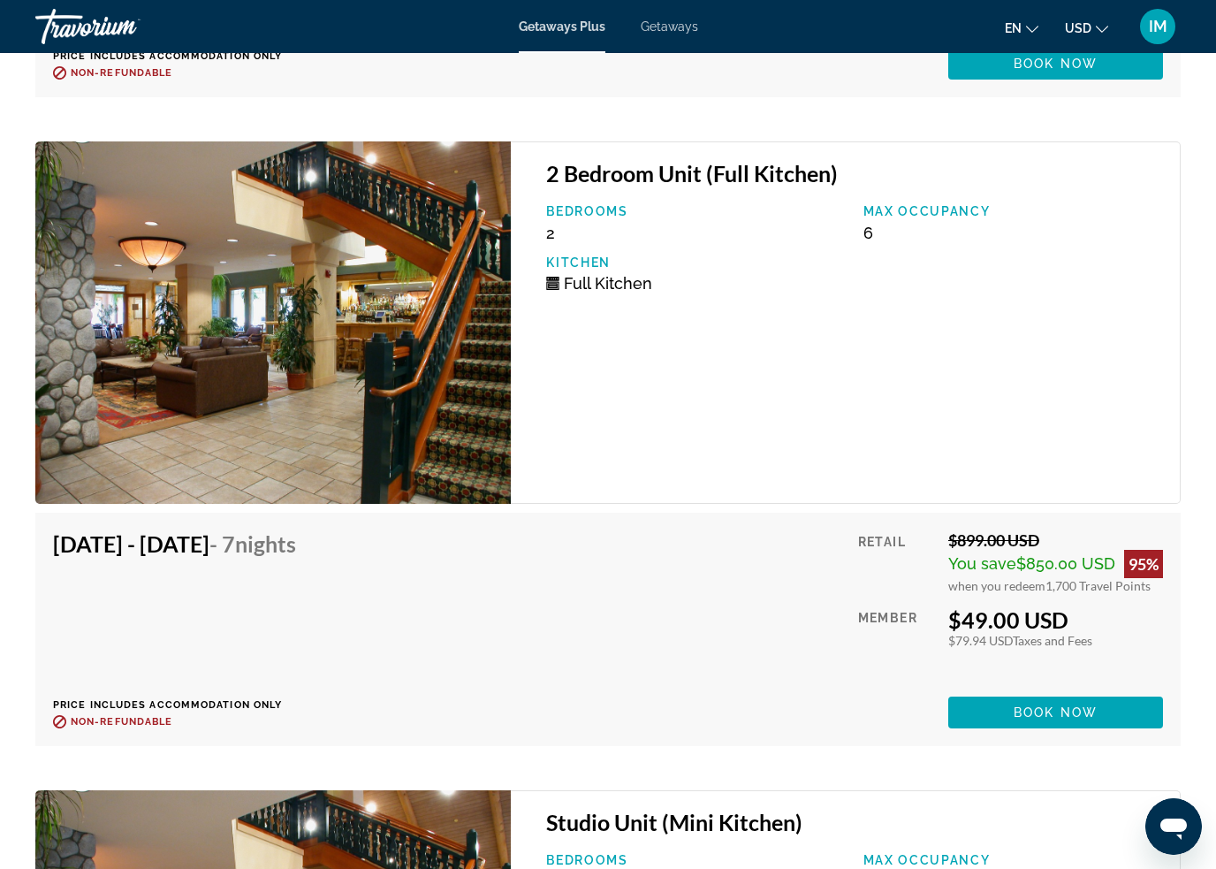
scroll to position [13885, 0]
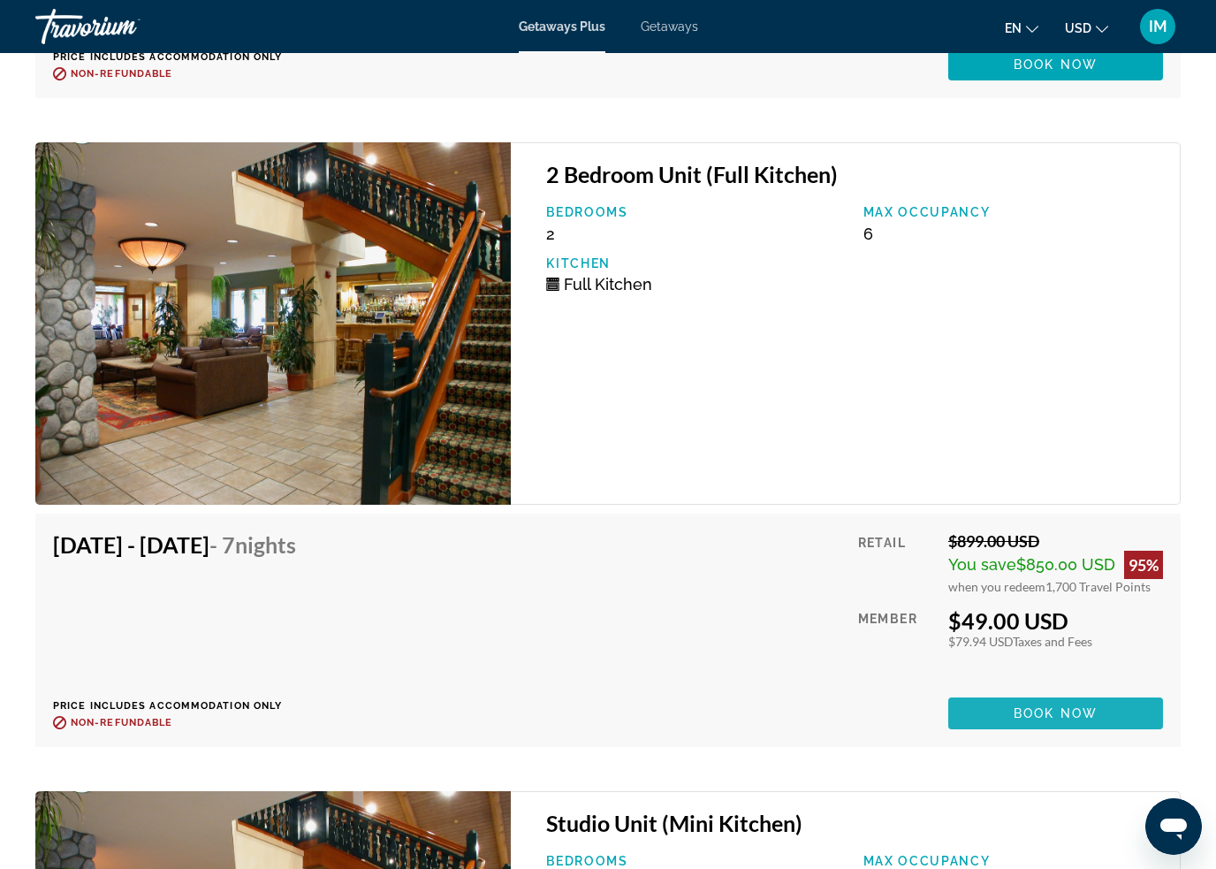
click at [1095, 715] on span "Book now" at bounding box center [1056, 713] width 84 height 14
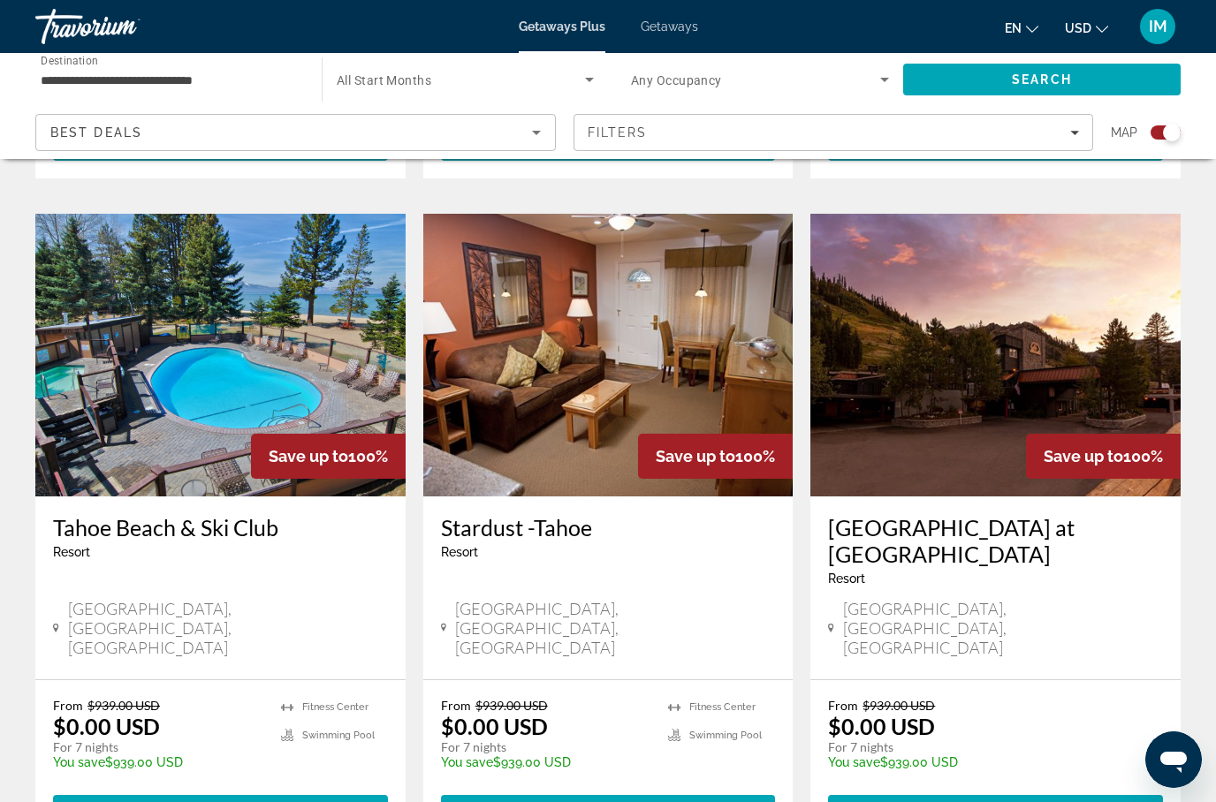
scroll to position [1202, 0]
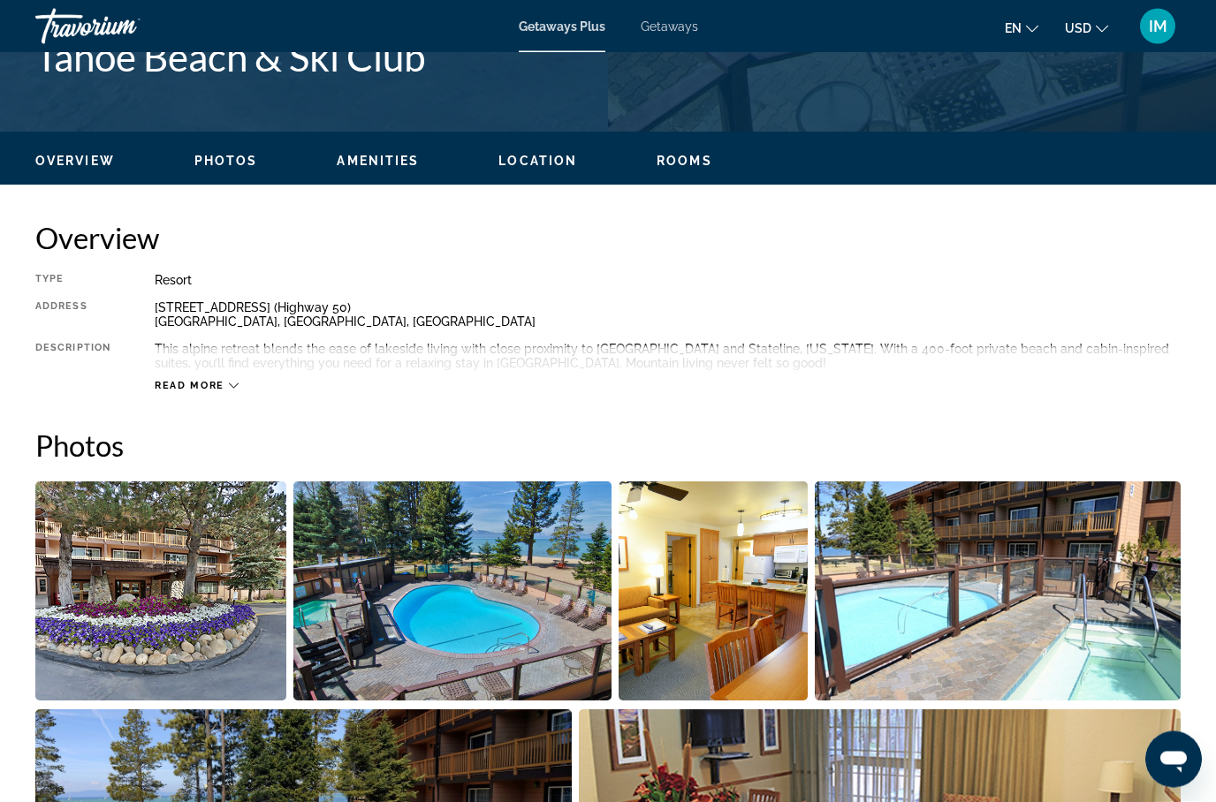
scroll to position [761, 0]
click at [217, 620] on img "Open full-screen image slider" at bounding box center [160, 591] width 251 height 219
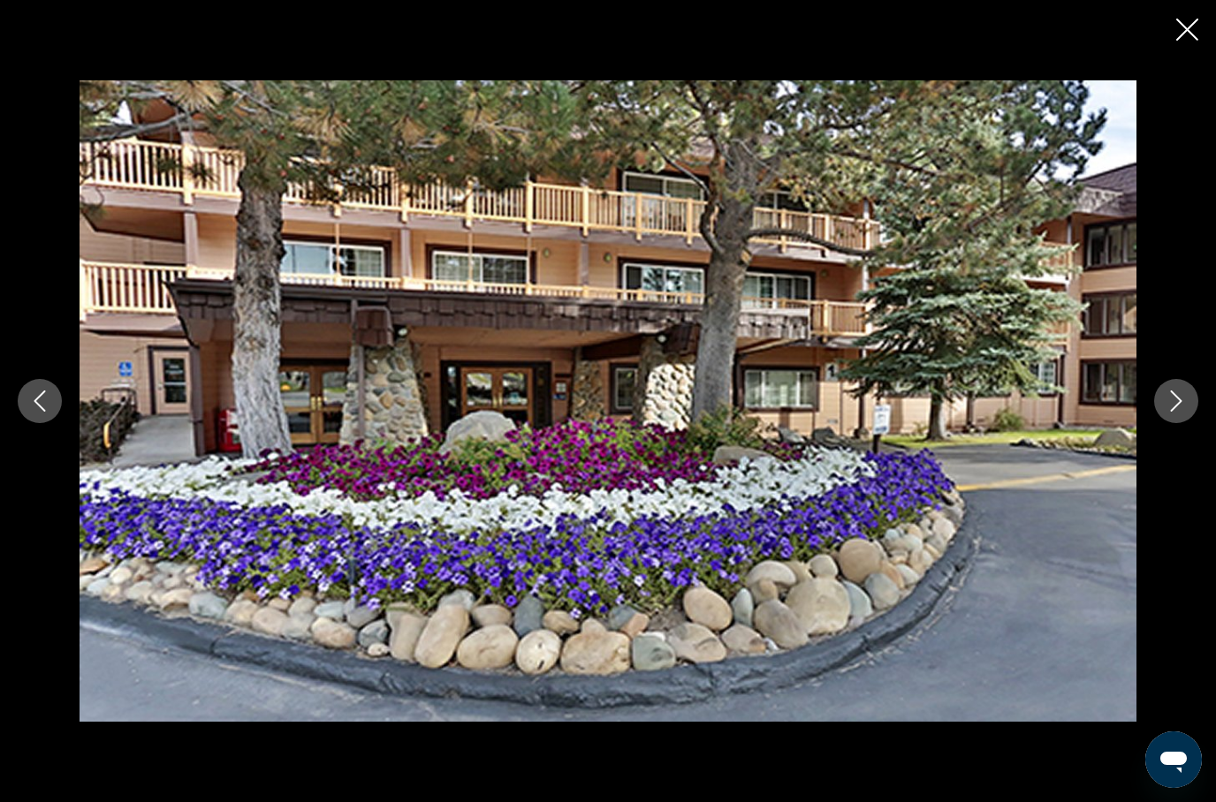
click at [1171, 412] on icon "Next image" at bounding box center [1176, 401] width 21 height 21
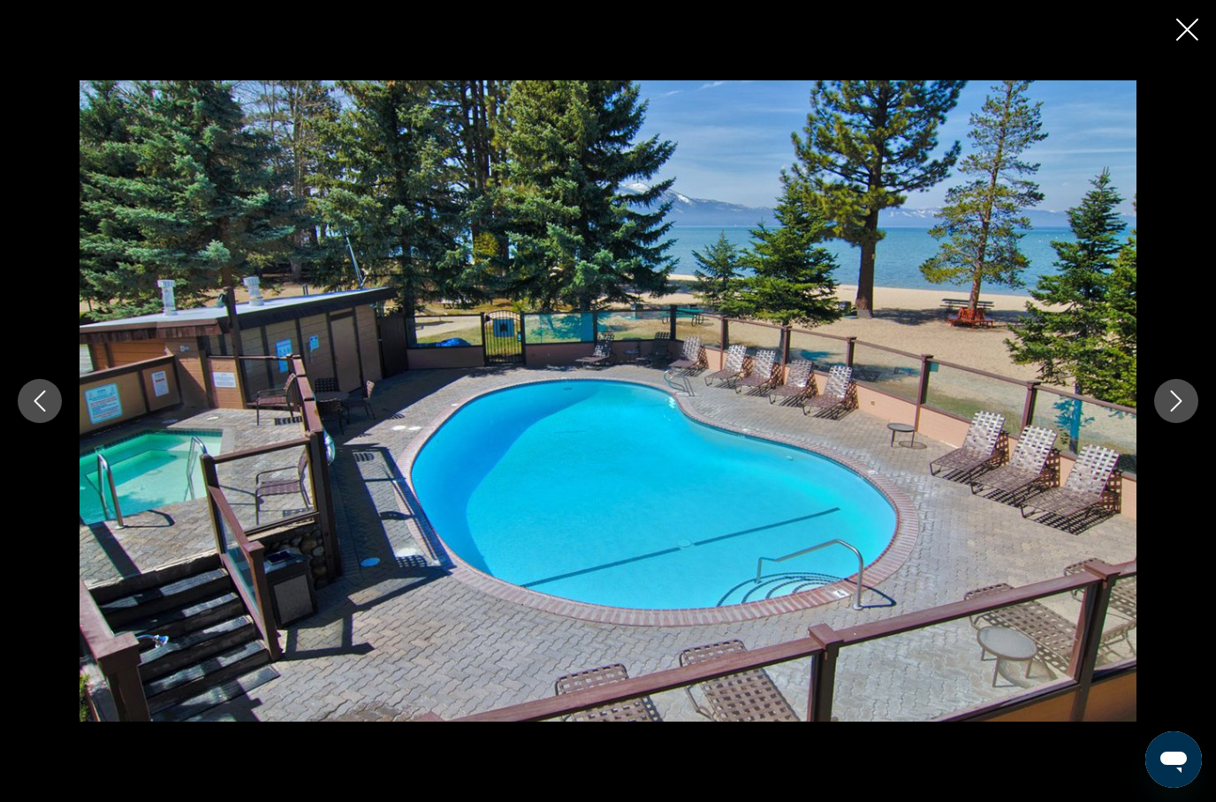
click at [480, 498] on img "Main content" at bounding box center [608, 401] width 1057 height 642
click at [1164, 423] on button "Next image" at bounding box center [1176, 401] width 44 height 44
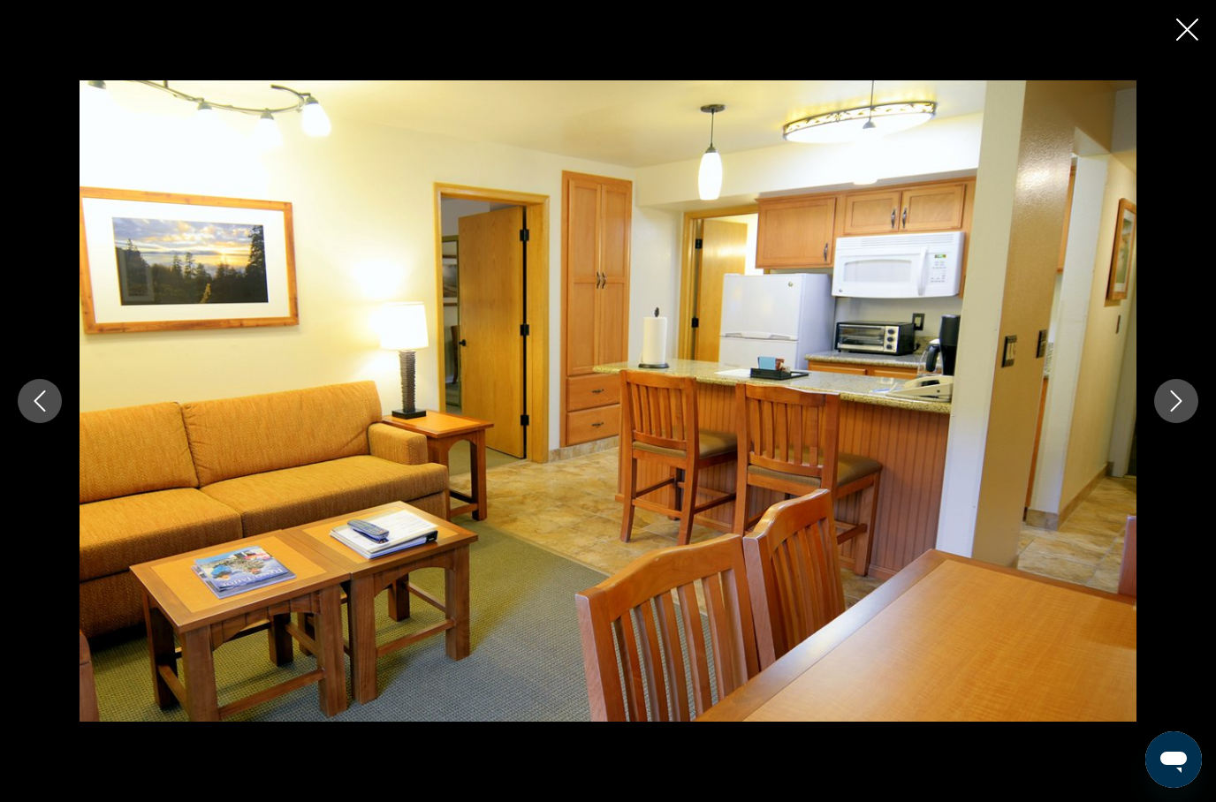
click at [1160, 423] on button "Next image" at bounding box center [1176, 401] width 44 height 44
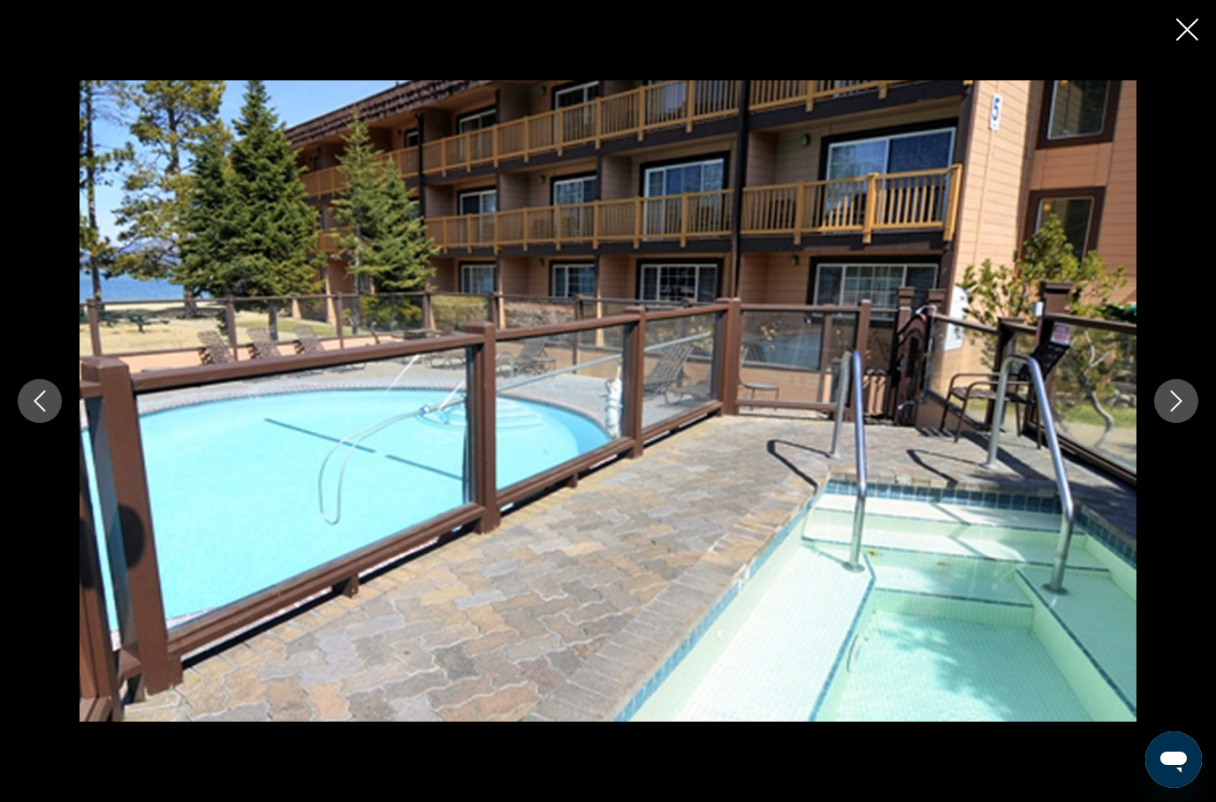
click at [1162, 423] on button "Next image" at bounding box center [1176, 401] width 44 height 44
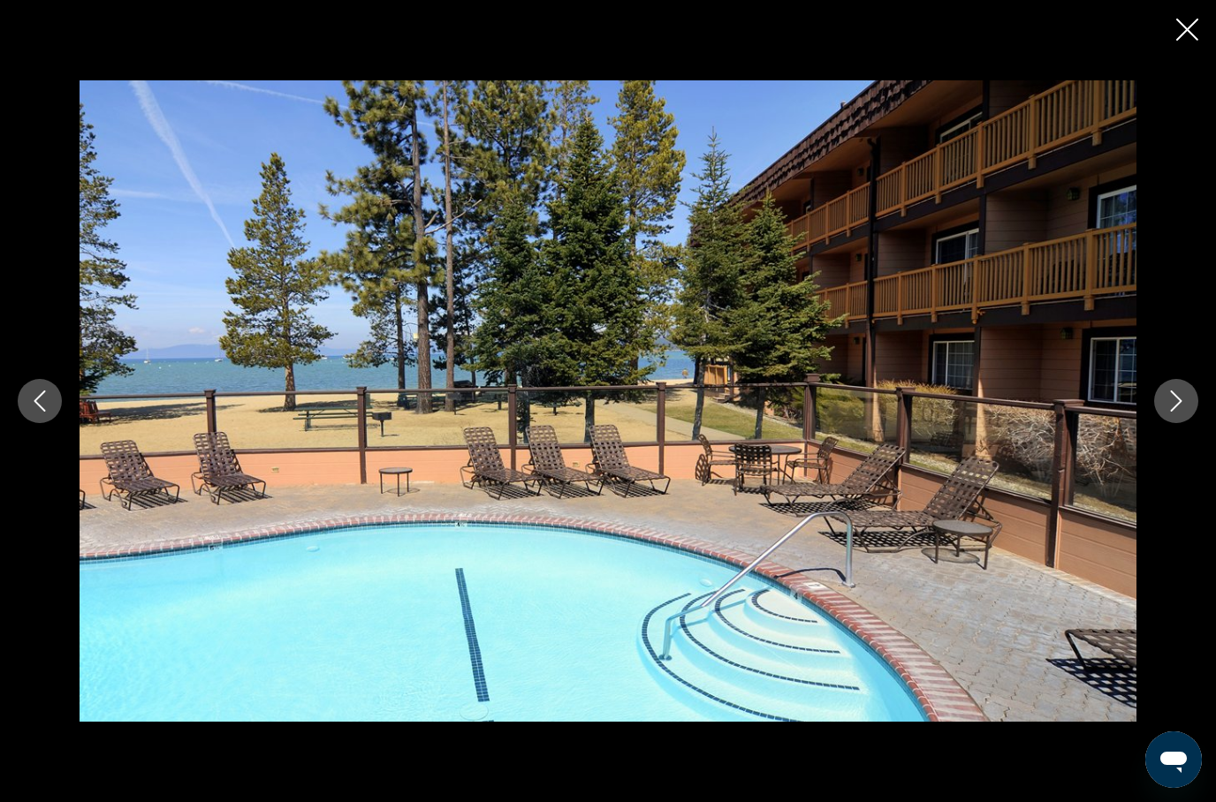
click at [54, 423] on button "Previous image" at bounding box center [40, 401] width 44 height 44
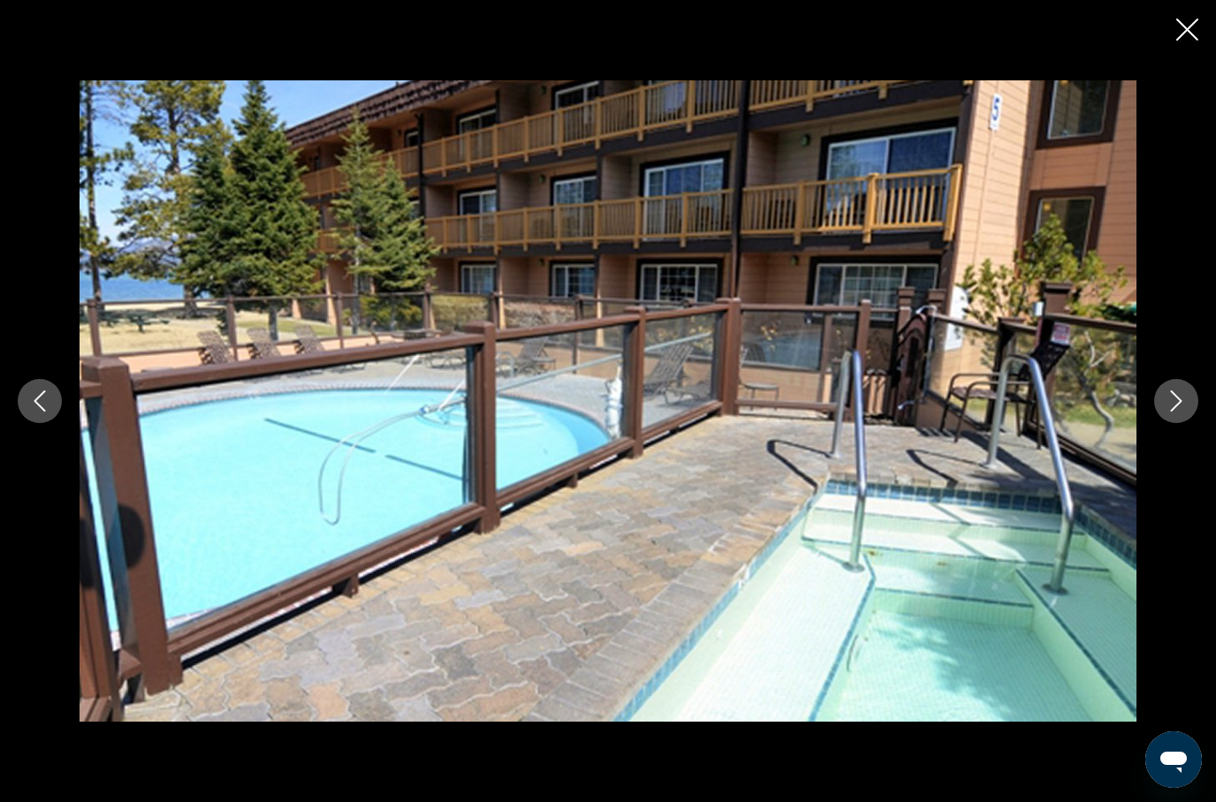
click at [1164, 423] on button "Next image" at bounding box center [1176, 401] width 44 height 44
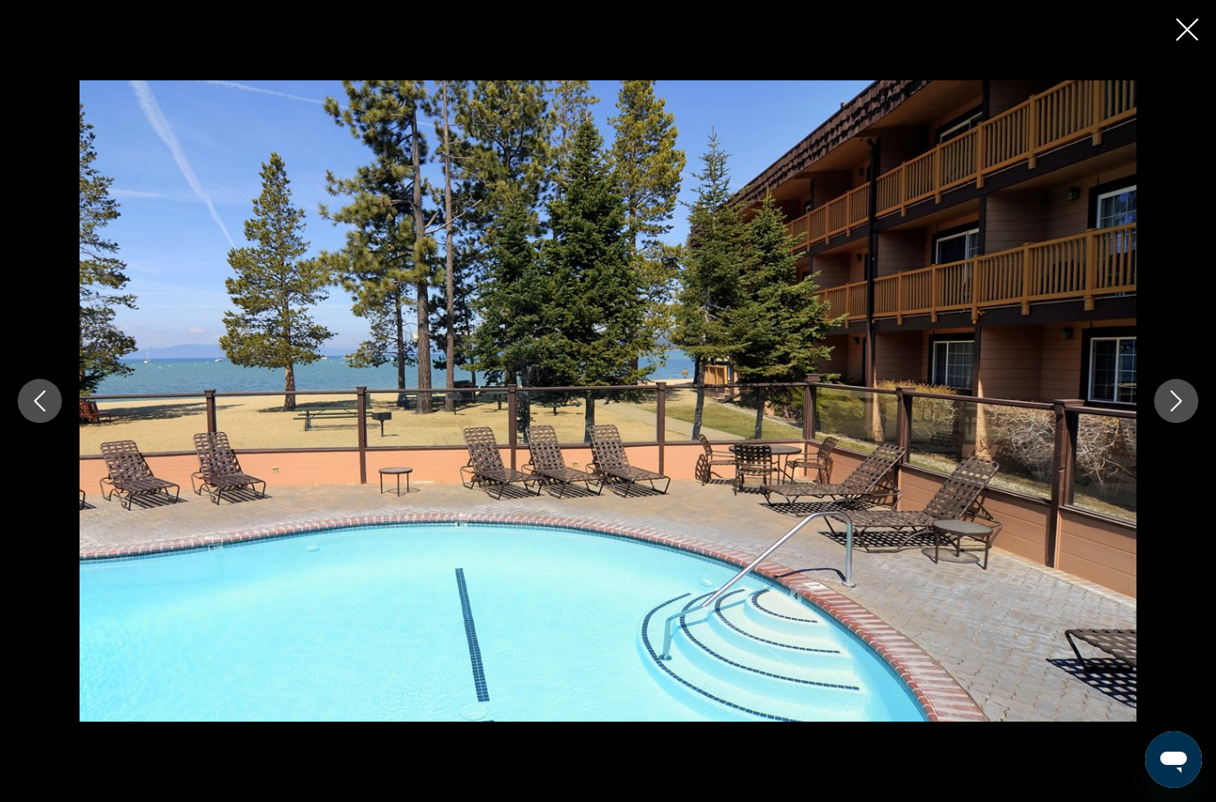
click at [1158, 423] on button "Next image" at bounding box center [1176, 401] width 44 height 44
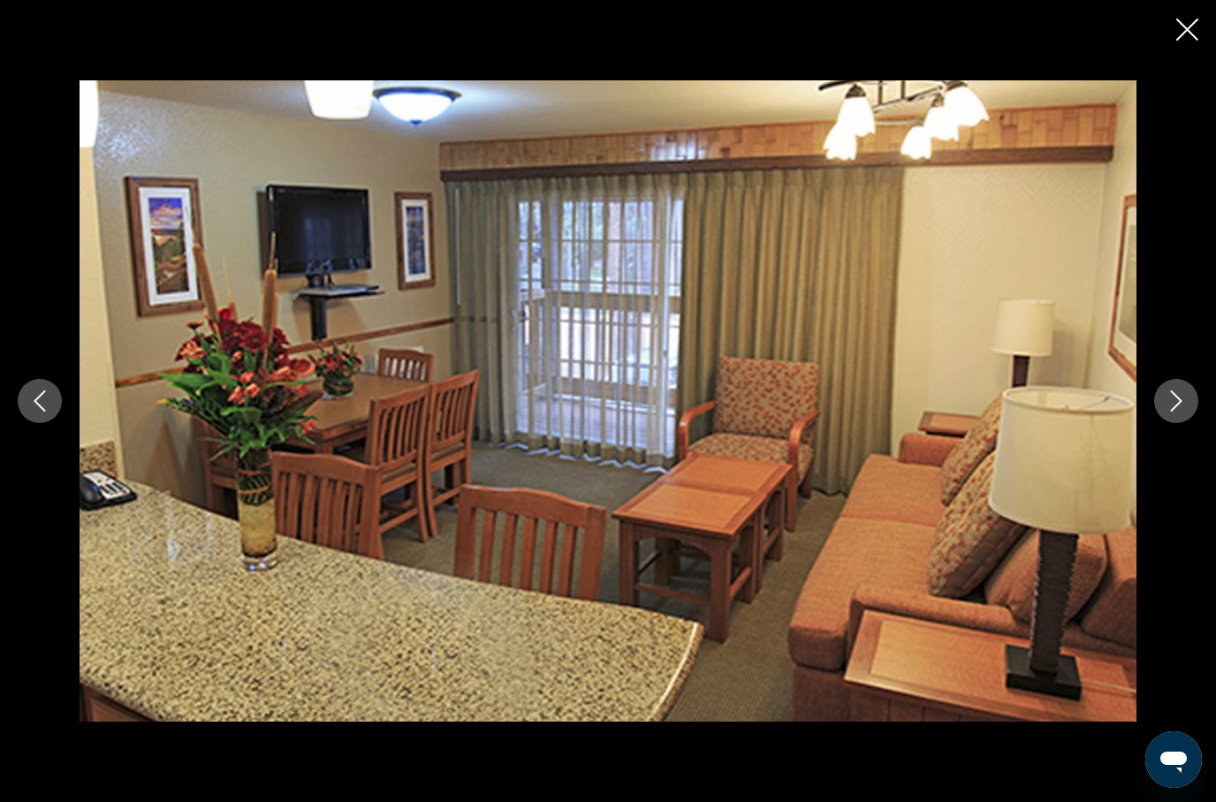
click at [1157, 423] on button "Next image" at bounding box center [1176, 401] width 44 height 44
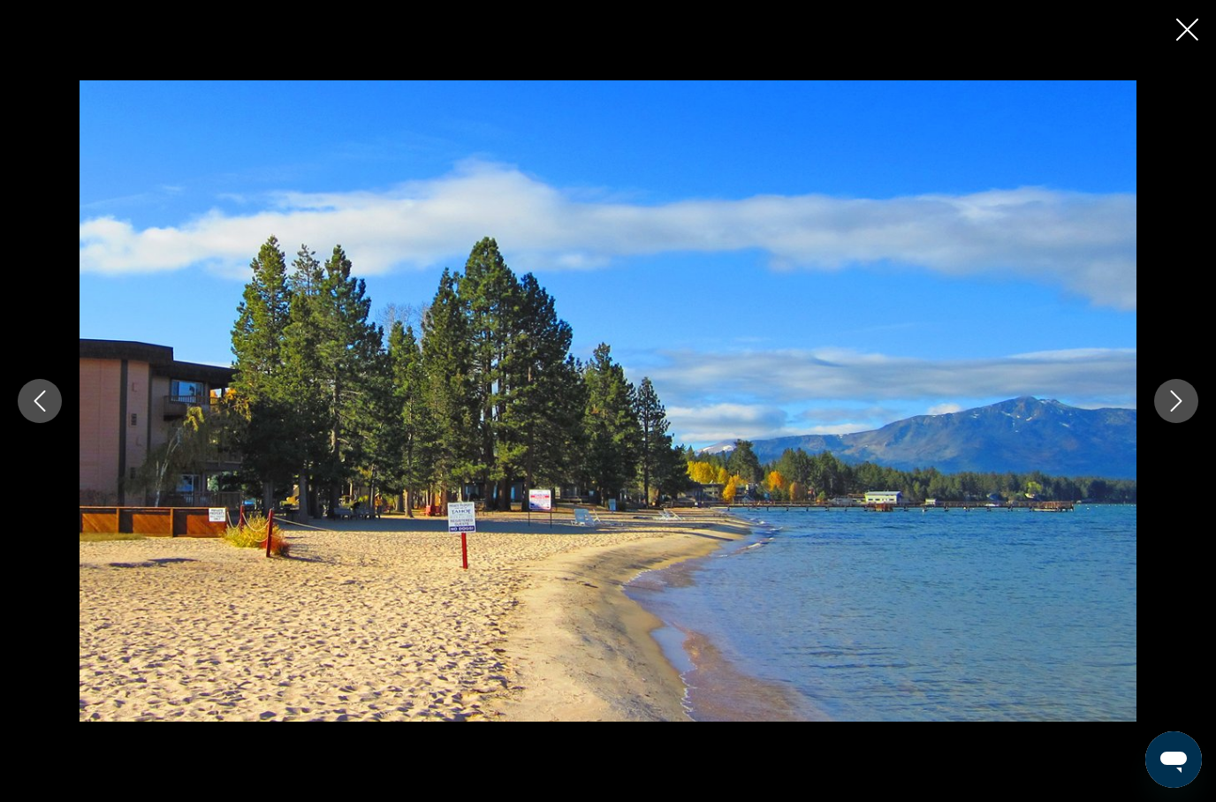
click at [1180, 412] on icon "Next image" at bounding box center [1176, 401] width 11 height 21
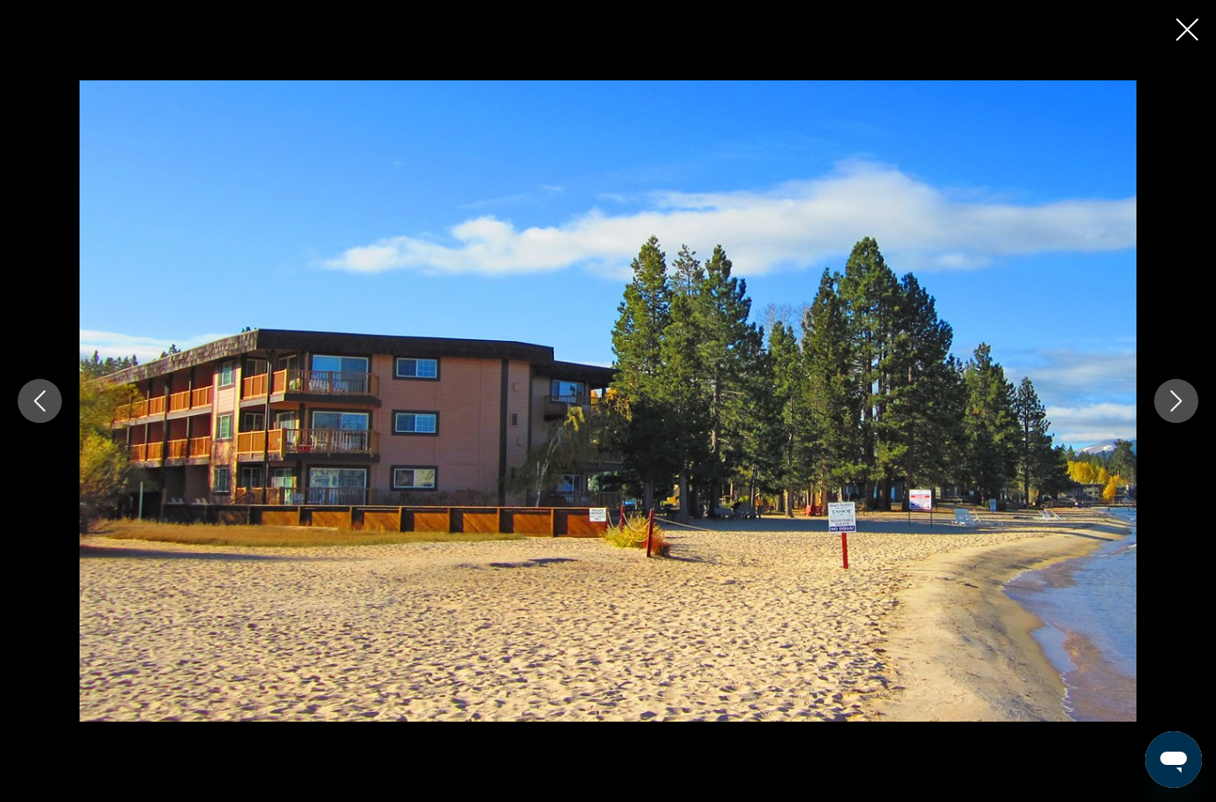
click at [1176, 412] on icon "Next image" at bounding box center [1176, 401] width 21 height 21
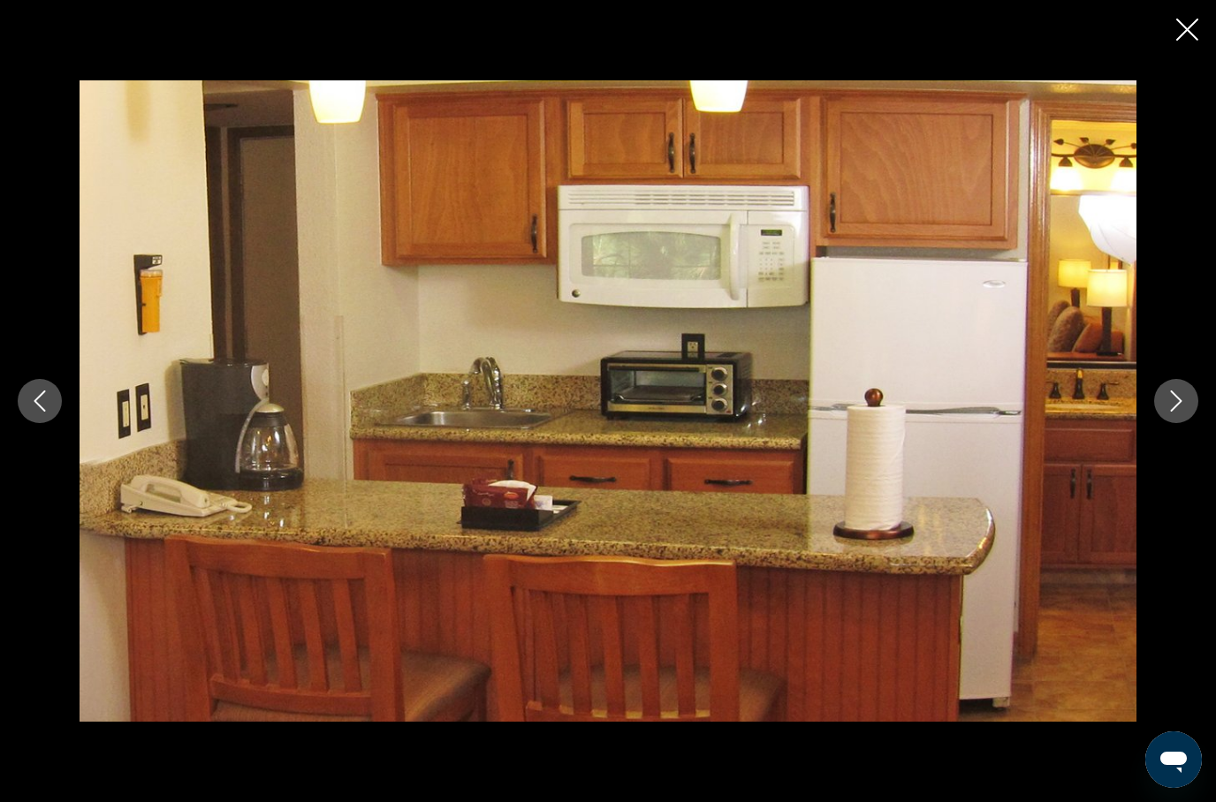
click at [1163, 423] on button "Next image" at bounding box center [1176, 401] width 44 height 44
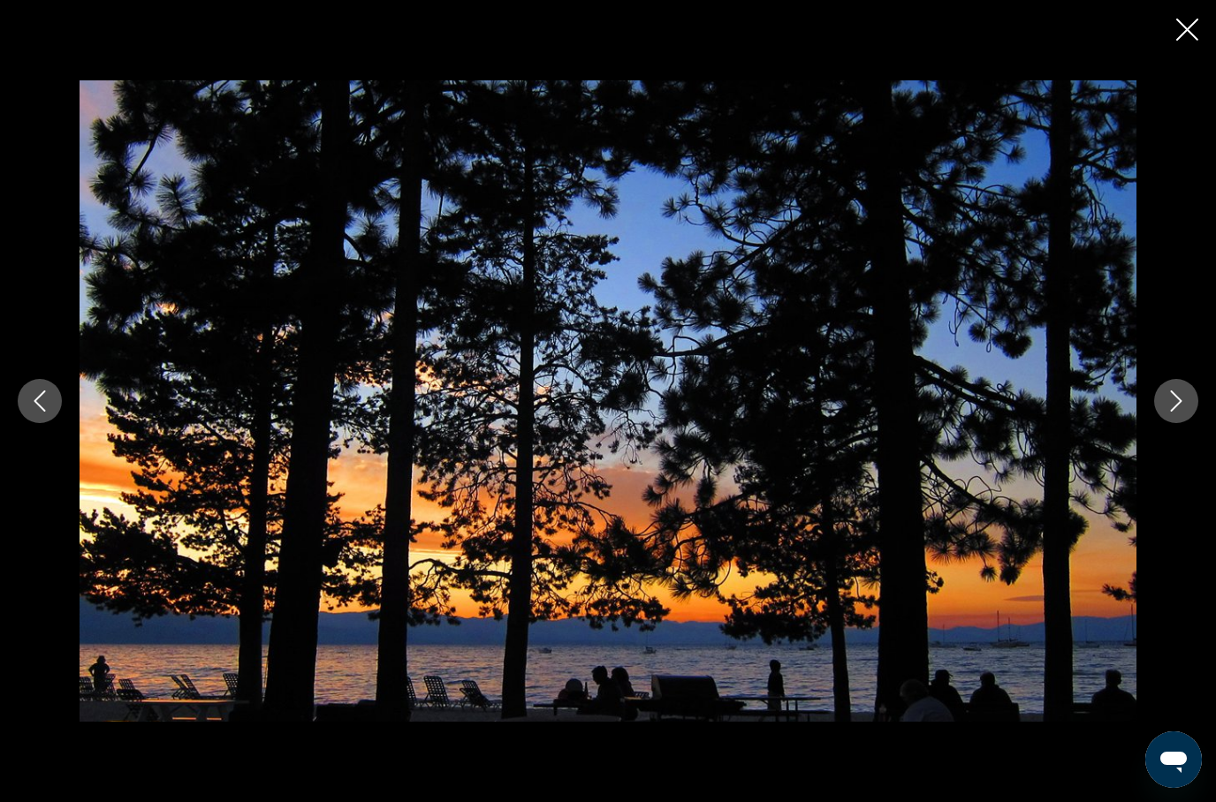
click at [1167, 423] on button "Next image" at bounding box center [1176, 401] width 44 height 44
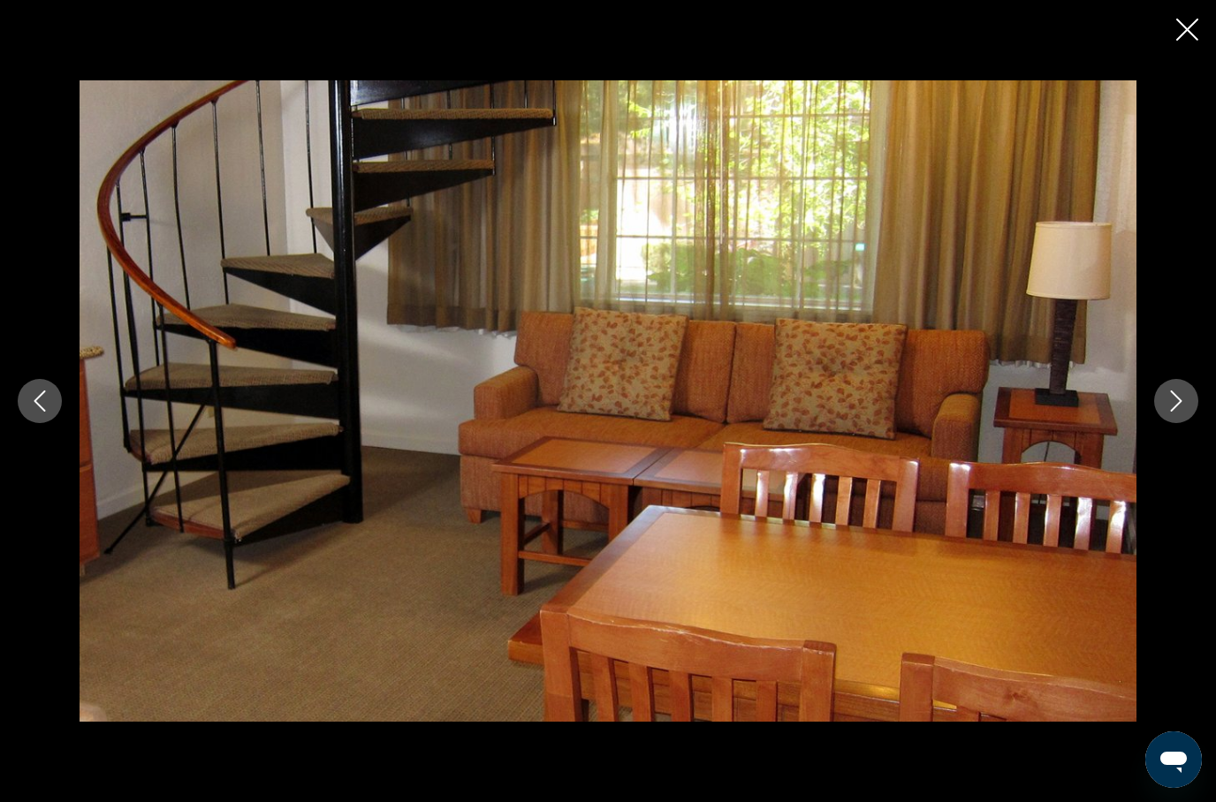
click at [1177, 30] on icon "Close slideshow" at bounding box center [1187, 30] width 22 height 22
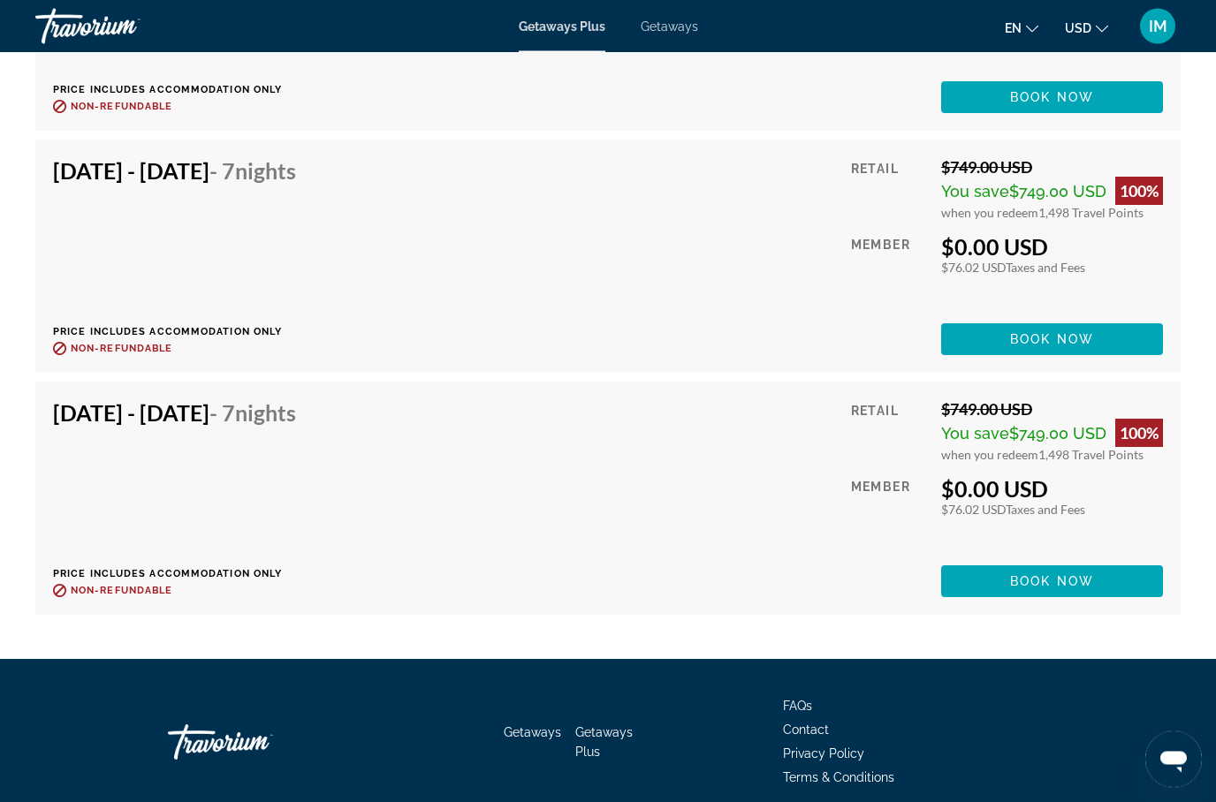
scroll to position [3660, 0]
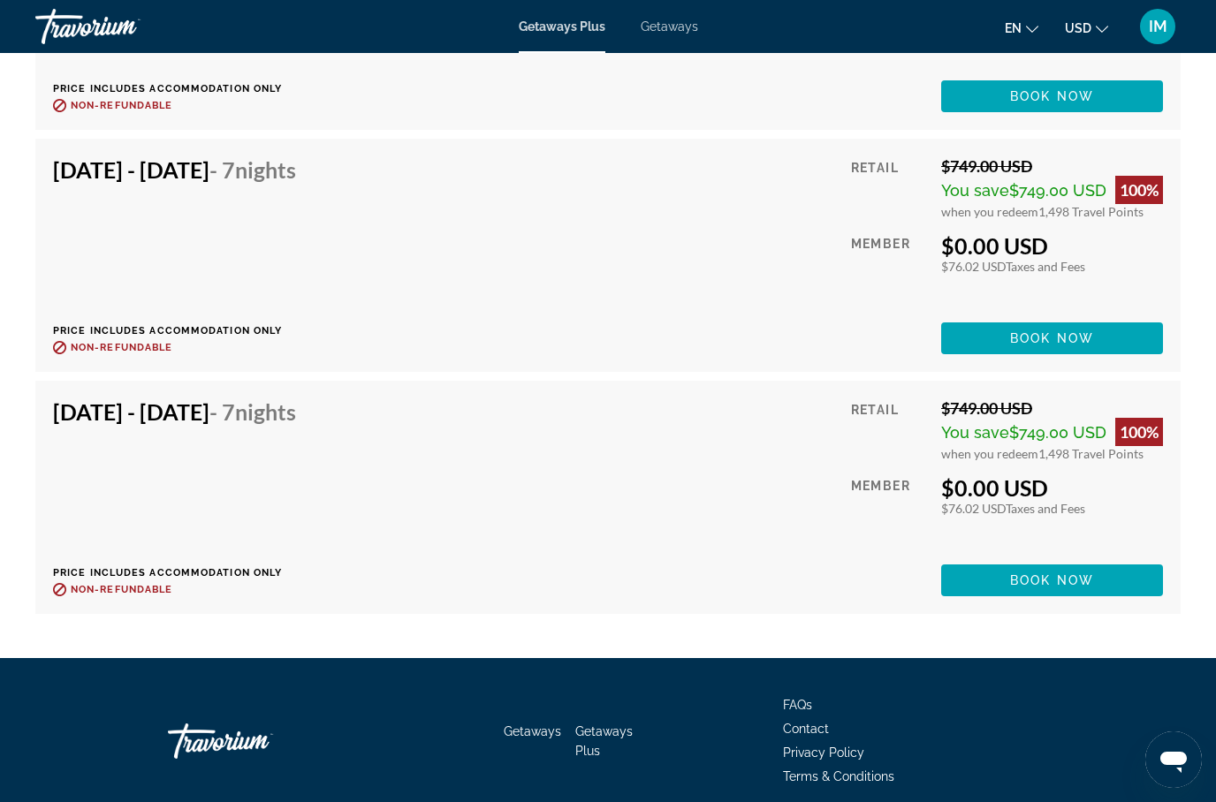
click at [1047, 582] on span "Book now" at bounding box center [1052, 581] width 84 height 14
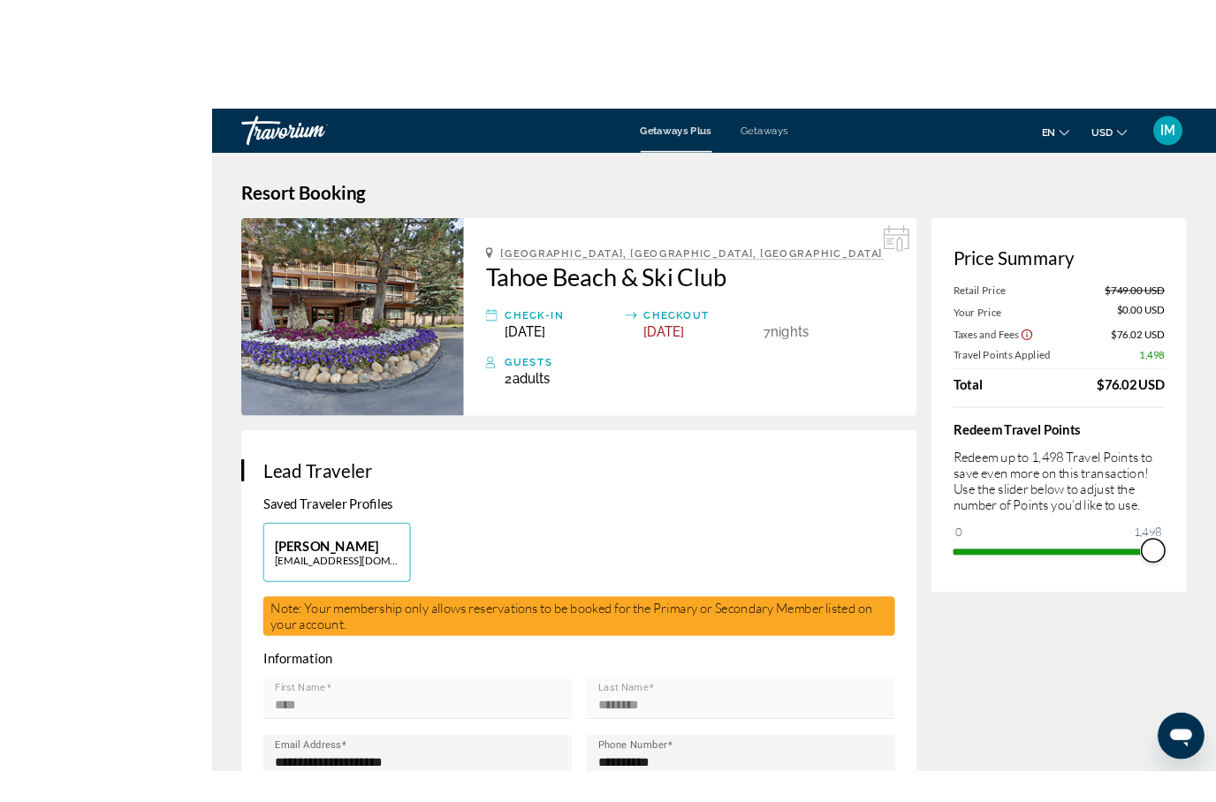
scroll to position [1, 0]
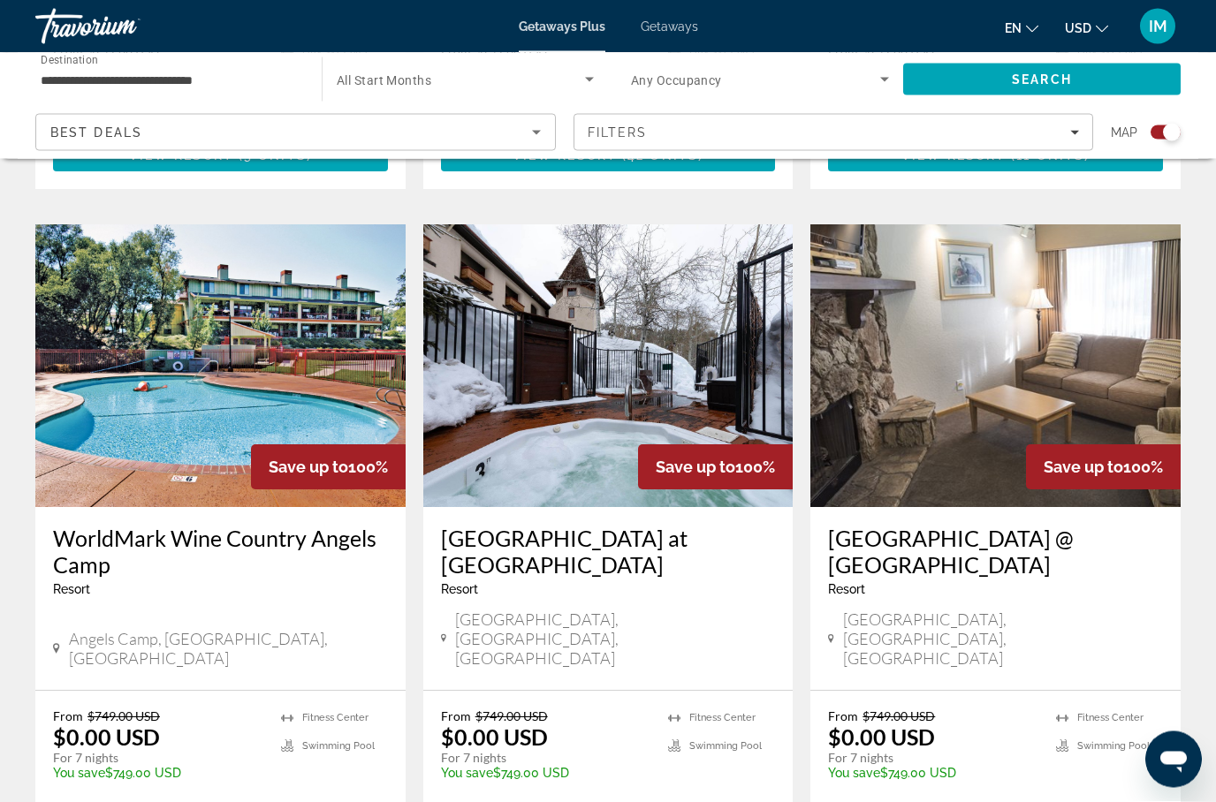
scroll to position [2544, 0]
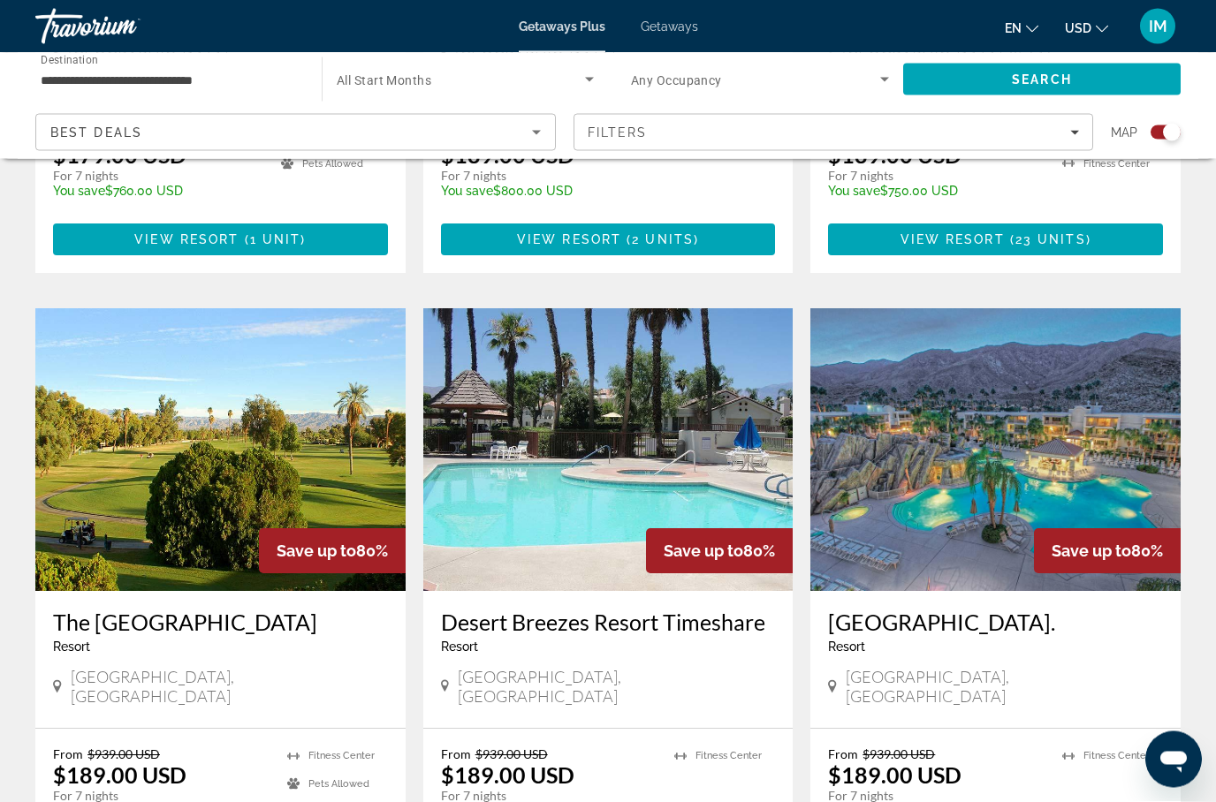
scroll to position [2493, 0]
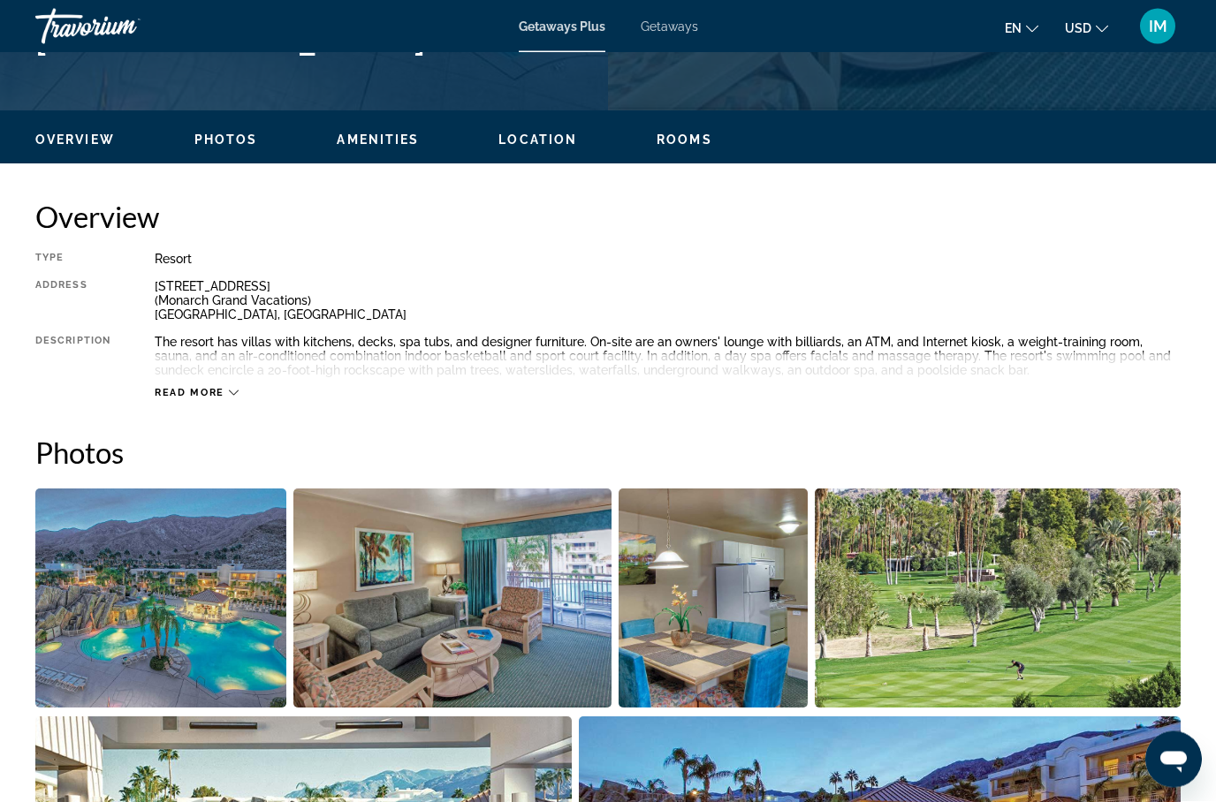
scroll to position [782, 0]
click at [134, 631] on img "Open full-screen image slider" at bounding box center [160, 598] width 251 height 219
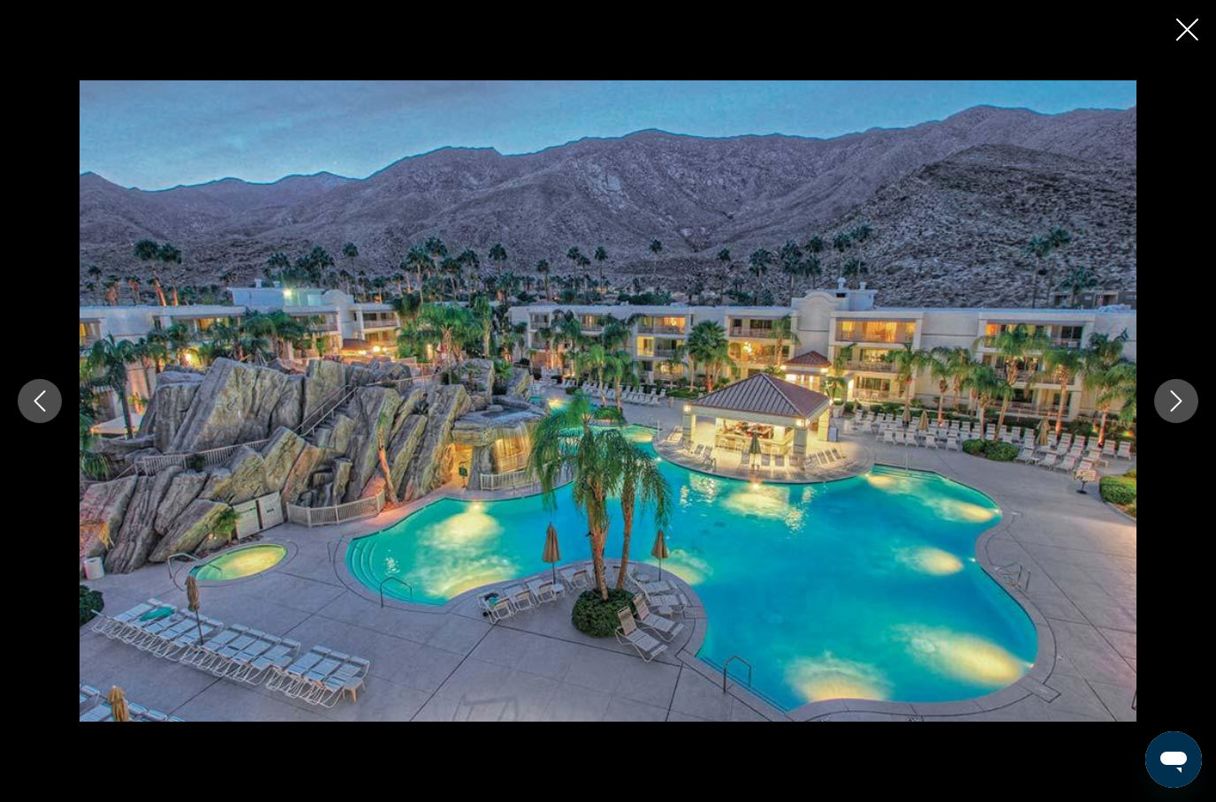
click at [1160, 423] on button "Next image" at bounding box center [1176, 401] width 44 height 44
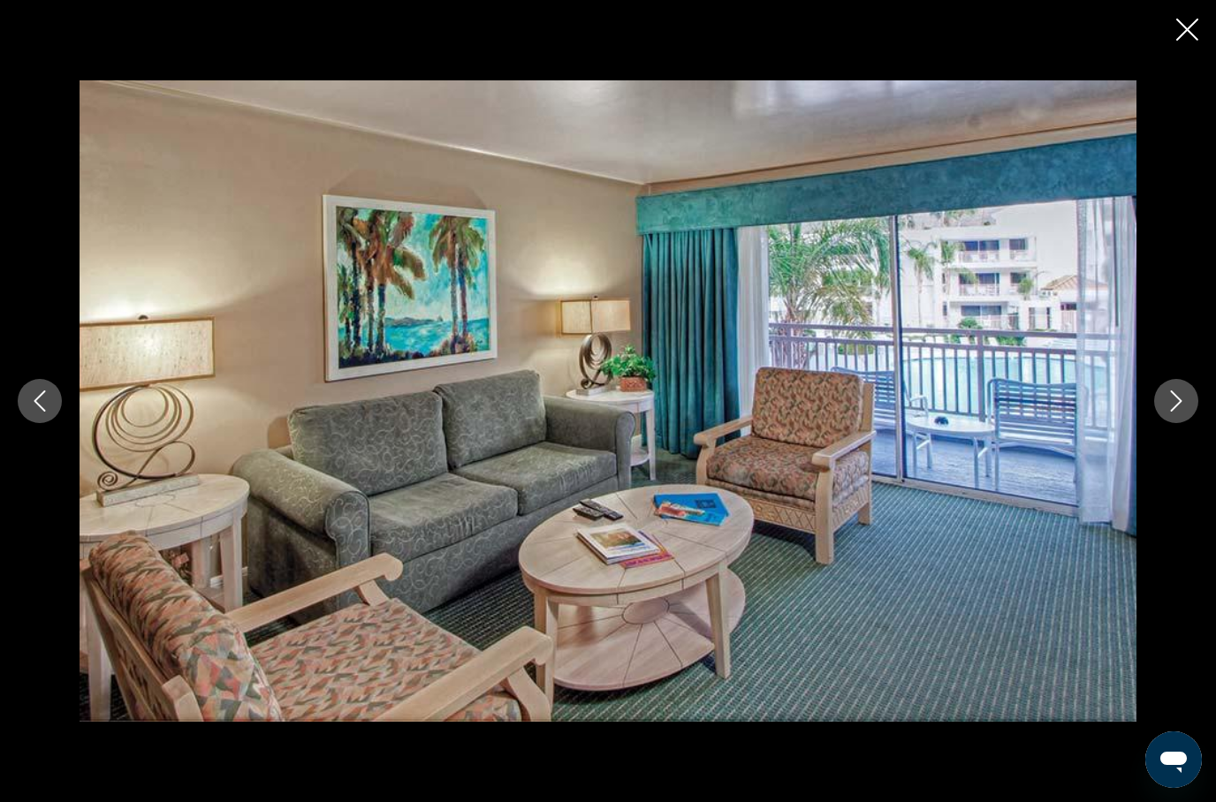
click at [1160, 423] on button "Next image" at bounding box center [1176, 401] width 44 height 44
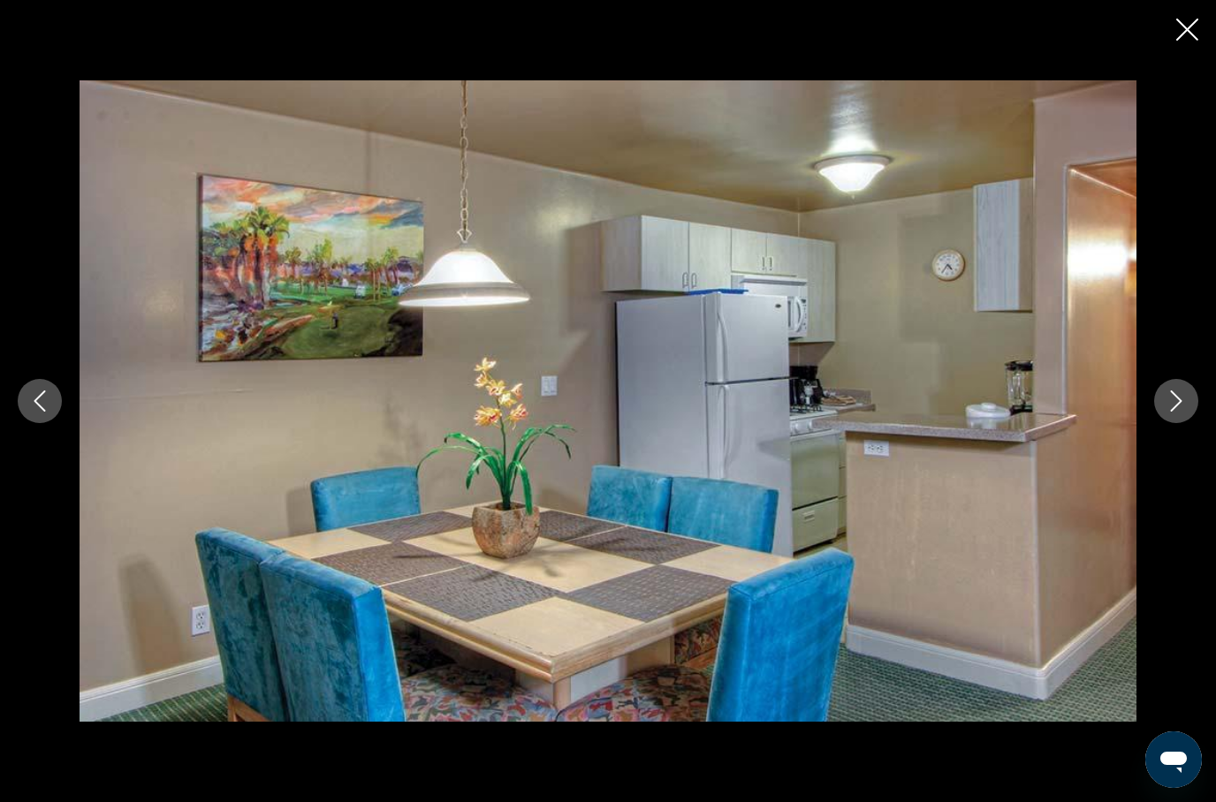
click at [1164, 423] on button "Next image" at bounding box center [1176, 401] width 44 height 44
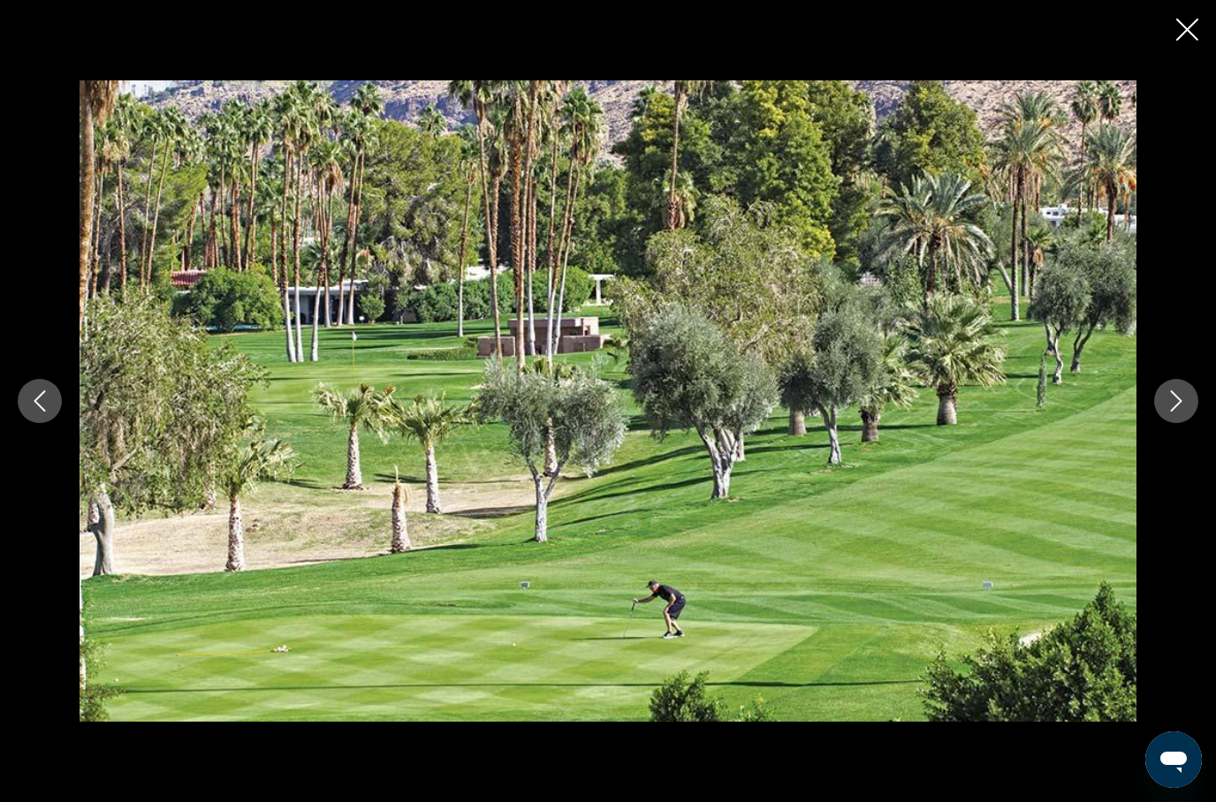
click at [1157, 423] on button "Next image" at bounding box center [1176, 401] width 44 height 44
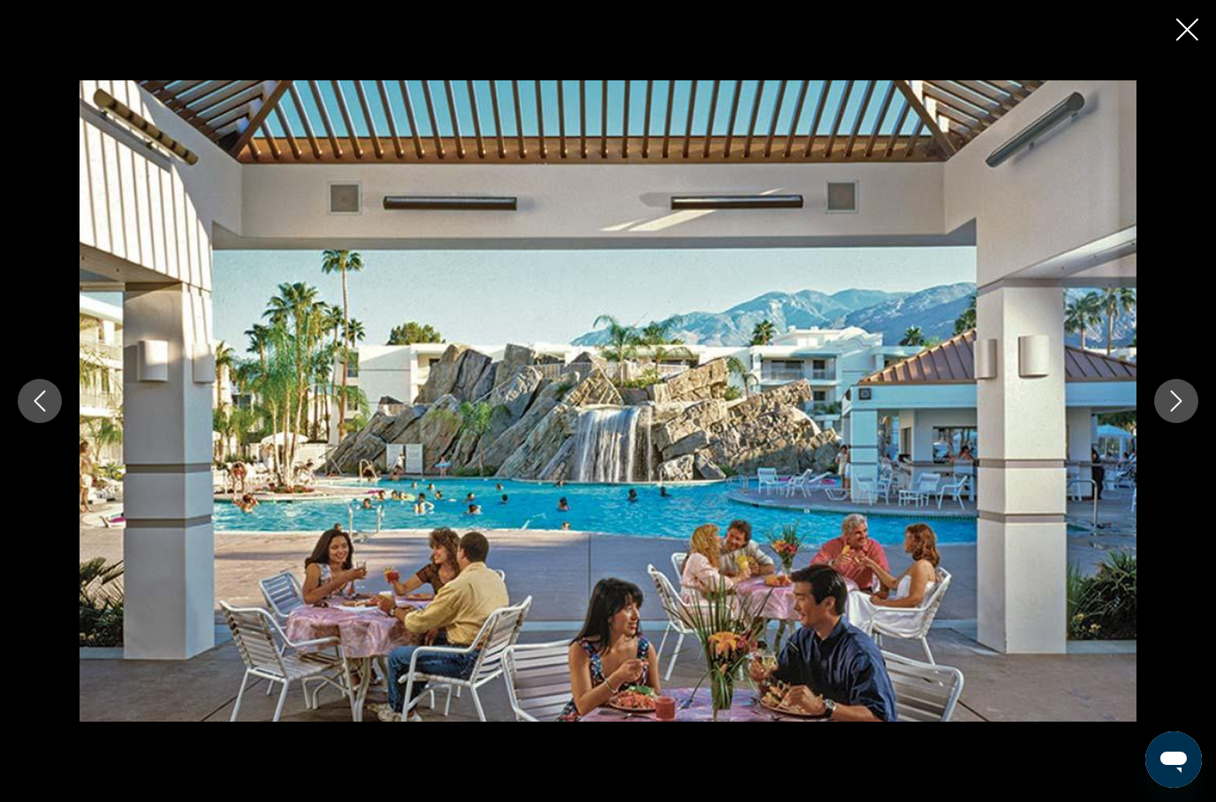
click at [1162, 423] on button "Next image" at bounding box center [1176, 401] width 44 height 44
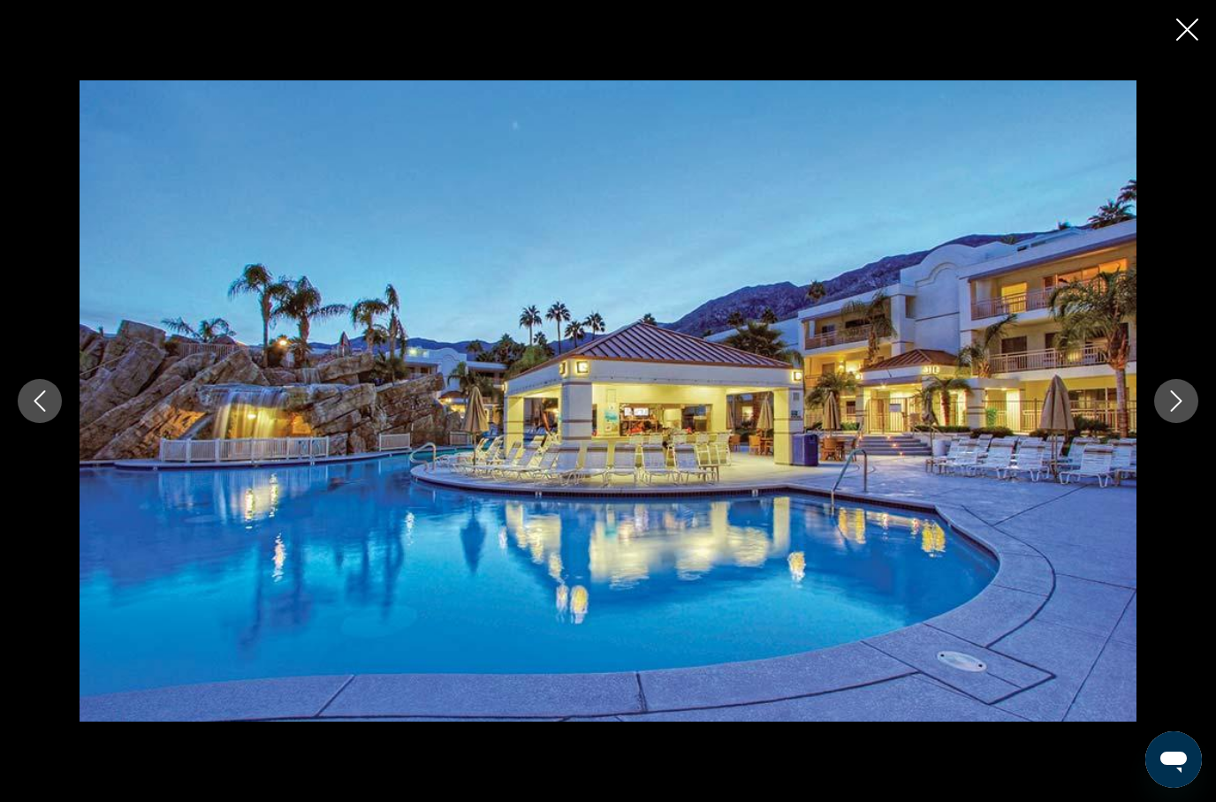
click at [1161, 423] on button "Next image" at bounding box center [1176, 401] width 44 height 44
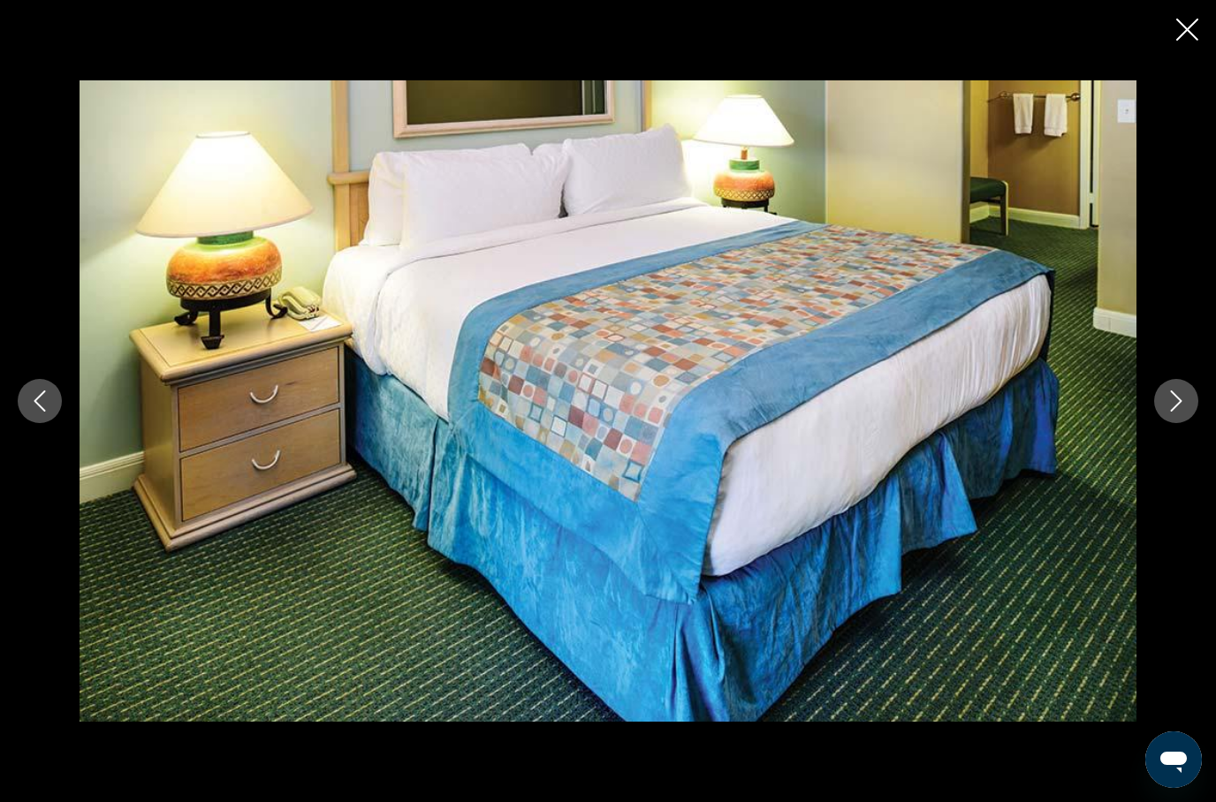
click at [1161, 423] on button "Next image" at bounding box center [1176, 401] width 44 height 44
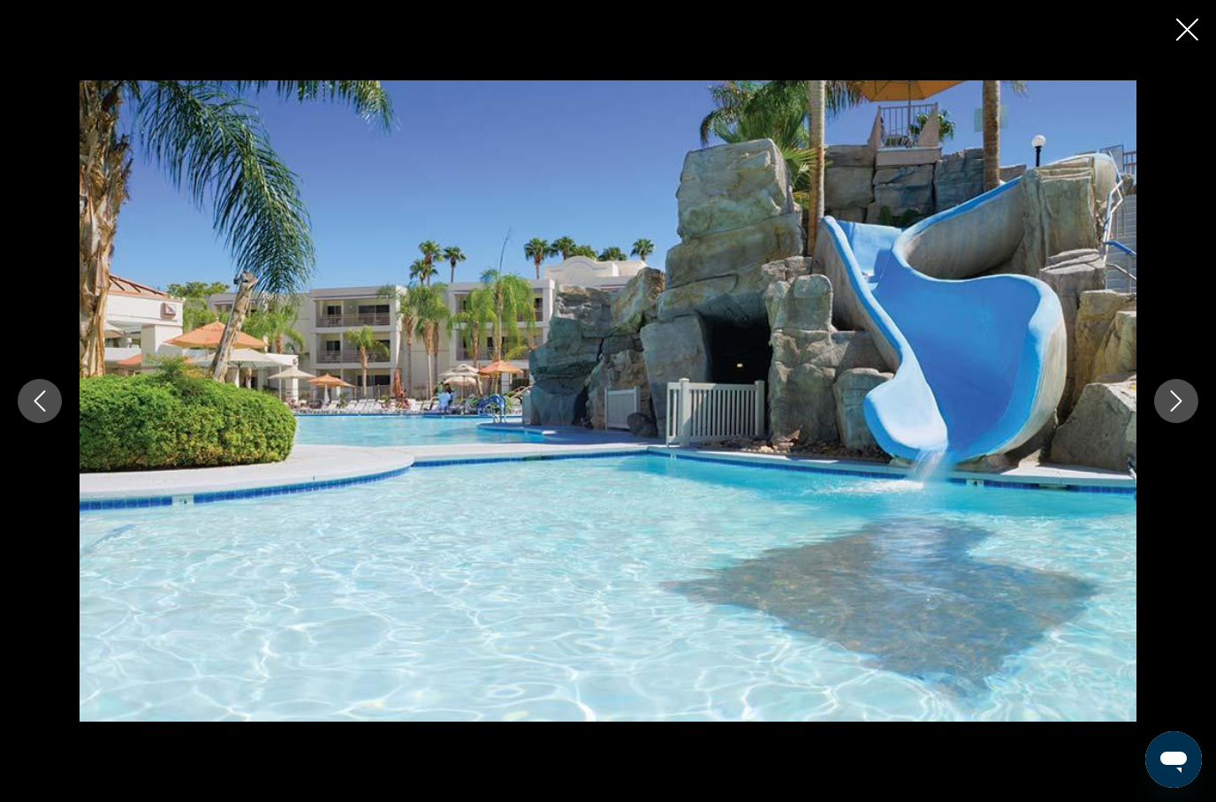
click at [1175, 412] on icon "Next image" at bounding box center [1176, 401] width 21 height 21
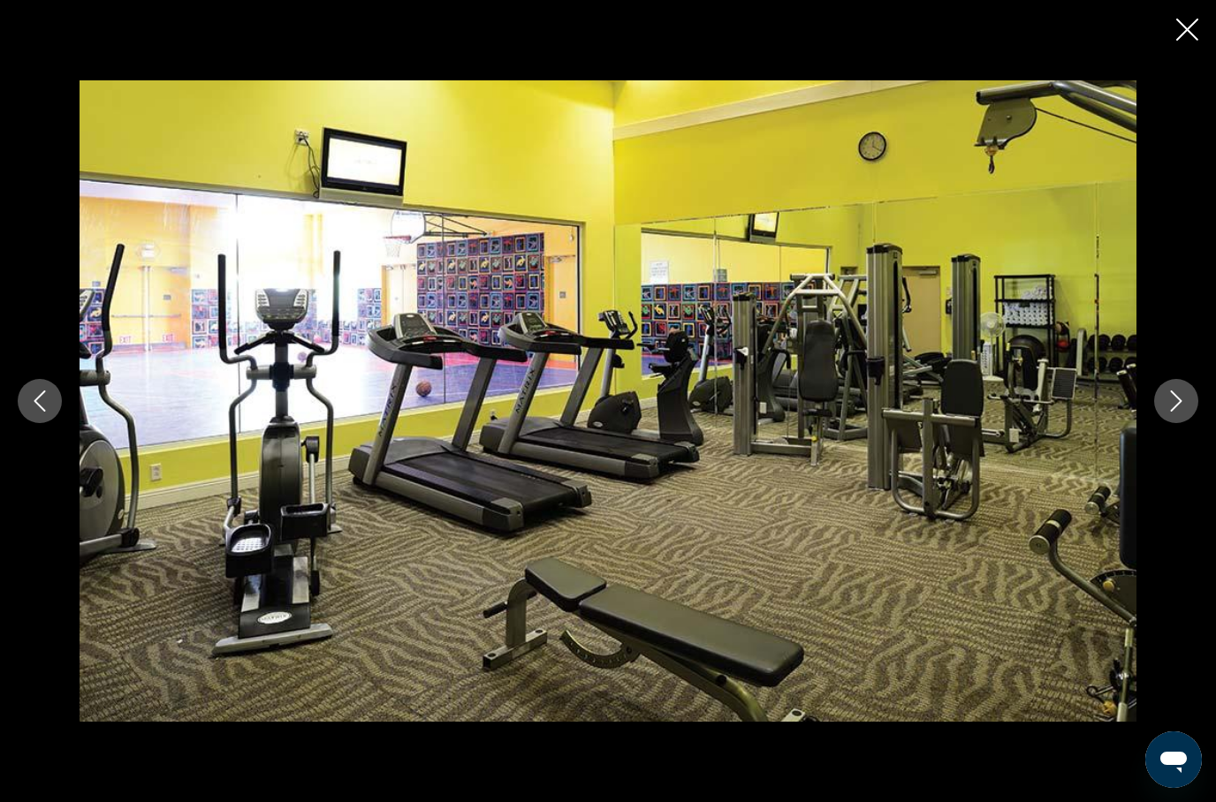
click at [1165, 423] on button "Next image" at bounding box center [1176, 401] width 44 height 44
click at [1176, 412] on icon "Next image" at bounding box center [1176, 401] width 11 height 21
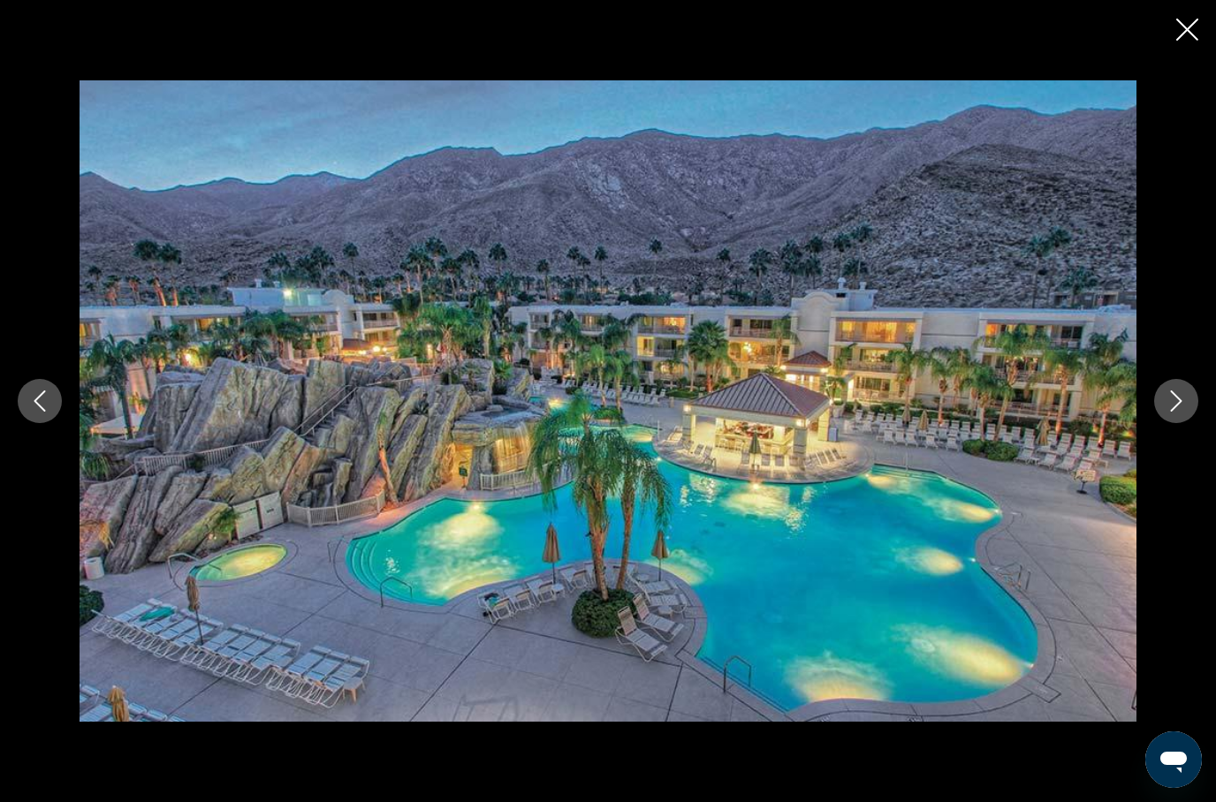
click at [1186, 35] on icon "Close slideshow" at bounding box center [1187, 30] width 22 height 22
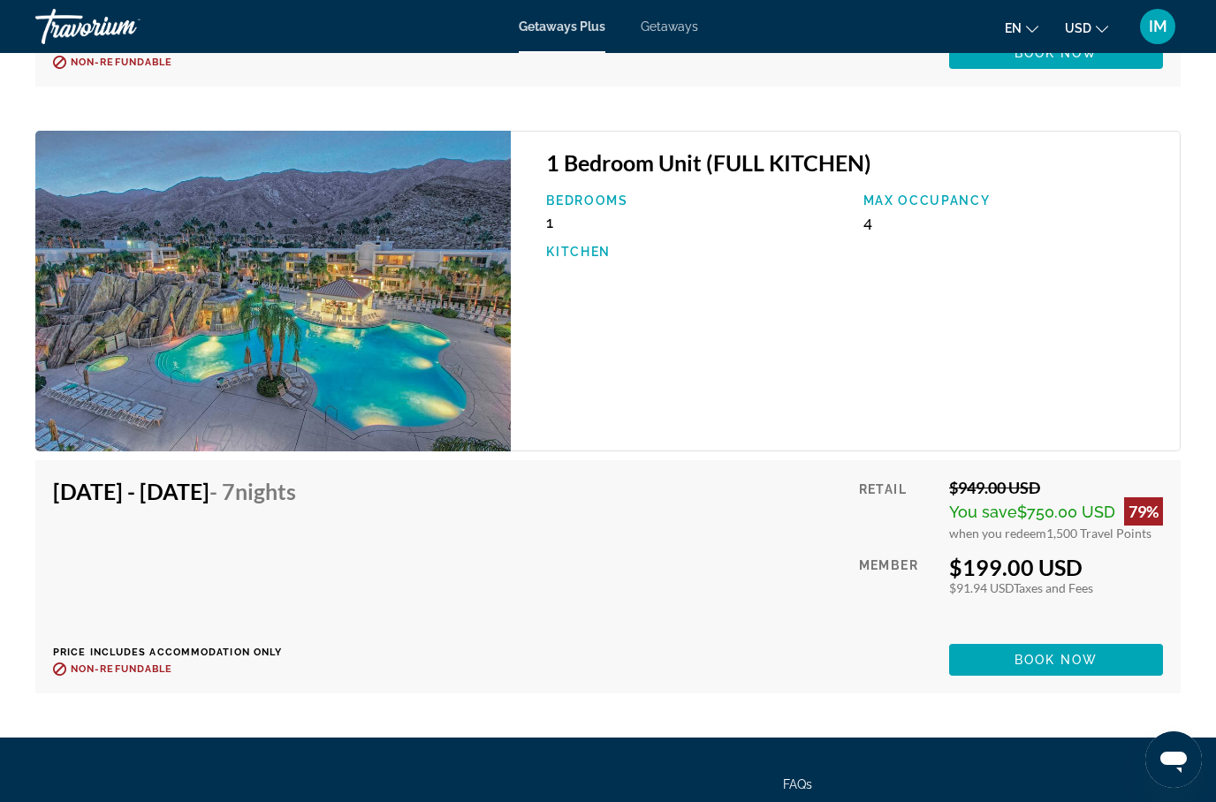
scroll to position [3904, 0]
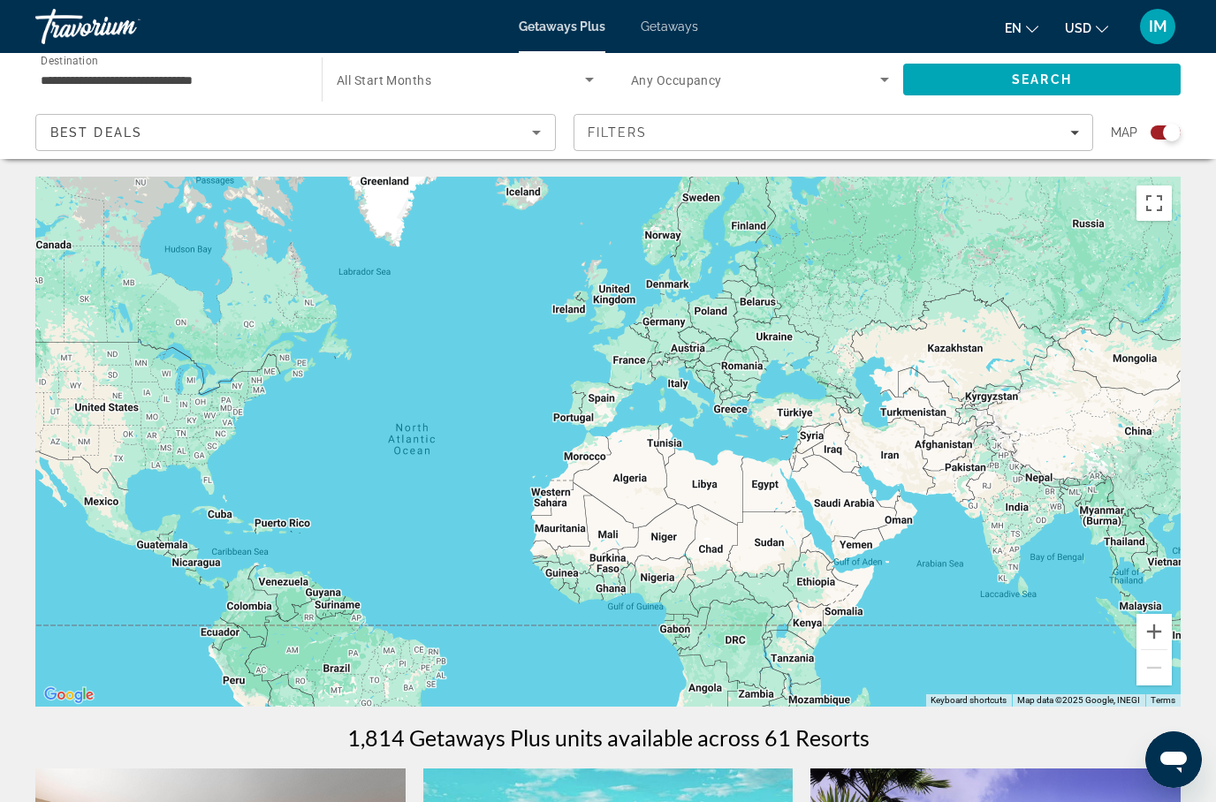
click at [1156, 192] on button "Toggle fullscreen view" at bounding box center [1154, 203] width 35 height 35
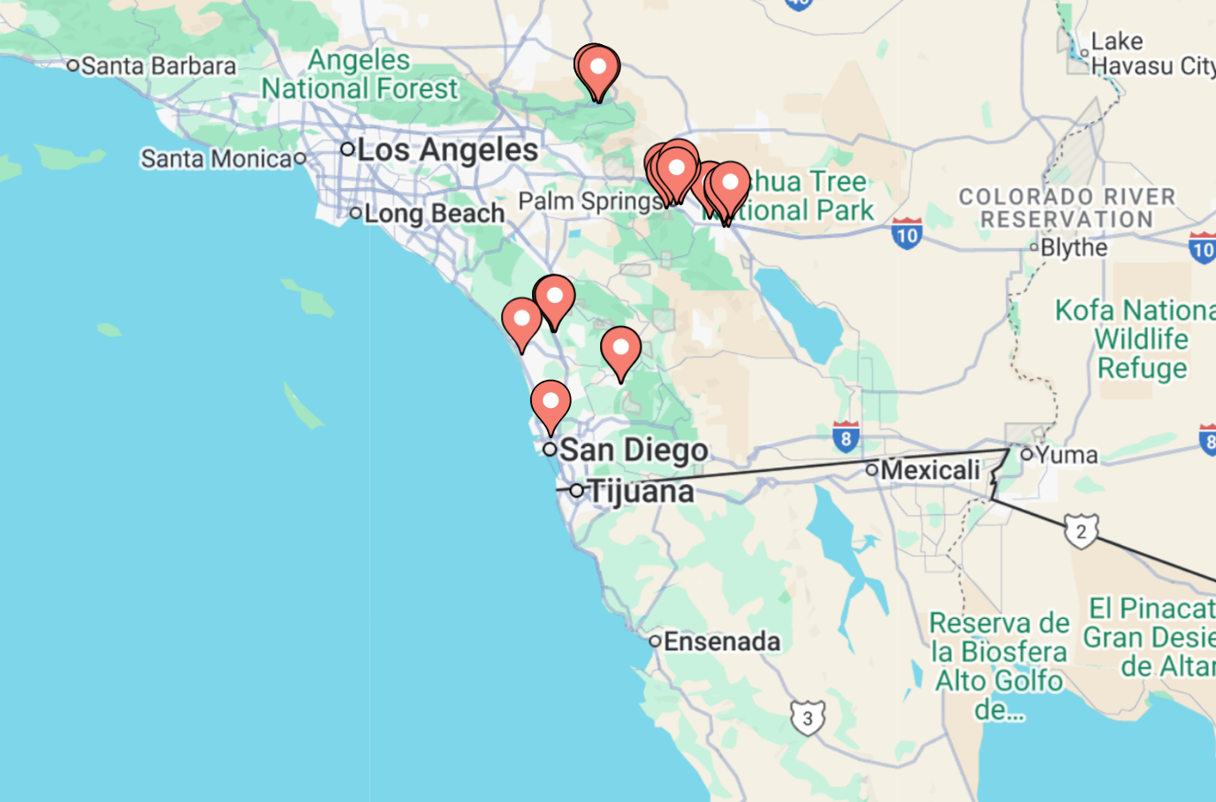
type input "**********"
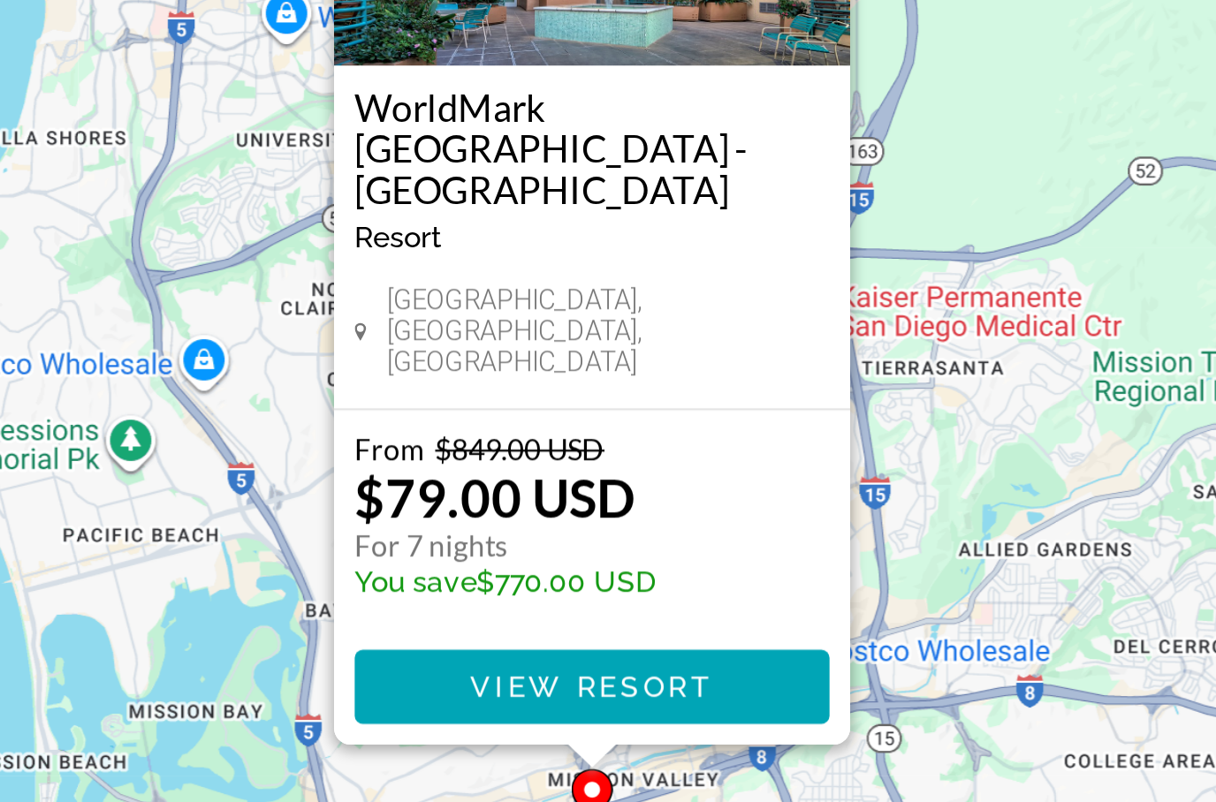
click at [574, 612] on span "View Resort" at bounding box center [626, 619] width 104 height 14
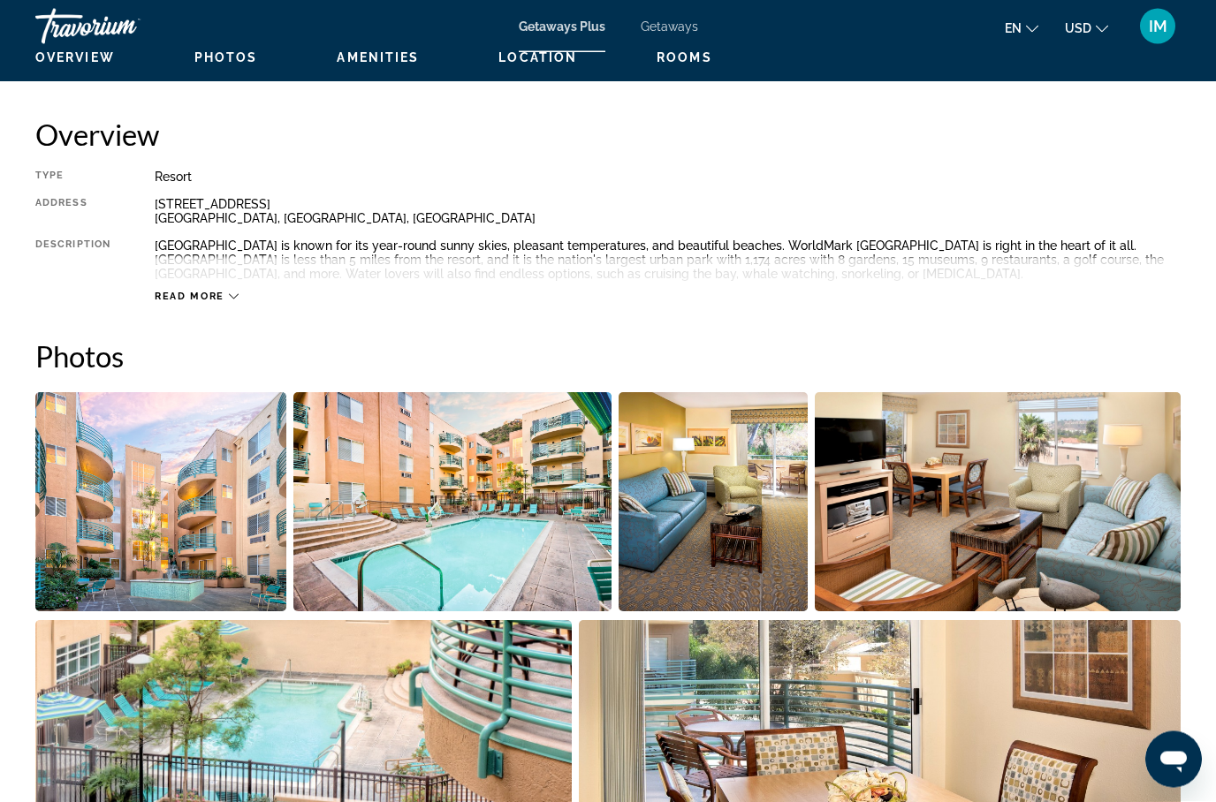
scroll to position [864, 0]
click at [211, 518] on img "Open full-screen image slider" at bounding box center [160, 501] width 251 height 219
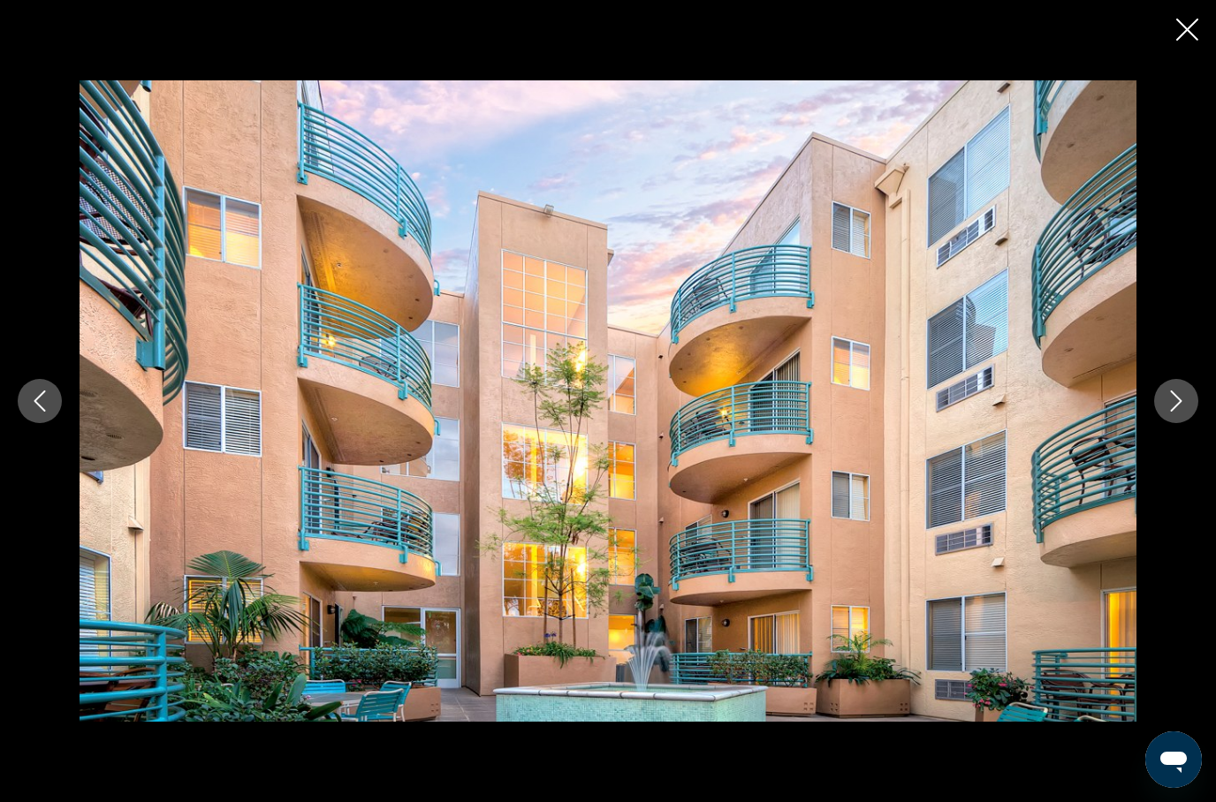
click at [1172, 423] on button "Next image" at bounding box center [1176, 401] width 44 height 44
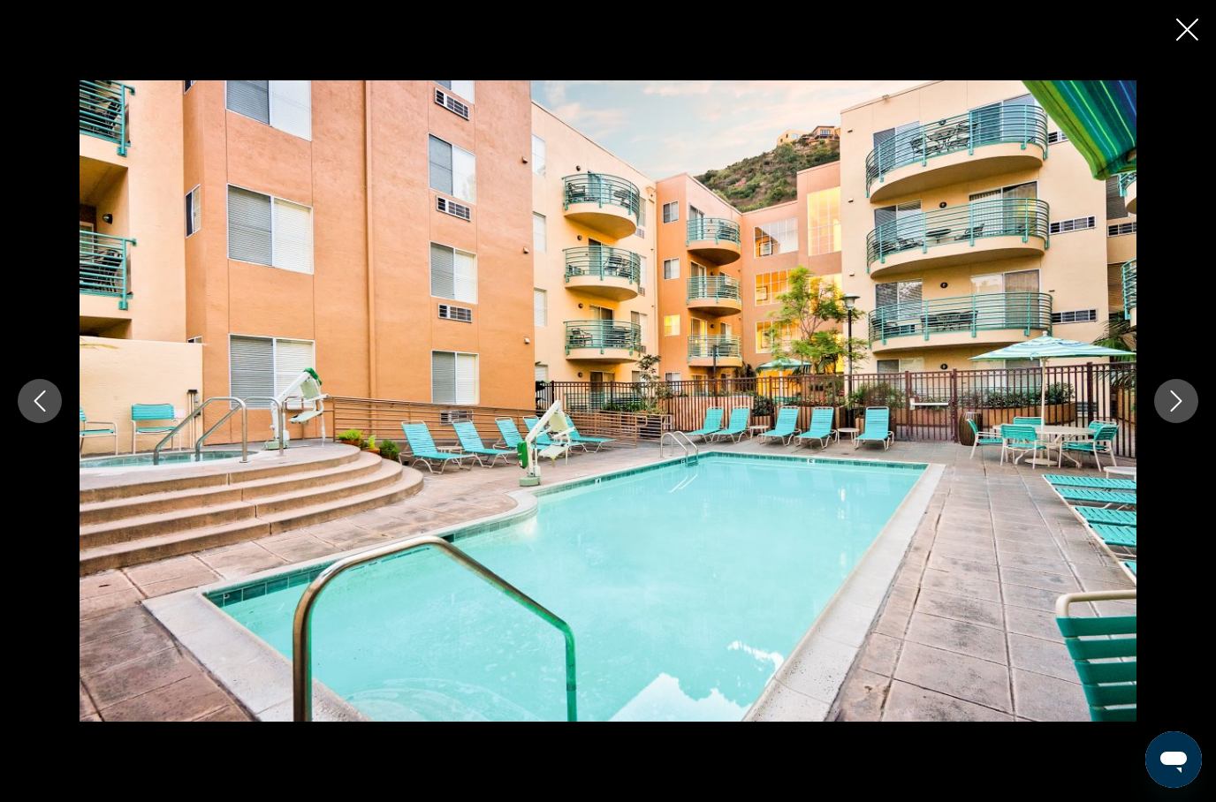
click at [1160, 423] on button "Next image" at bounding box center [1176, 401] width 44 height 44
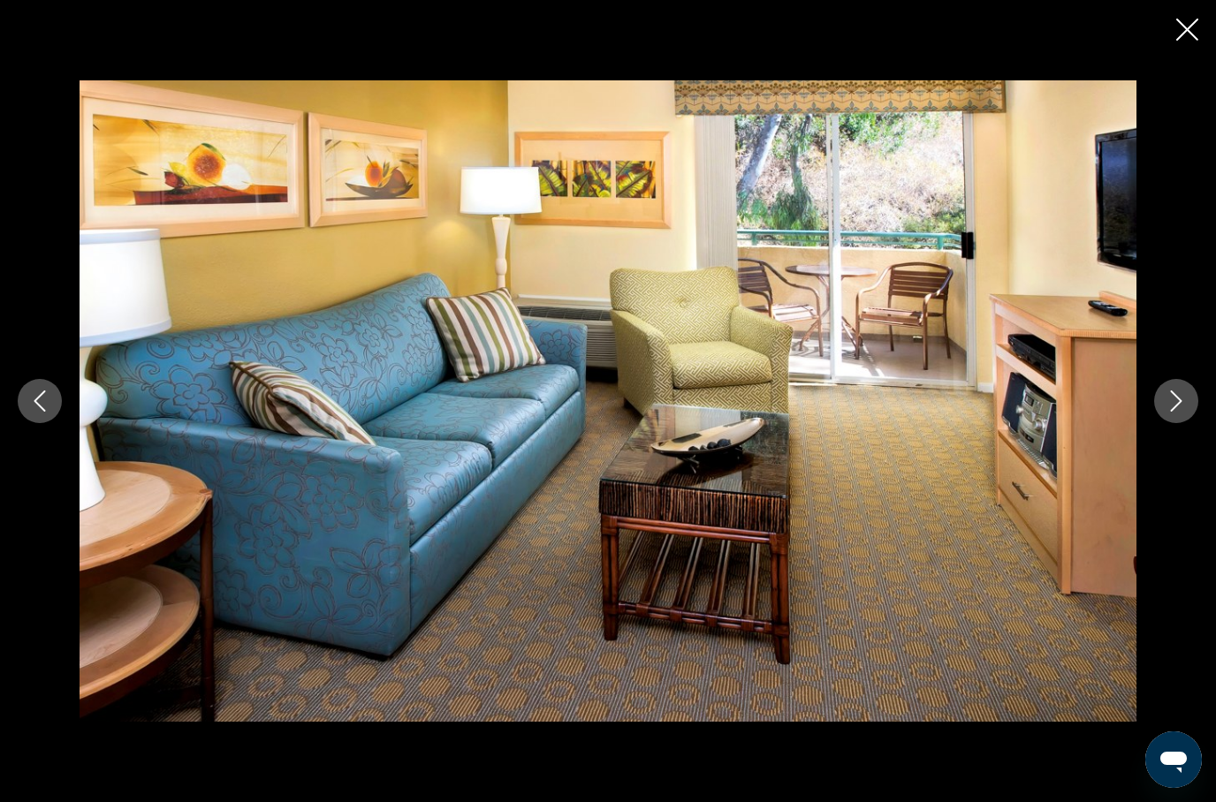
click at [1172, 412] on icon "Next image" at bounding box center [1176, 401] width 21 height 21
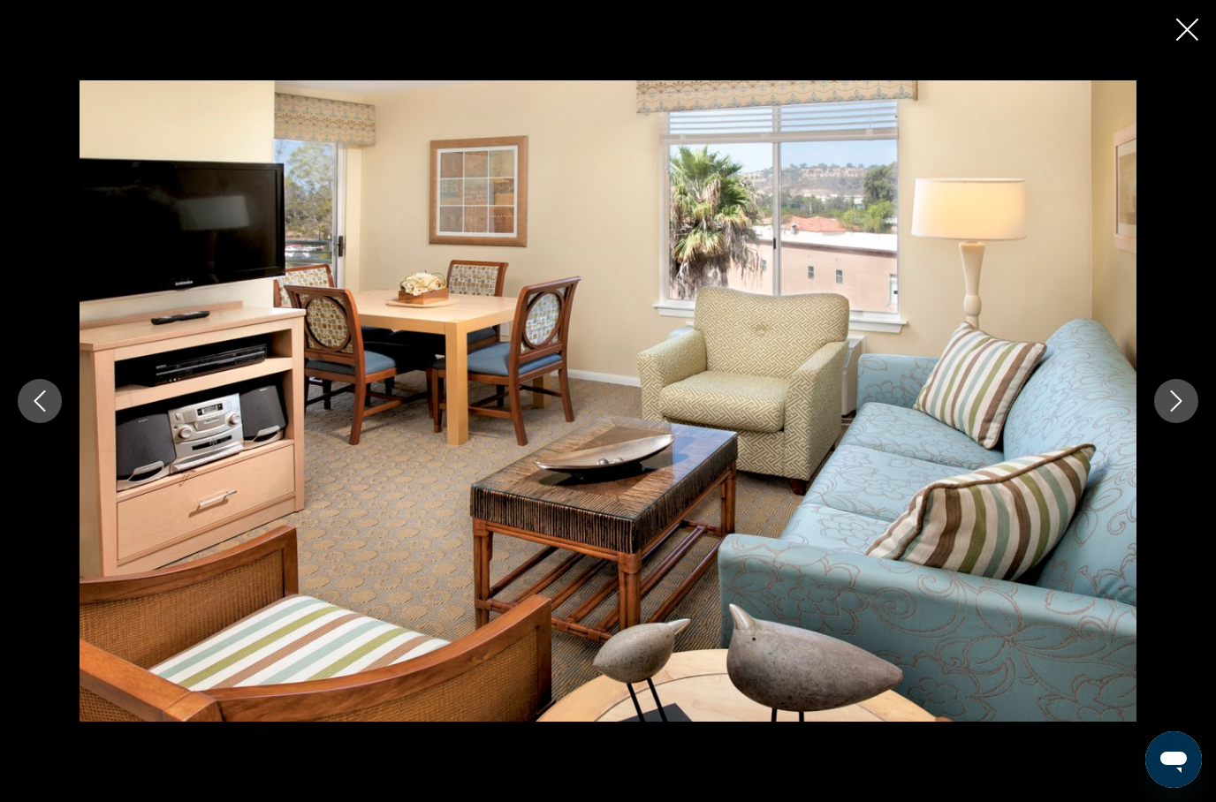
click at [1162, 423] on button "Next image" at bounding box center [1176, 401] width 44 height 44
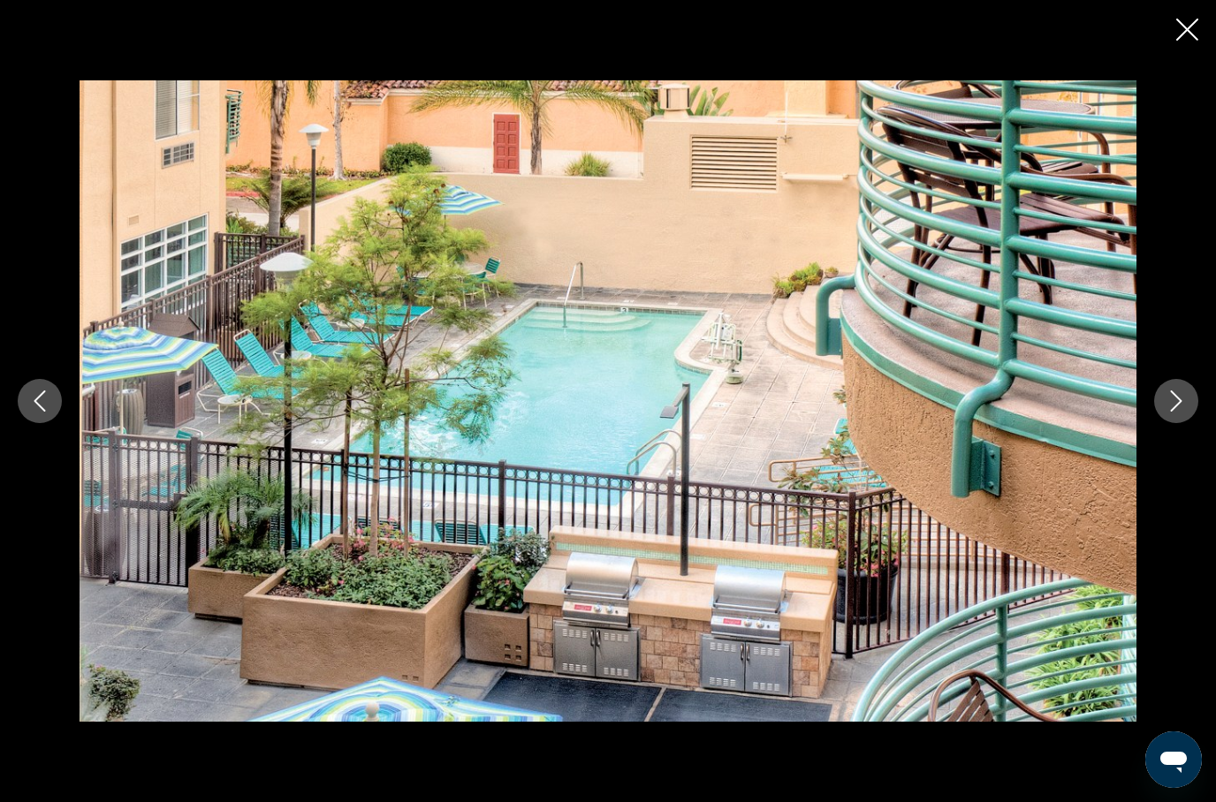
click at [1168, 412] on icon "Next image" at bounding box center [1176, 401] width 21 height 21
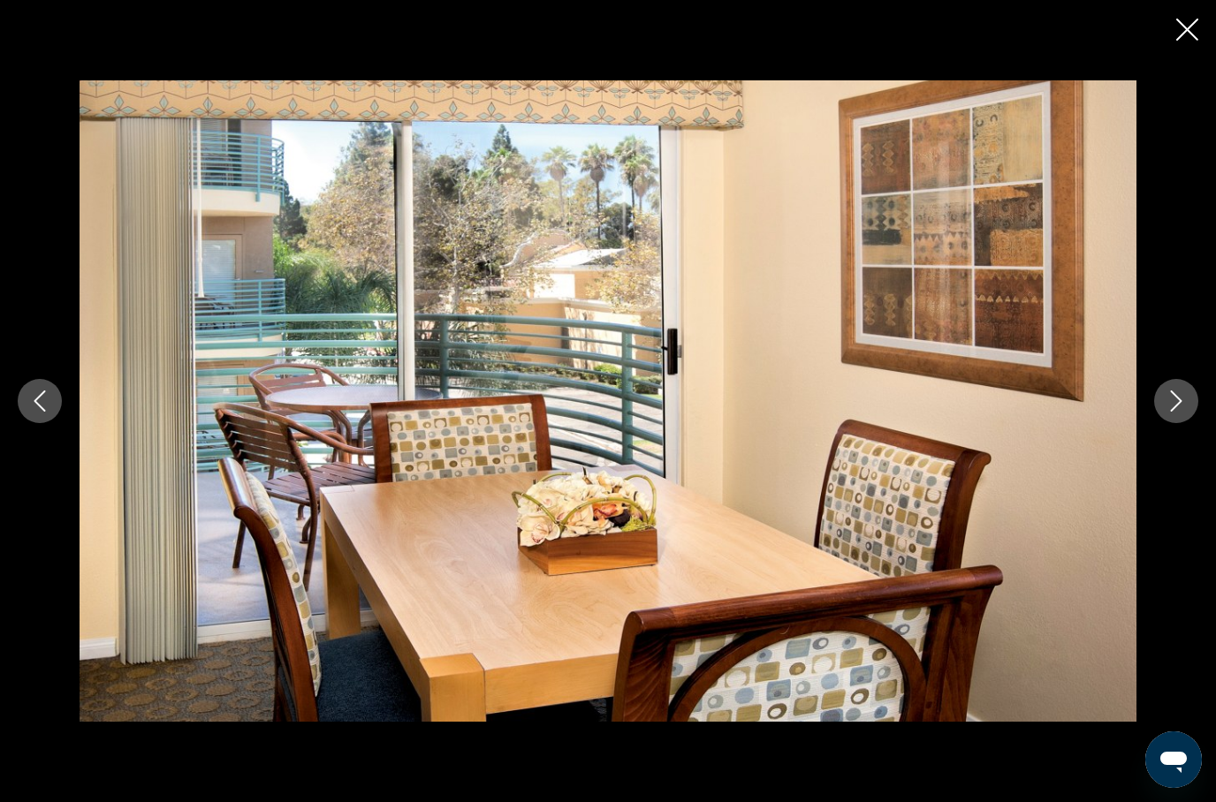
click at [1162, 423] on button "Next image" at bounding box center [1176, 401] width 44 height 44
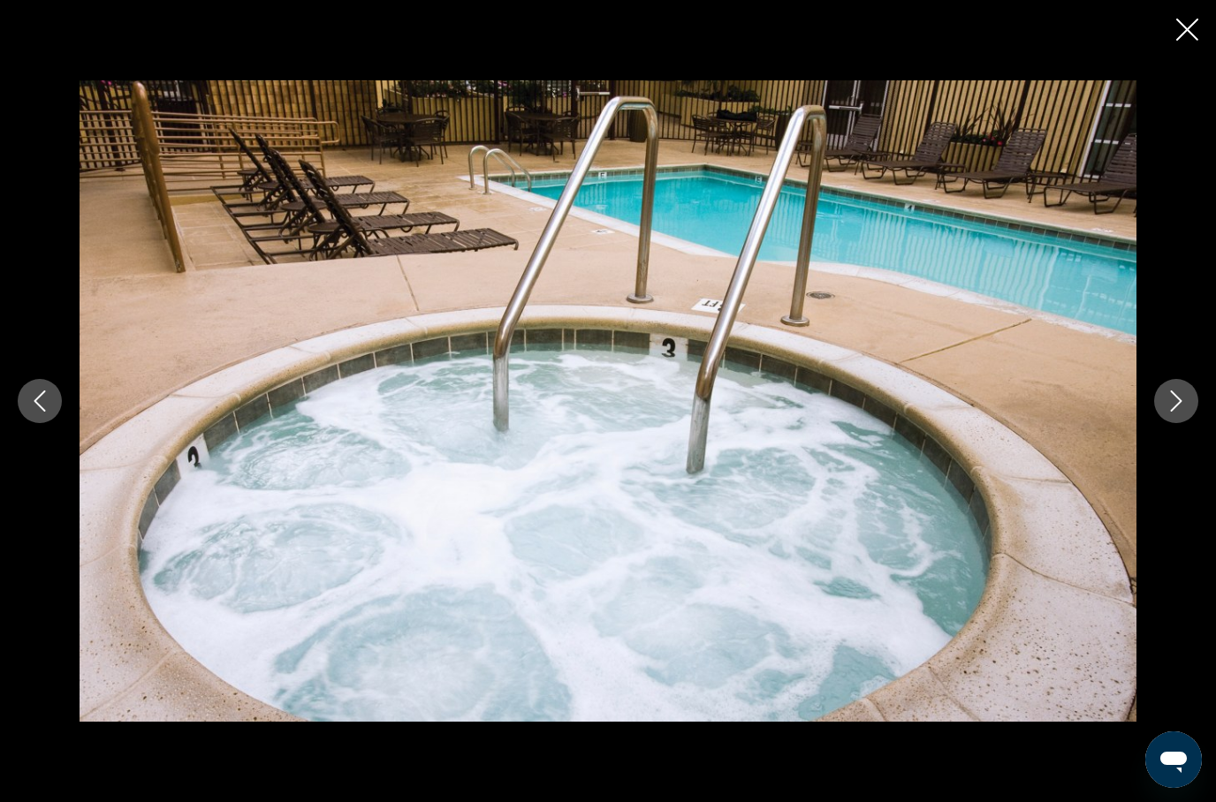
click at [1164, 423] on button "Next image" at bounding box center [1176, 401] width 44 height 44
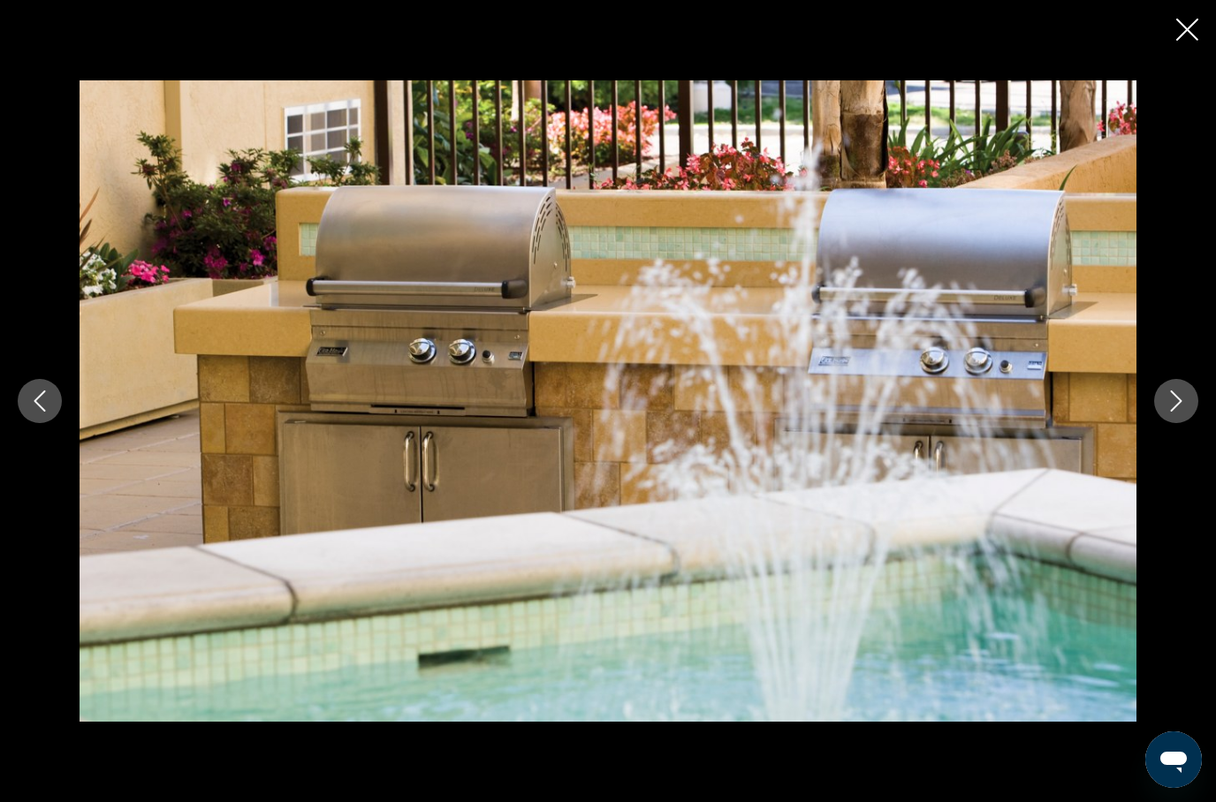
click at [1164, 423] on button "Next image" at bounding box center [1176, 401] width 44 height 44
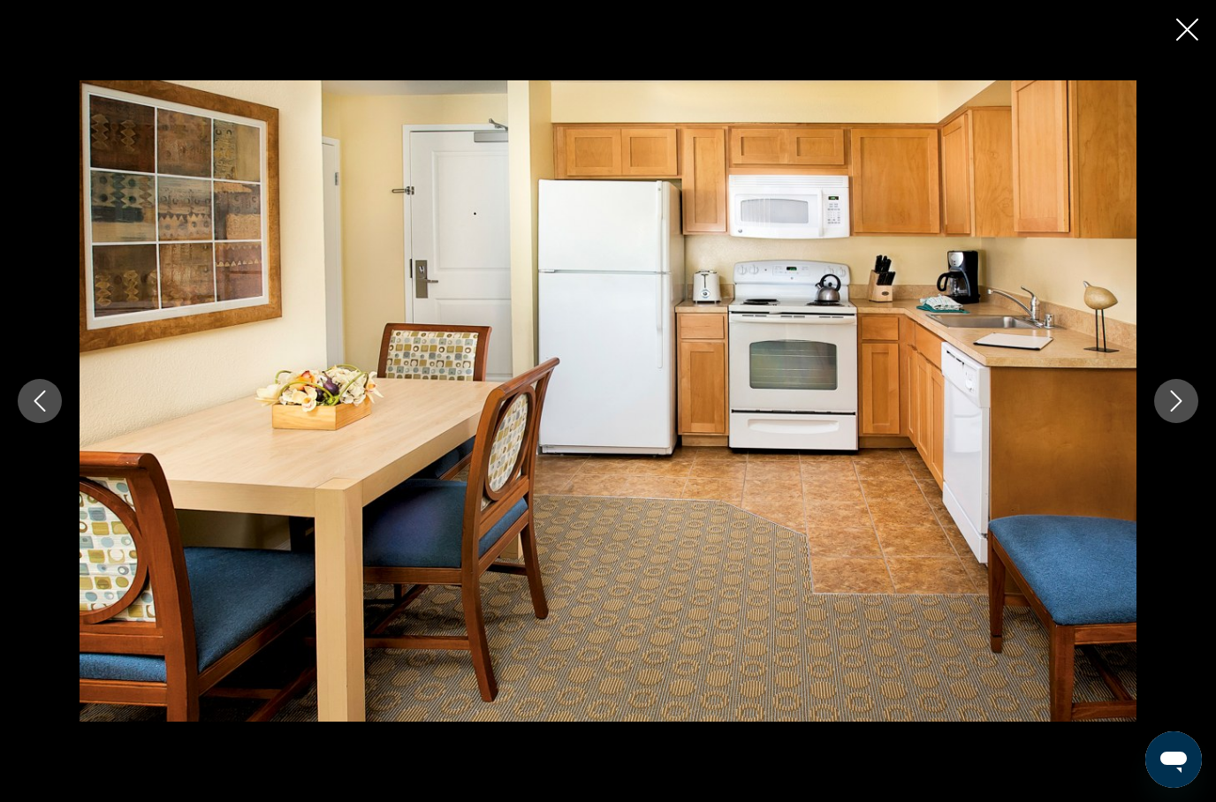
click at [1166, 412] on icon "Next image" at bounding box center [1176, 401] width 21 height 21
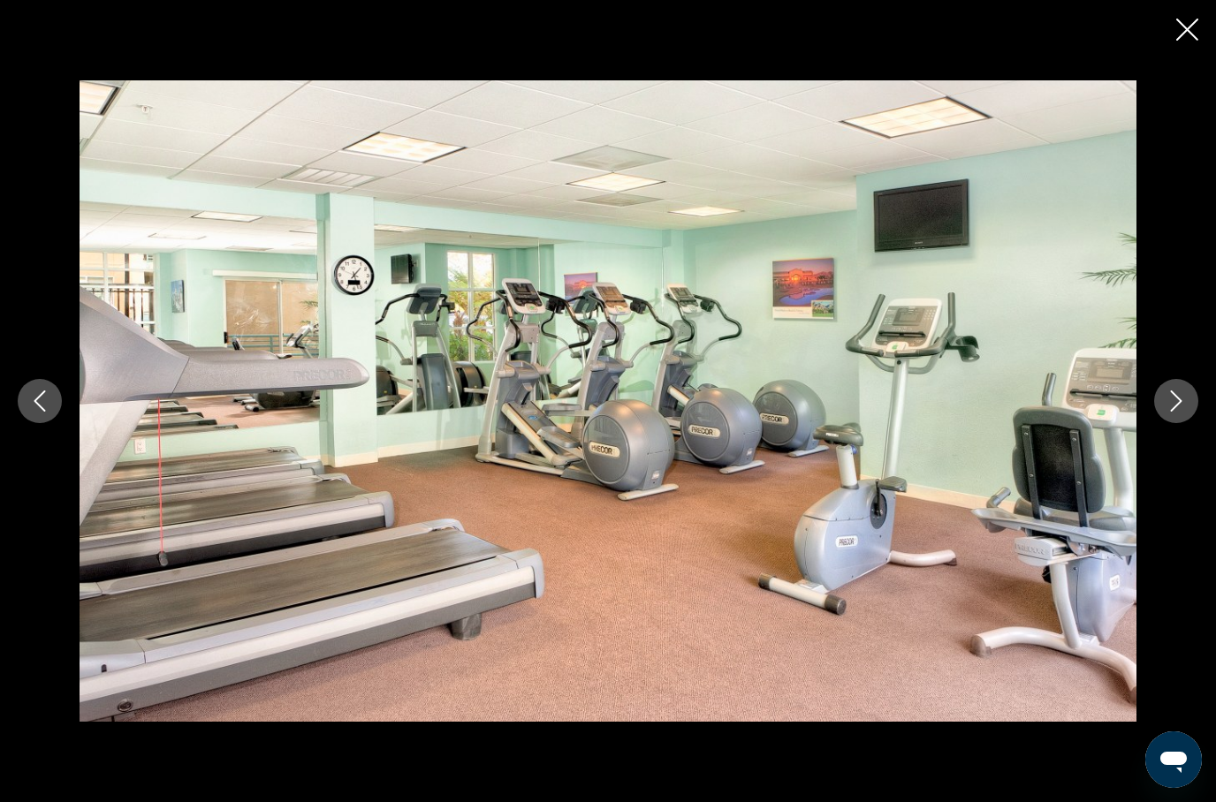
click at [1167, 412] on icon "Next image" at bounding box center [1176, 401] width 21 height 21
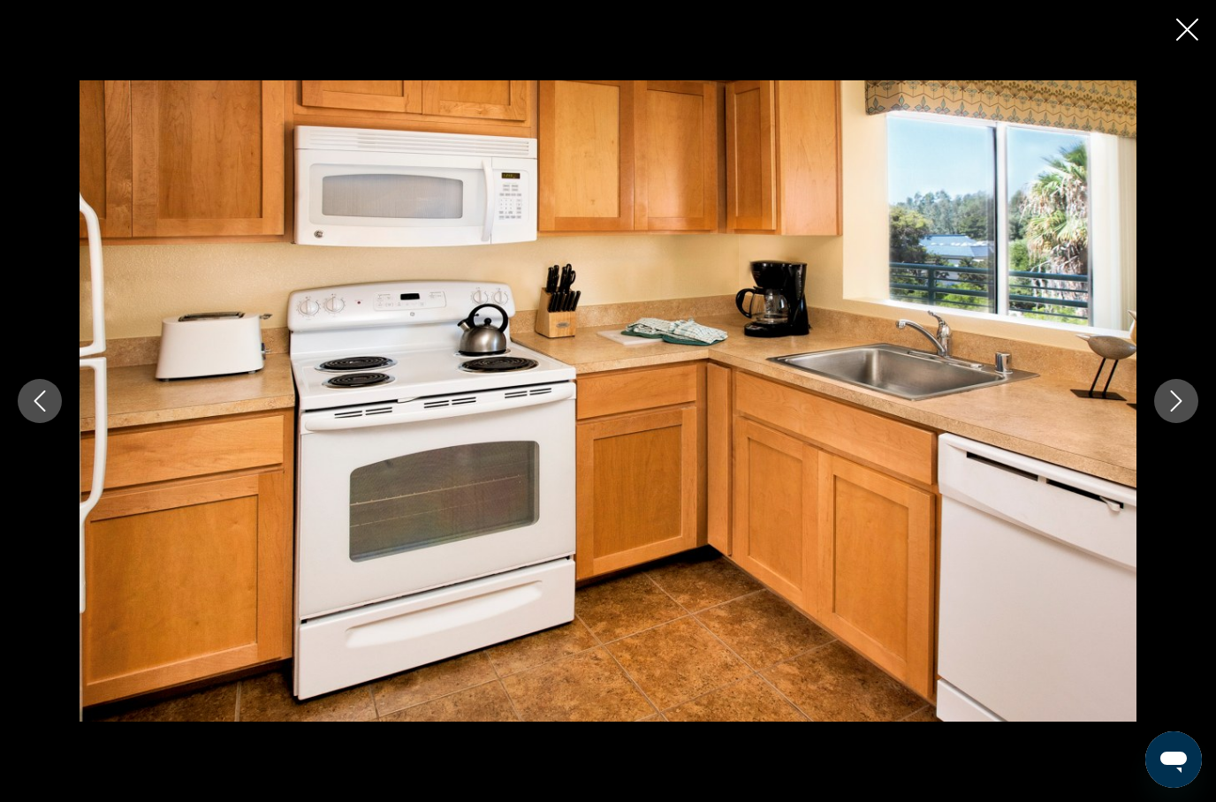
click at [1195, 20] on icon "Close slideshow" at bounding box center [1187, 30] width 22 height 22
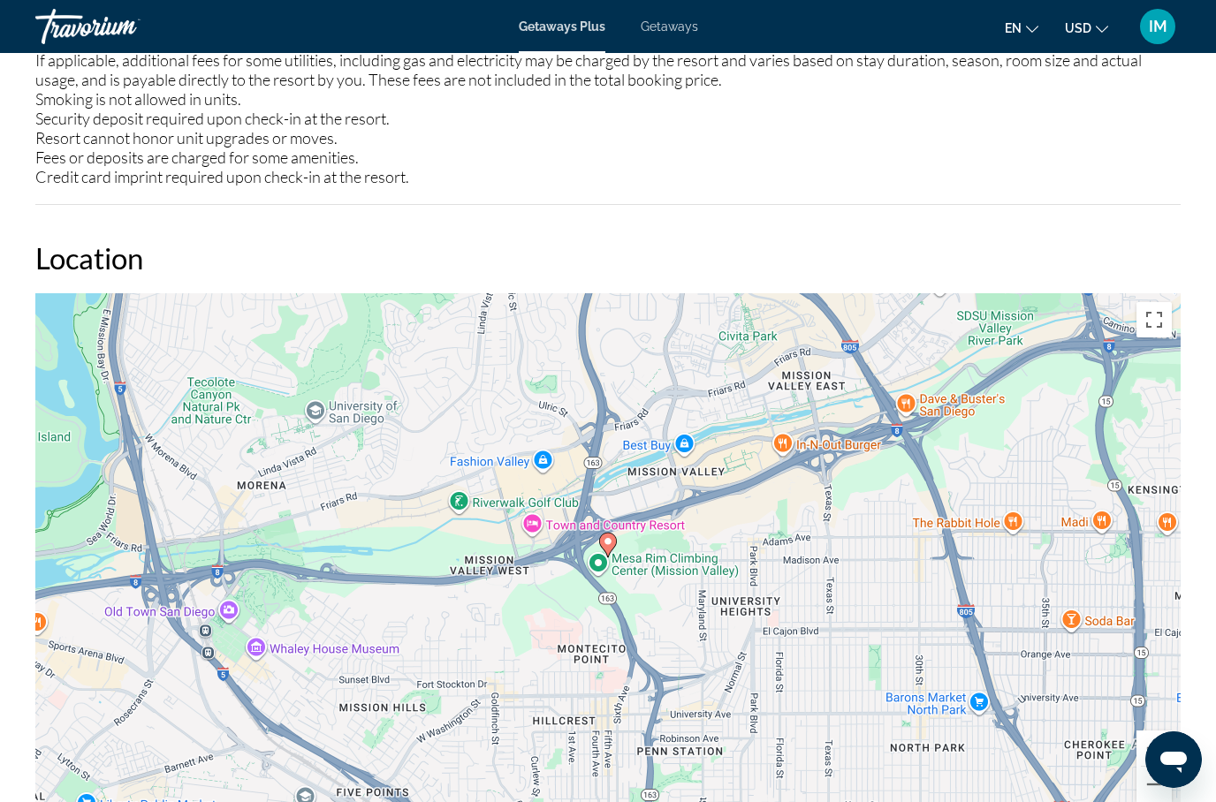
click at [1158, 302] on button "Toggle fullscreen view" at bounding box center [1154, 319] width 35 height 35
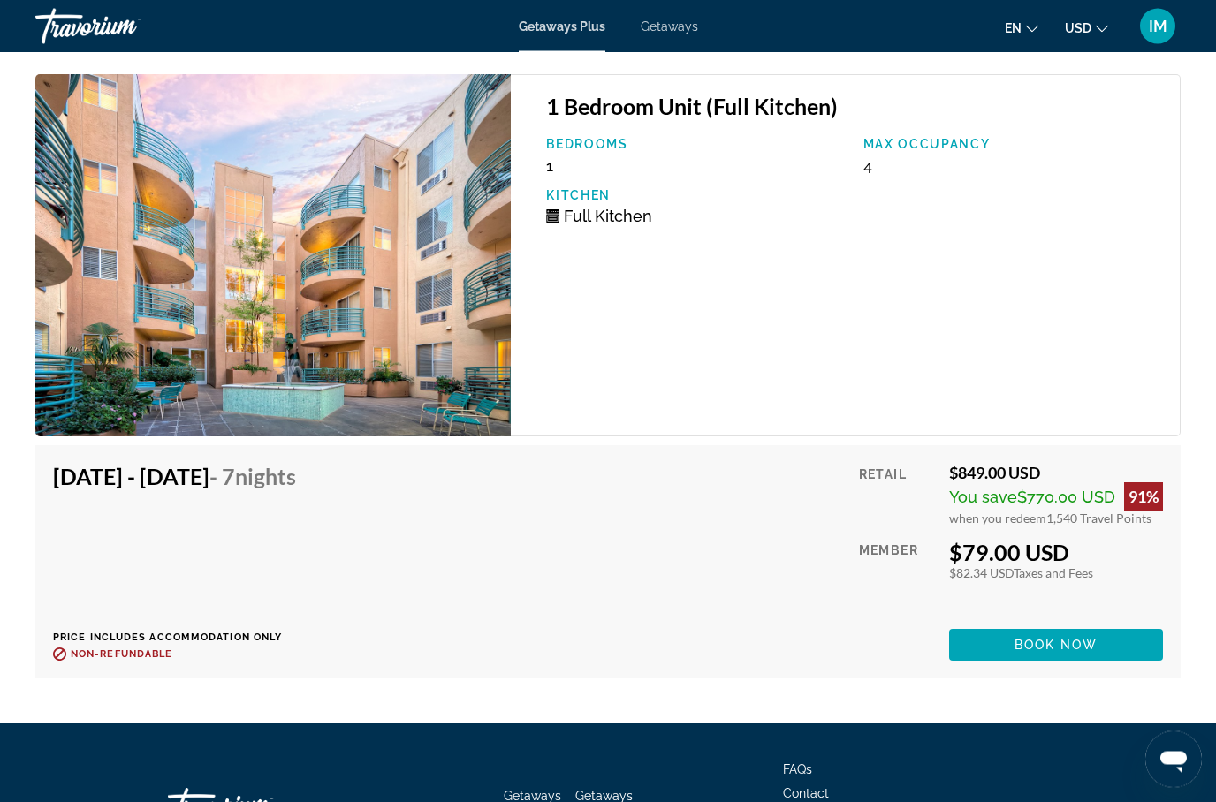
scroll to position [3797, 0]
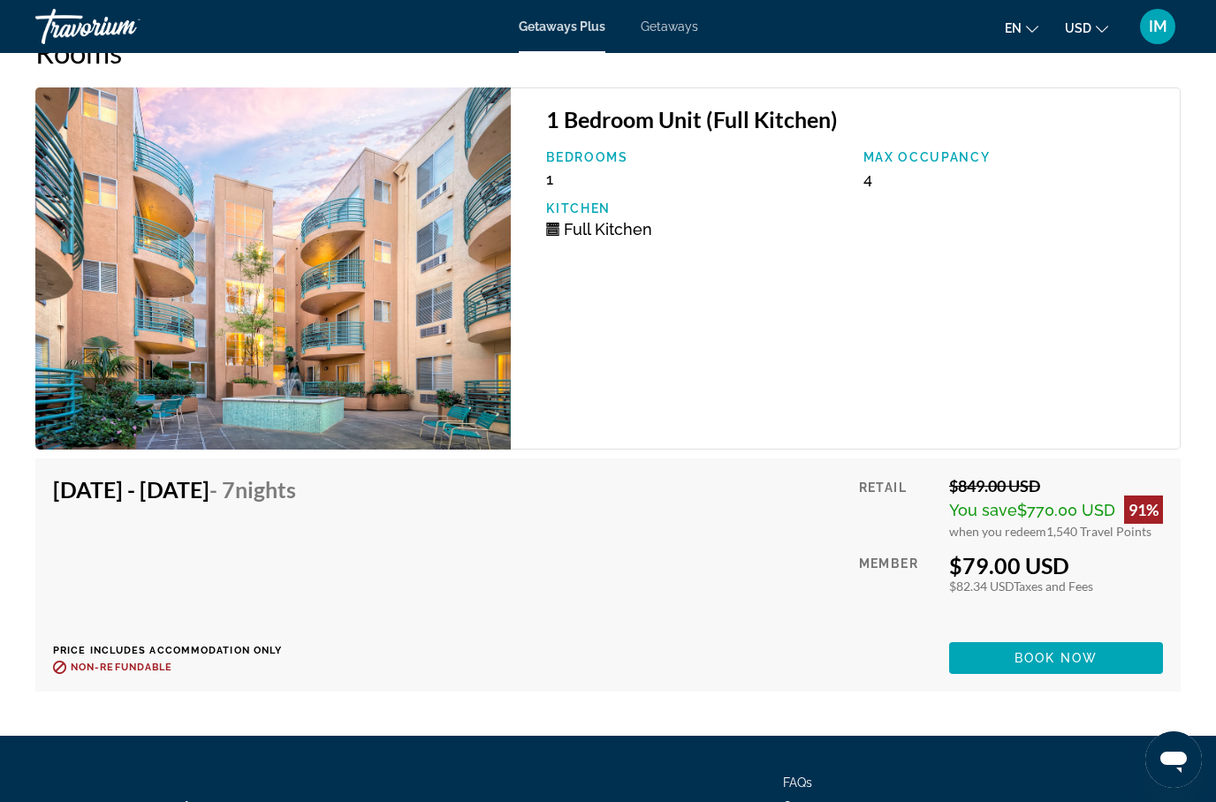
click at [1050, 651] on span "Book now" at bounding box center [1057, 658] width 84 height 14
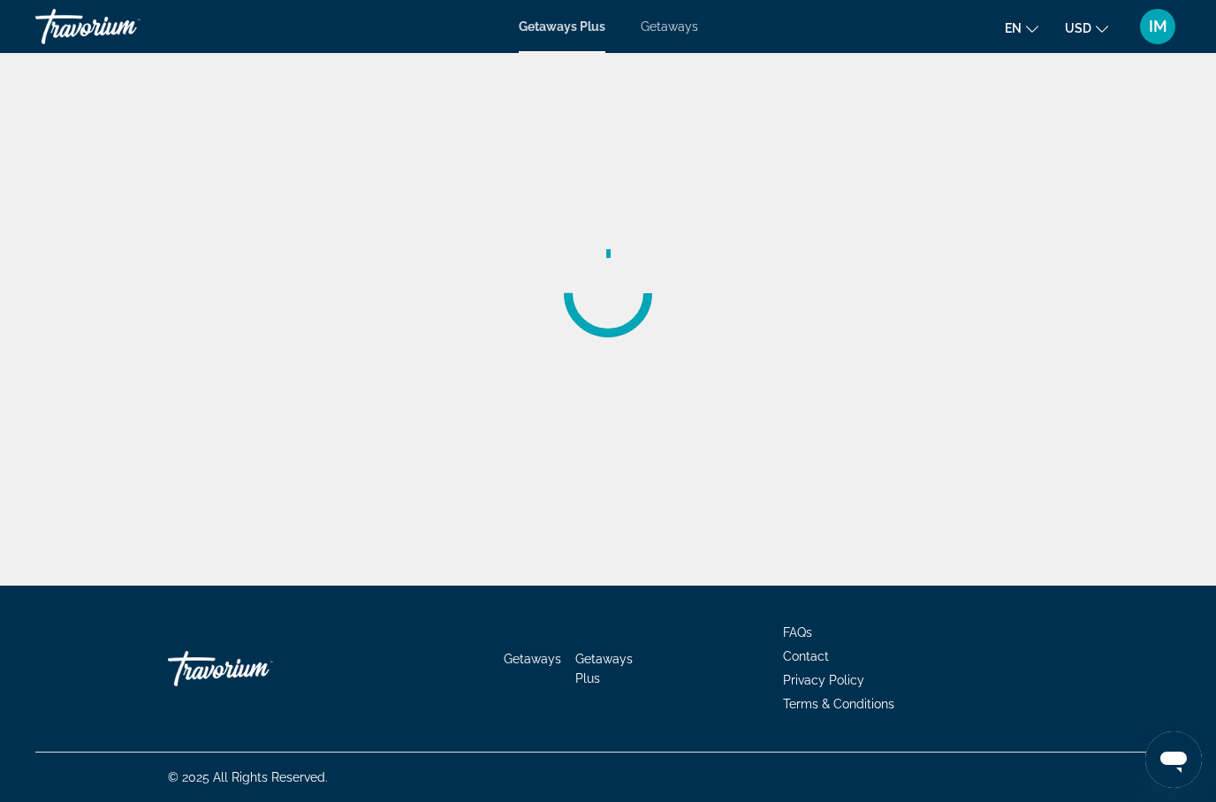
scroll to position [71, 0]
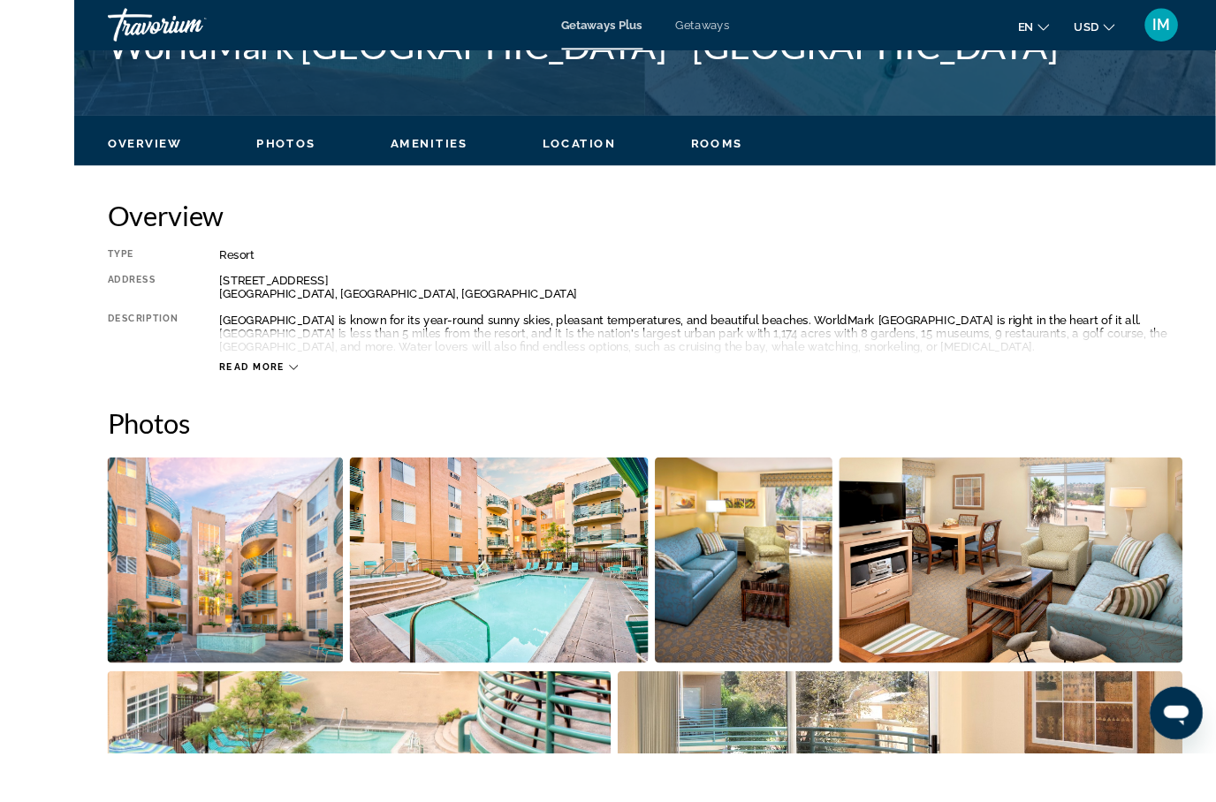
scroll to position [964, 0]
